Goal: Task Accomplishment & Management: Complete application form

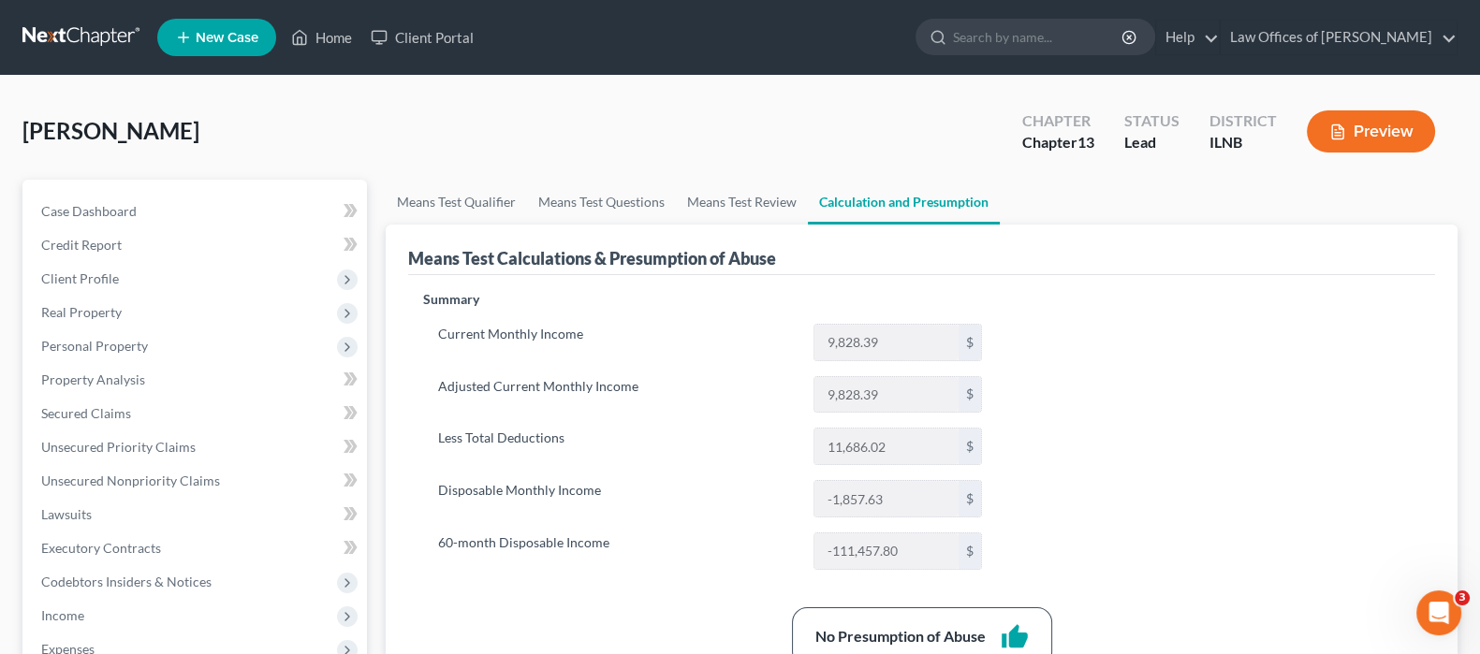
click at [215, 36] on span "New Case" at bounding box center [227, 38] width 63 height 14
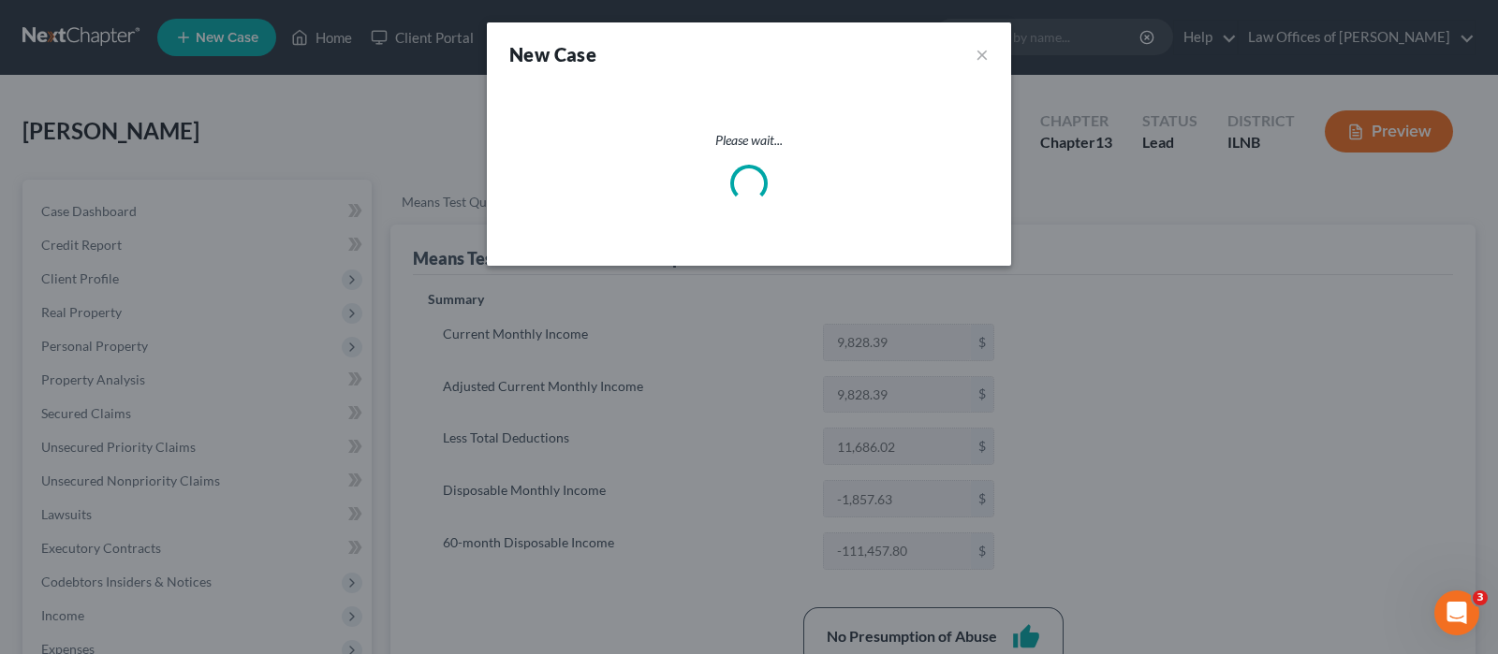
select select "25"
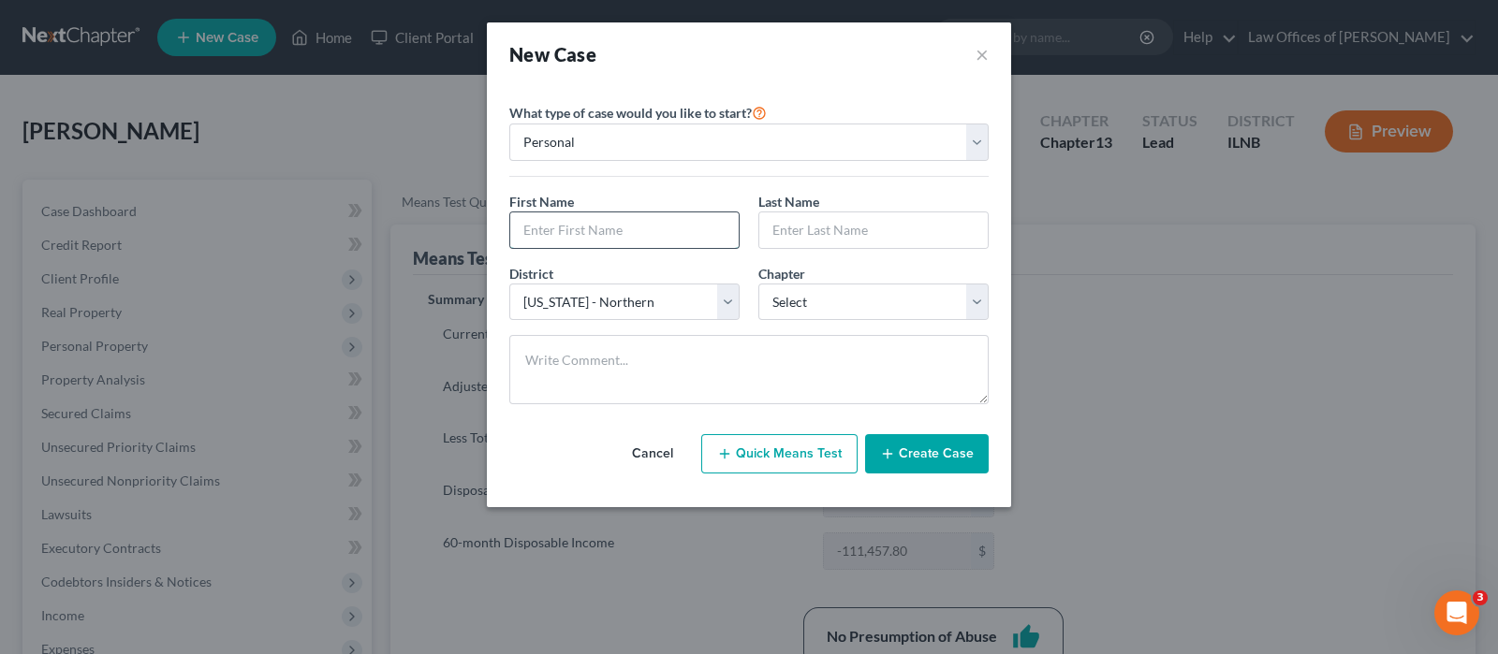
click at [558, 234] on input "text" at bounding box center [624, 230] width 228 height 36
type input "STANISLAWA"
type input "LELO"
select select "0"
click at [940, 453] on button "Create Case" at bounding box center [927, 453] width 124 height 39
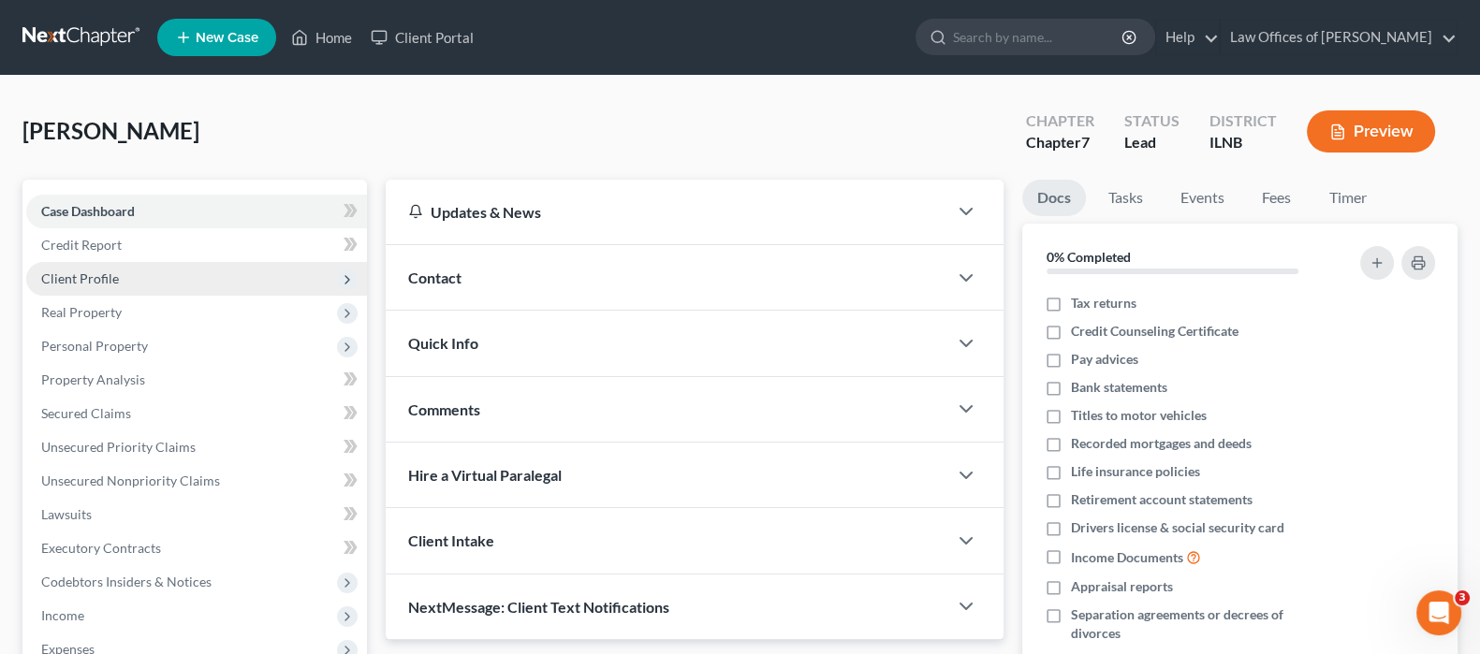
click at [139, 276] on span "Client Profile" at bounding box center [196, 279] width 341 height 34
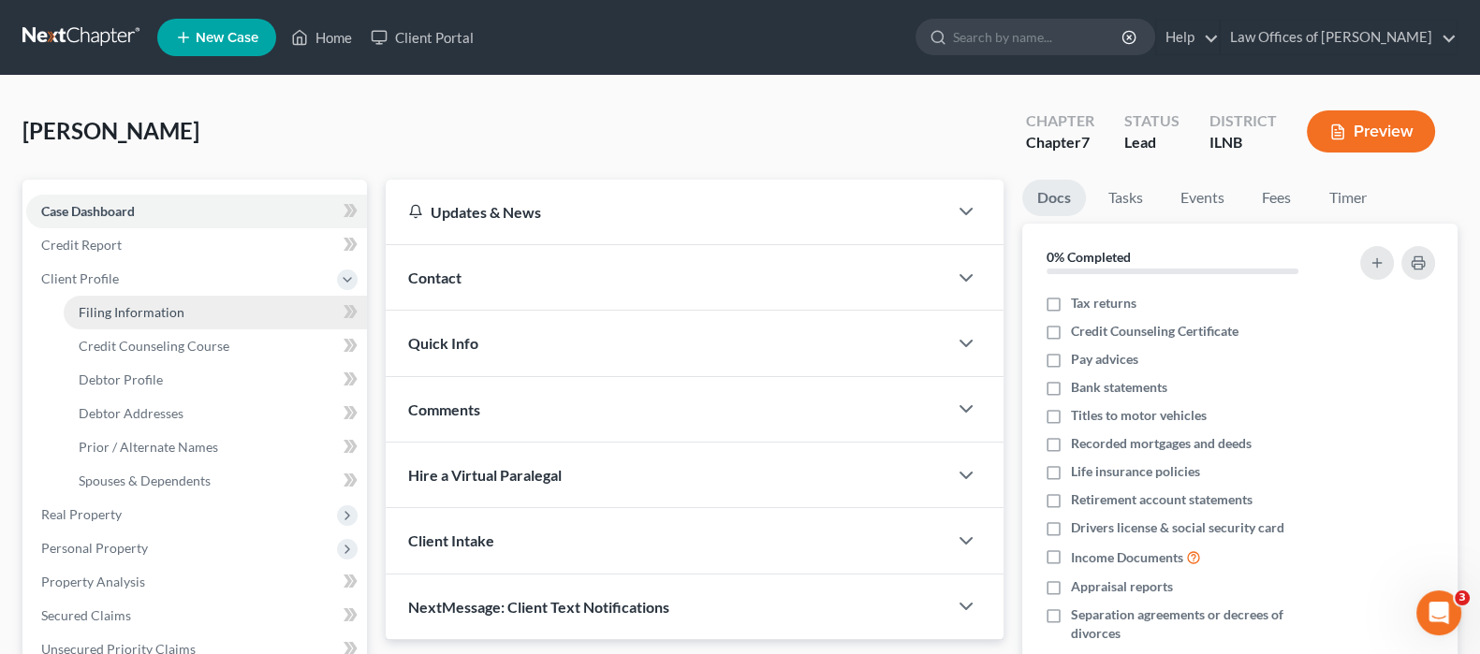
click at [194, 312] on link "Filing Information" at bounding box center [215, 313] width 303 height 34
select select "1"
select select "0"
select select "25"
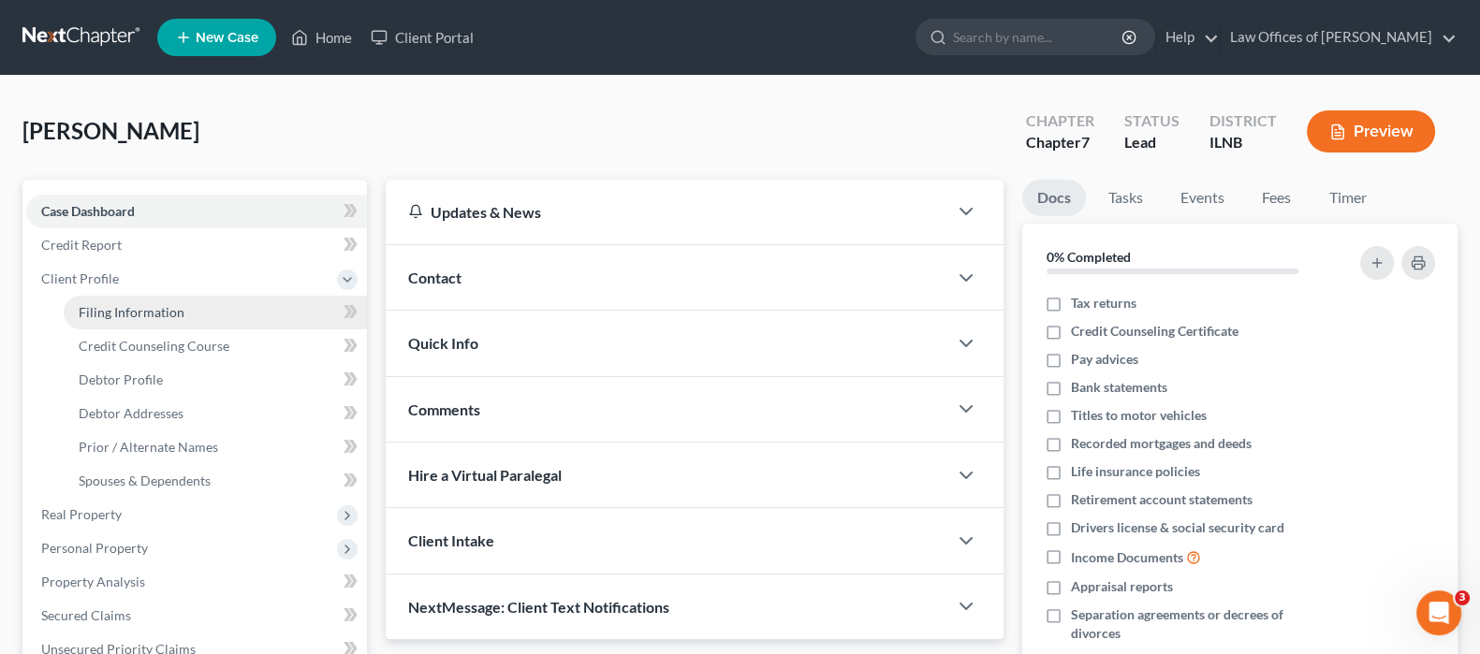
select select "14"
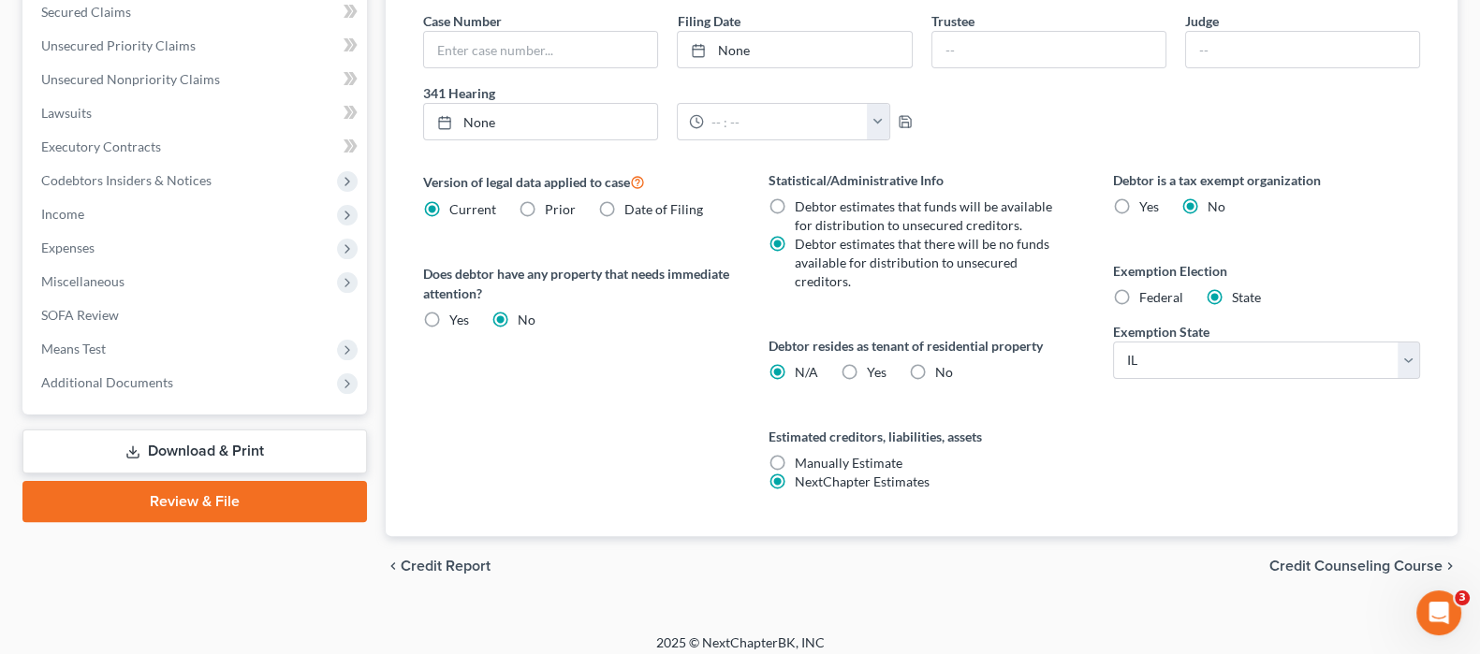
scroll to position [613, 0]
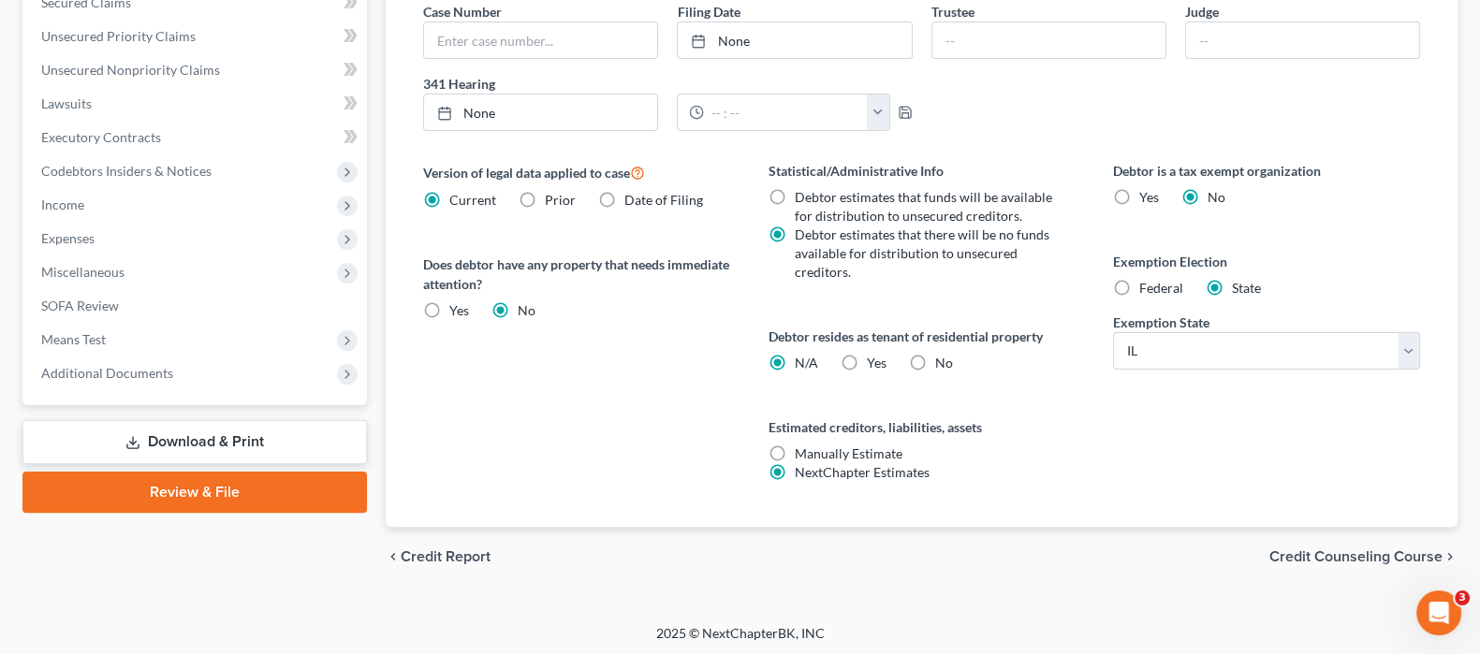
click at [1383, 554] on span "Credit Counseling Course" at bounding box center [1355, 556] width 173 height 15
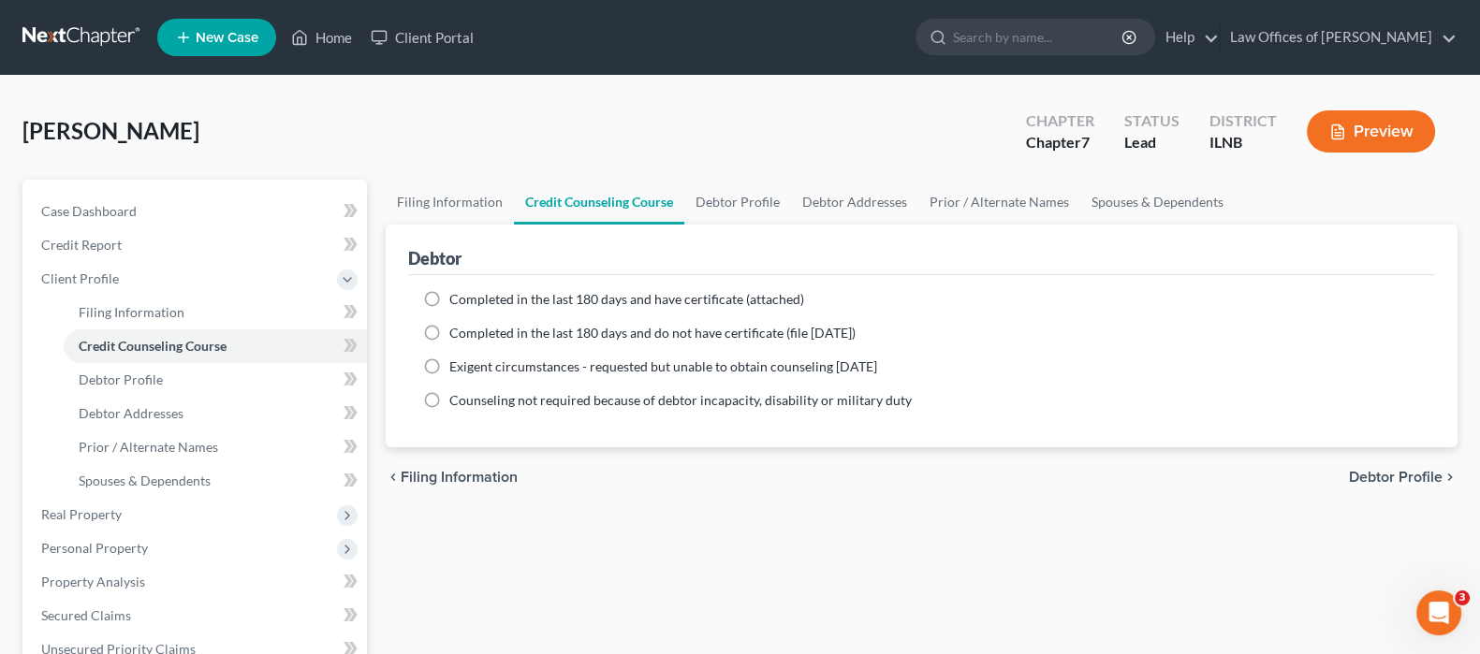
click at [1383, 477] on span "Debtor Profile" at bounding box center [1396, 477] width 94 height 15
select select "0"
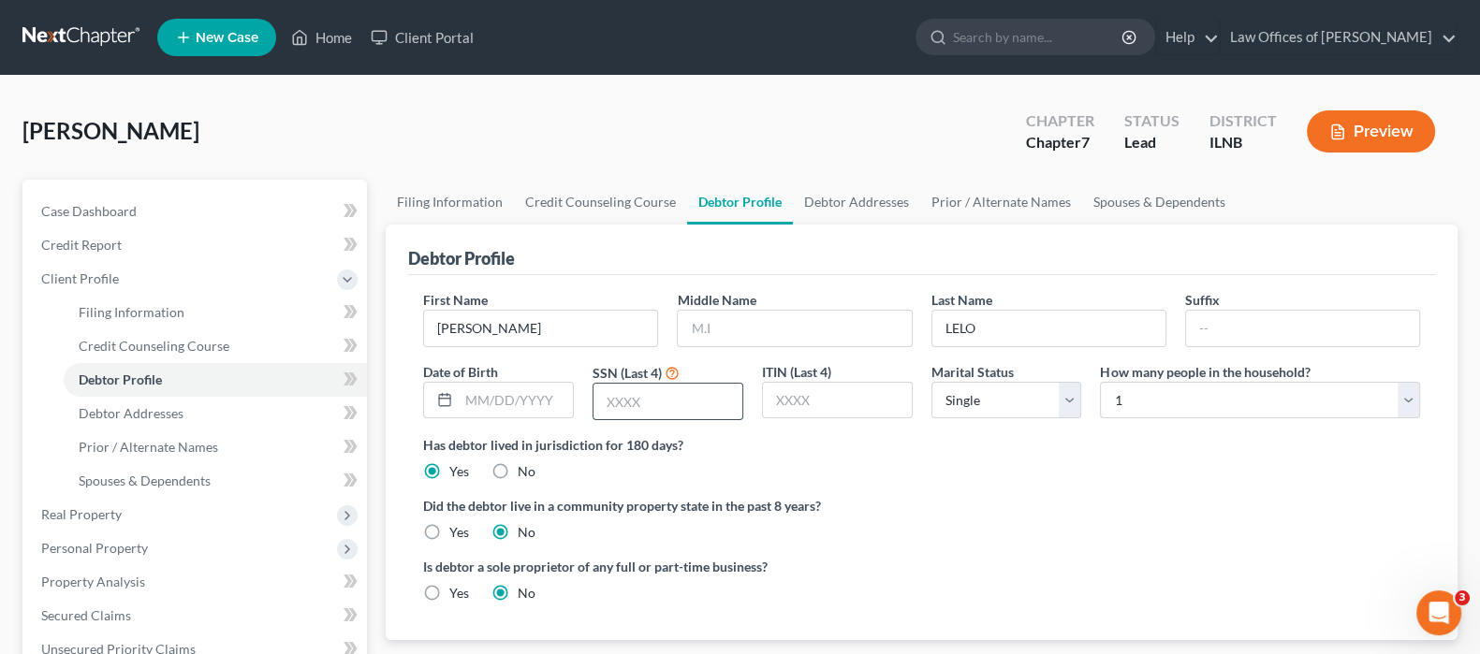
click at [686, 403] on input "text" at bounding box center [667, 402] width 149 height 36
type input "6741"
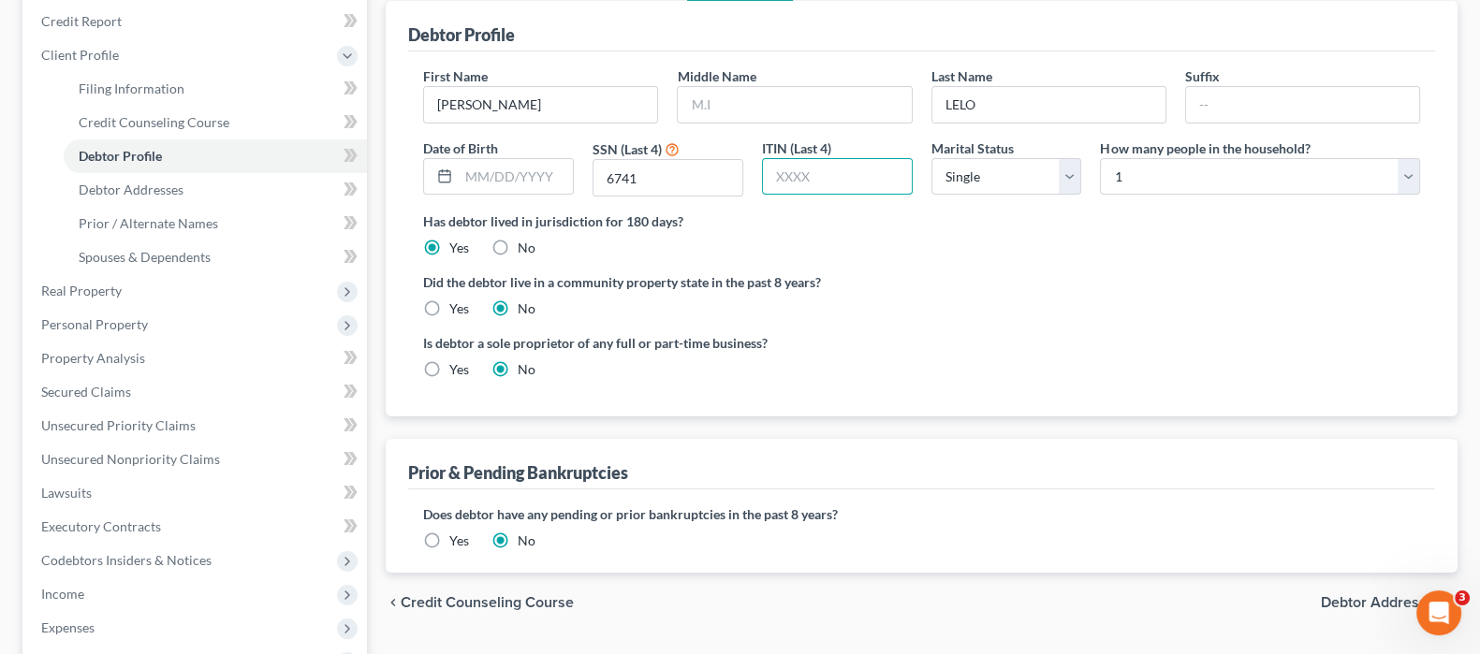
scroll to position [233, 0]
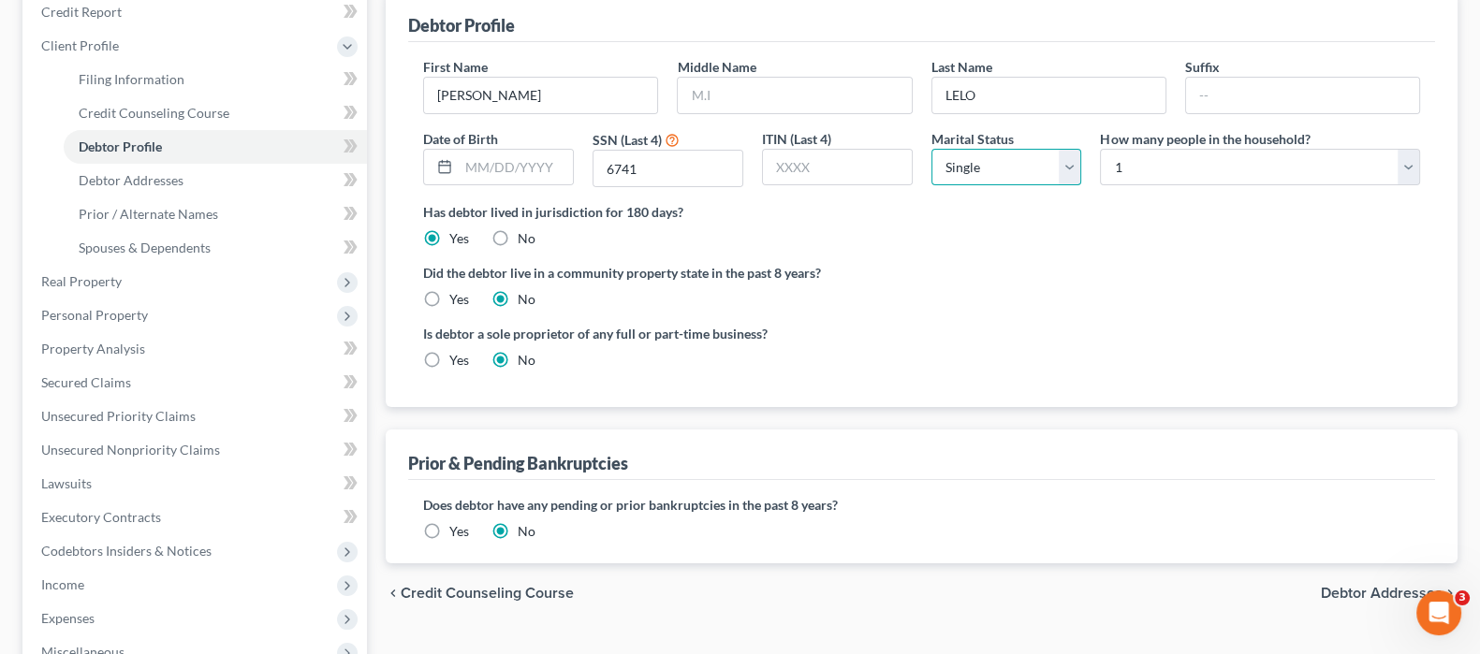
click at [1061, 167] on select "Select Single Married Separated Divorced Widowed" at bounding box center [1006, 167] width 151 height 37
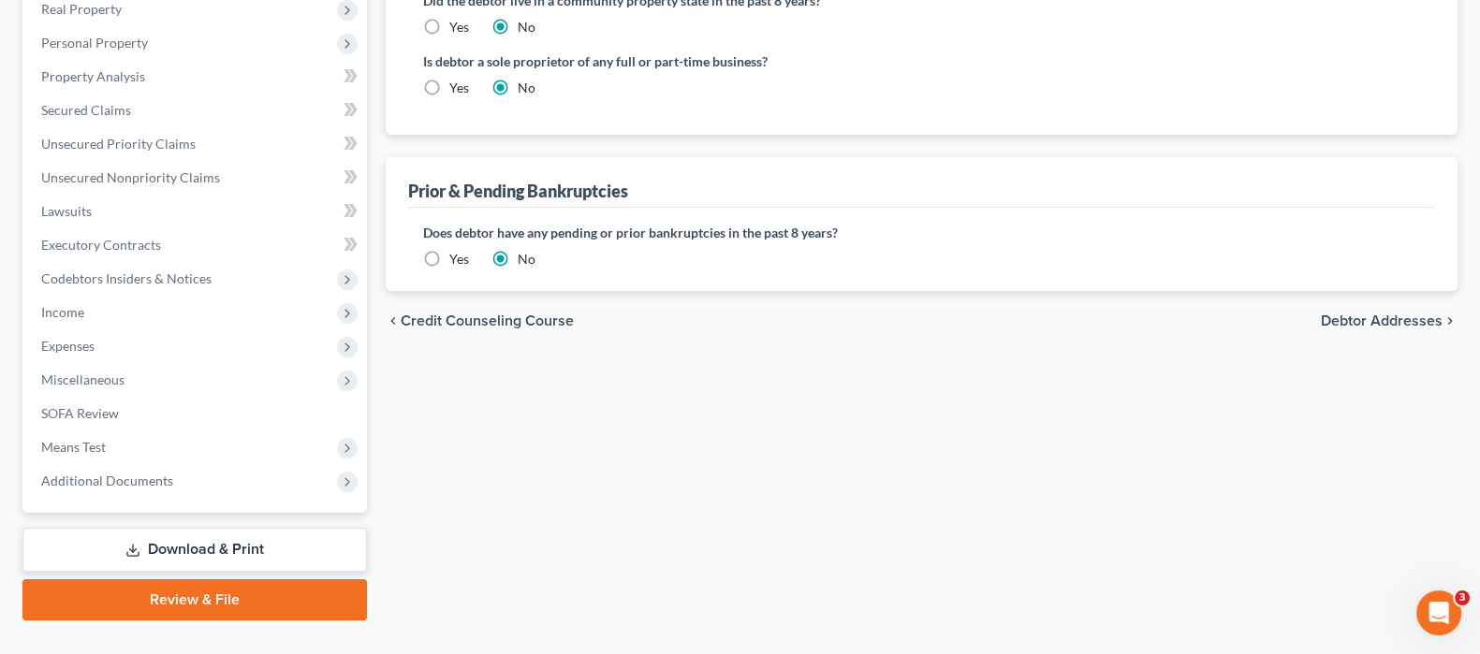
scroll to position [541, 0]
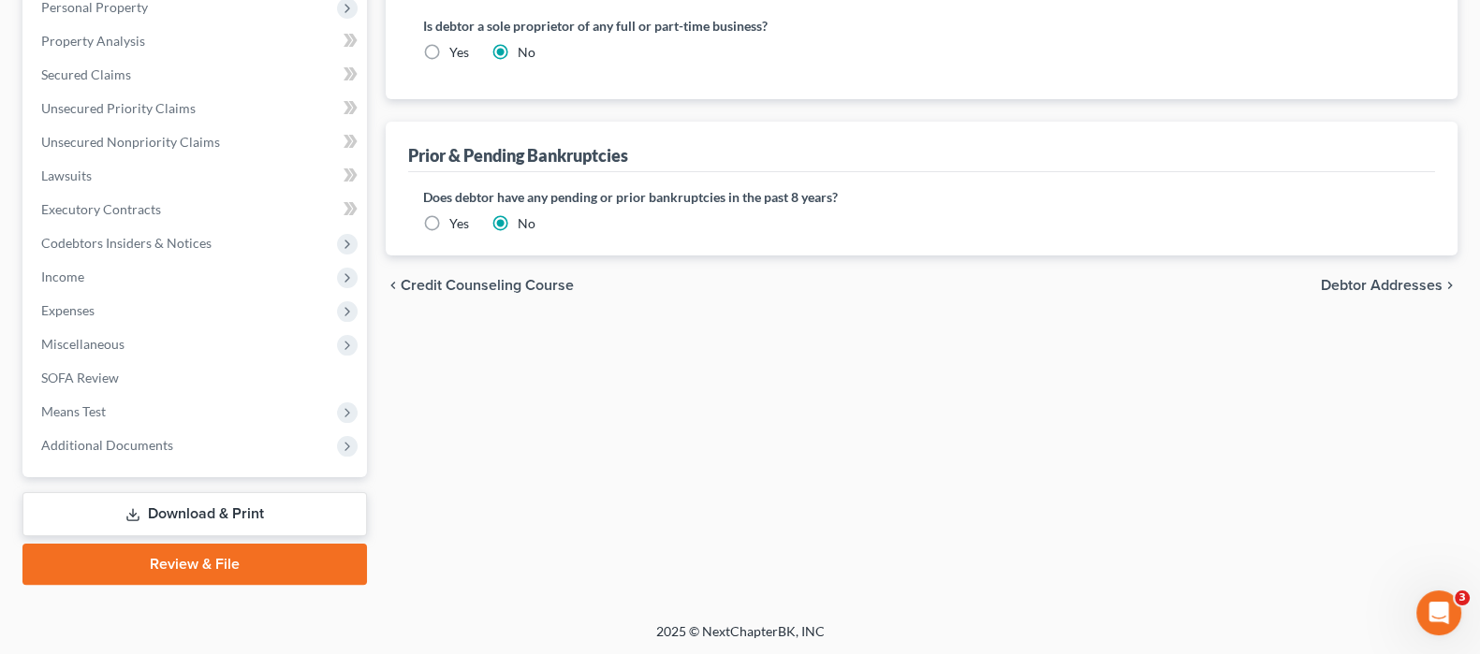
click at [1397, 283] on span "Debtor Addresses" at bounding box center [1382, 285] width 122 height 15
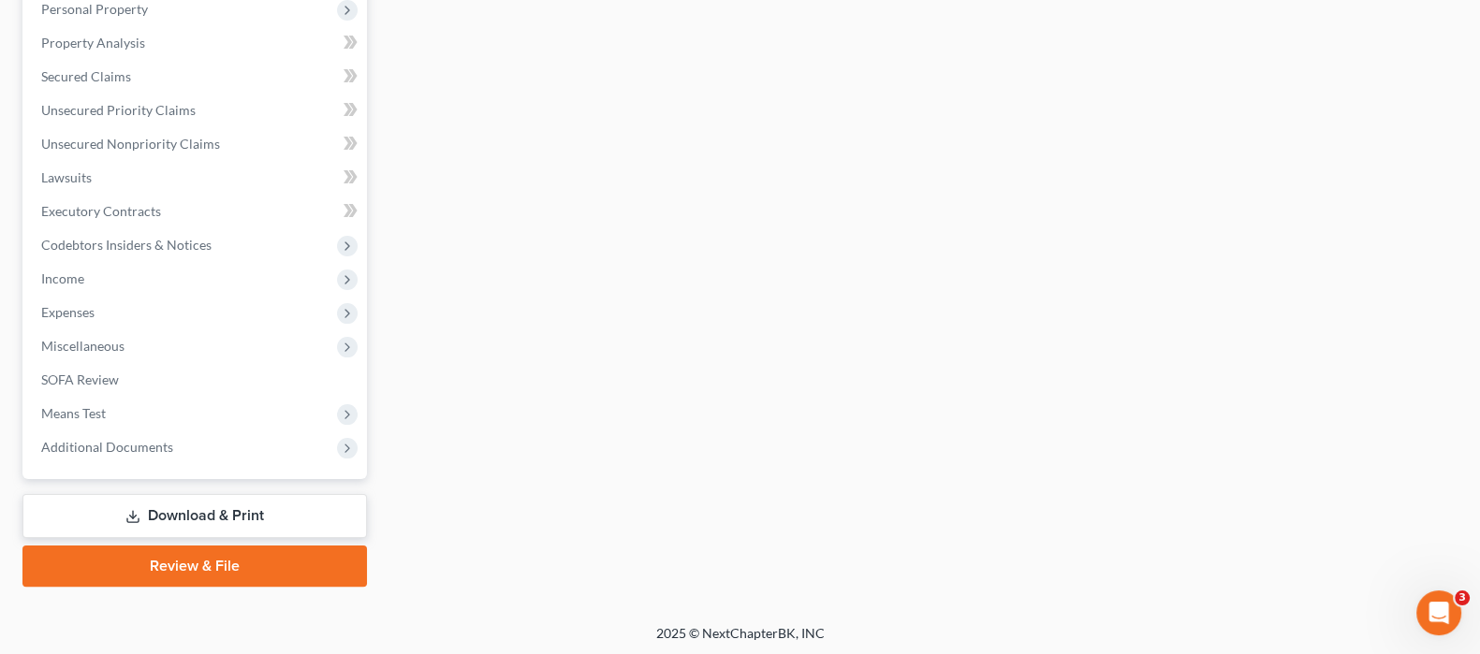
select select "0"
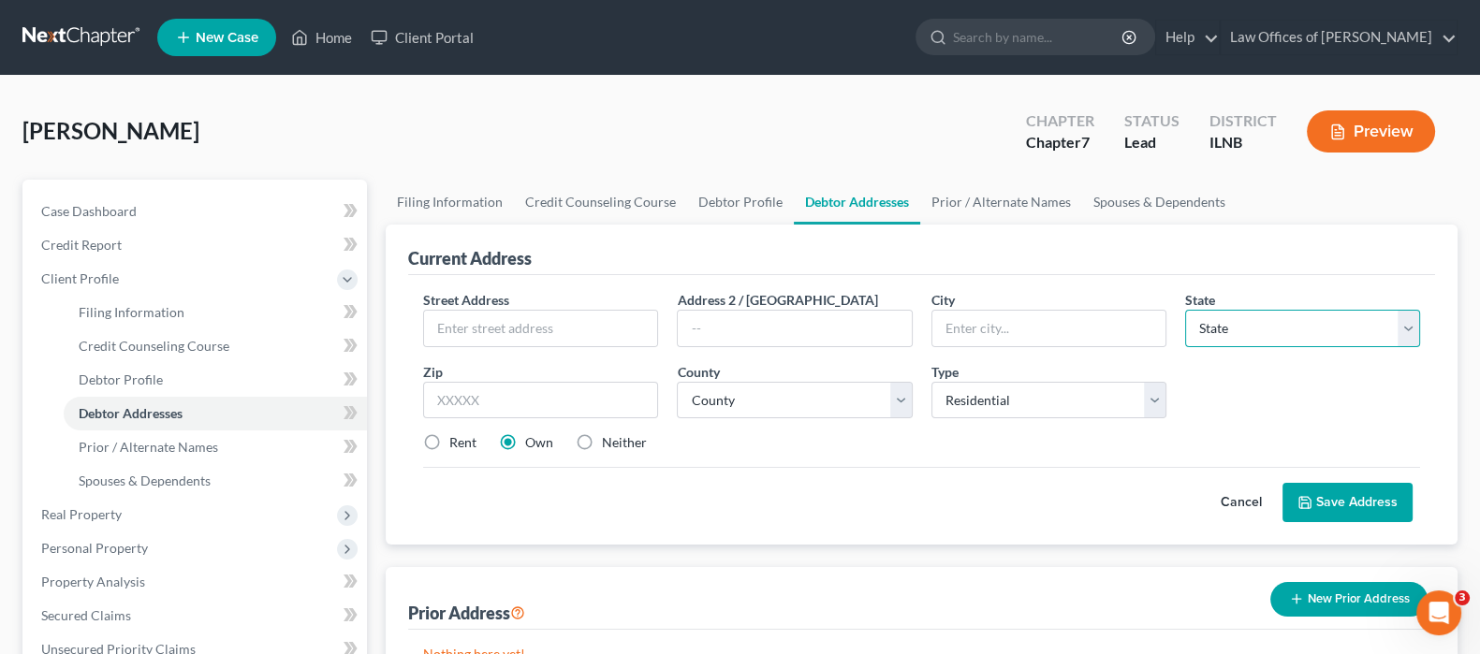
click at [1385, 334] on select "State AL AK AR AZ CA CO CT DE DC FL GA GU HI ID IL IN IA KS KY LA ME MD MA MI M…" at bounding box center [1302, 328] width 235 height 37
select select "14"
click at [1185, 310] on select "State AL AK AR AZ CA CO CT DE DC FL GA GU HI ID IL IN IA KS KY LA ME MD MA MI M…" at bounding box center [1302, 328] width 235 height 37
type input "60646"
type input "[GEOGRAPHIC_DATA]"
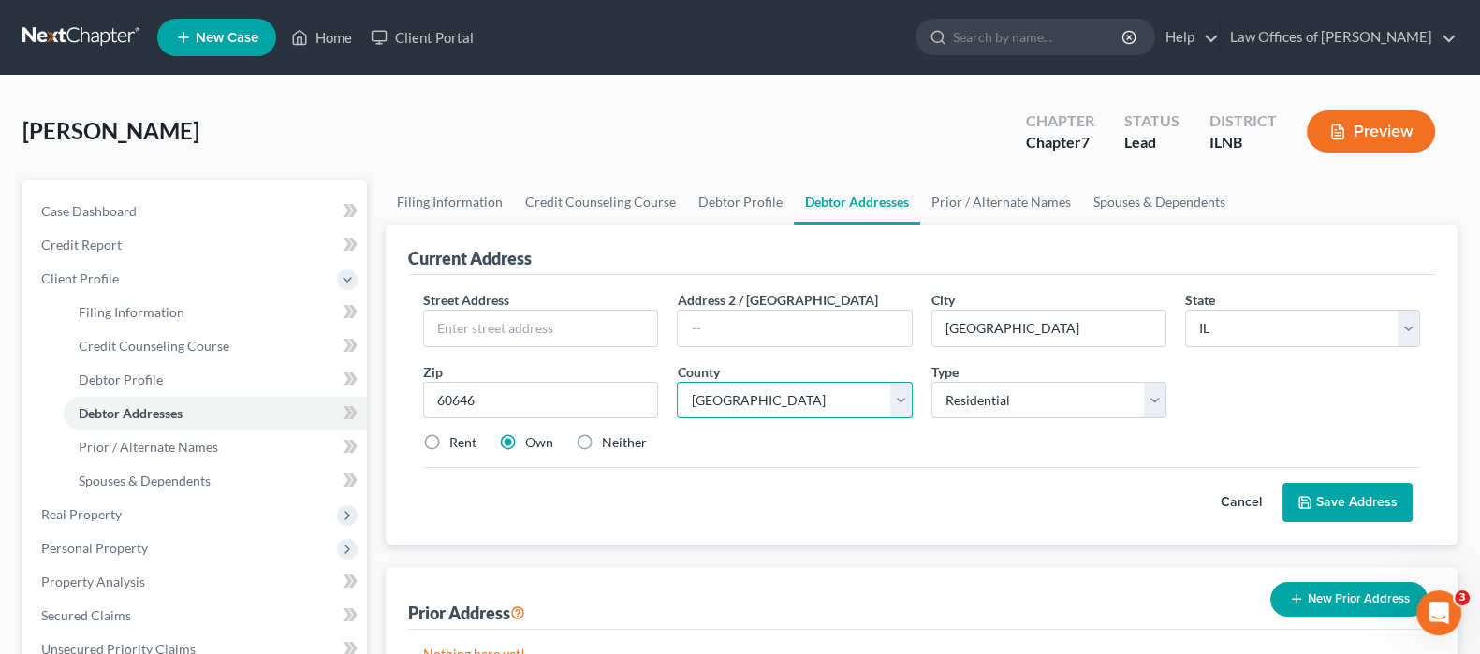
select select "15"
click at [1344, 490] on button "Save Address" at bounding box center [1347, 502] width 130 height 39
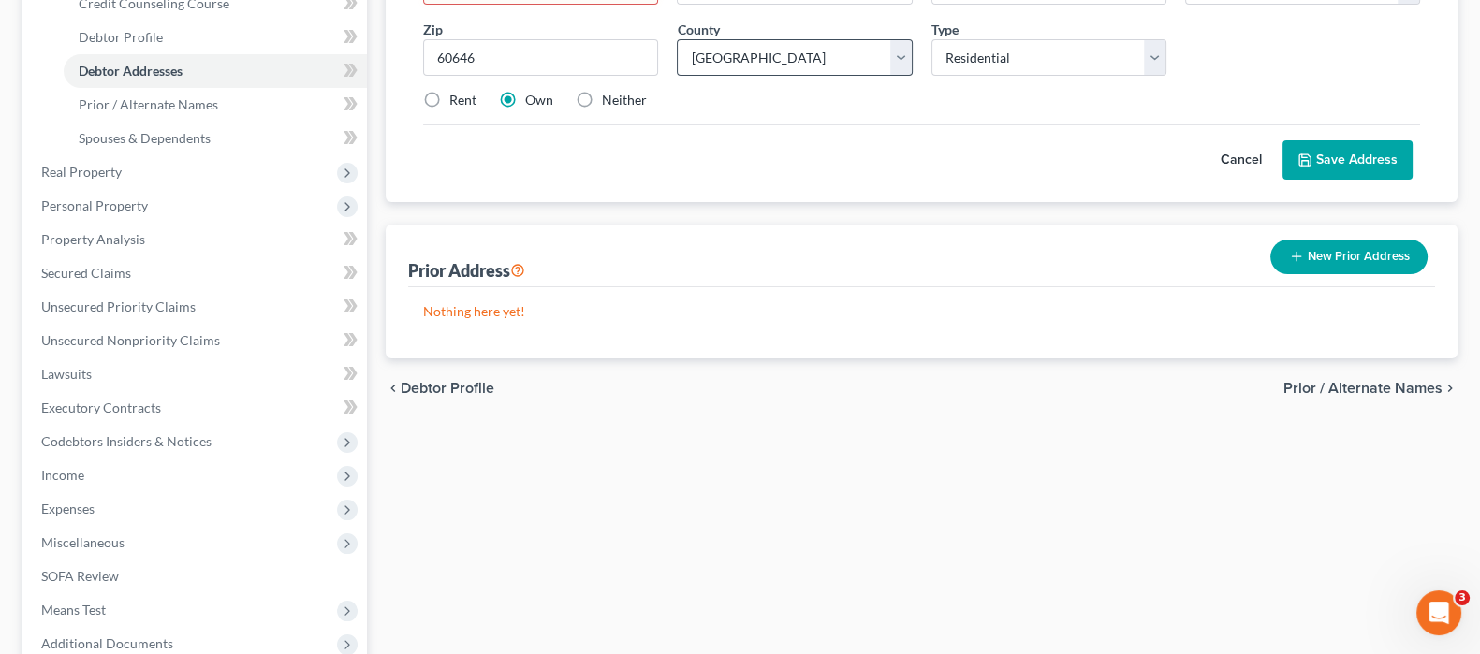
scroll to position [351, 0]
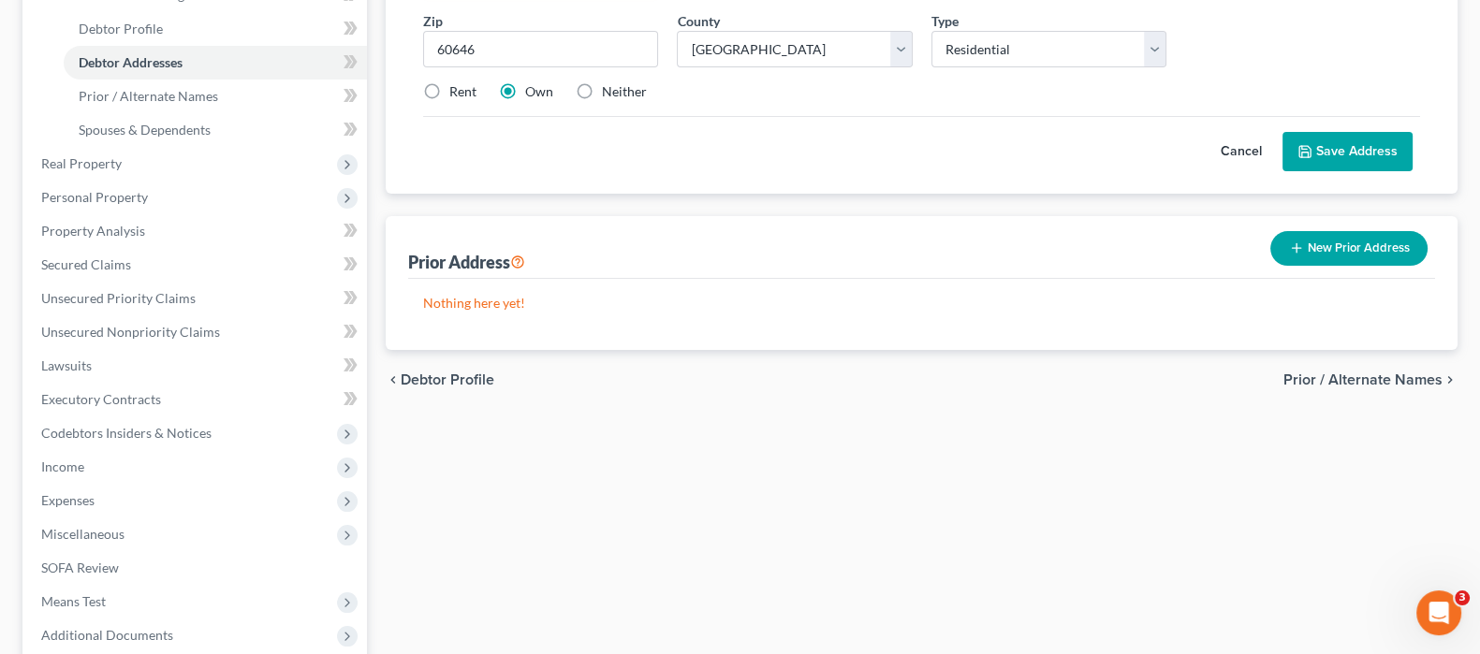
click at [1383, 373] on span "Prior / Alternate Names" at bounding box center [1362, 380] width 159 height 15
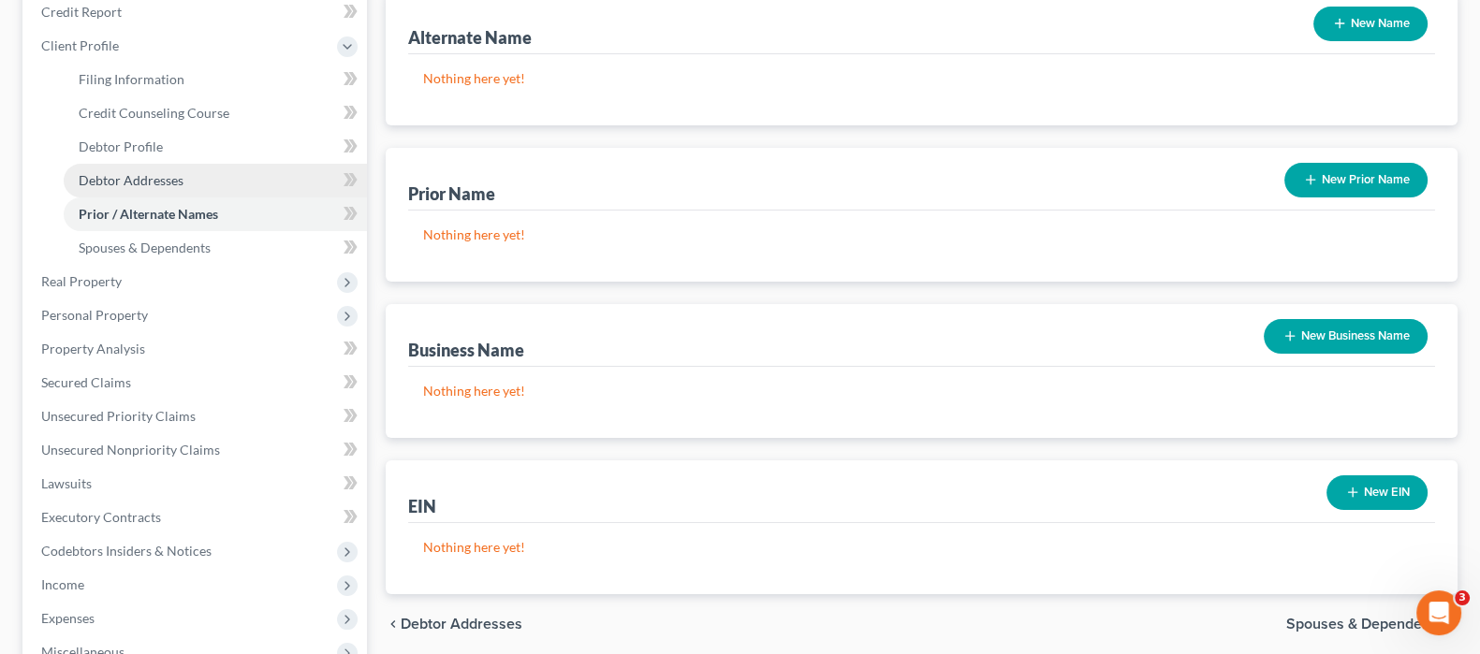
scroll to position [467, 0]
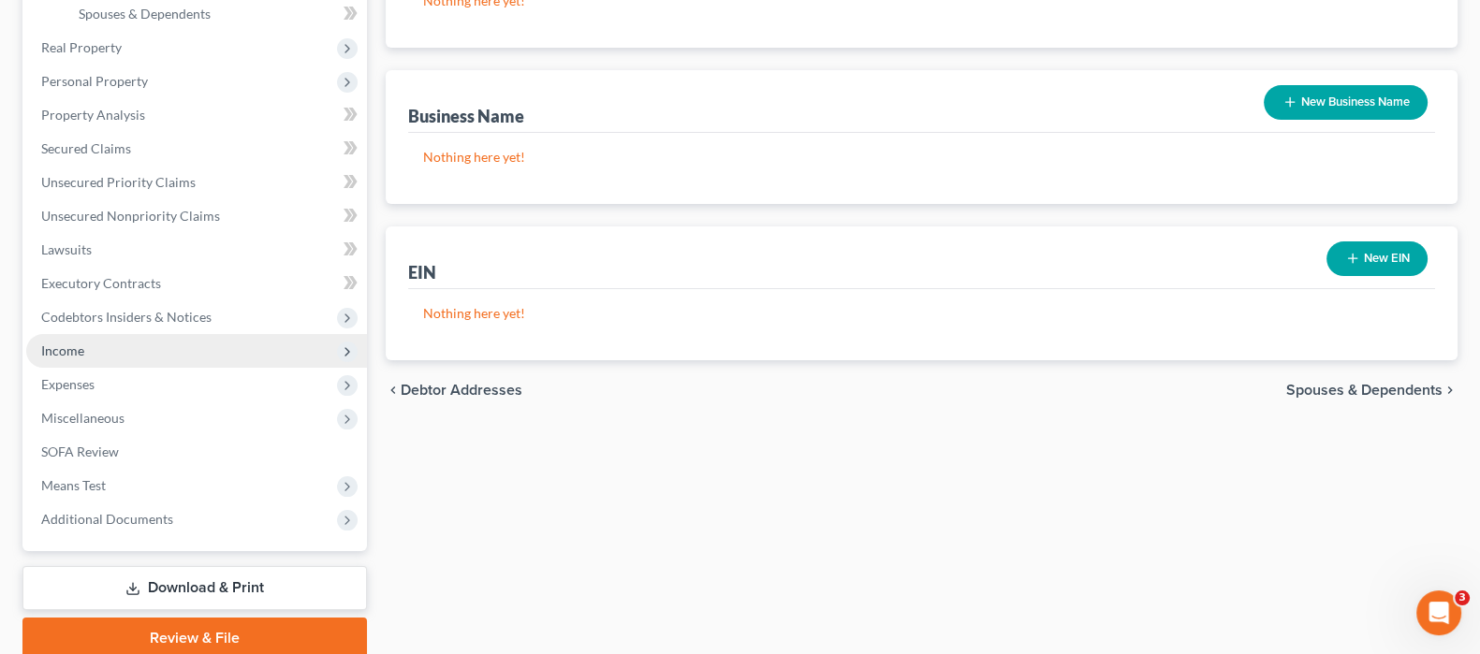
click at [83, 344] on span "Income" at bounding box center [62, 351] width 43 height 16
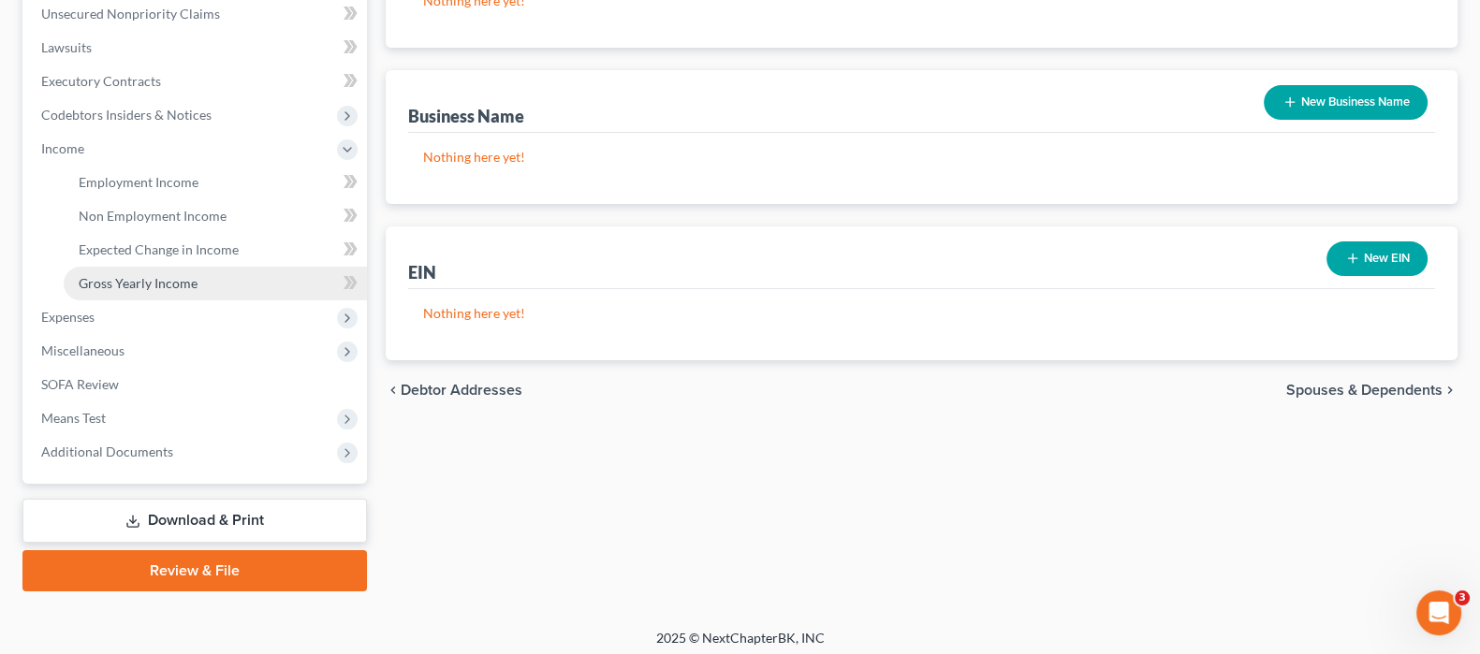
click at [145, 281] on span "Gross Yearly Income" at bounding box center [138, 283] width 119 height 16
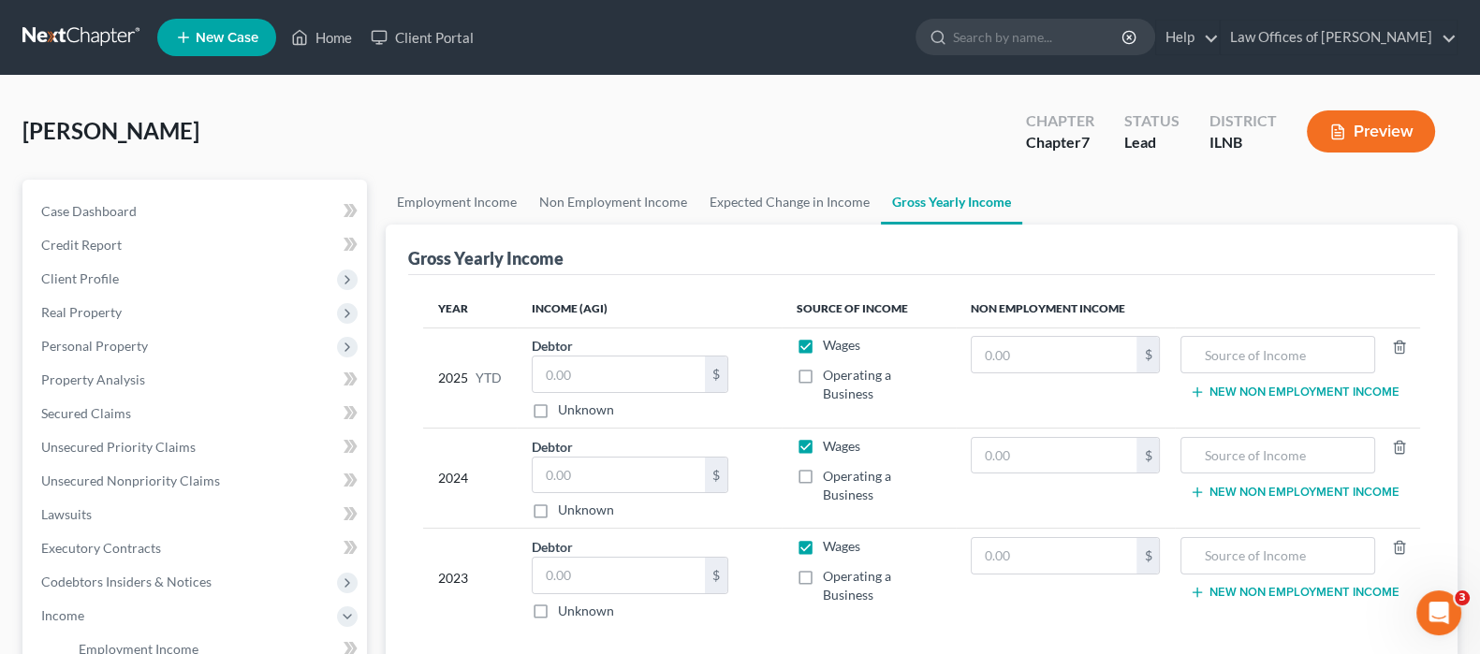
scroll to position [116, 0]
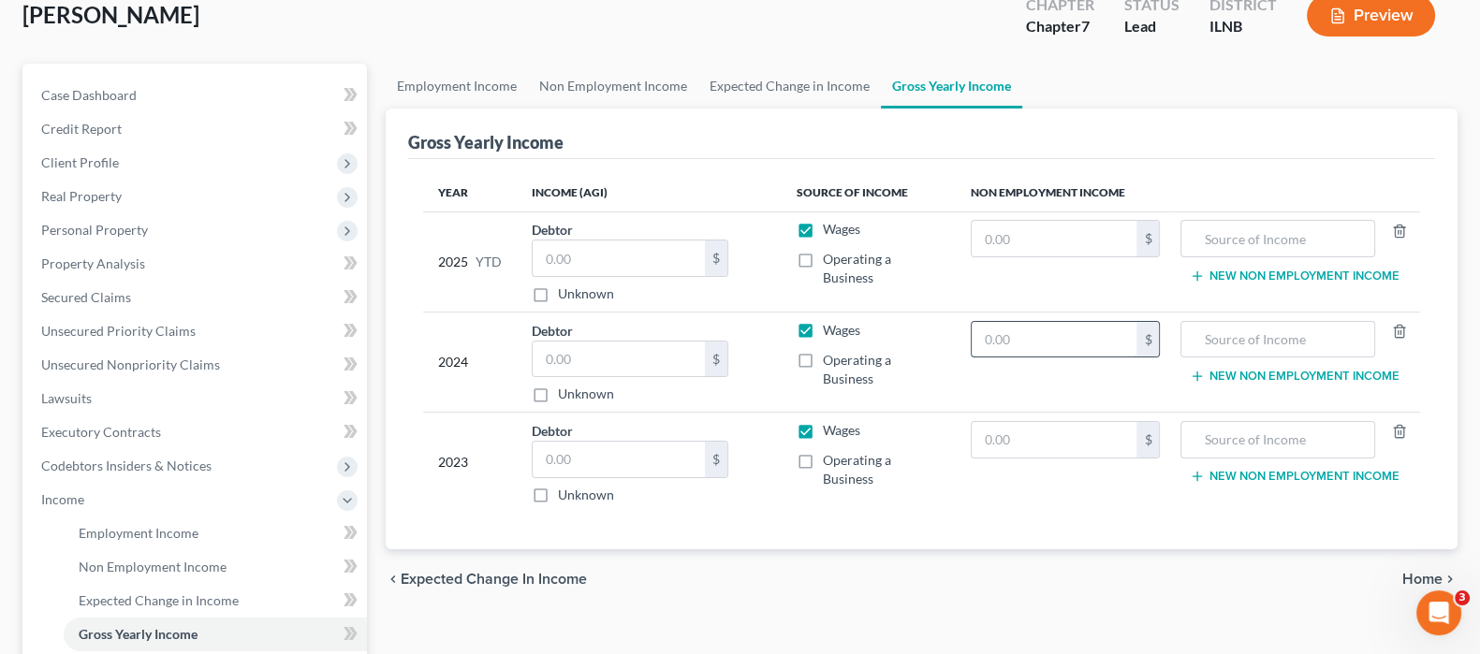
click at [1055, 341] on input "text" at bounding box center [1055, 340] width 166 height 36
type input "11,664.00"
click at [1313, 334] on input "text" at bounding box center [1278, 340] width 174 height 36
type input "Social Security"
click at [1088, 442] on input "text" at bounding box center [1055, 440] width 166 height 36
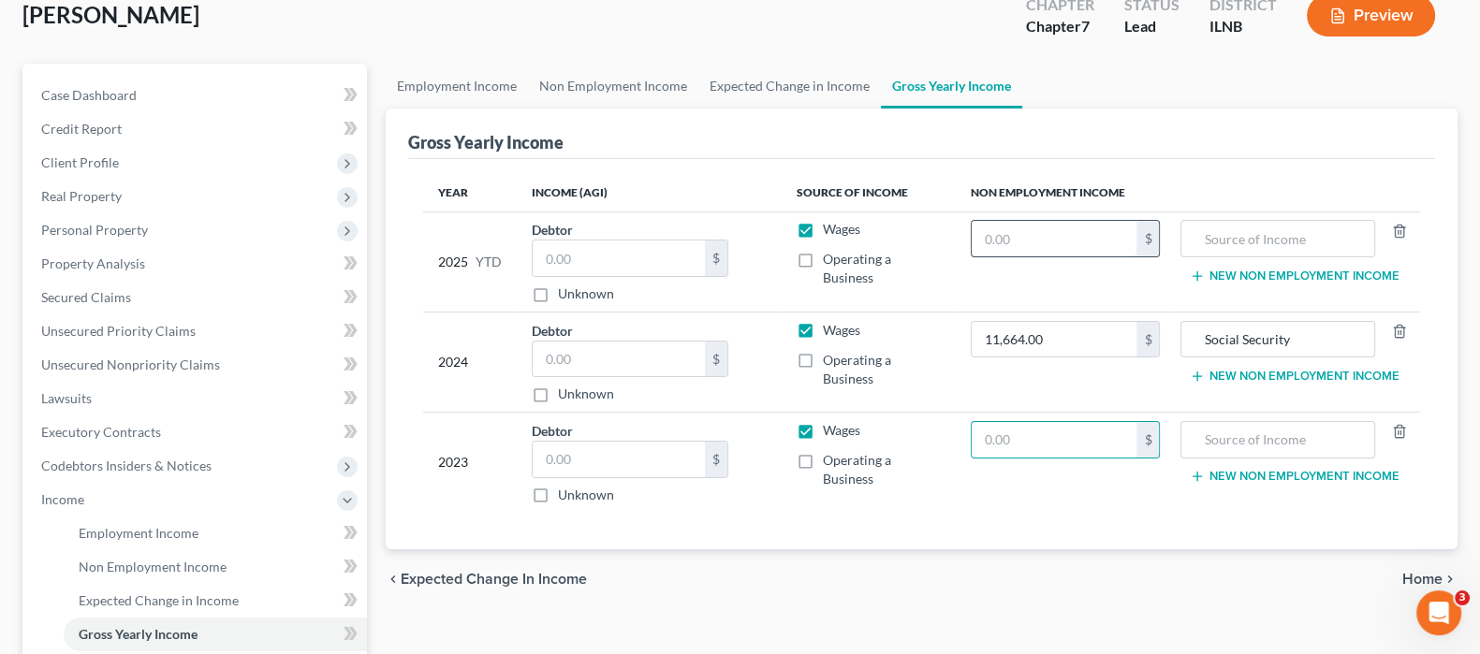
click at [1061, 231] on input "text" at bounding box center [1055, 239] width 166 height 36
type input "9,970"
type input "Social Security"
click at [1061, 432] on input "text" at bounding box center [1055, 440] width 166 height 36
type input "11,664.00"
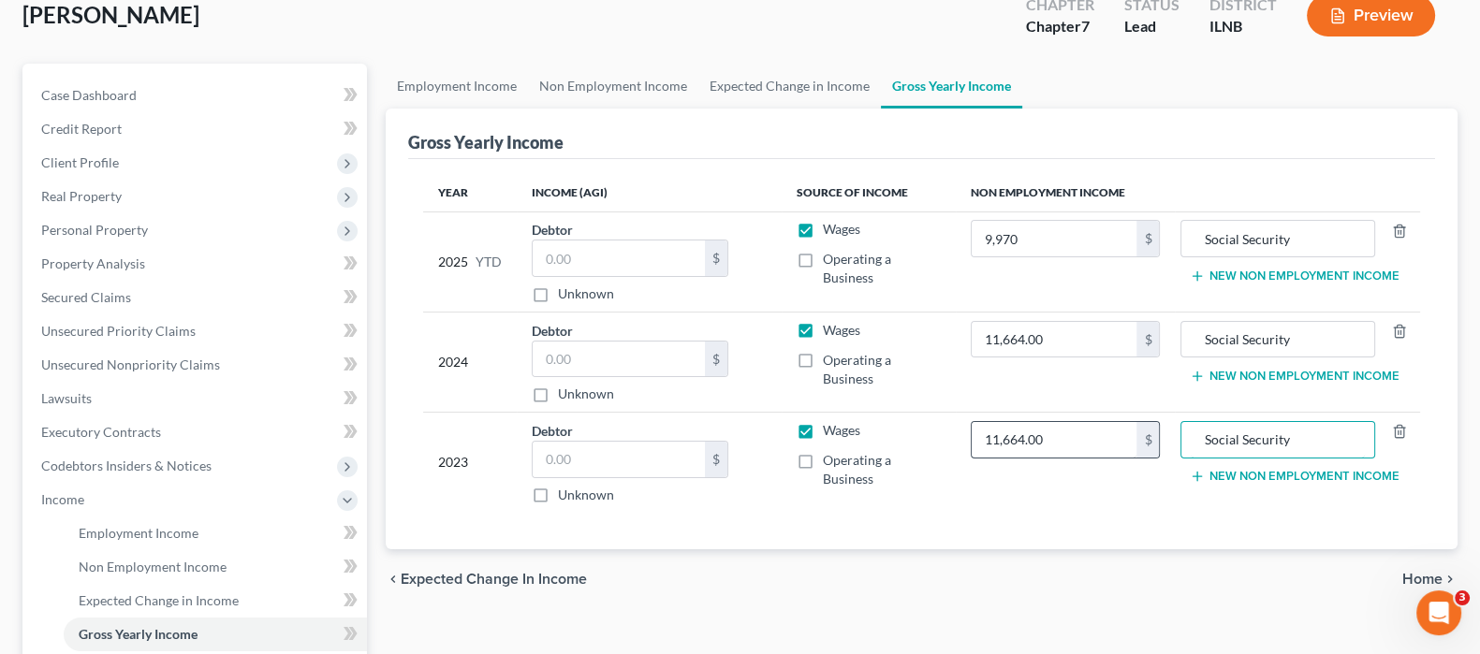
type input "Social Security"
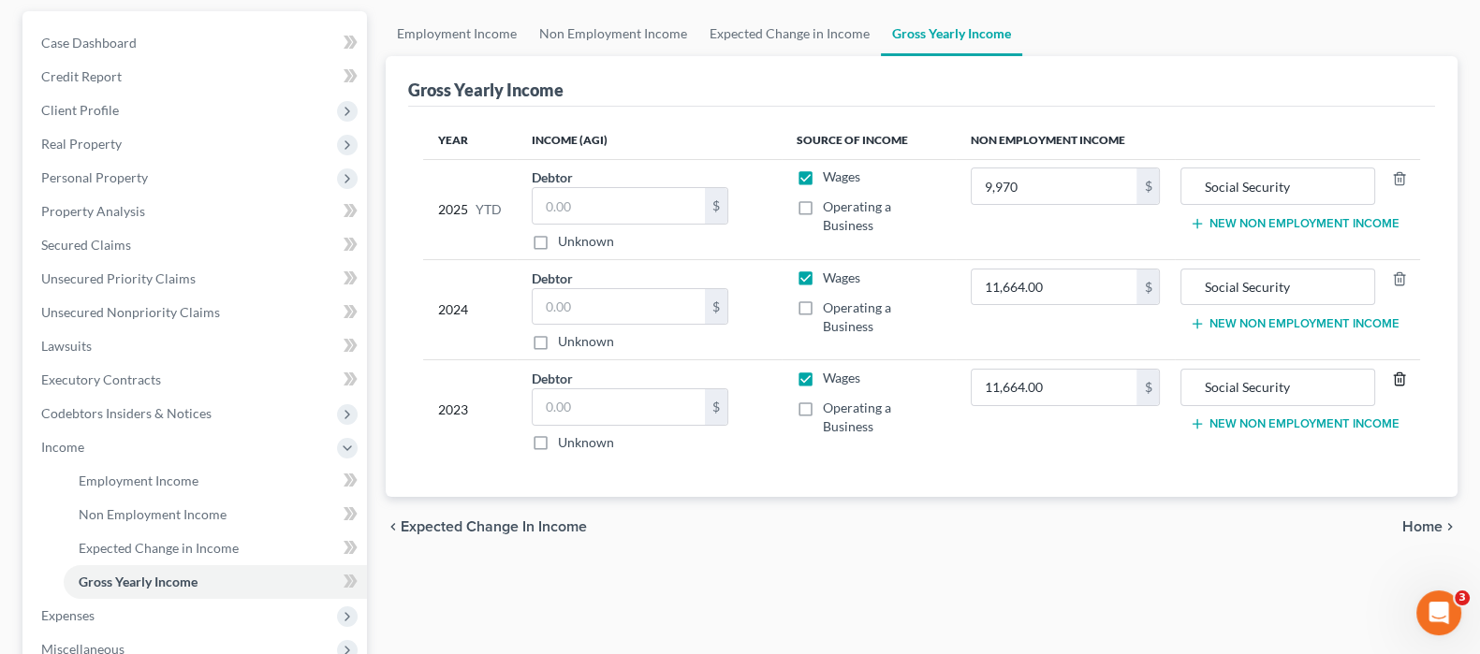
scroll to position [233, 0]
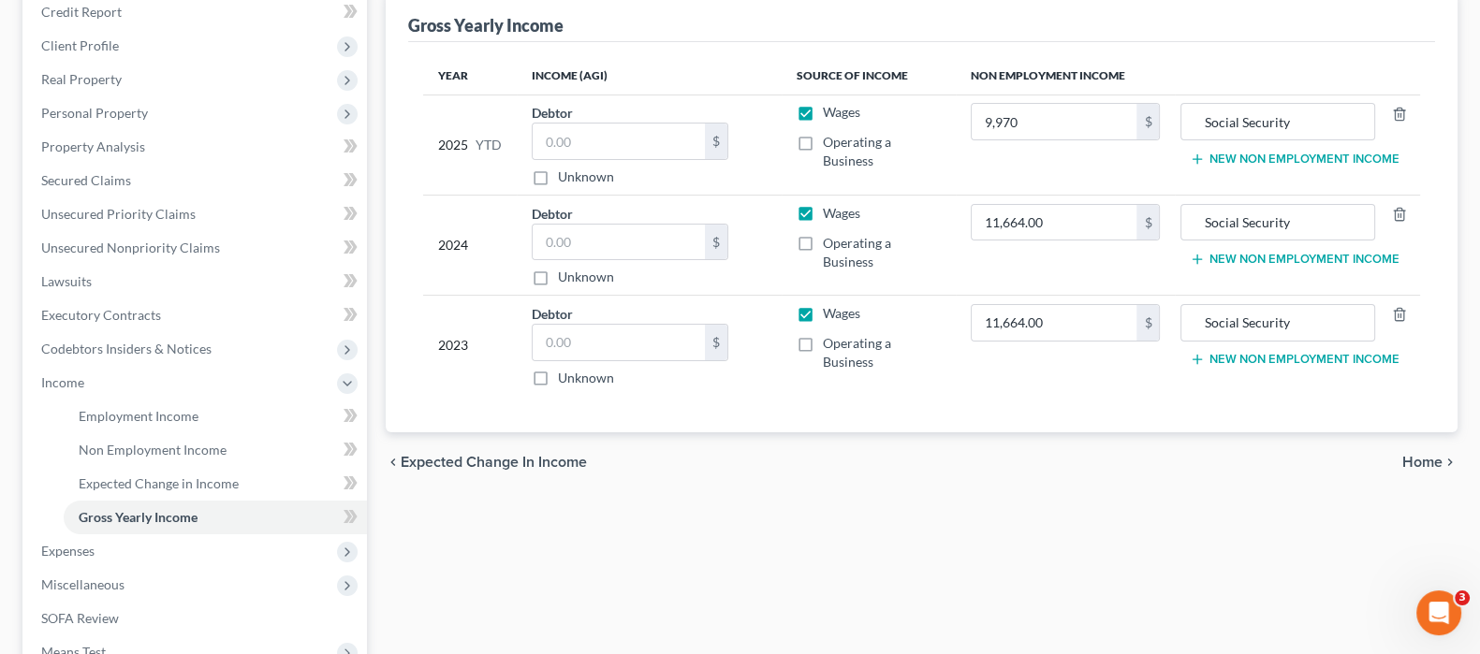
click at [1427, 461] on span "Home" at bounding box center [1422, 462] width 40 height 15
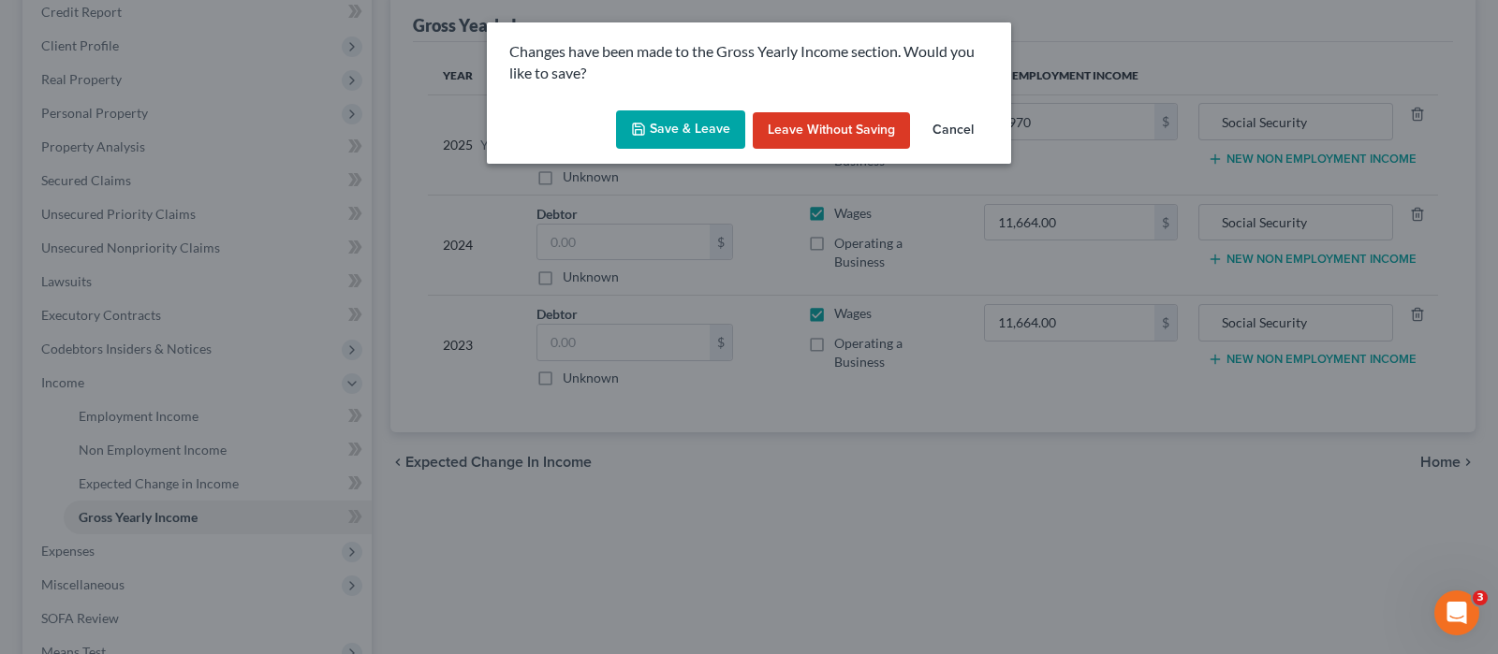
click at [704, 133] on button "Save & Leave" at bounding box center [680, 129] width 129 height 39
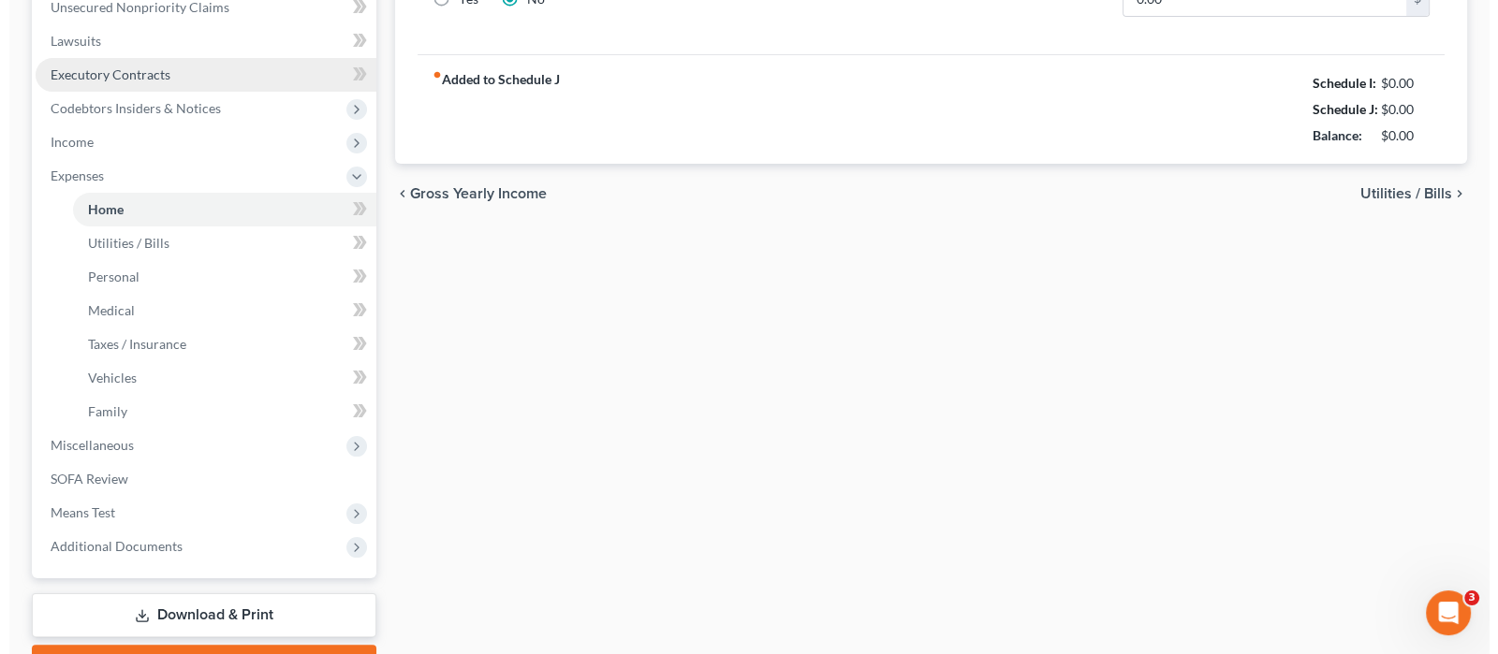
scroll to position [341, 0]
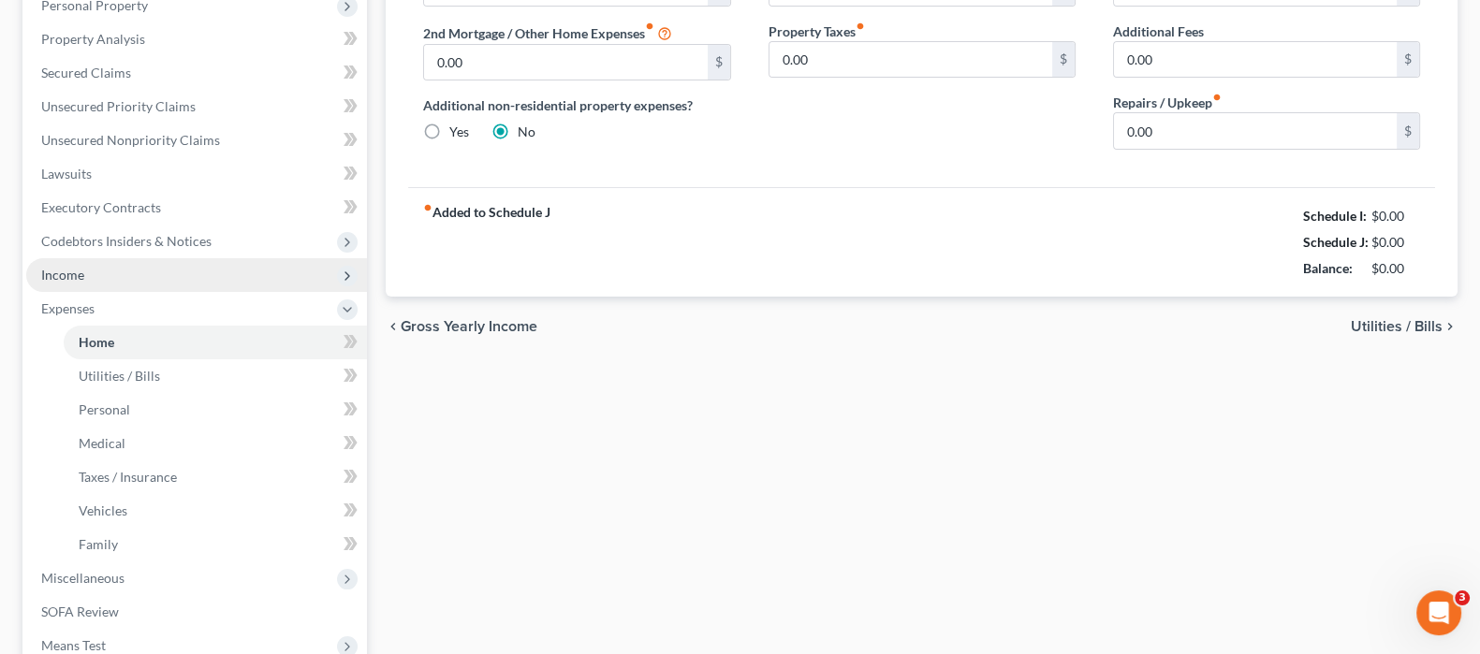
click at [111, 273] on span "Income" at bounding box center [196, 275] width 341 height 34
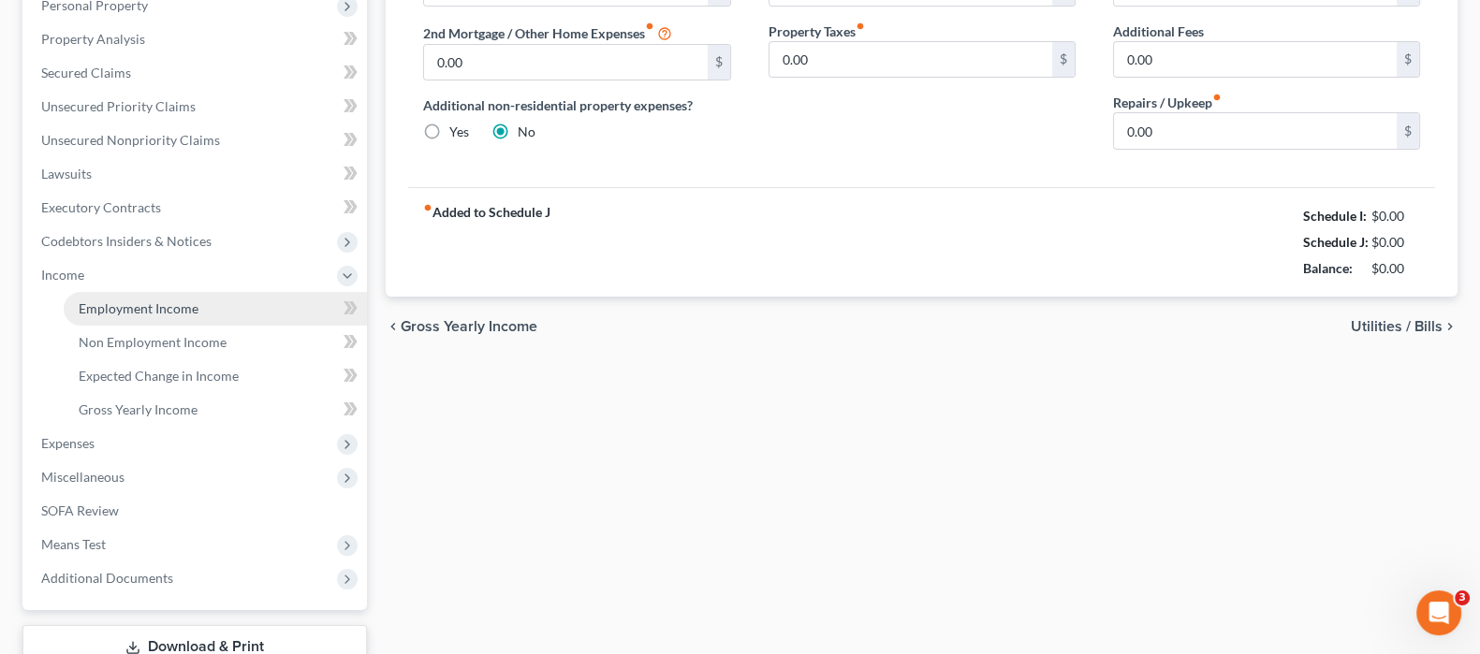
click at [190, 311] on span "Employment Income" at bounding box center [139, 308] width 120 height 16
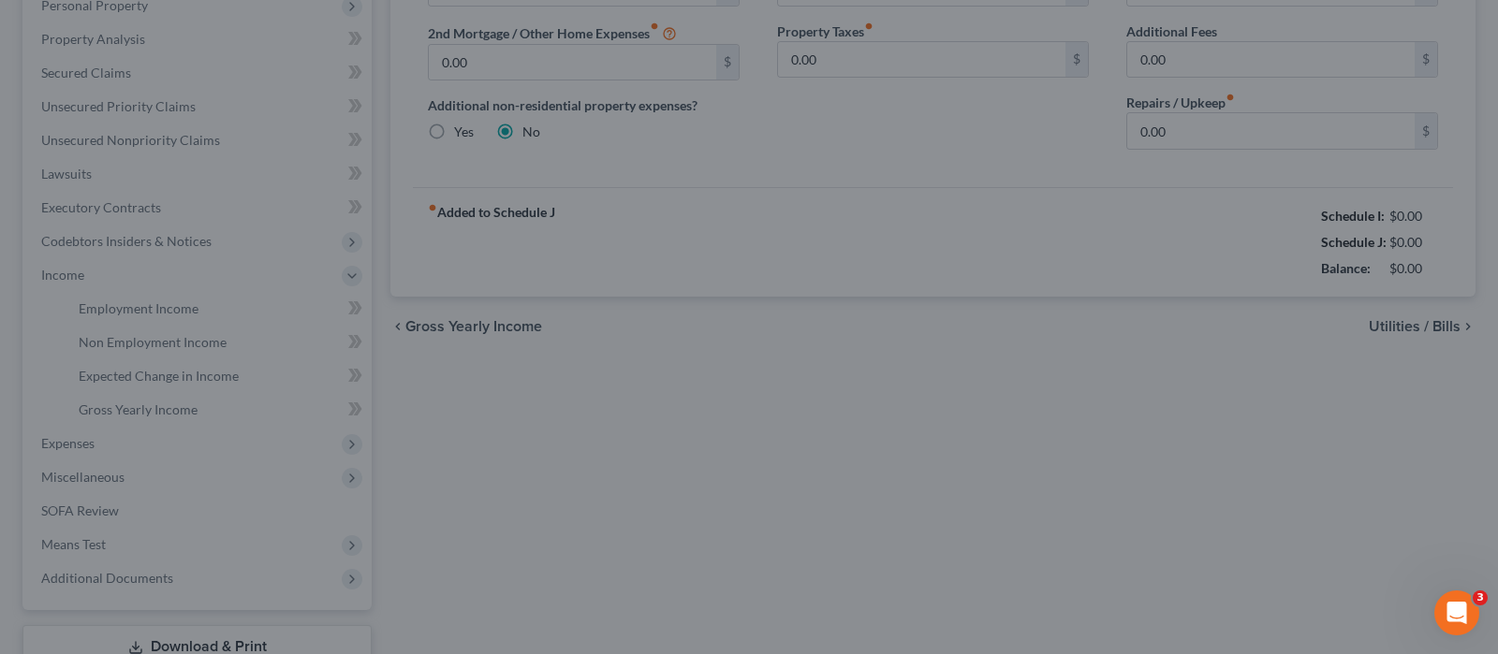
click at [150, 302] on div at bounding box center [749, 327] width 1498 height 654
click at [1422, 327] on div at bounding box center [749, 327] width 1498 height 654
click at [1402, 330] on div at bounding box center [749, 327] width 1498 height 654
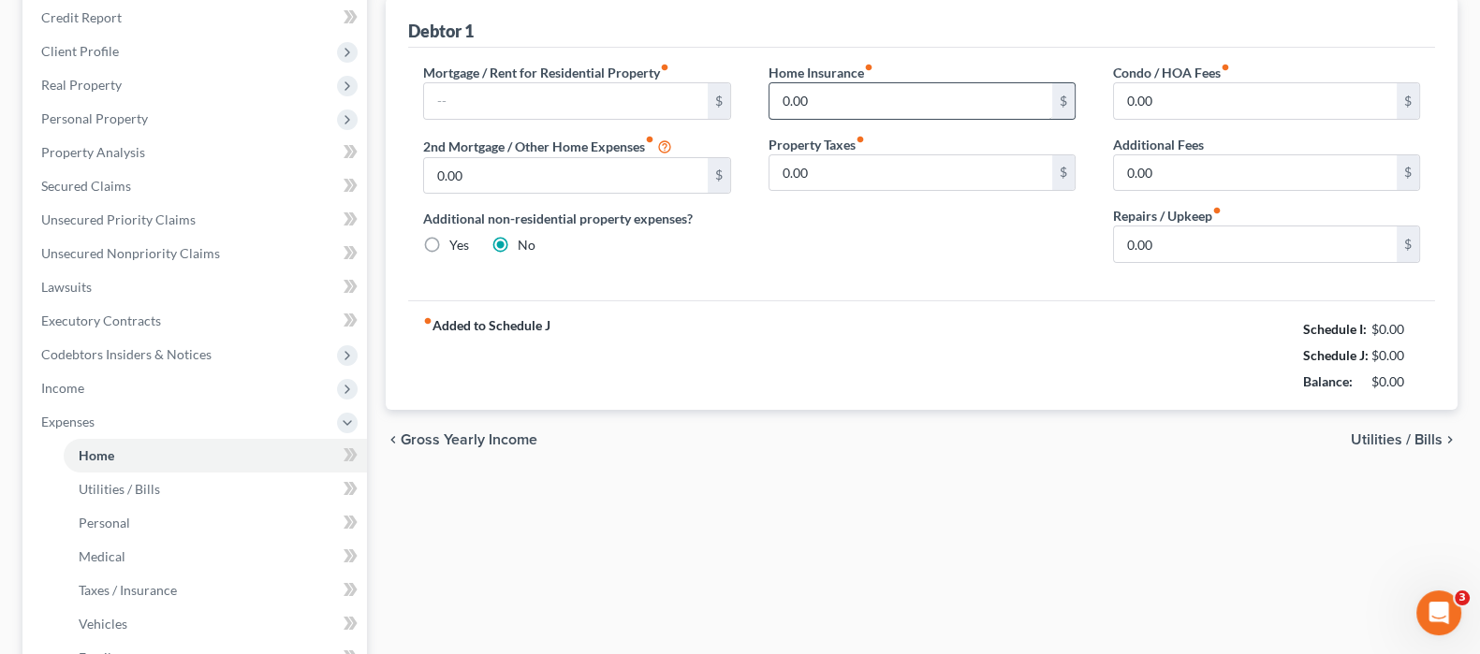
scroll to position [341, 0]
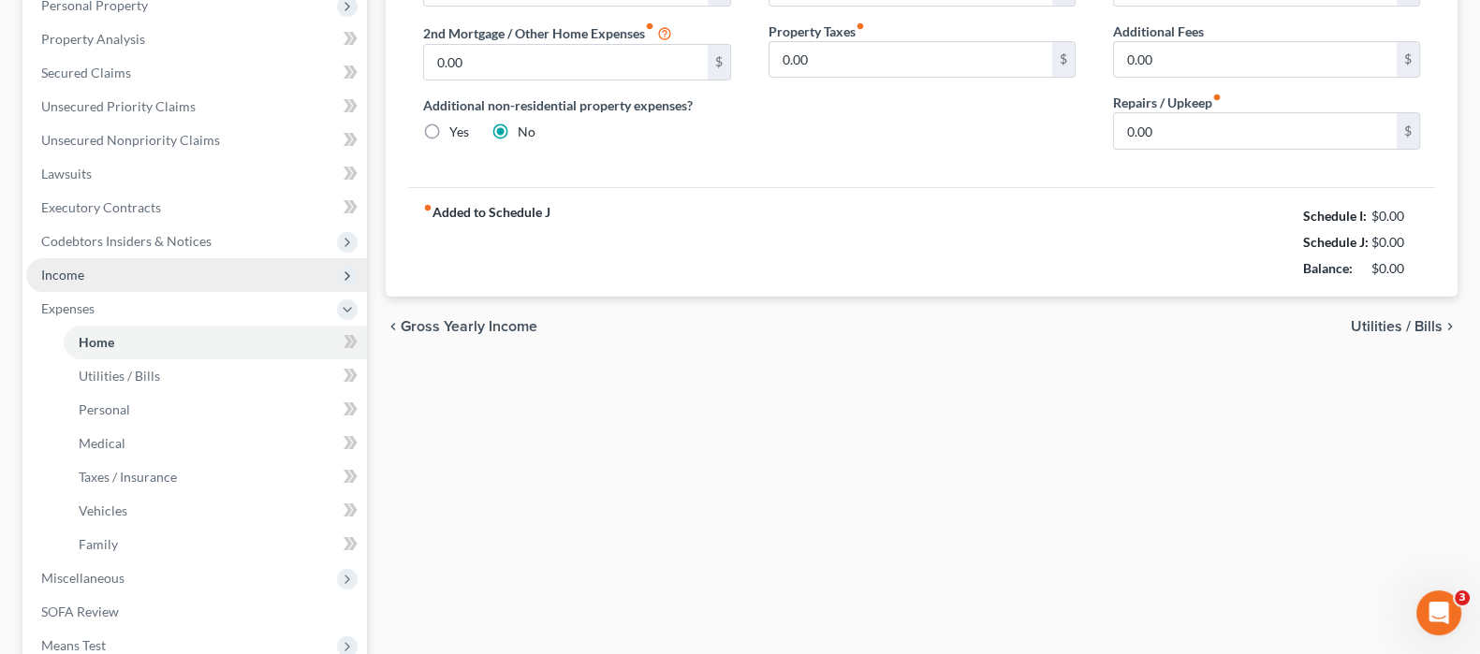
click at [118, 275] on span "Income" at bounding box center [196, 275] width 341 height 34
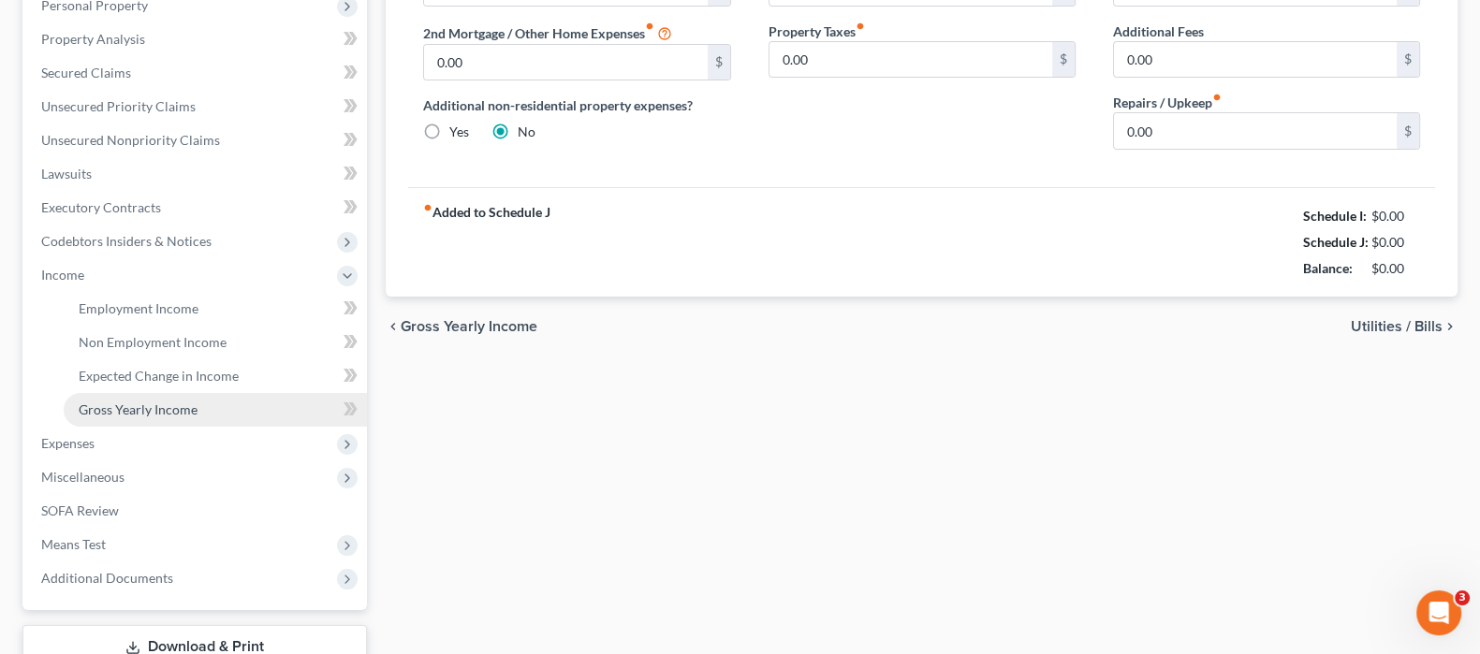
click at [182, 402] on span "Gross Yearly Income" at bounding box center [138, 410] width 119 height 16
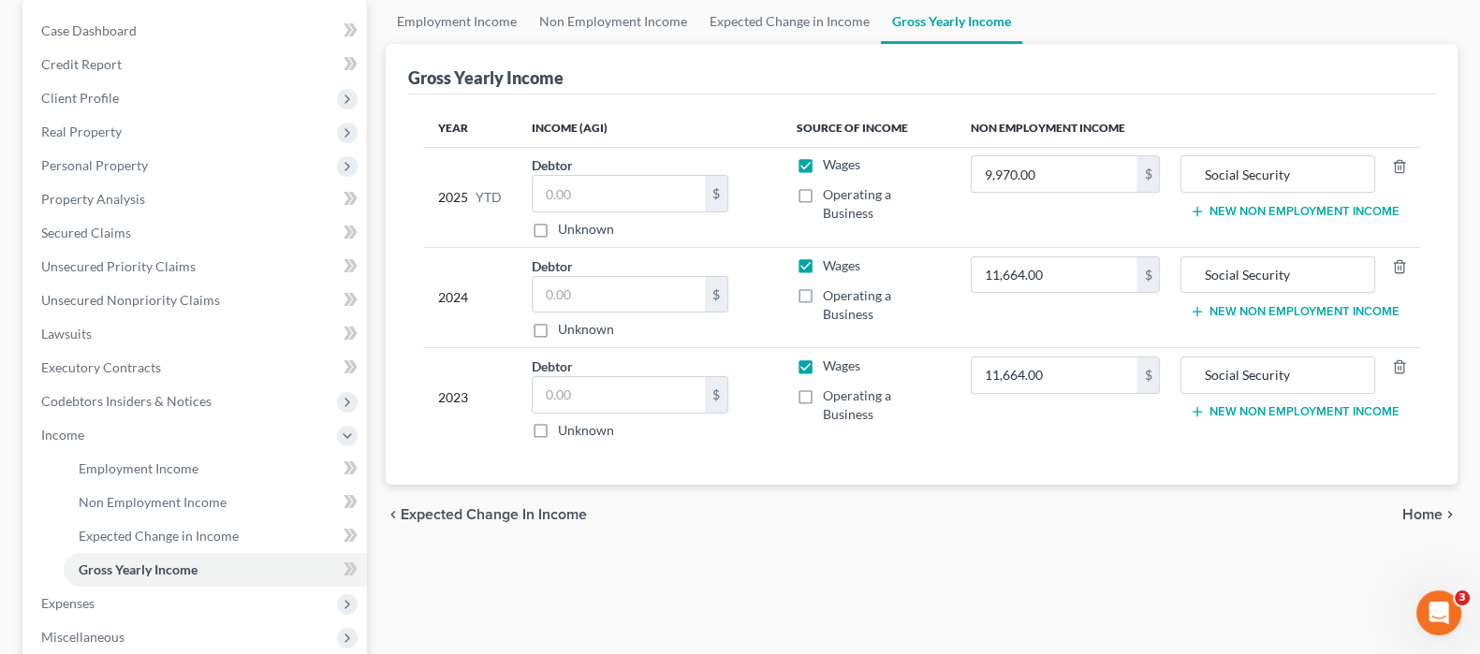
scroll to position [233, 0]
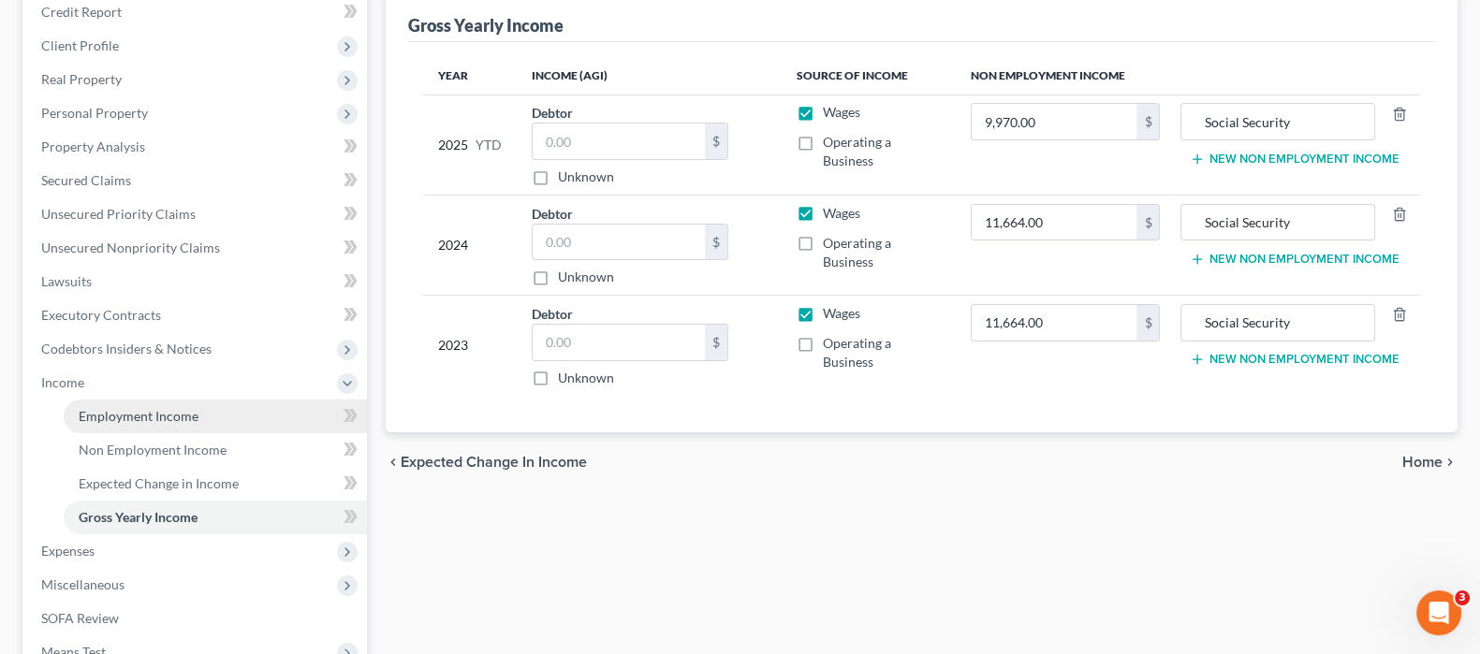
click at [237, 409] on link "Employment Income" at bounding box center [215, 417] width 303 height 34
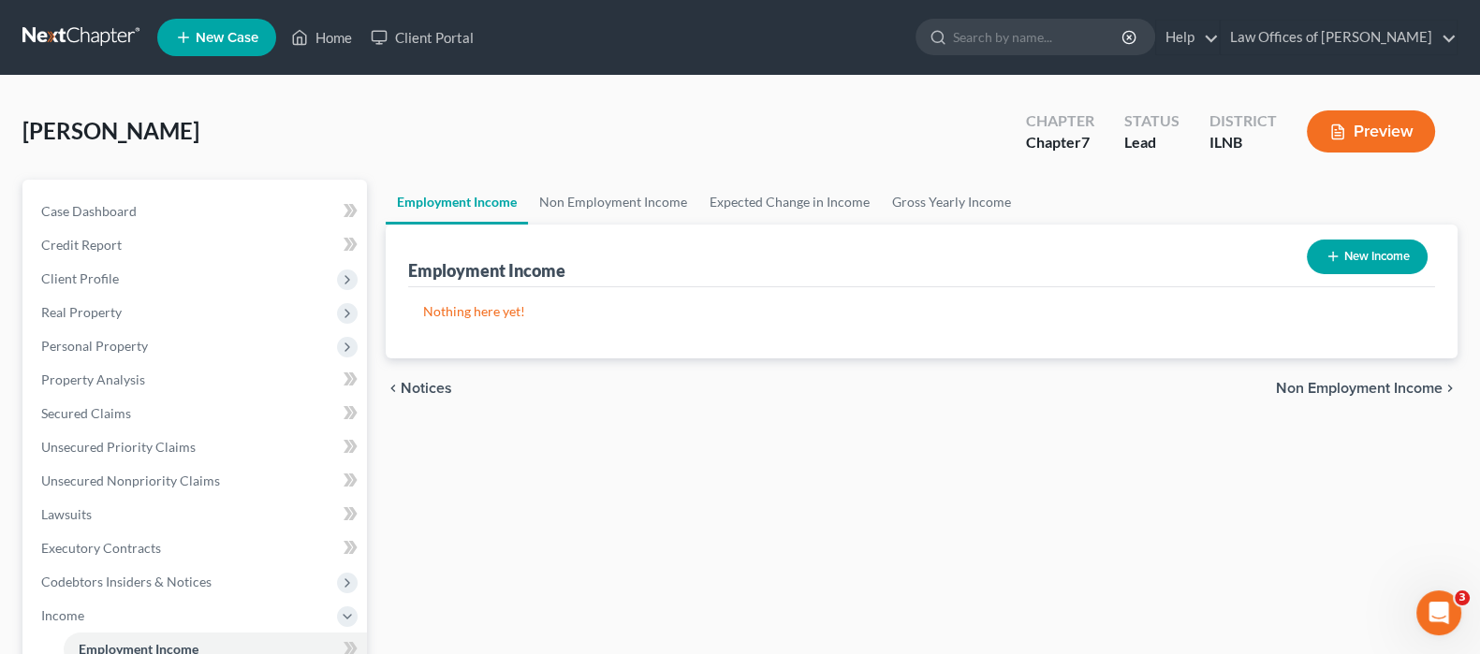
click at [1379, 262] on button "New Income" at bounding box center [1367, 257] width 121 height 35
select select "0"
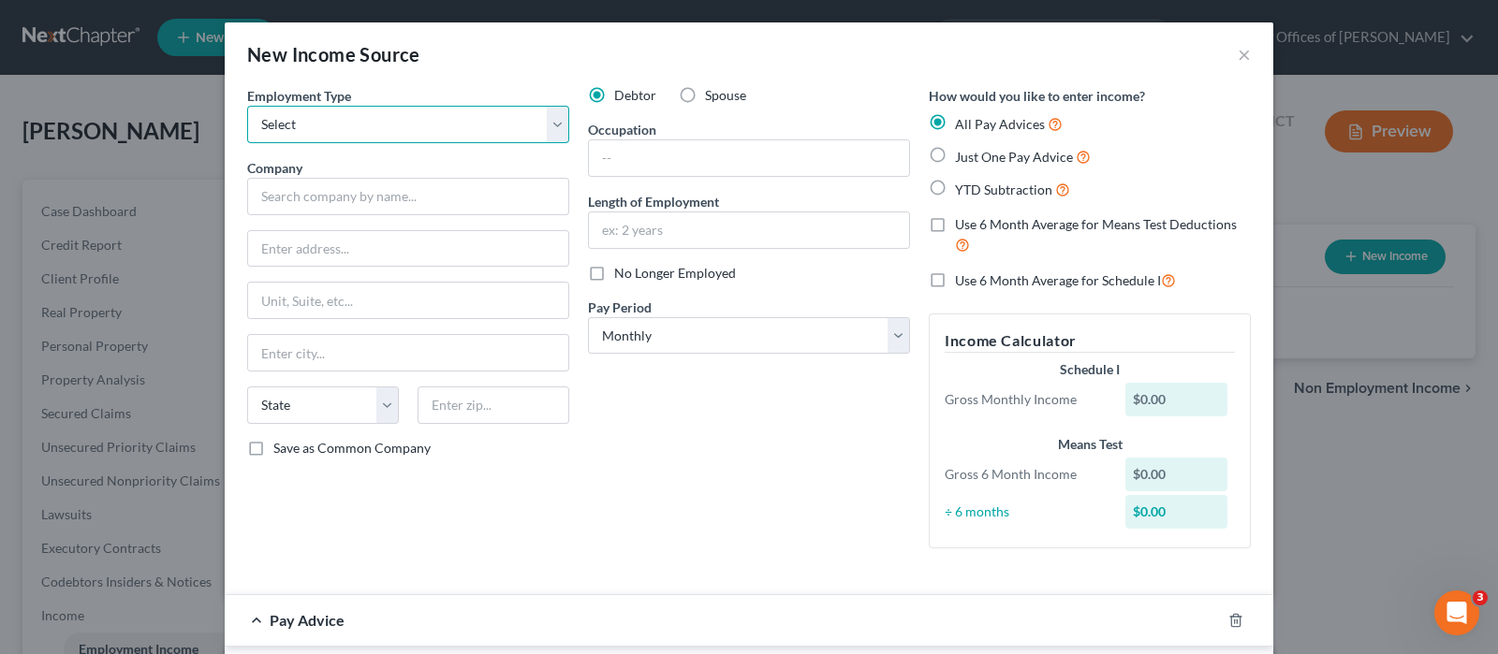
click at [539, 125] on select "Select Full or [DEMOGRAPHIC_DATA] Employment Self Employment" at bounding box center [408, 124] width 322 height 37
click at [544, 124] on select "Select Full or [DEMOGRAPHIC_DATA] Employment Self Employment" at bounding box center [408, 124] width 322 height 37
click at [614, 273] on label "No Longer Employed" at bounding box center [675, 273] width 122 height 19
click at [622, 273] on input "No Longer Employed" at bounding box center [628, 270] width 12 height 12
checkbox input "true"
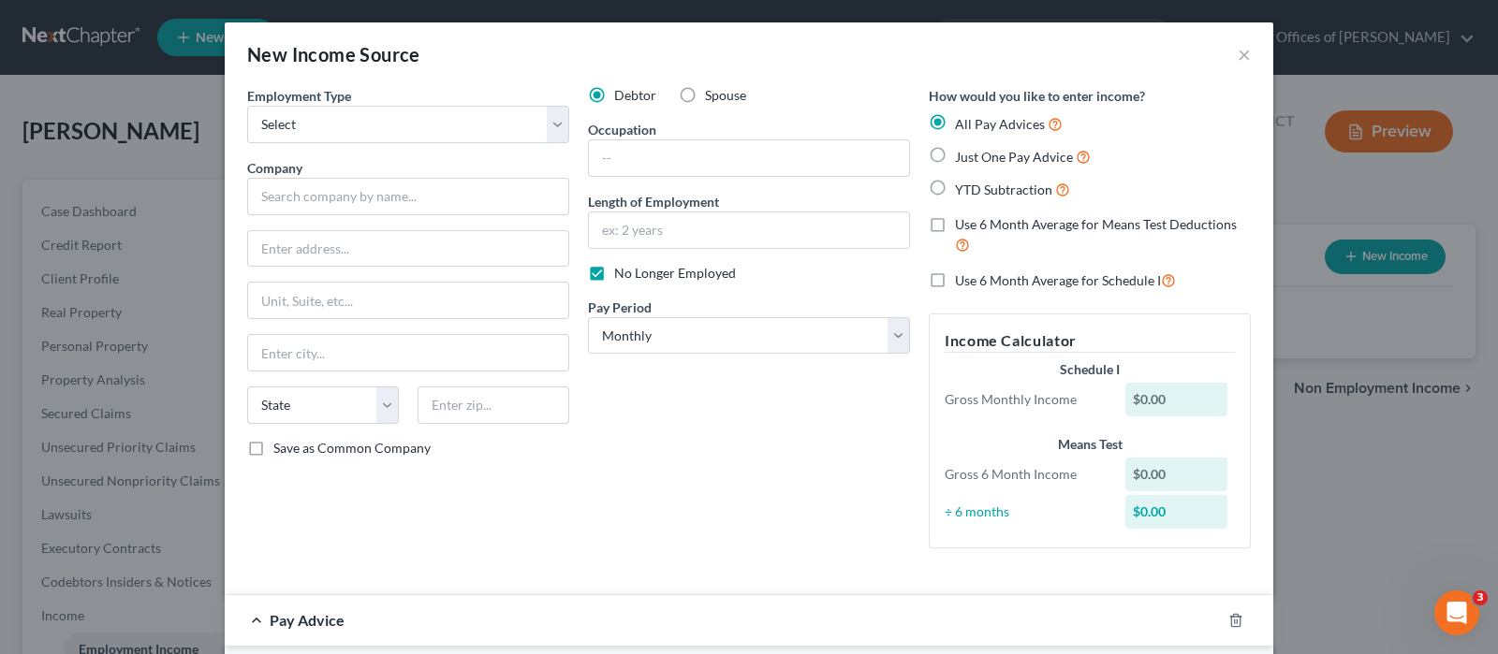
click at [955, 154] on label "Just One Pay Advice" at bounding box center [1023, 157] width 136 height 22
click at [962, 154] on input "Just One Pay Advice" at bounding box center [968, 152] width 12 height 12
radio input "true"
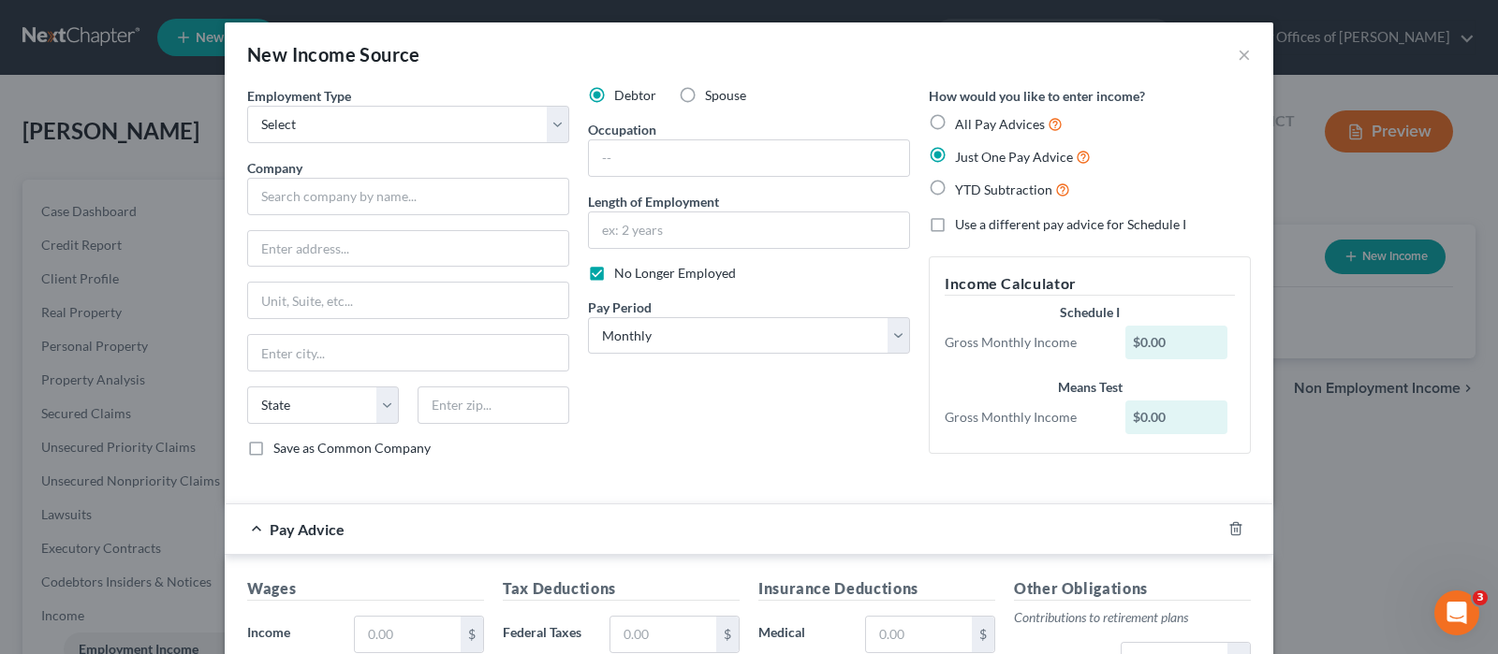
click at [955, 227] on label "Use a different pay advice for Schedule I" at bounding box center [1070, 224] width 231 height 19
click at [962, 227] on input "Use a different pay advice for Schedule I" at bounding box center [968, 221] width 12 height 12
click at [955, 223] on label "Use a different pay advice for Schedule I" at bounding box center [1070, 224] width 231 height 19
click at [962, 223] on input "Use a different pay advice for Schedule I" at bounding box center [968, 221] width 12 height 12
checkbox input "false"
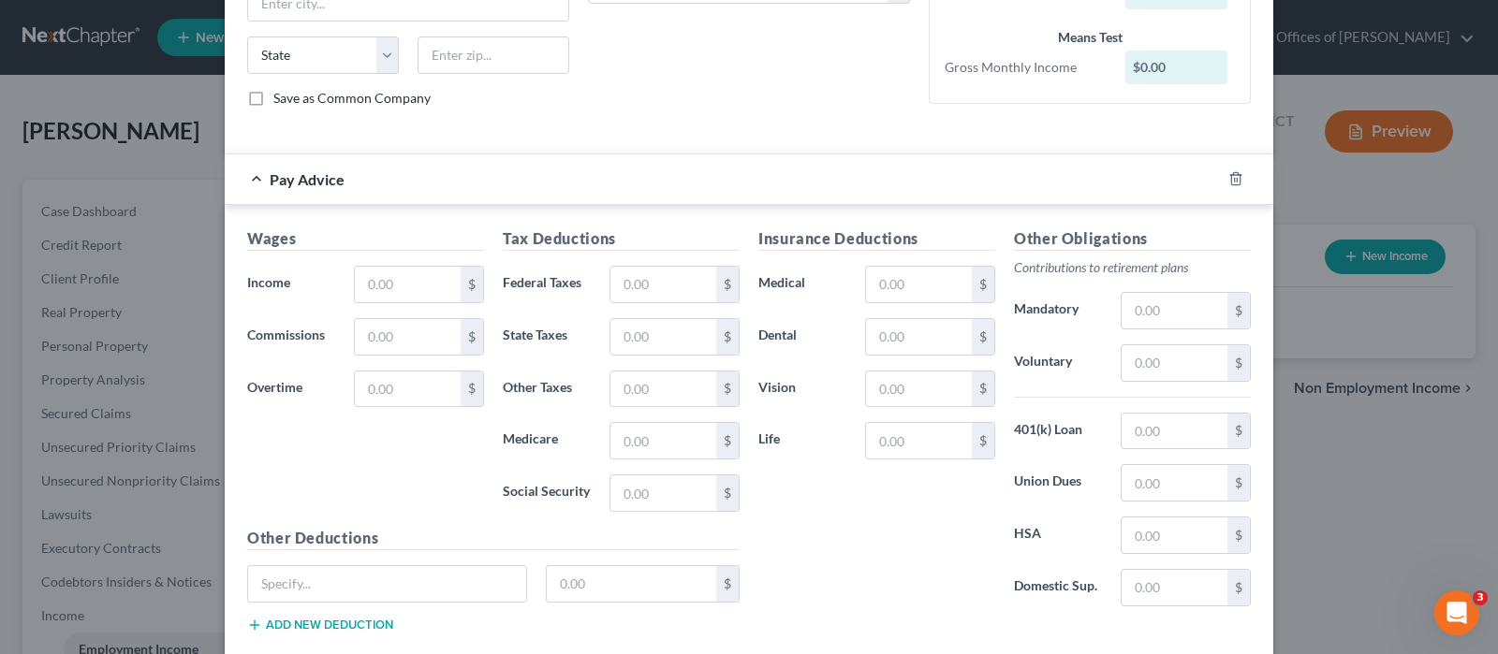
scroll to position [351, 0]
click at [416, 283] on input "text" at bounding box center [408, 284] width 106 height 36
type input "997"
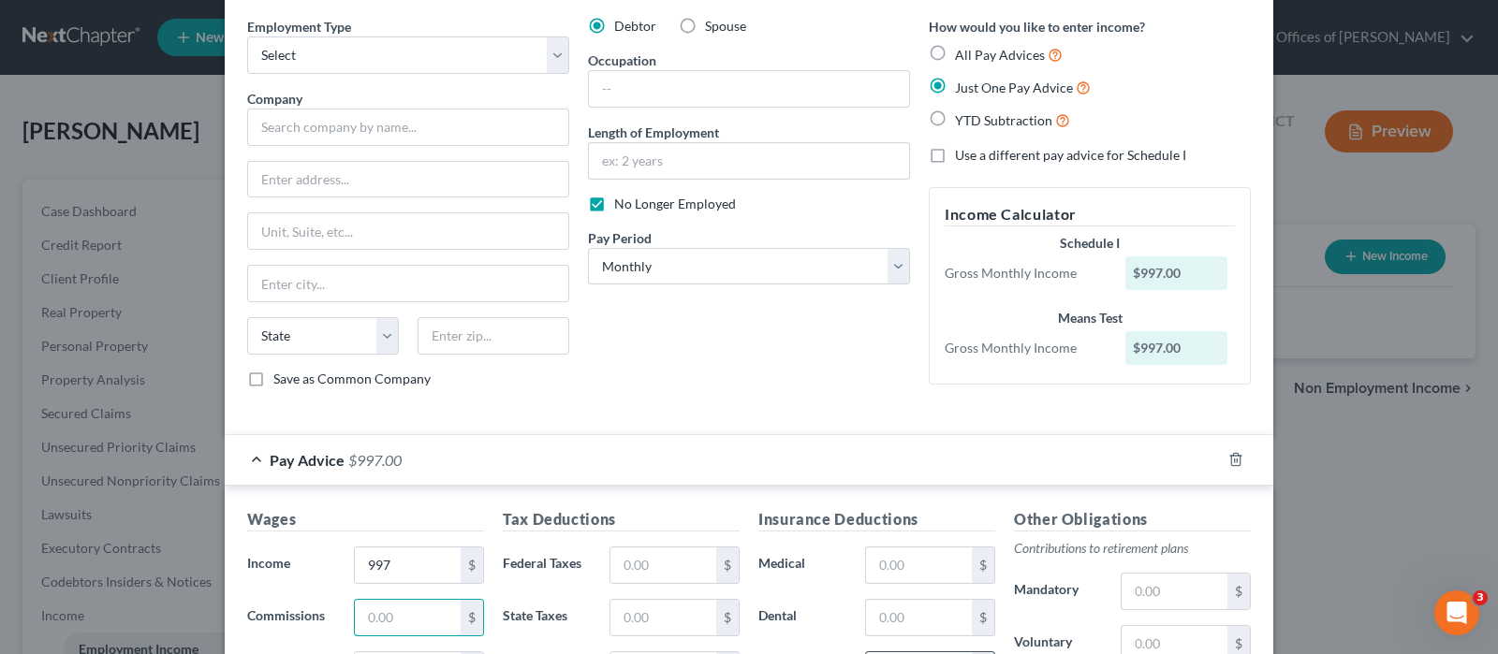
scroll to position [0, 0]
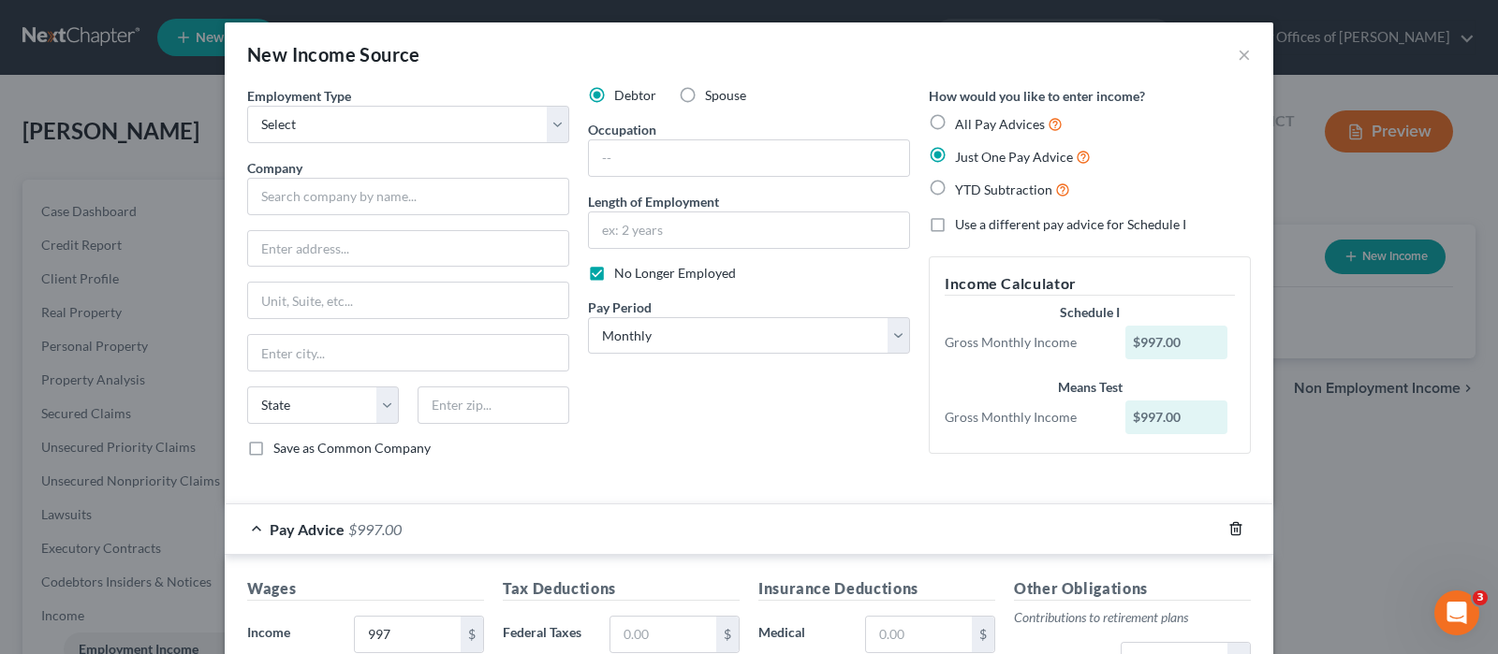
click at [1228, 521] on icon "button" at bounding box center [1235, 528] width 15 height 15
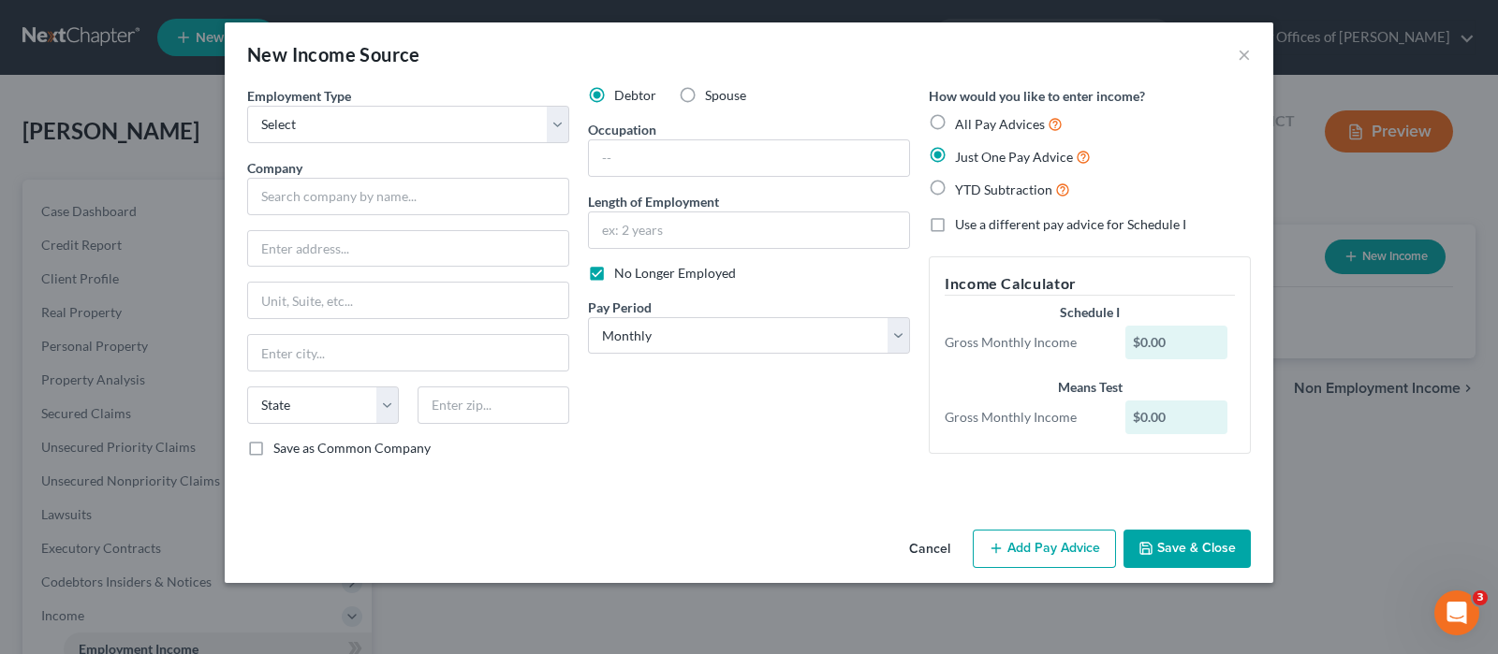
click at [955, 225] on label "Use a different pay advice for Schedule I" at bounding box center [1070, 224] width 231 height 19
click at [962, 225] on input "Use a different pay advice for Schedule I" at bounding box center [968, 221] width 12 height 12
checkbox input "true"
click at [955, 153] on label "Just One Pay Advice" at bounding box center [1023, 157] width 136 height 22
click at [962, 153] on input "Just One Pay Advice" at bounding box center [968, 152] width 12 height 12
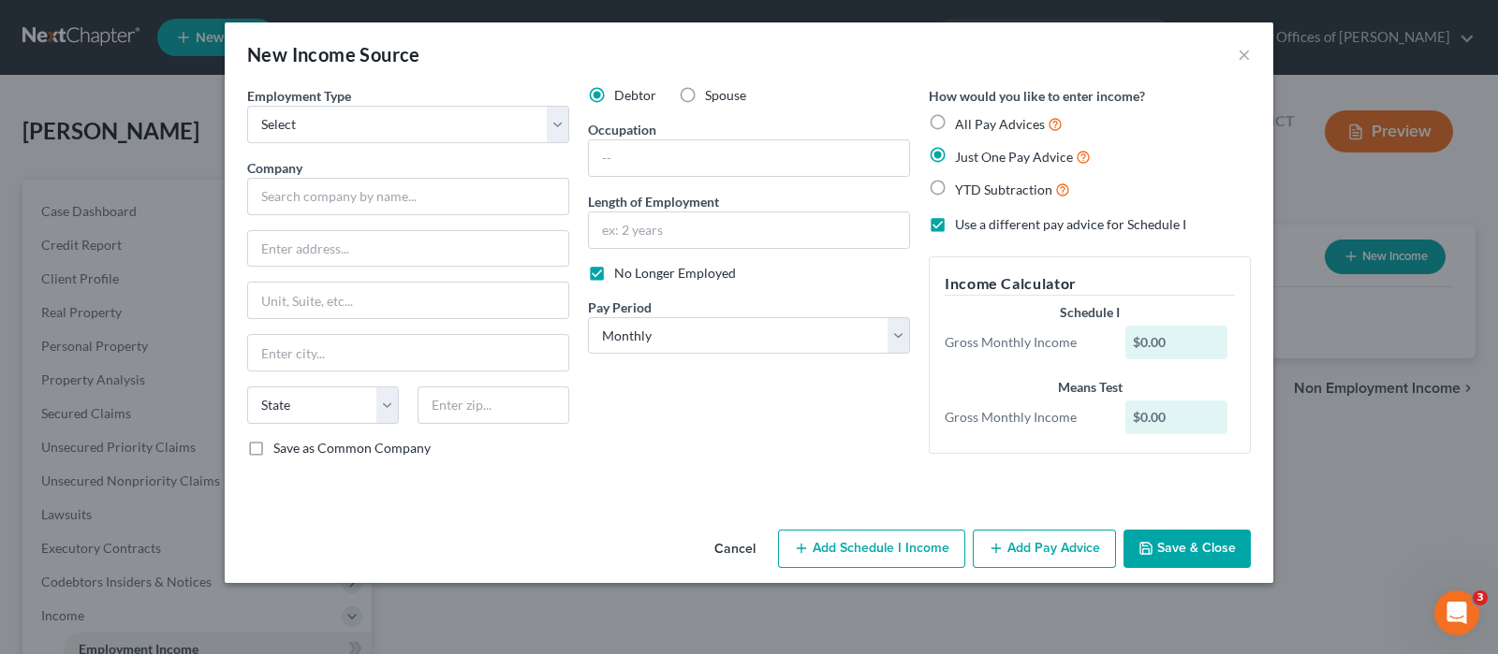
click at [885, 548] on button "Add Schedule I Income" at bounding box center [871, 549] width 187 height 39
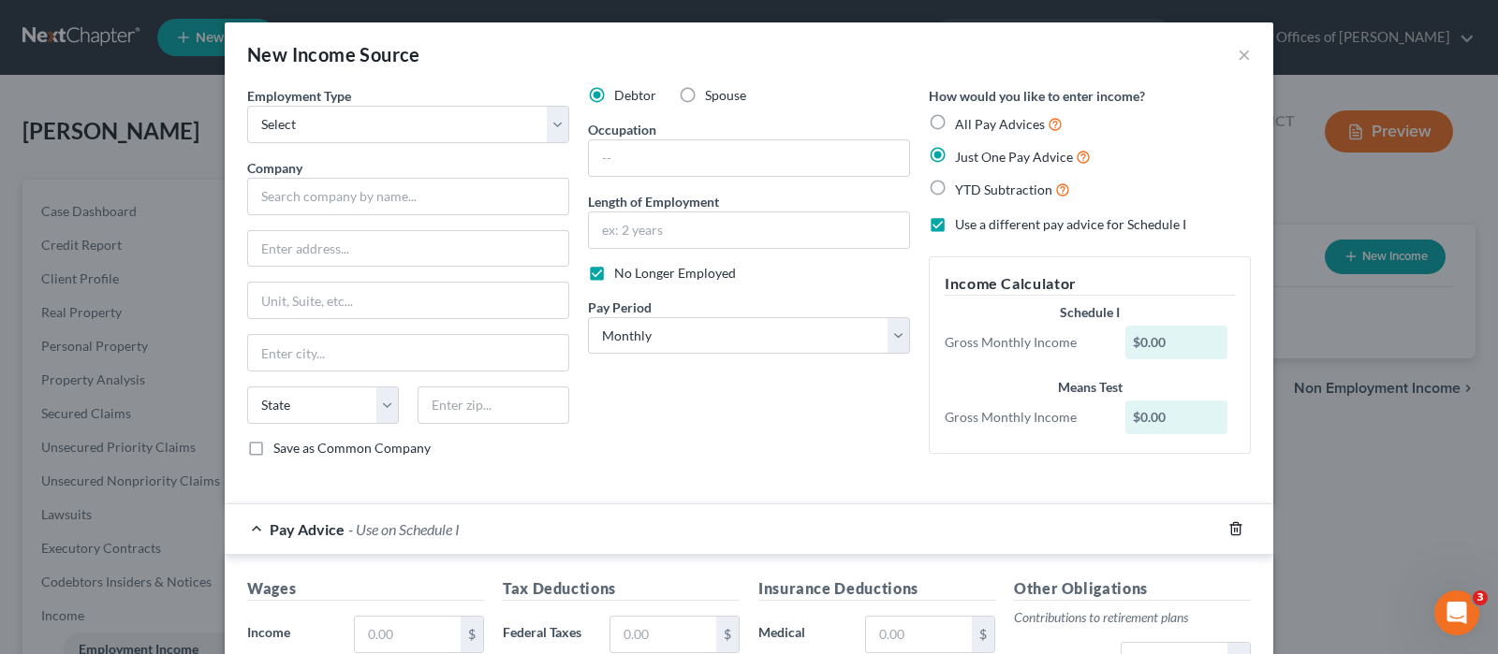
click at [1228, 521] on icon "button" at bounding box center [1235, 528] width 15 height 15
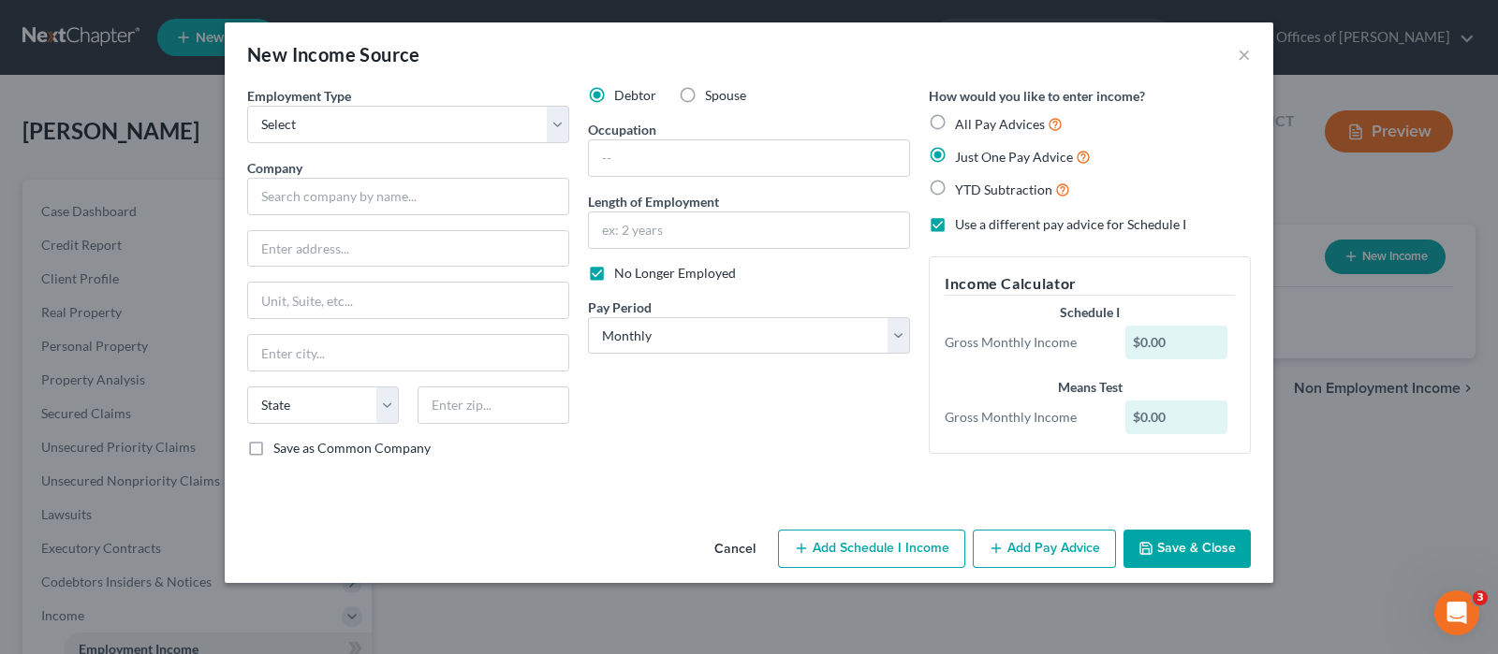
click at [880, 537] on button "Add Schedule I Income" at bounding box center [871, 549] width 187 height 39
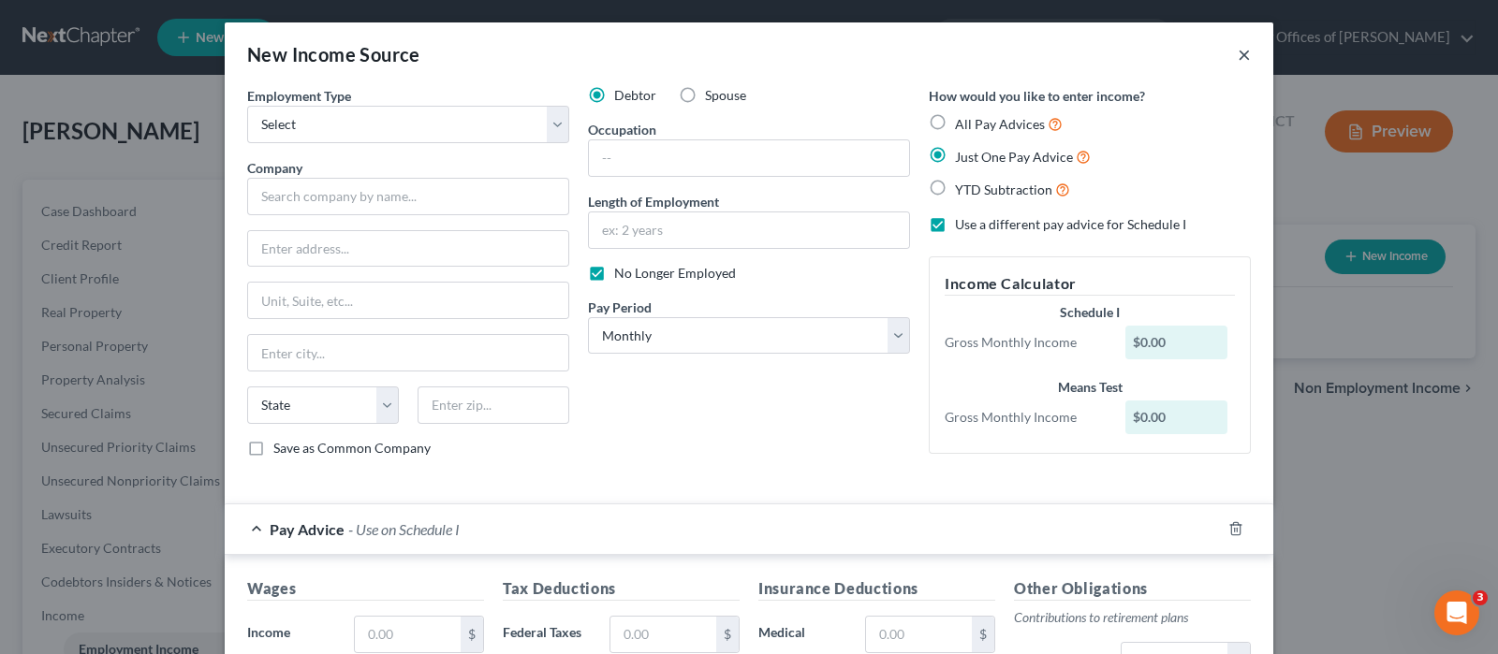
click at [1239, 63] on button "×" at bounding box center [1243, 54] width 13 height 22
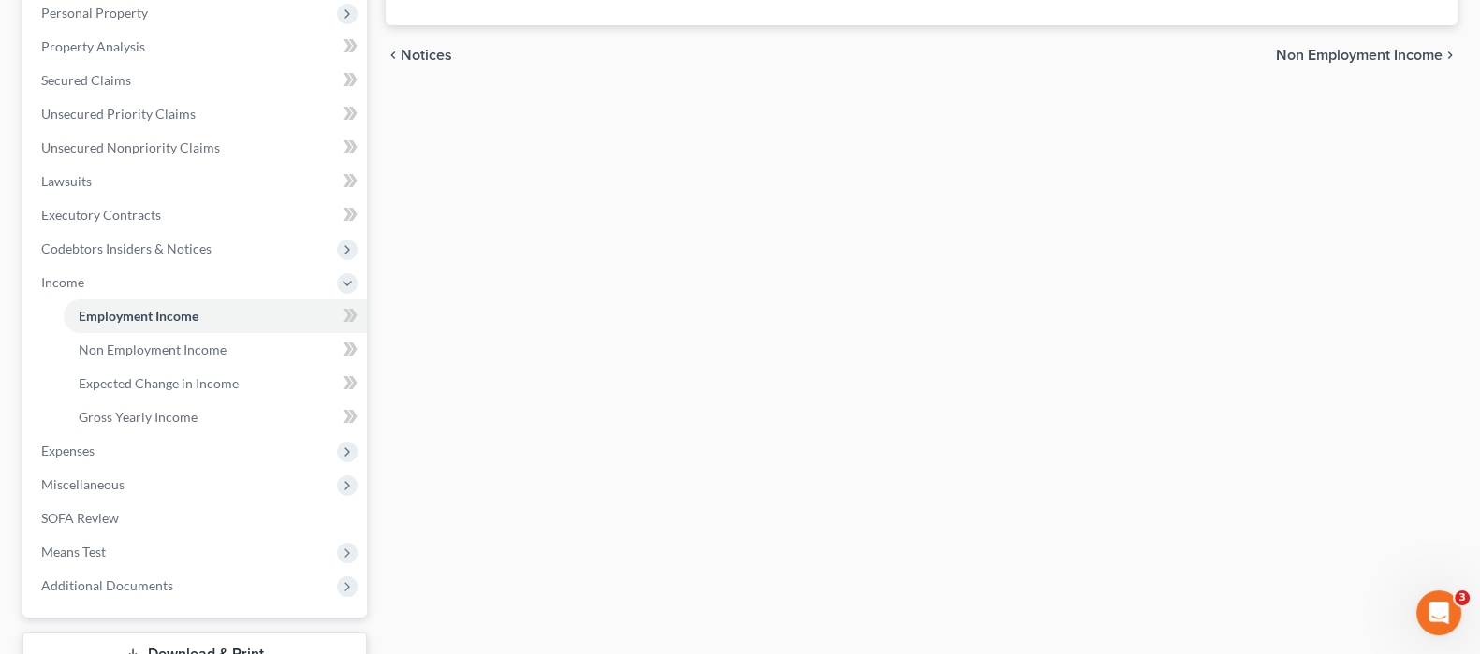
scroll to position [351, 0]
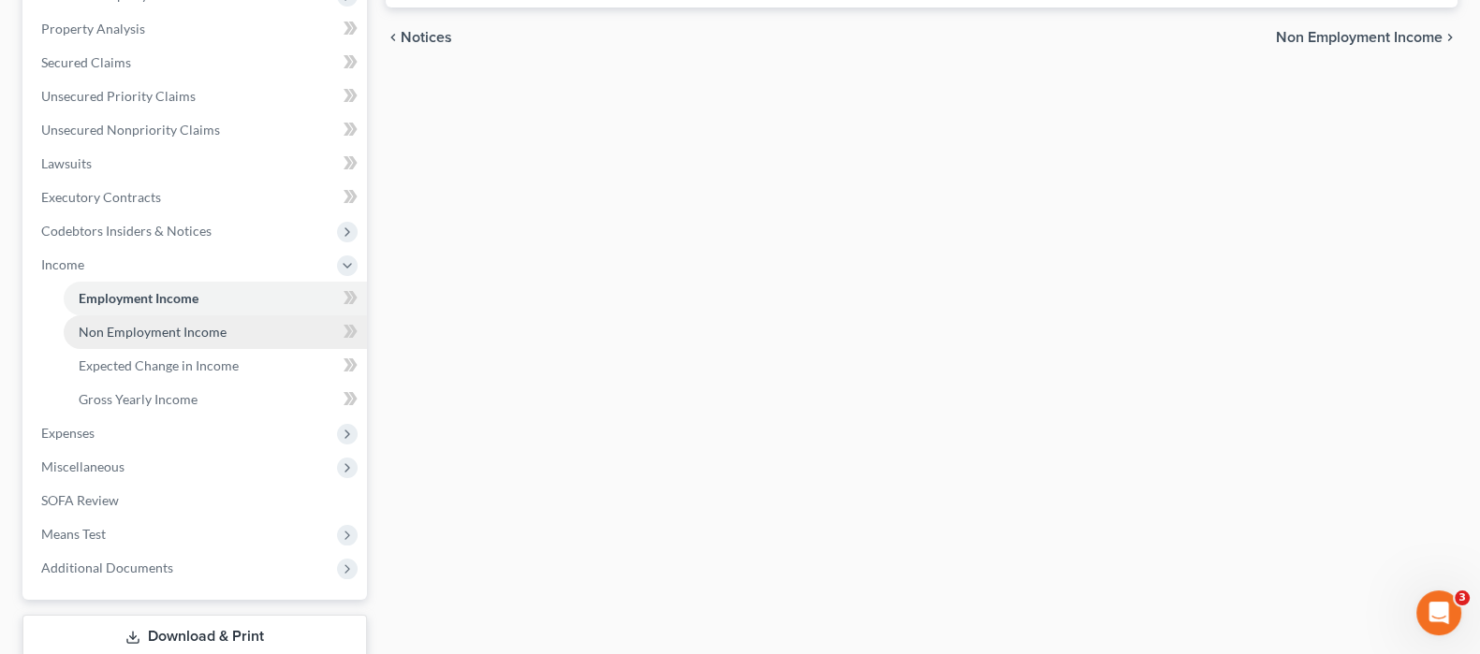
click at [250, 334] on link "Non Employment Income" at bounding box center [215, 332] width 303 height 34
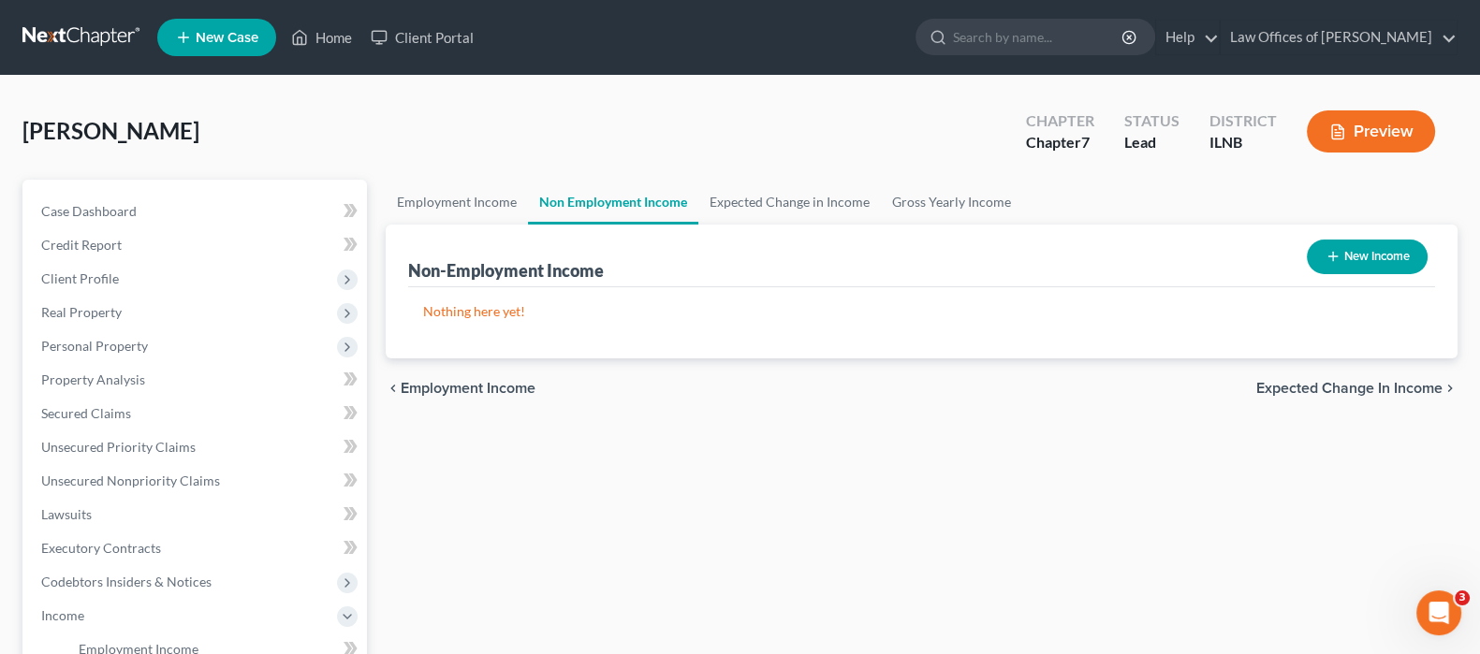
click at [1363, 260] on button "New Income" at bounding box center [1367, 257] width 121 height 35
select select "0"
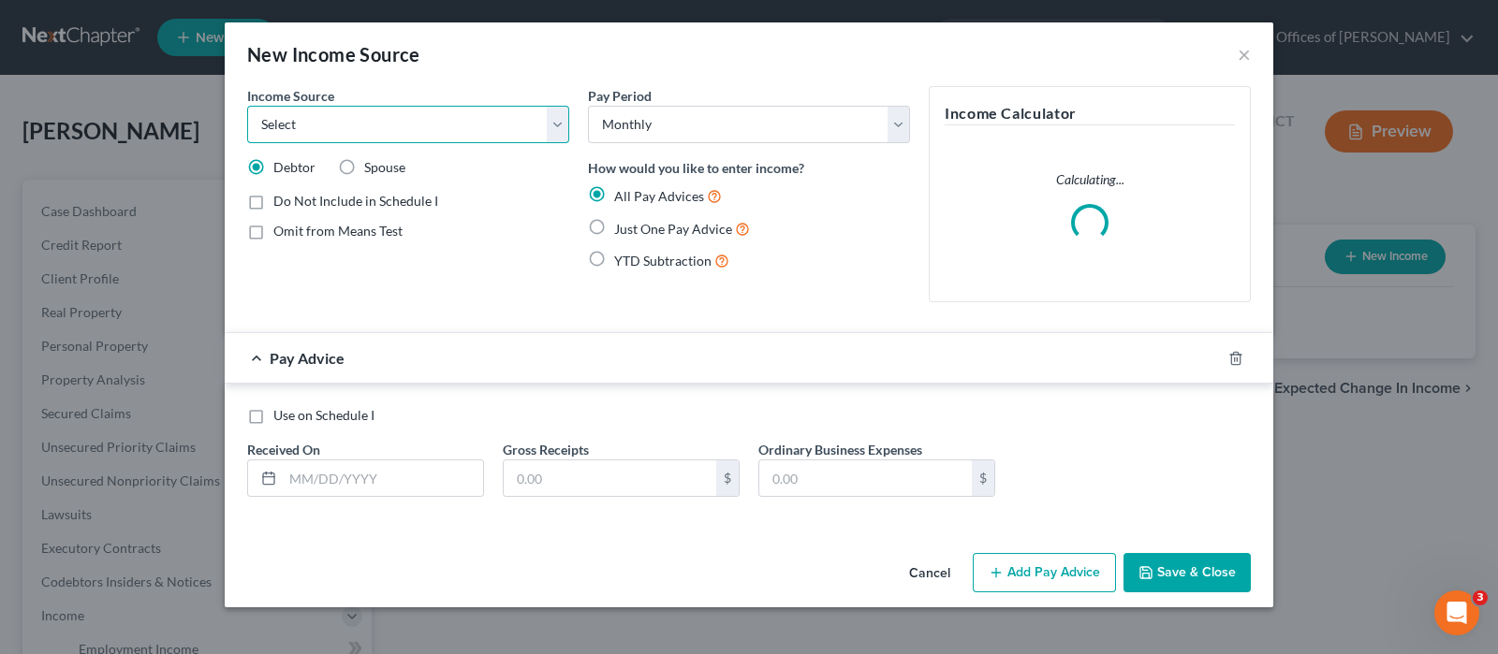
click at [551, 133] on select "Select Unemployment Disability (from employer) Pension Retirement Social Securi…" at bounding box center [408, 124] width 322 height 37
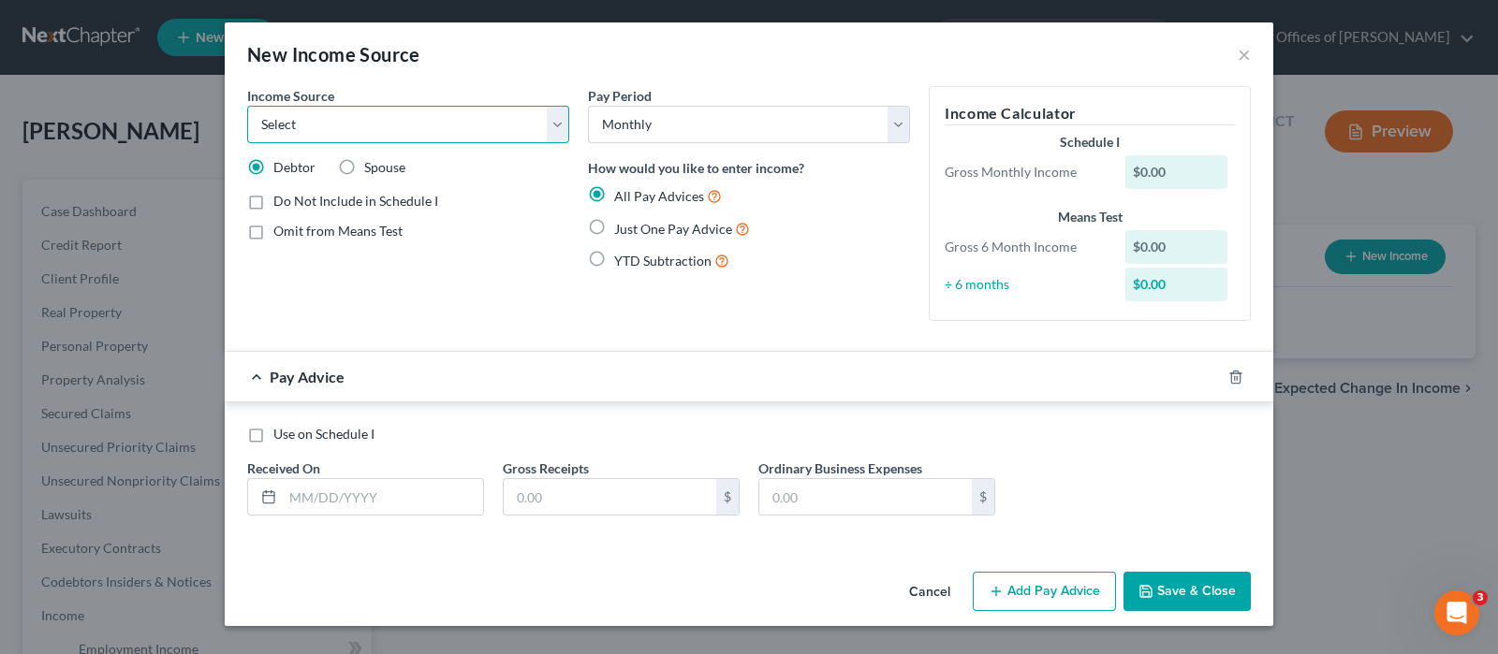
select select "4"
click at [247, 106] on select "Select Unemployment Disability (from employer) Pension Retirement Social Securi…" at bounding box center [408, 124] width 322 height 37
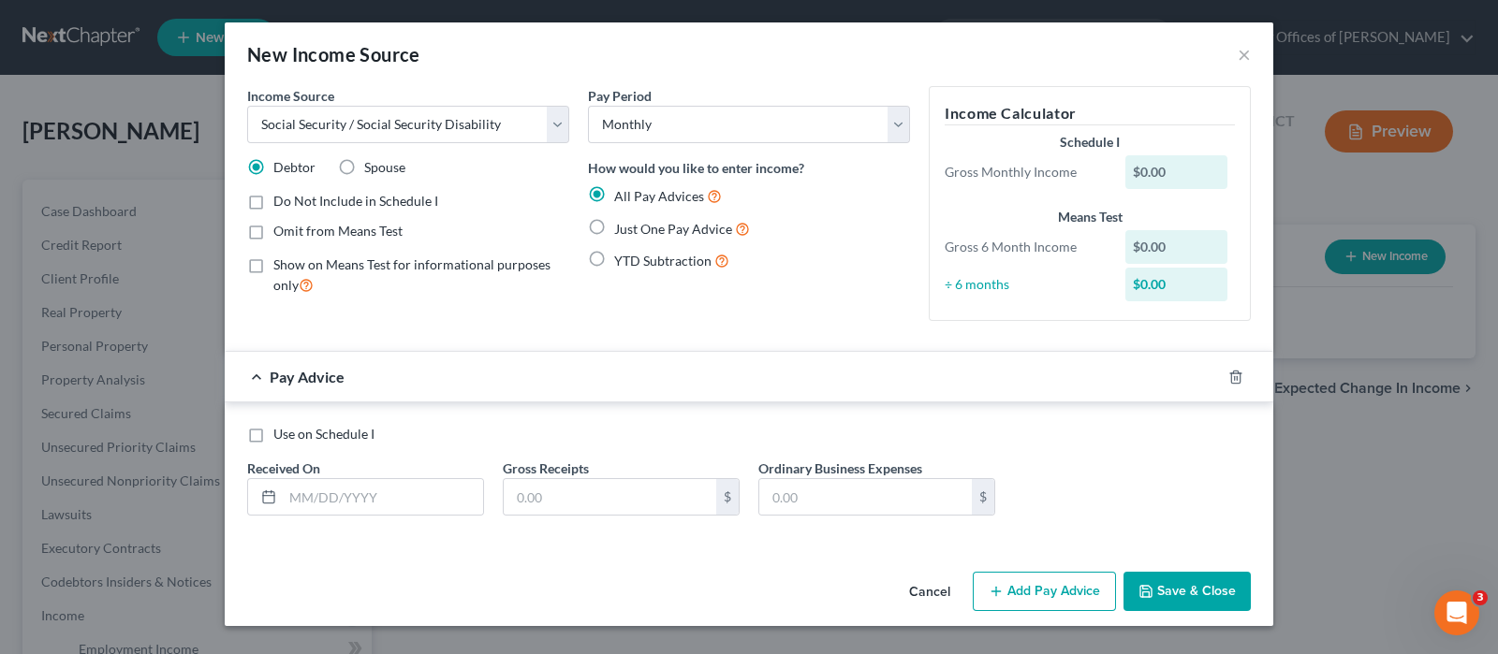
click at [614, 227] on label "Just One Pay Advice" at bounding box center [682, 229] width 136 height 22
click at [622, 227] on input "Just One Pay Advice" at bounding box center [628, 224] width 12 height 12
radio input "true"
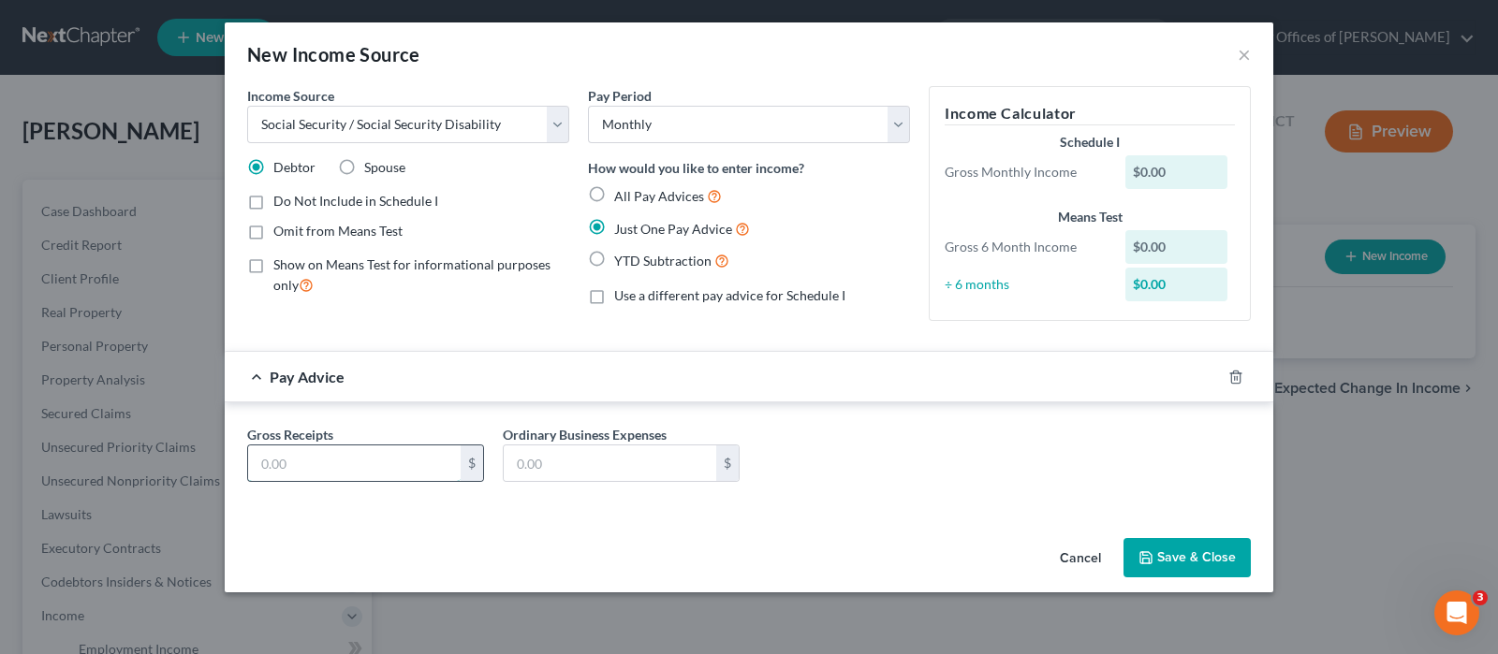
click at [383, 470] on input "text" at bounding box center [354, 464] width 212 height 36
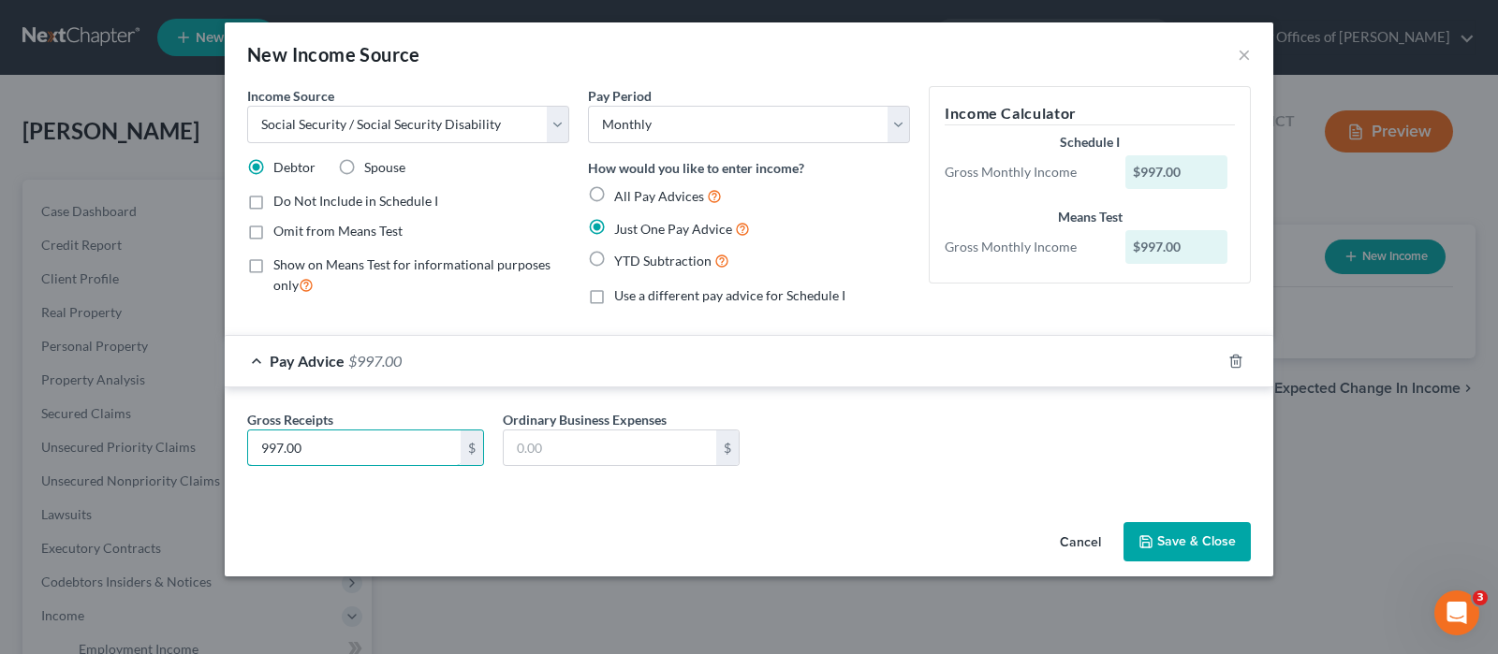
type input "997.00"
click at [1161, 542] on button "Save & Close" at bounding box center [1186, 541] width 127 height 39
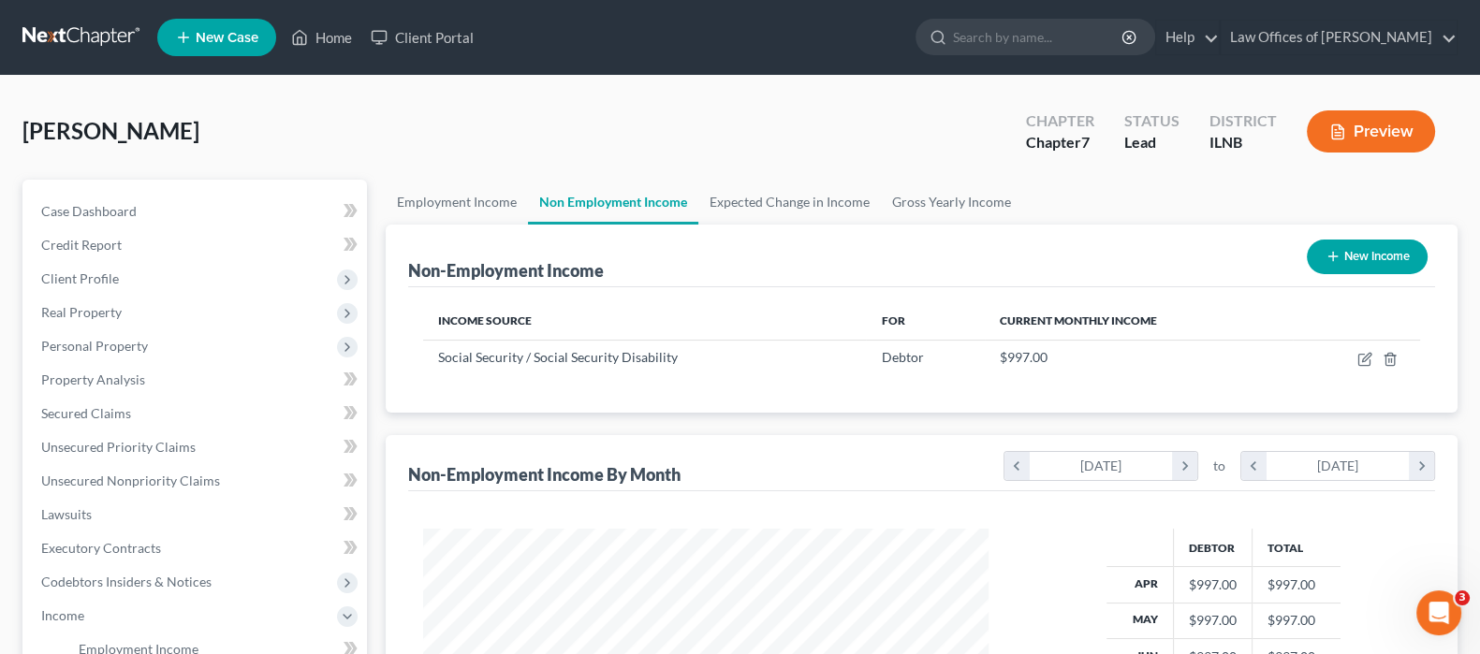
click at [1363, 259] on button "New Income" at bounding box center [1367, 257] width 121 height 35
select select "0"
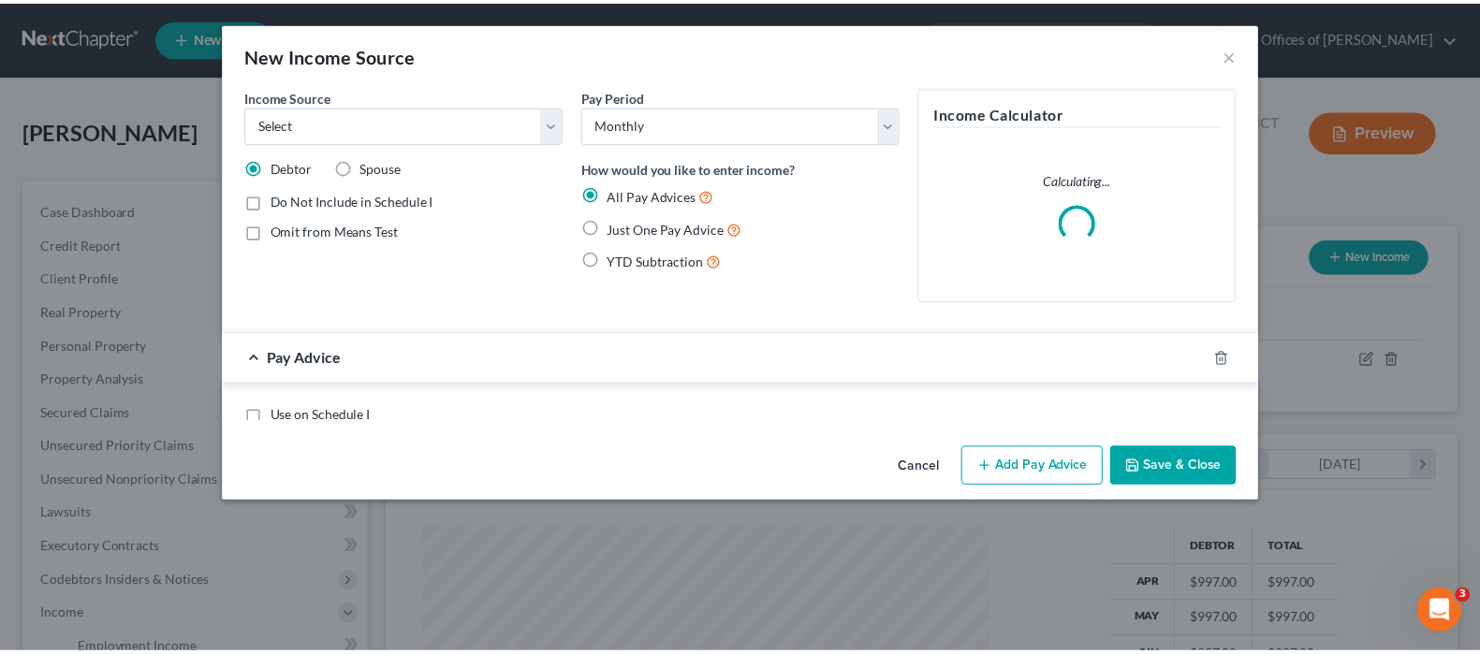
scroll to position [334, 611]
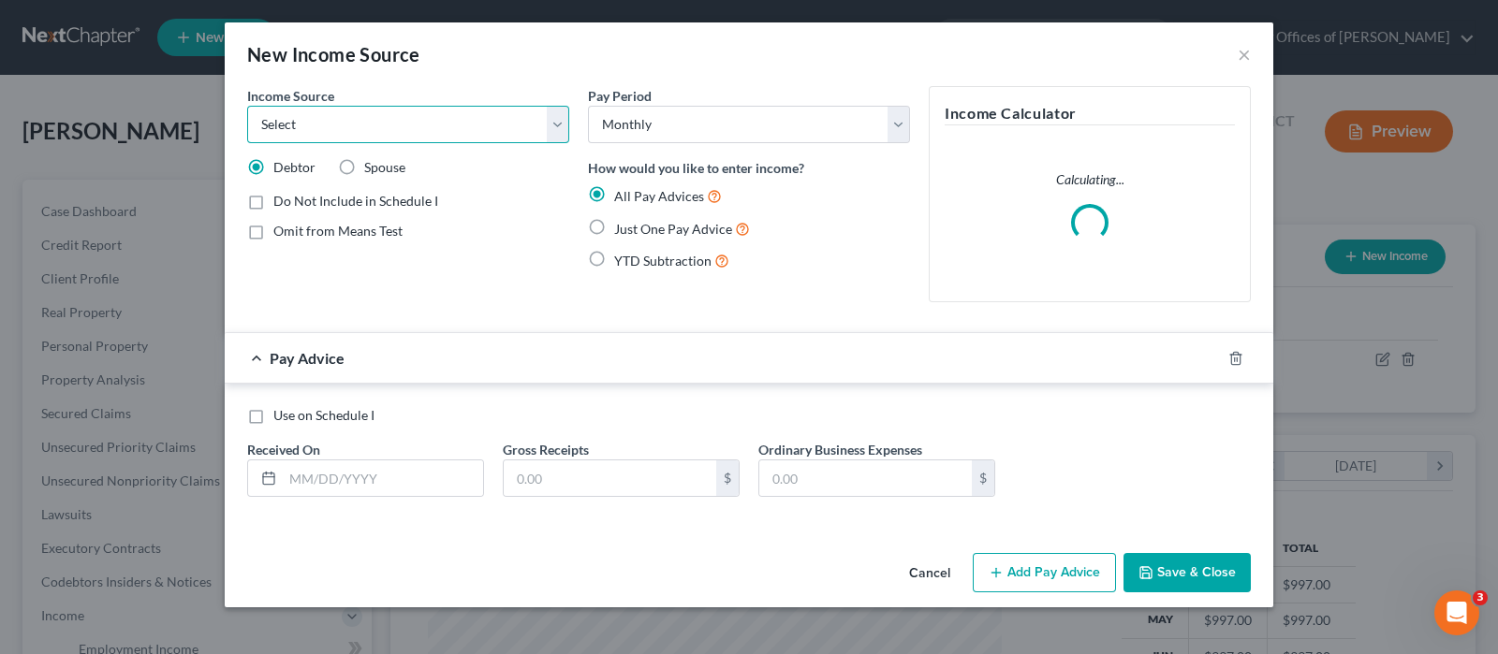
click at [553, 128] on select "Select Unemployment Disability (from employer) Pension Retirement Social Securi…" at bounding box center [408, 124] width 322 height 37
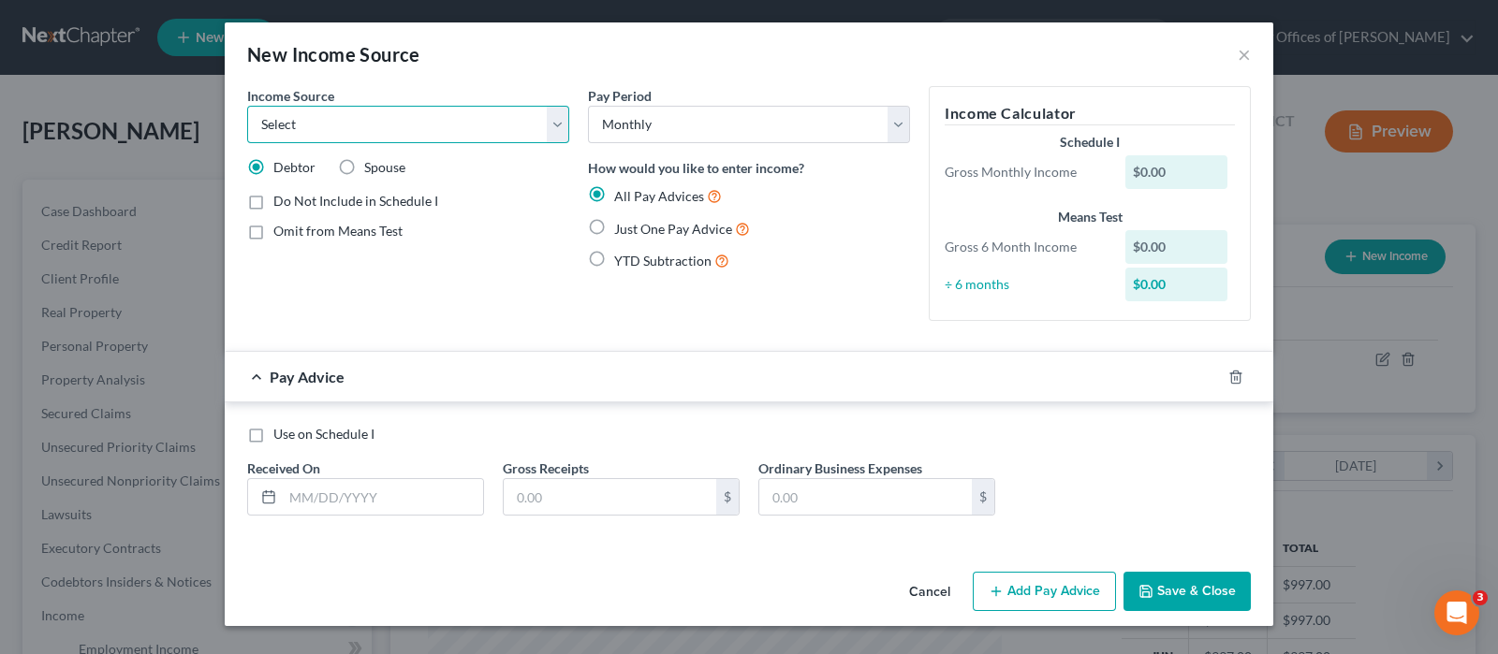
select select "5"
click at [247, 106] on select "Select Unemployment Disability (from employer) Pension Retirement Social Securi…" at bounding box center [408, 124] width 322 height 37
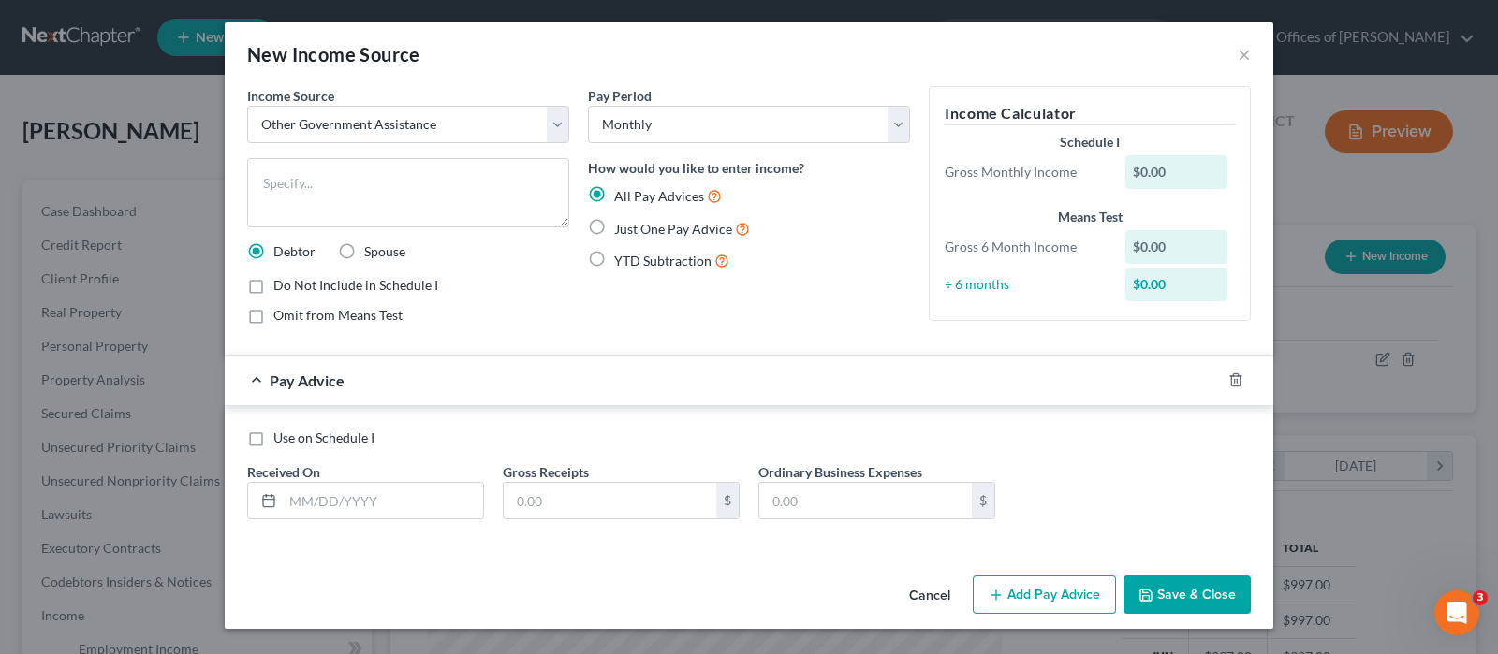
click at [614, 224] on label "Just One Pay Advice" at bounding box center [682, 229] width 136 height 22
click at [622, 224] on input "Just One Pay Advice" at bounding box center [628, 224] width 12 height 12
radio input "true"
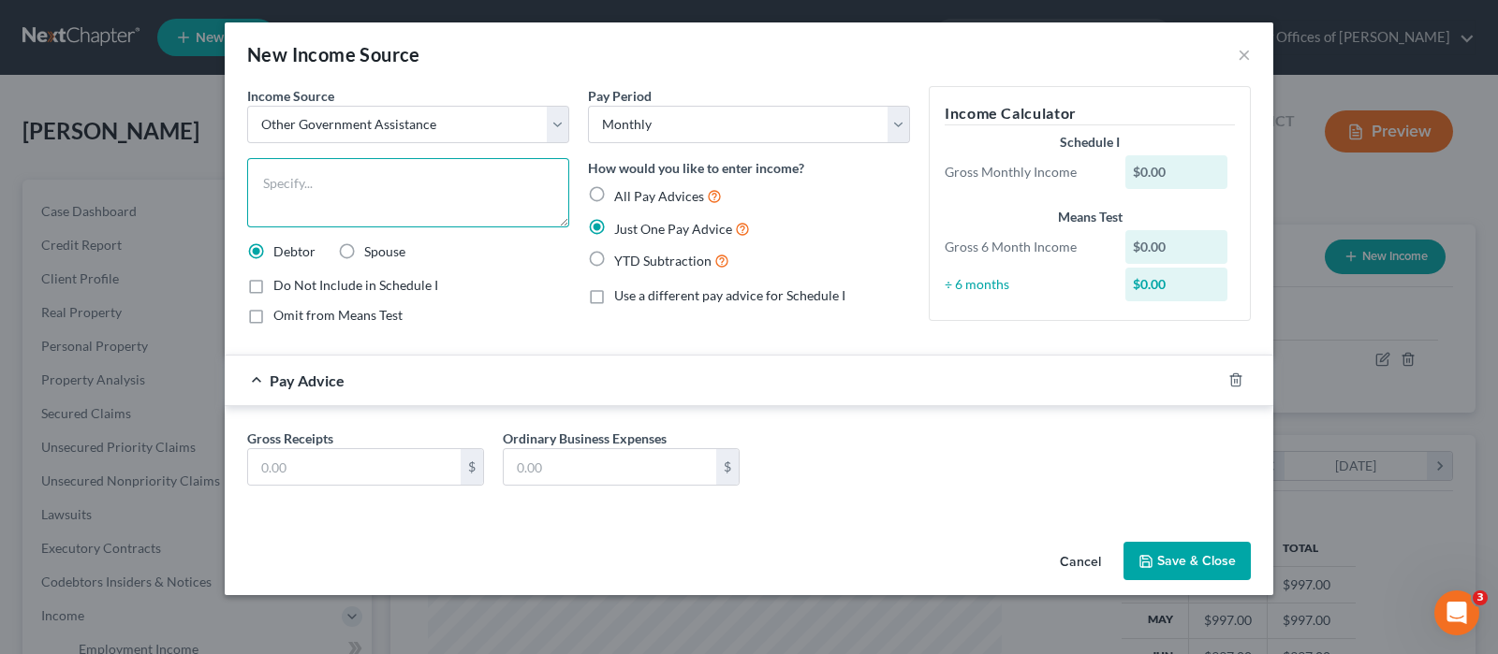
click at [430, 197] on textarea at bounding box center [408, 192] width 322 height 69
type textarea "Food Stamps"
click at [369, 474] on input "text" at bounding box center [354, 467] width 212 height 36
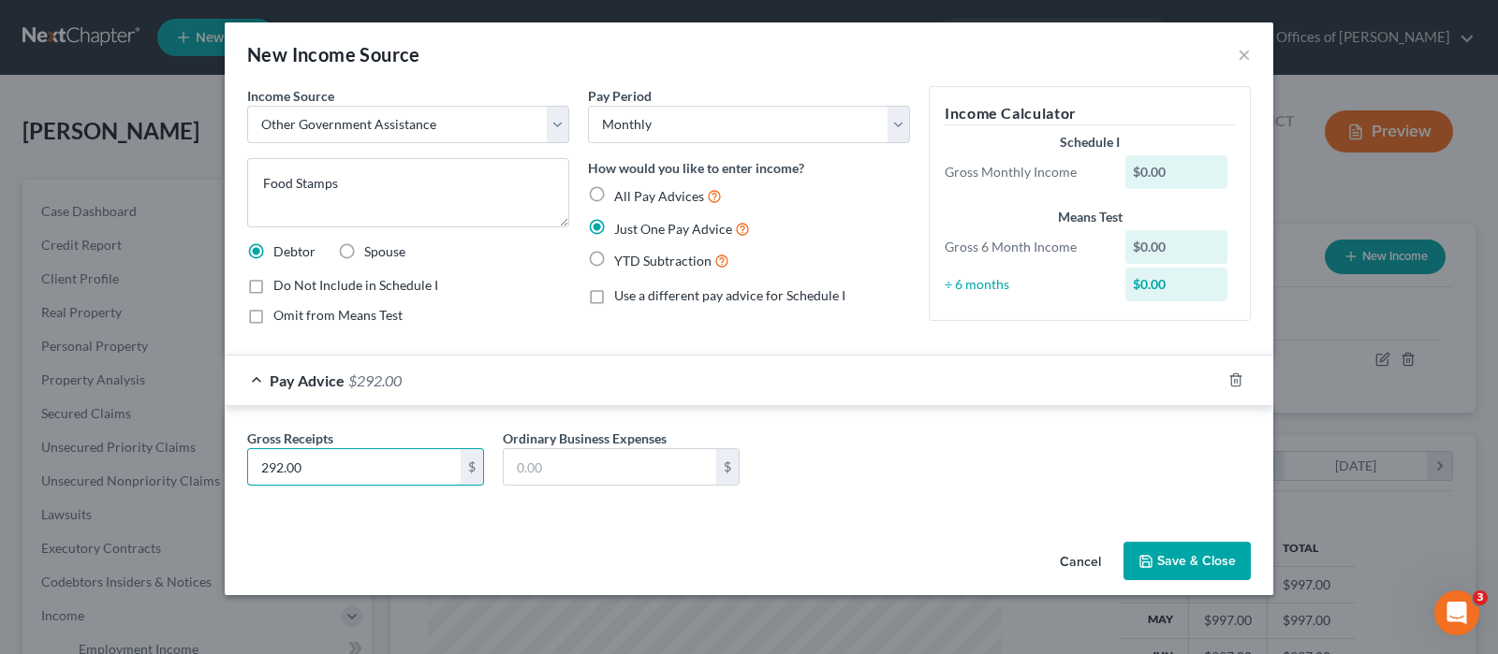
type input "292.00"
click at [1165, 559] on button "Save & Close" at bounding box center [1186, 561] width 127 height 39
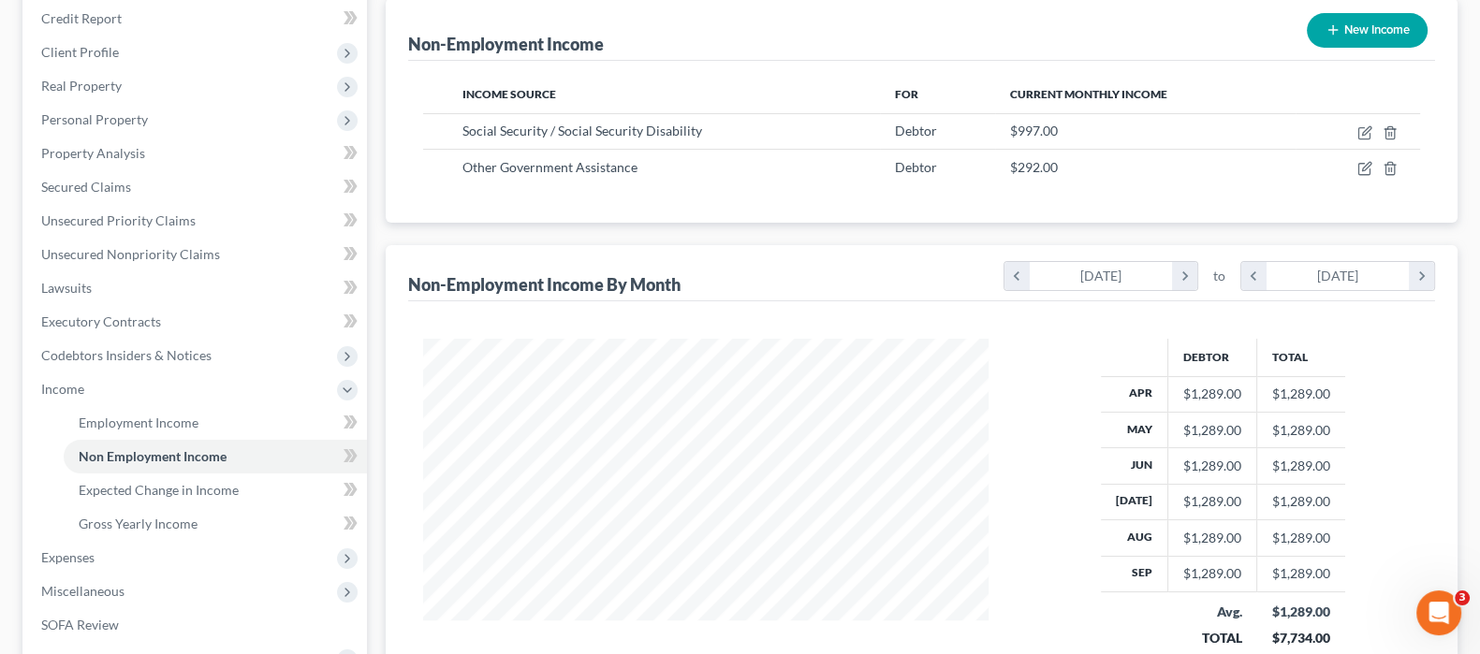
scroll to position [233, 0]
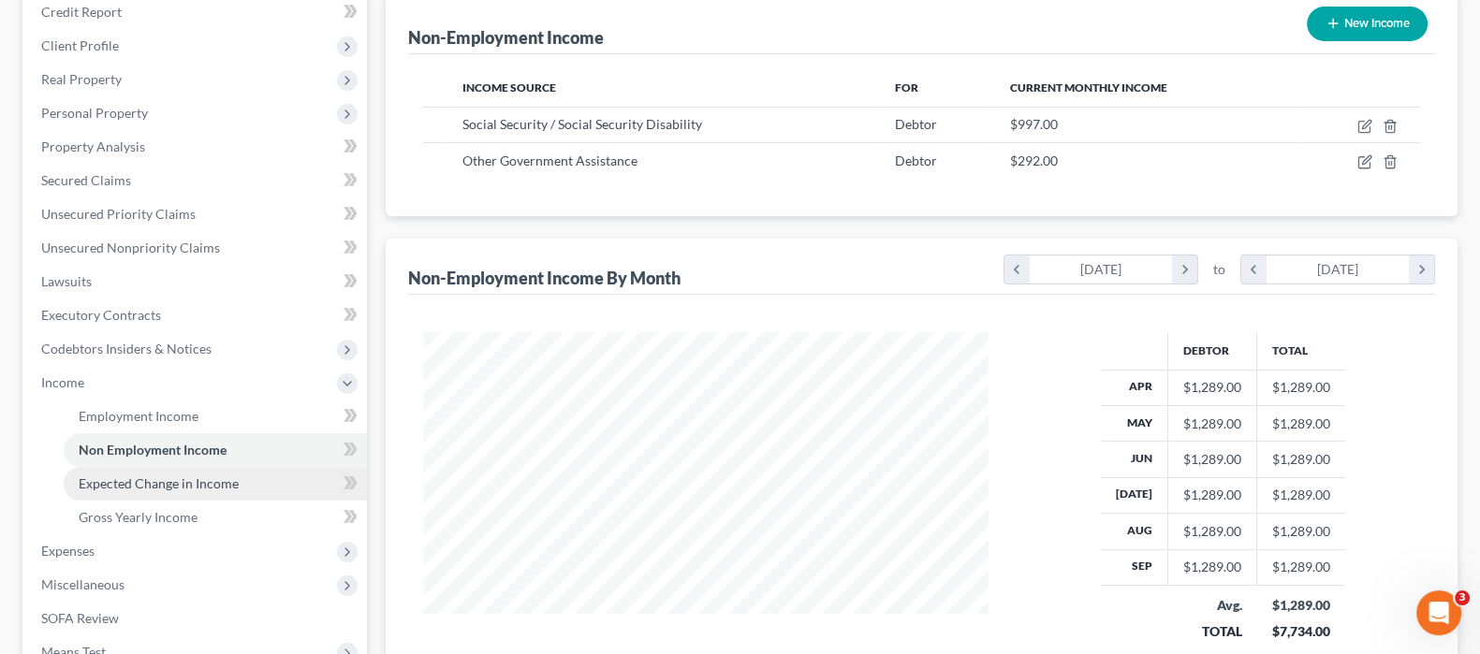
click at [200, 490] on link "Expected Change in Income" at bounding box center [215, 484] width 303 height 34
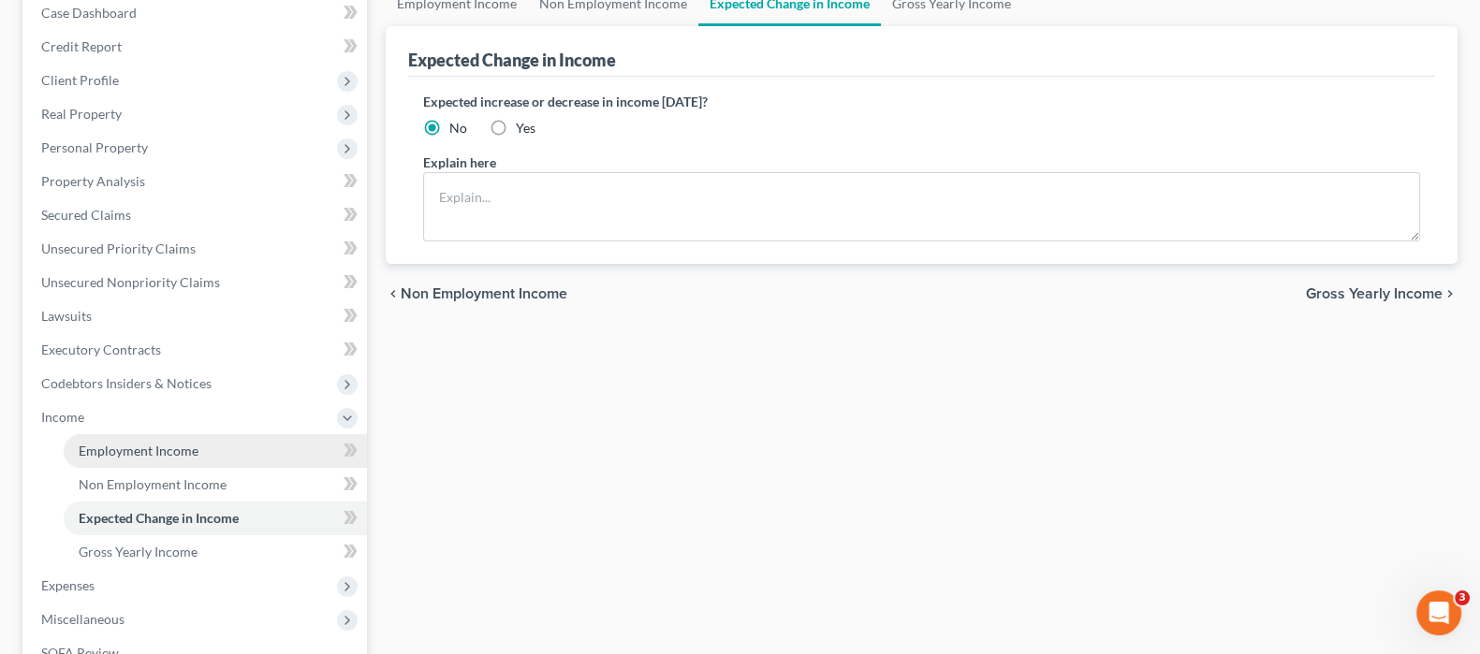
scroll to position [233, 0]
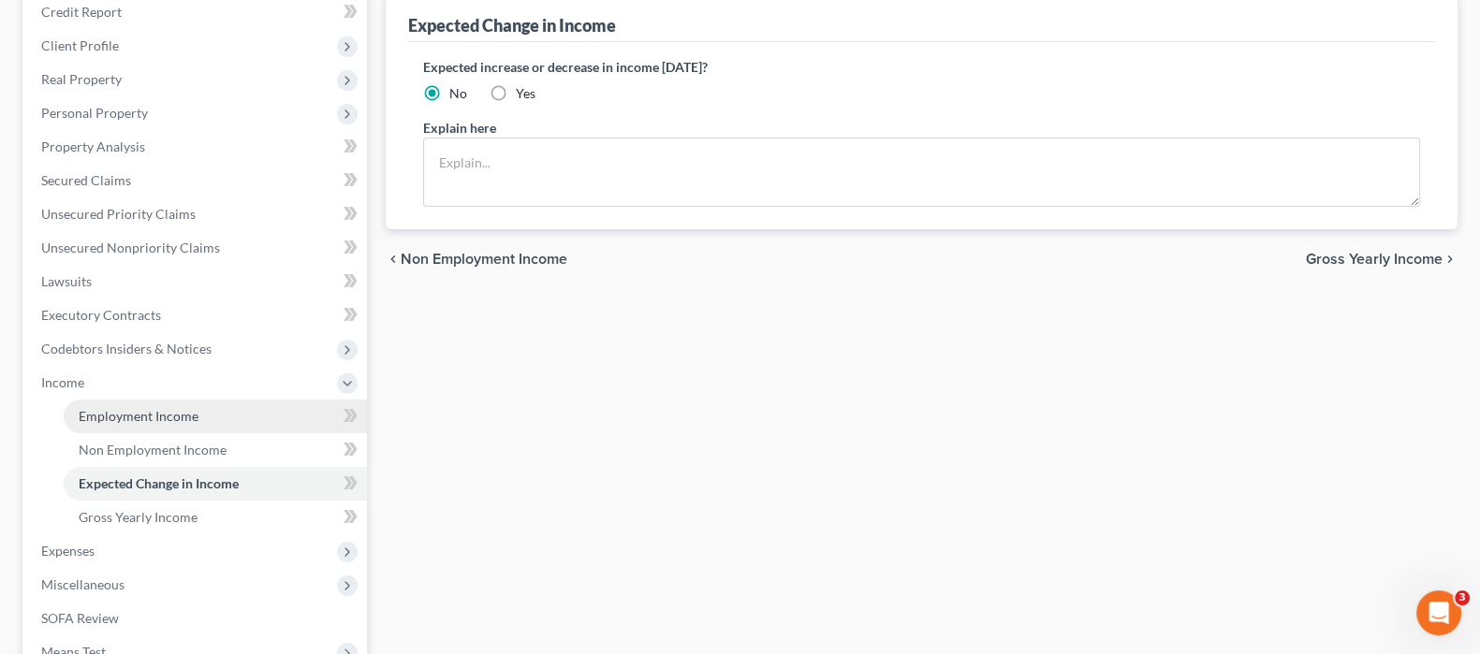
click at [232, 405] on link "Employment Income" at bounding box center [215, 417] width 303 height 34
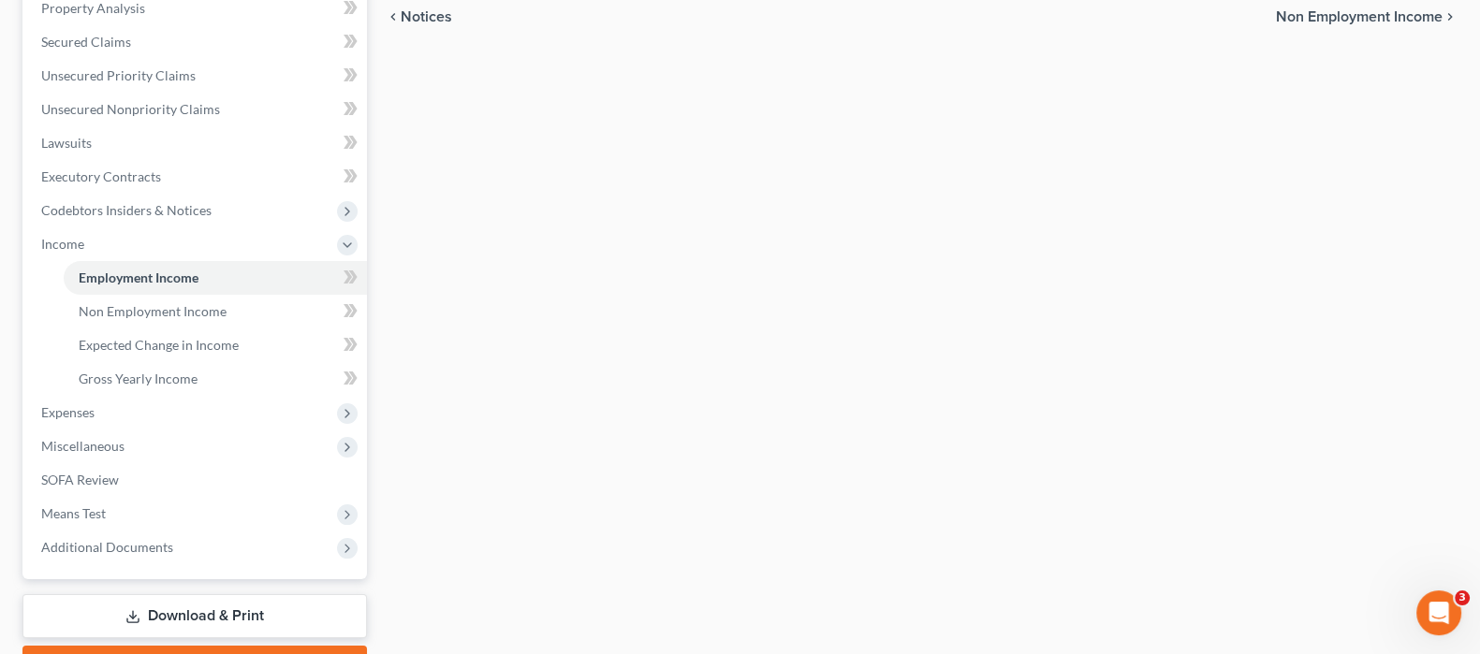
scroll to position [239, 0]
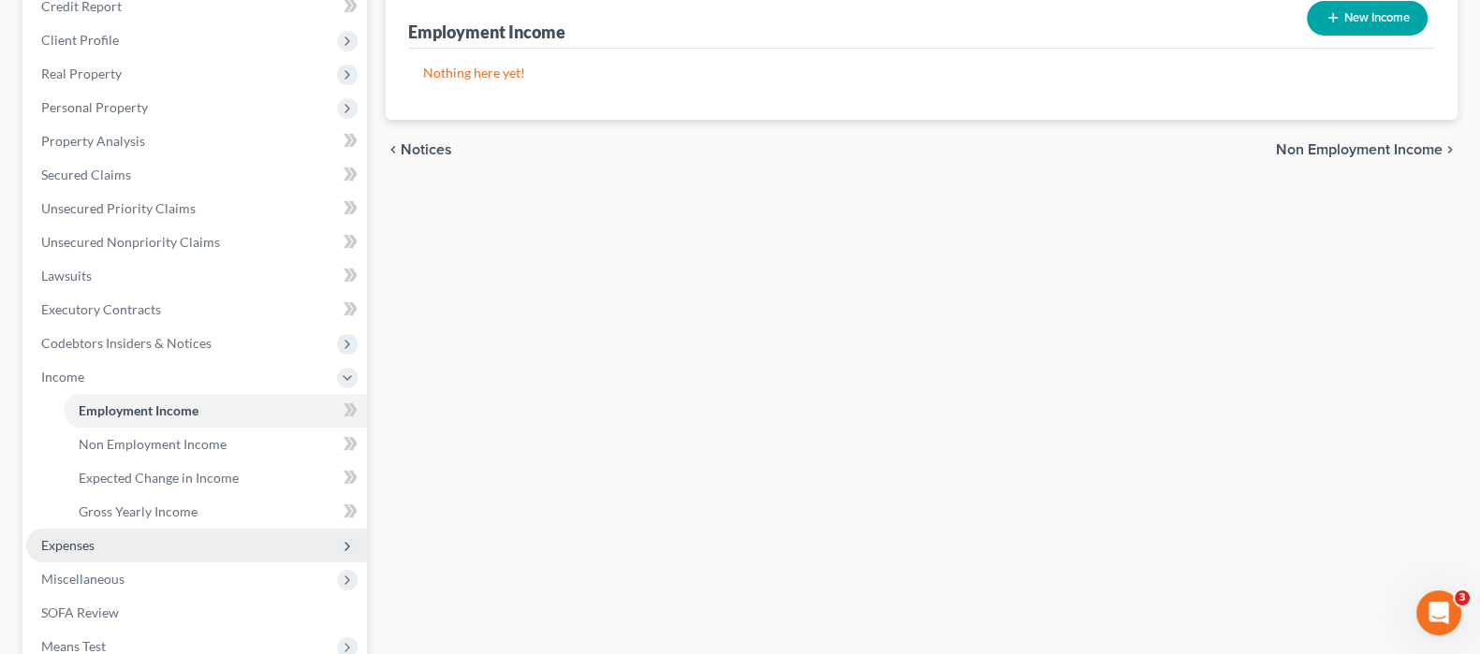
click at [122, 549] on span "Expenses" at bounding box center [196, 546] width 341 height 34
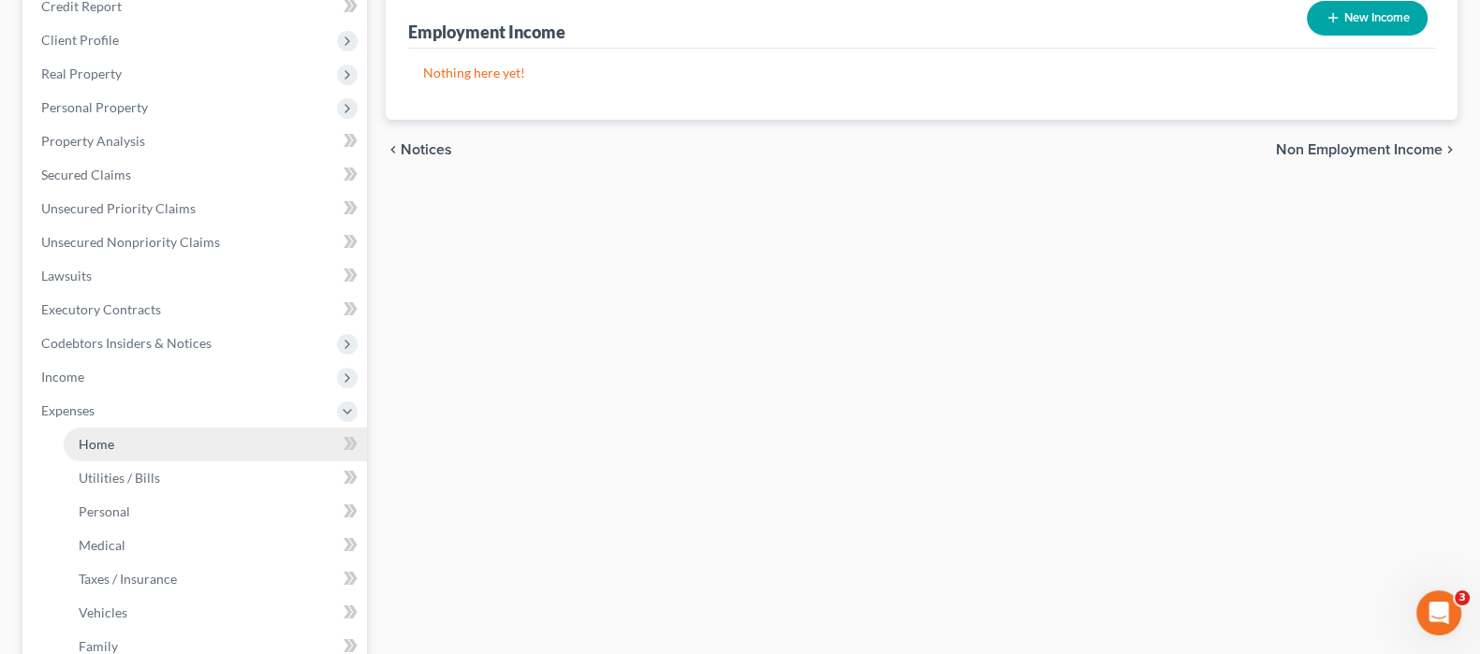
click at [168, 444] on link "Home" at bounding box center [215, 445] width 303 height 34
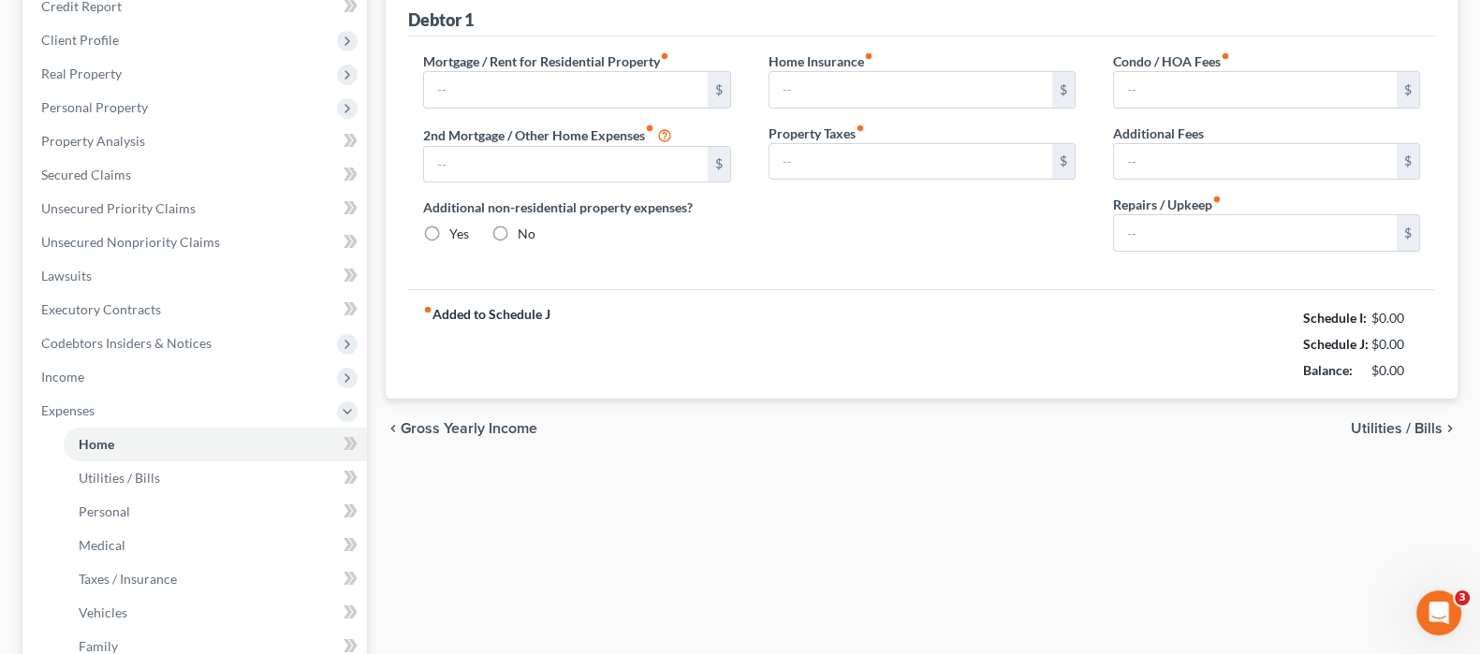
type input "0.00"
radio input "true"
type input "0.00"
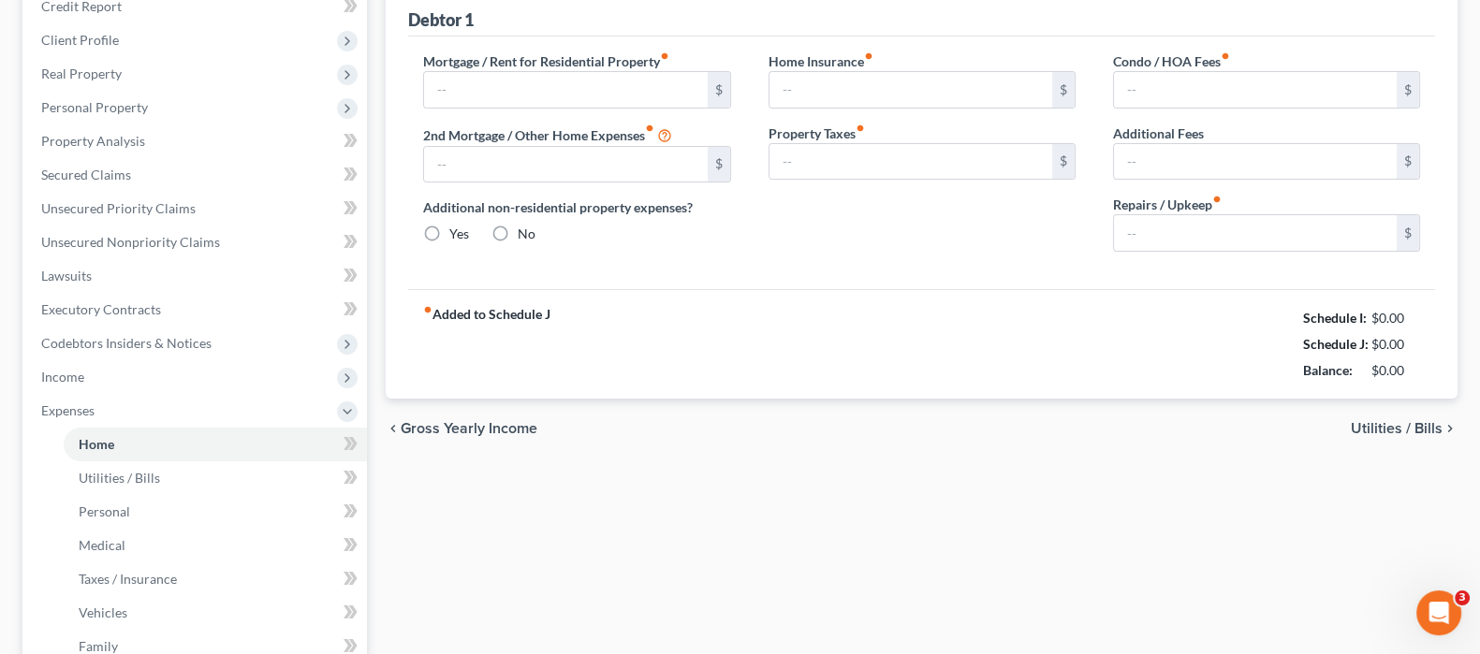
type input "0.00"
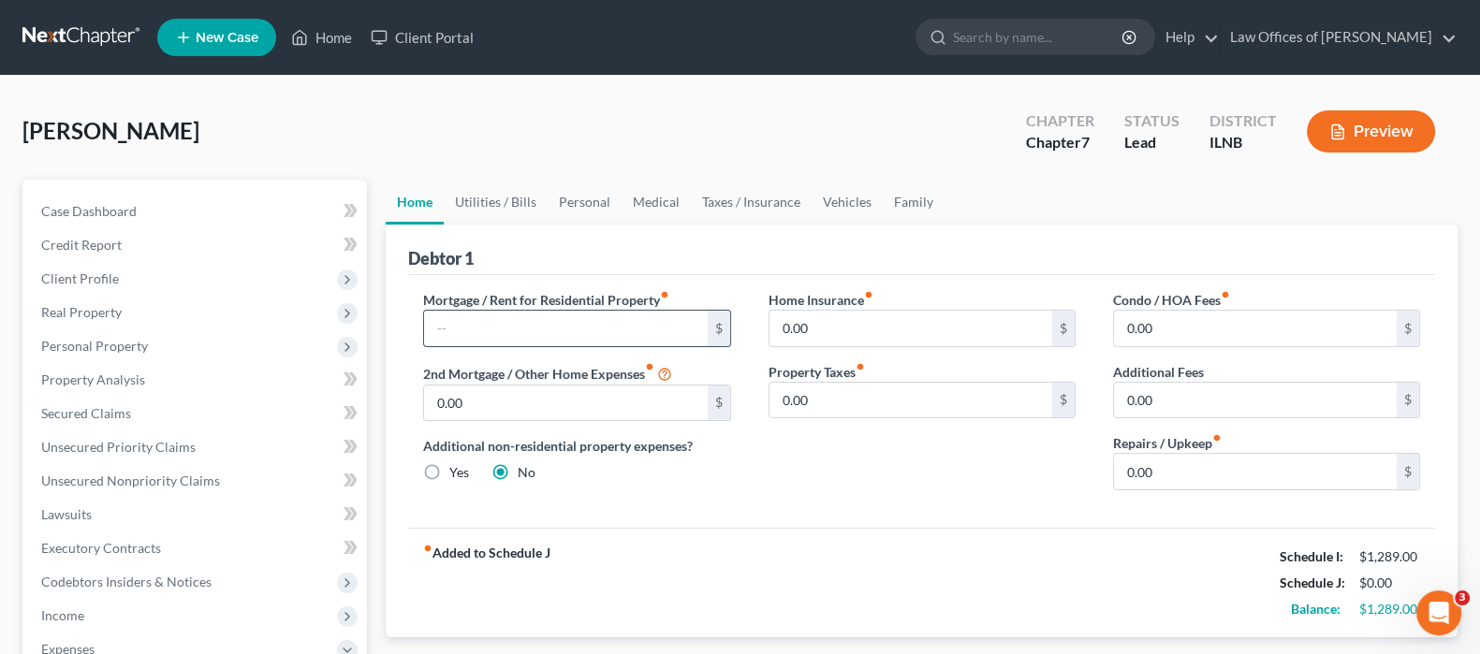
click at [607, 334] on input "text" at bounding box center [565, 329] width 283 height 36
type input "170.00"
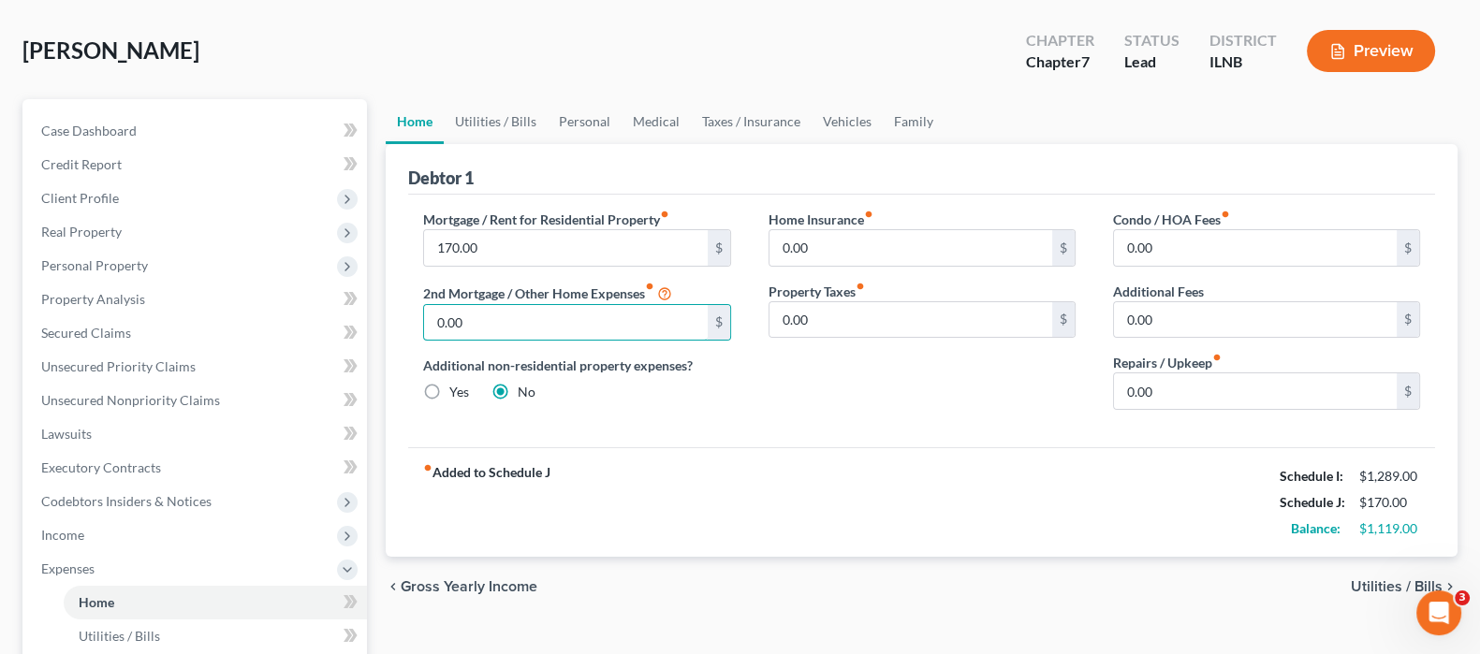
scroll to position [116, 0]
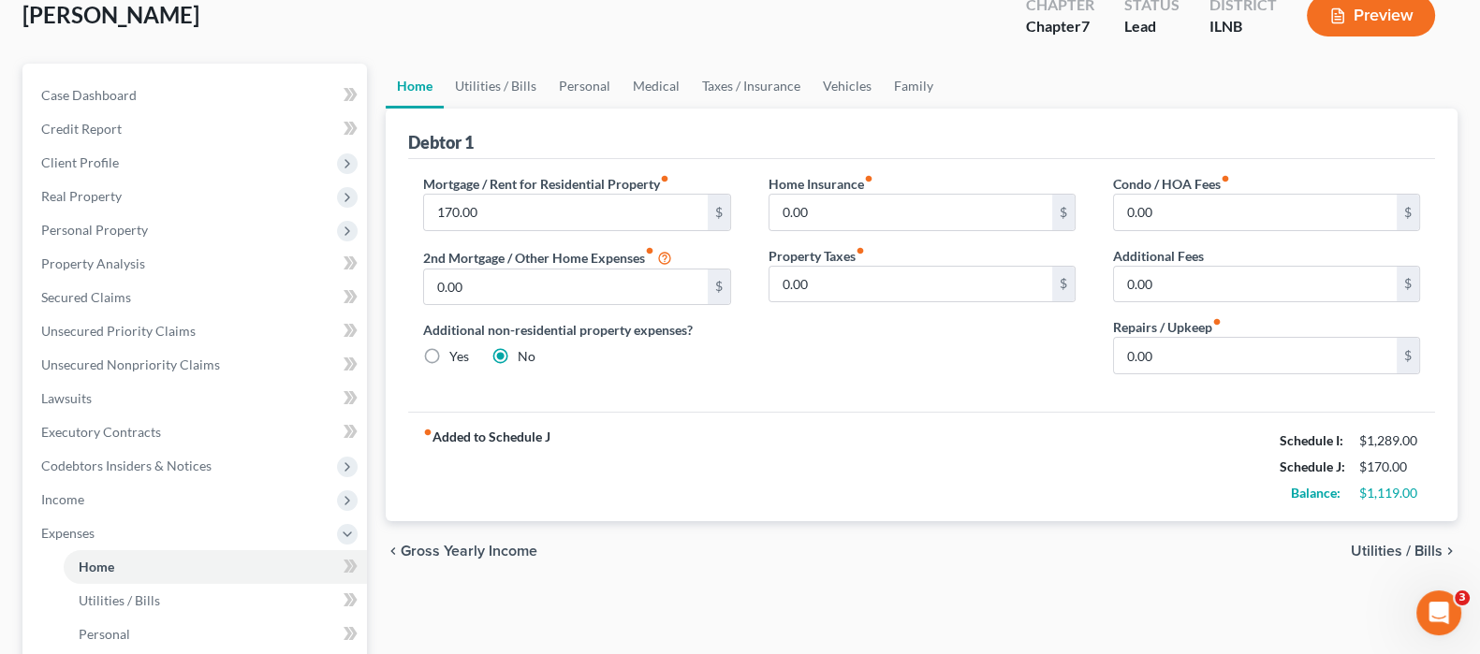
drag, startPoint x: 1423, startPoint y: 540, endPoint x: 1362, endPoint y: 540, distance: 60.8
click at [1423, 544] on span "Utilities / Bills" at bounding box center [1397, 551] width 92 height 15
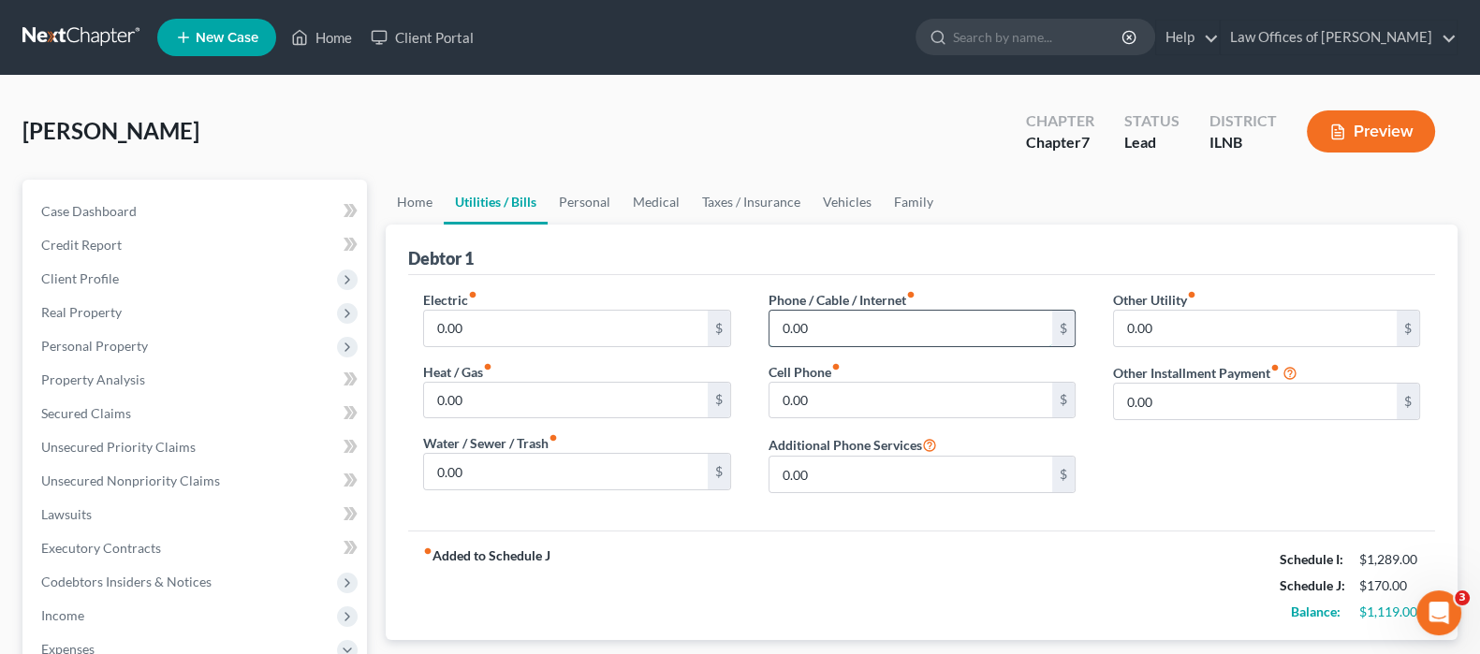
click at [889, 338] on input "0.00" at bounding box center [910, 329] width 283 height 36
type input "60.00"
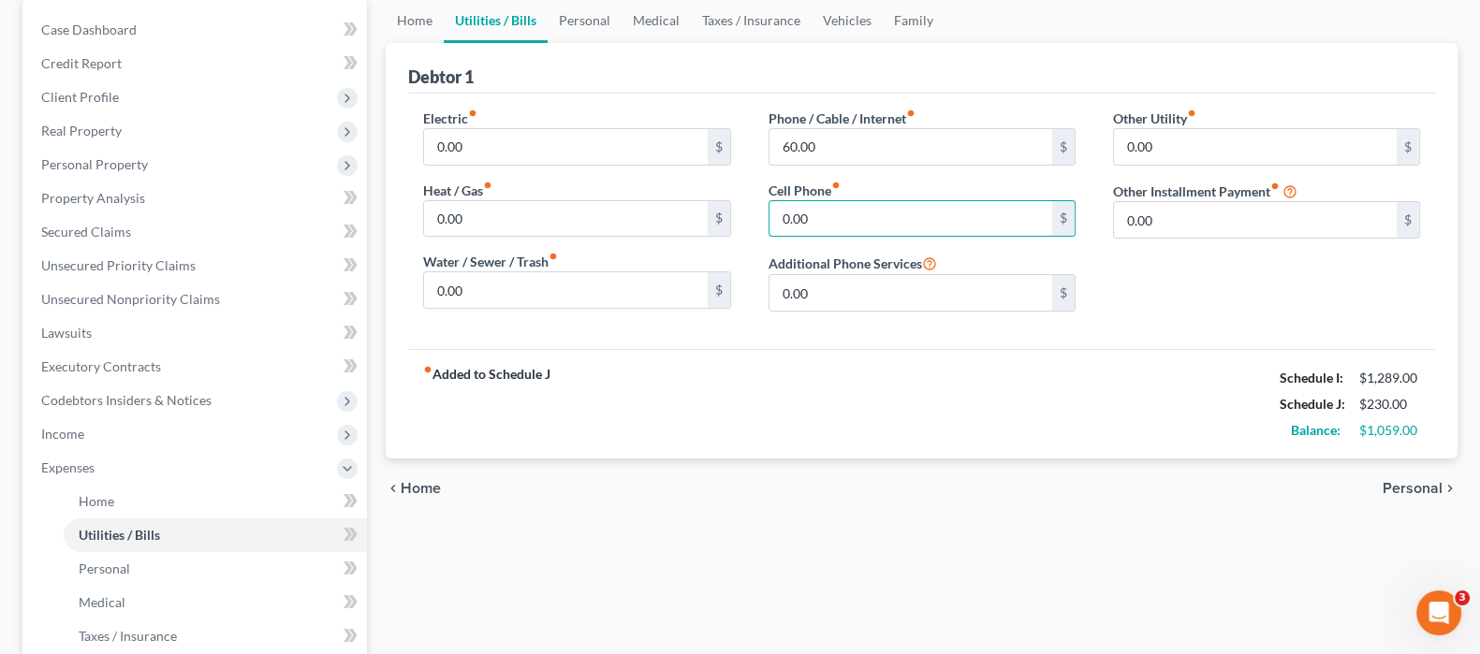
scroll to position [233, 0]
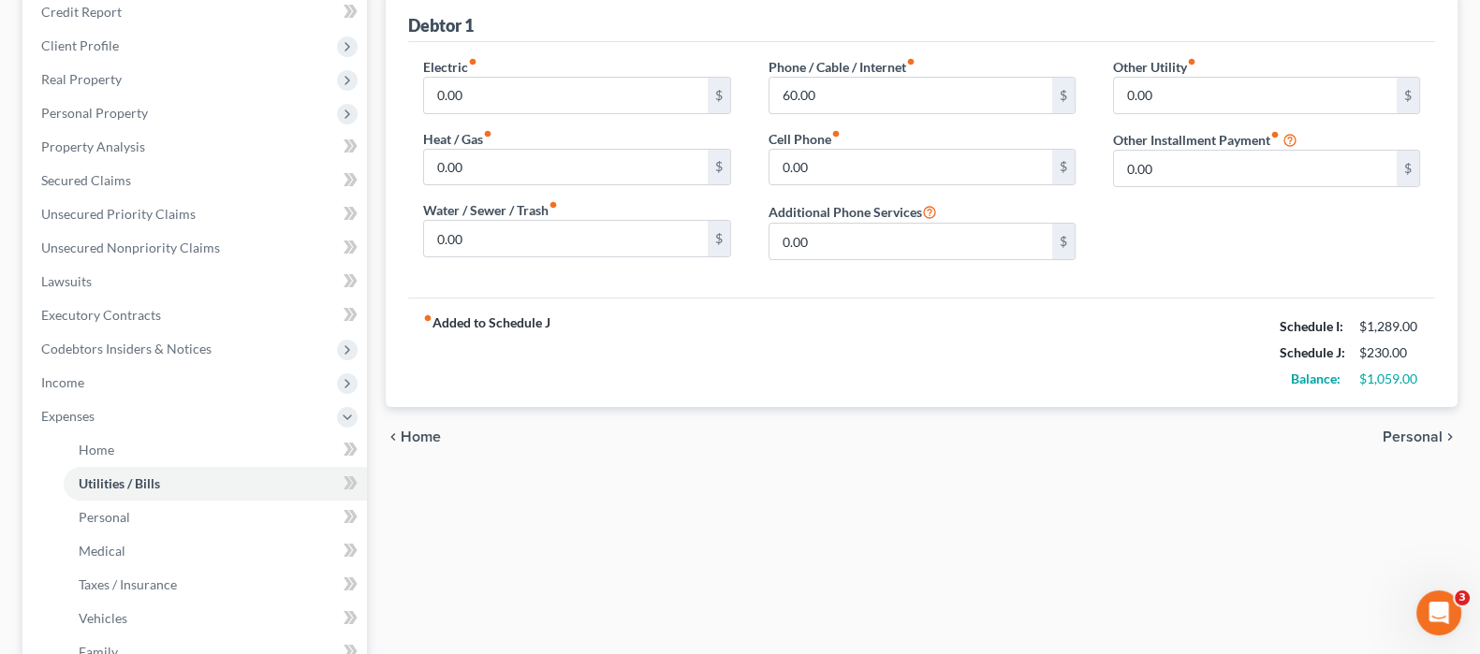
click at [1408, 437] on span "Personal" at bounding box center [1413, 437] width 60 height 15
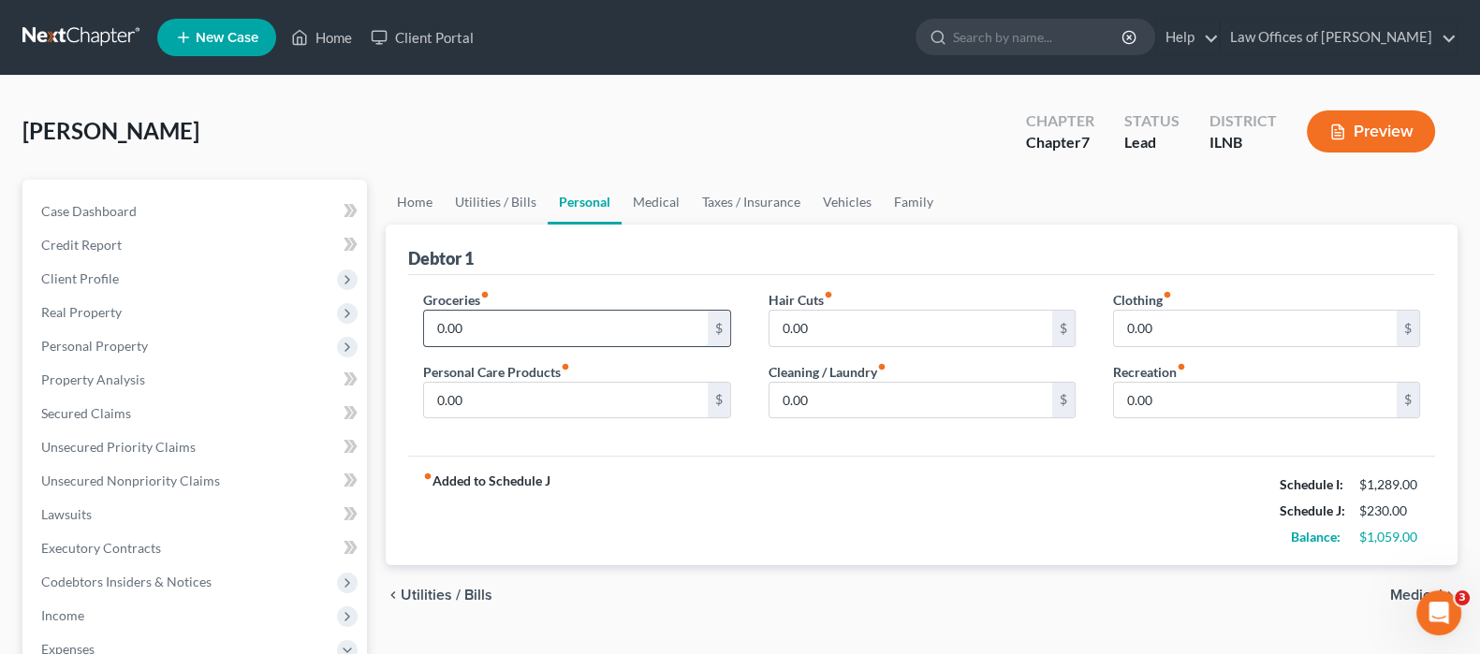
click at [532, 319] on input "0.00" at bounding box center [565, 329] width 283 height 36
type input "300.00"
type input "20"
type input "25"
type input "40"
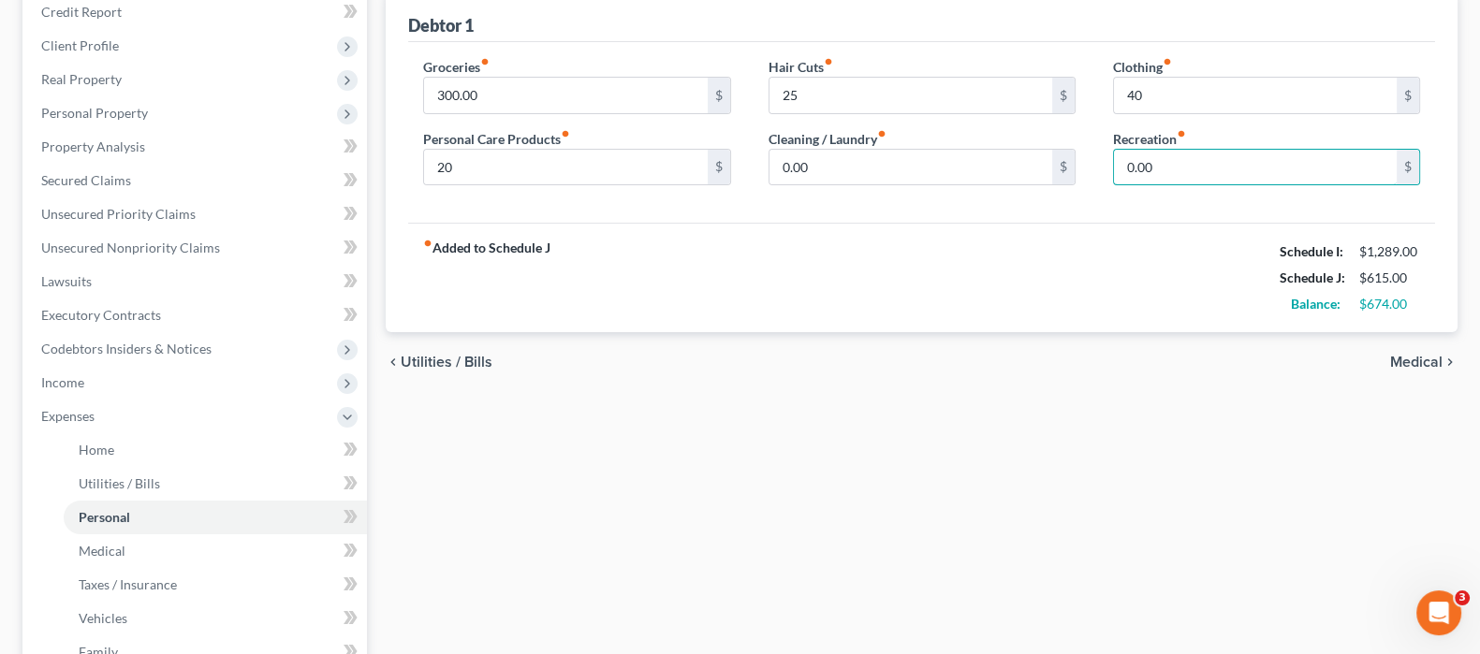
scroll to position [233, 0]
click at [1423, 358] on span "Medical" at bounding box center [1416, 362] width 52 height 15
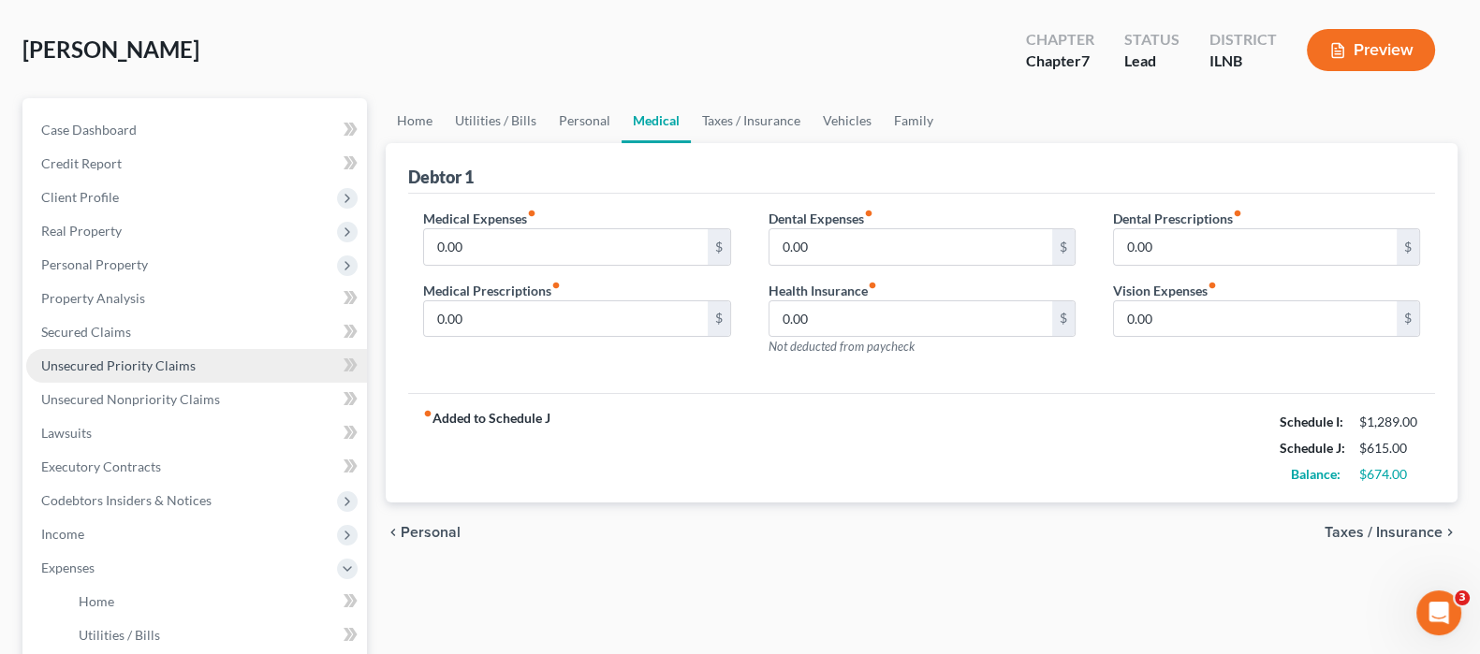
scroll to position [116, 0]
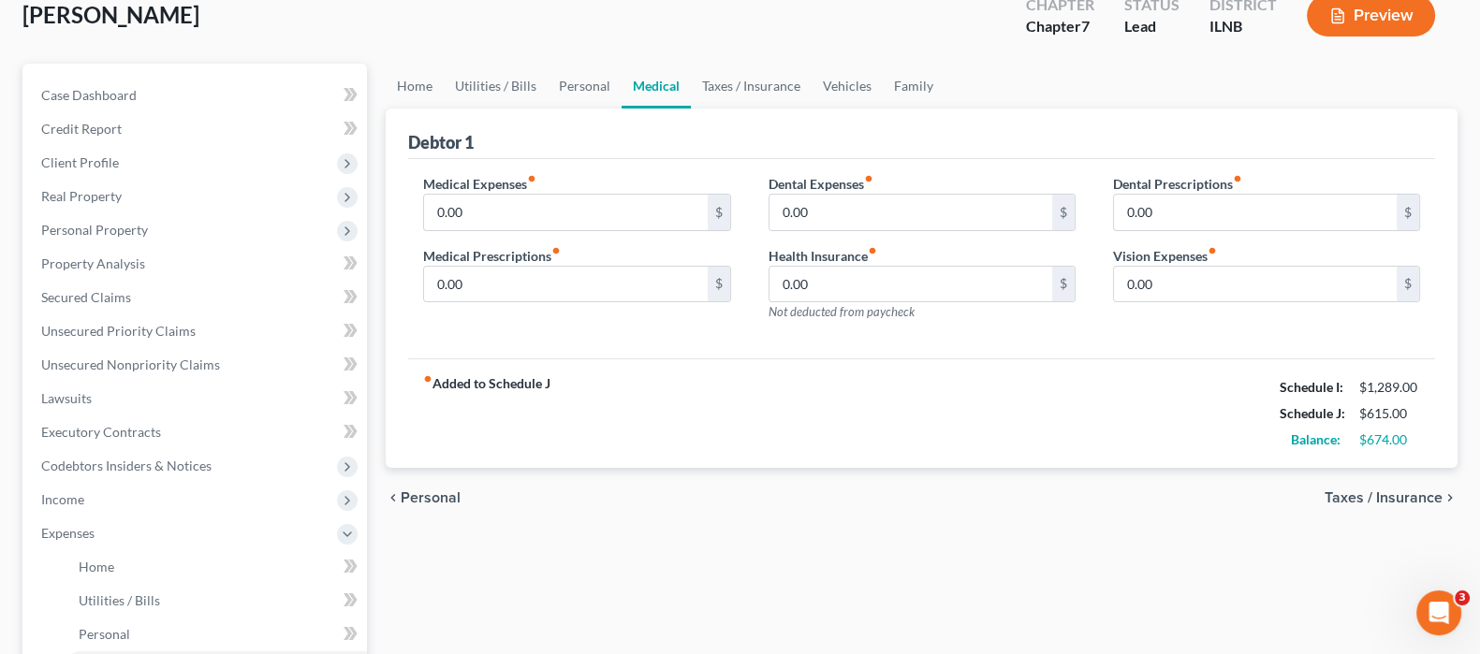
click at [1426, 490] on span "Taxes / Insurance" at bounding box center [1383, 497] width 118 height 15
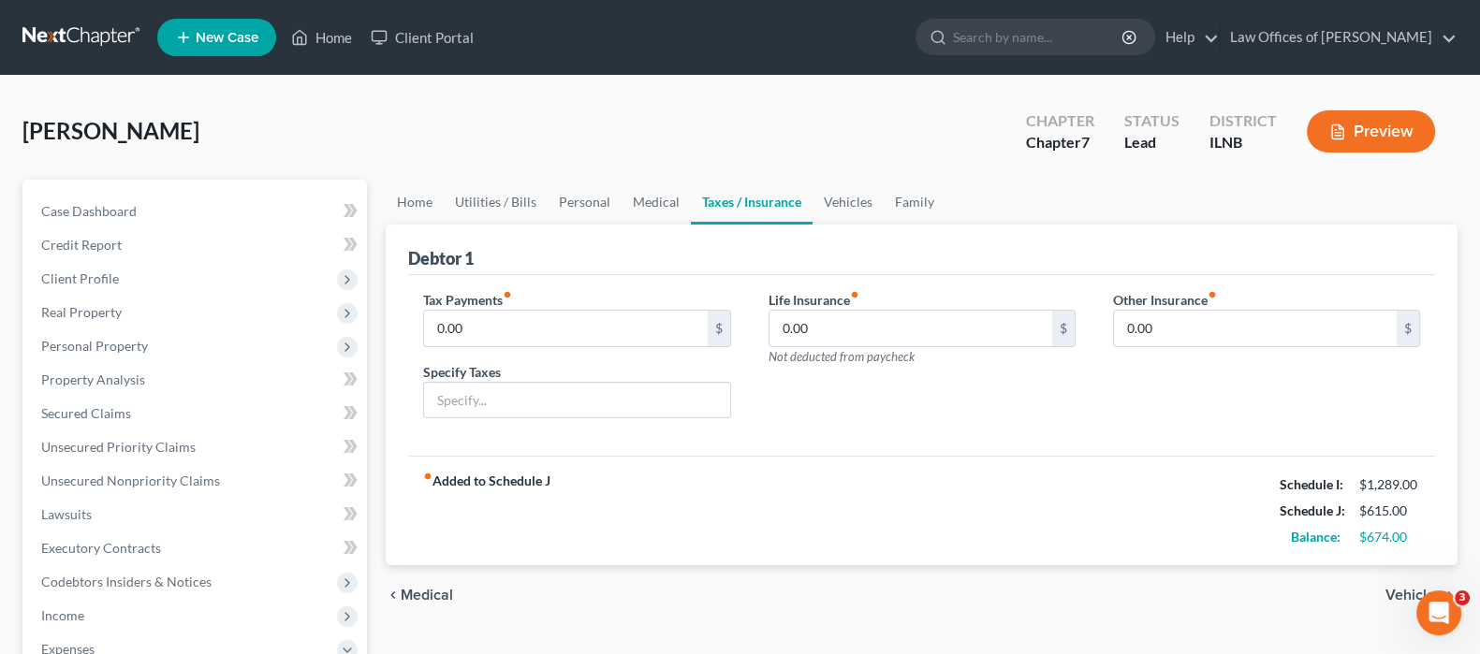
click at [1397, 599] on span "Vehicles" at bounding box center [1413, 595] width 57 height 15
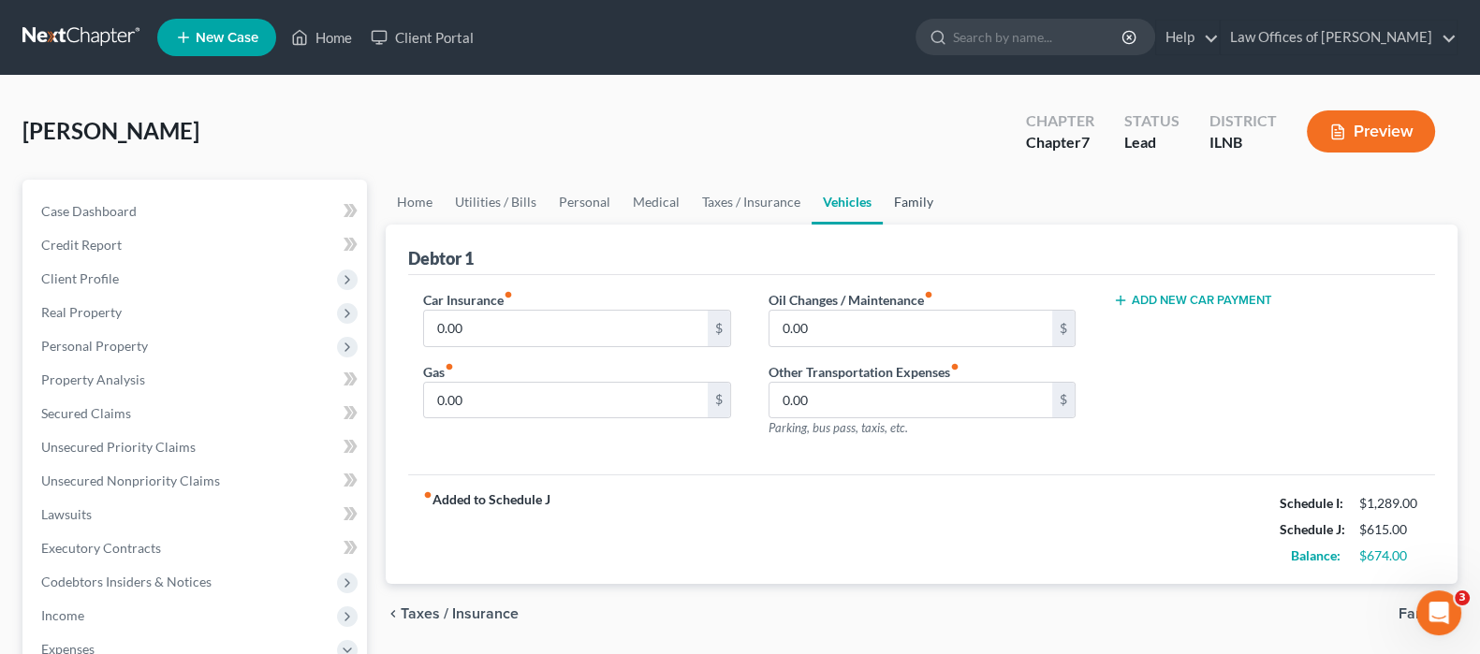
click at [931, 191] on link "Family" at bounding box center [914, 202] width 62 height 45
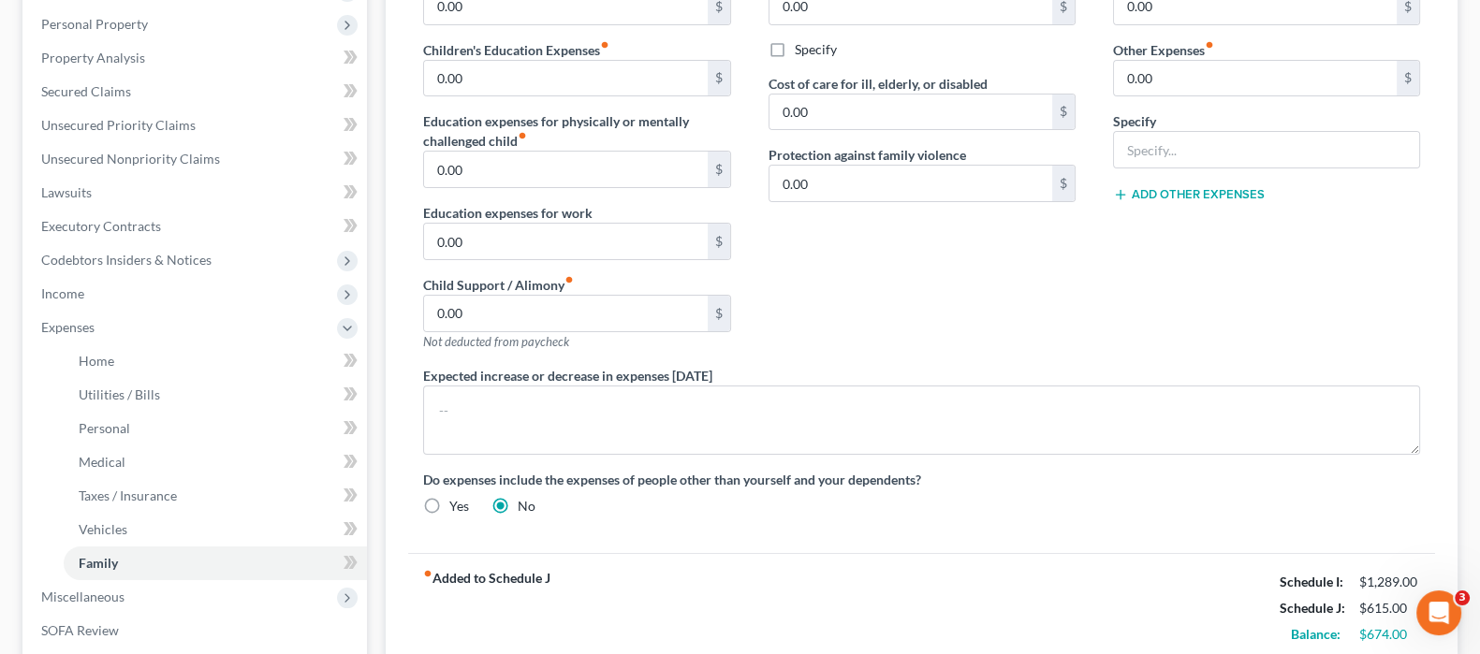
scroll to position [467, 0]
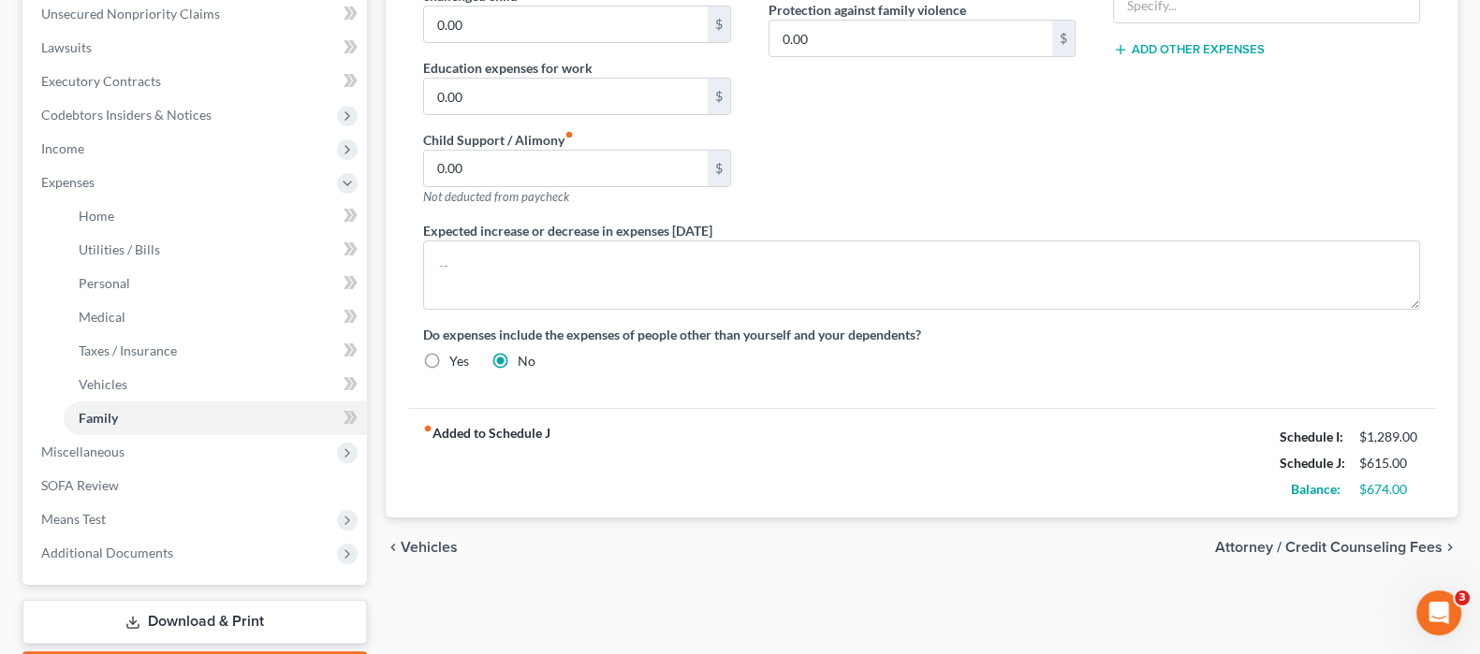
click at [1336, 540] on span "Attorney / Credit Counseling Fees" at bounding box center [1328, 547] width 227 height 15
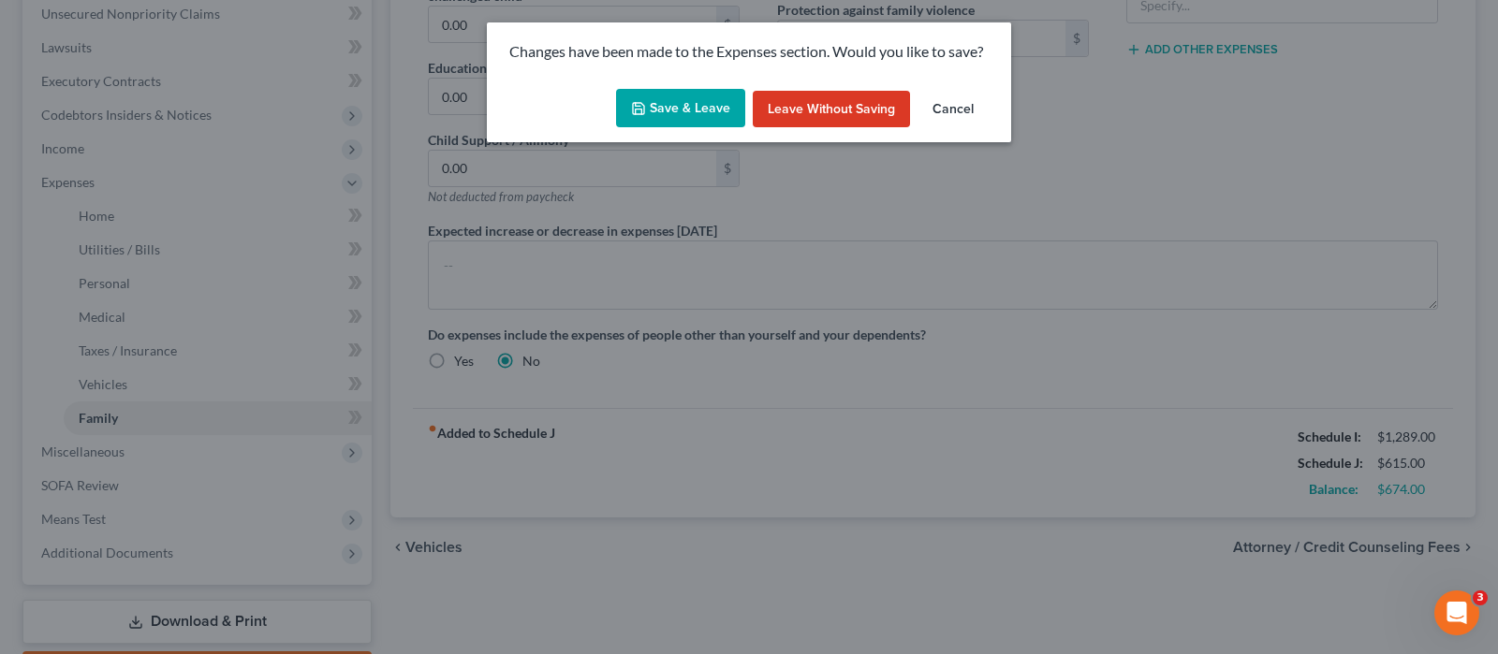
click at [693, 111] on button "Save & Leave" at bounding box center [680, 108] width 129 height 39
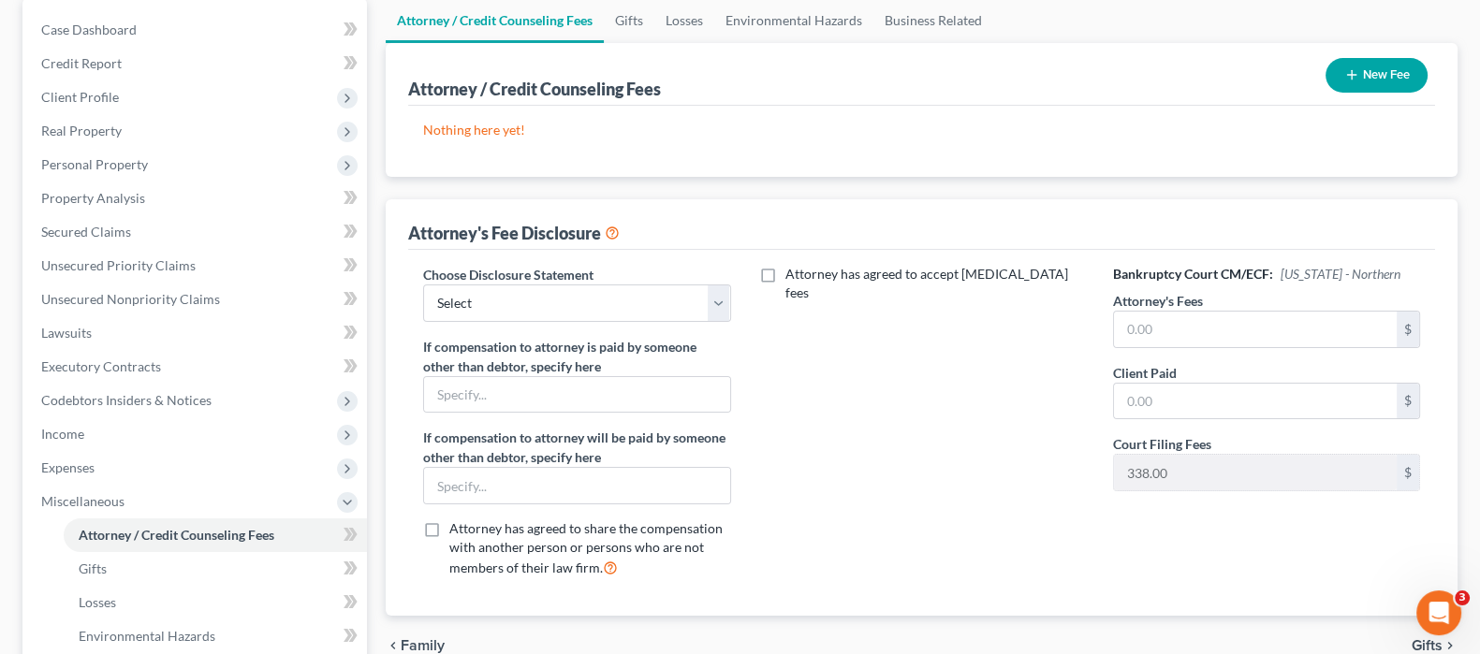
scroll to position [233, 0]
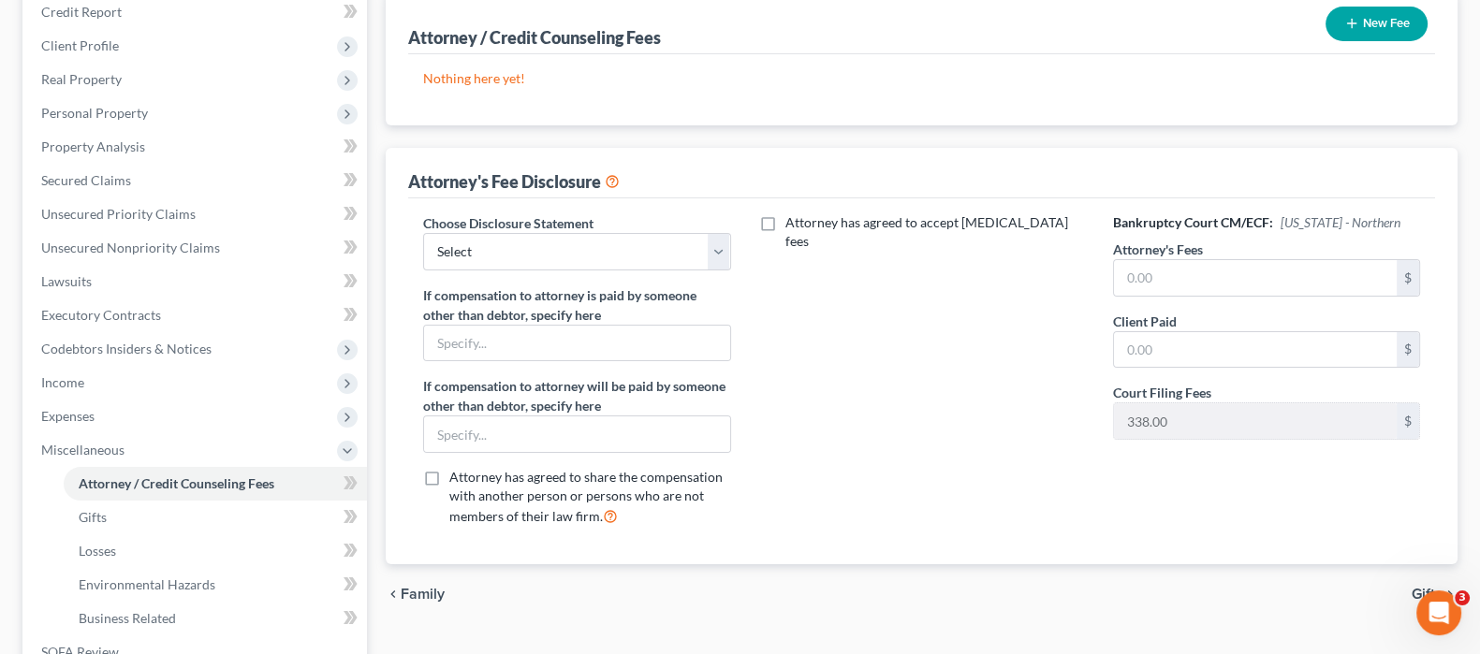
click at [1373, 19] on button "New Fee" at bounding box center [1376, 24] width 102 height 35
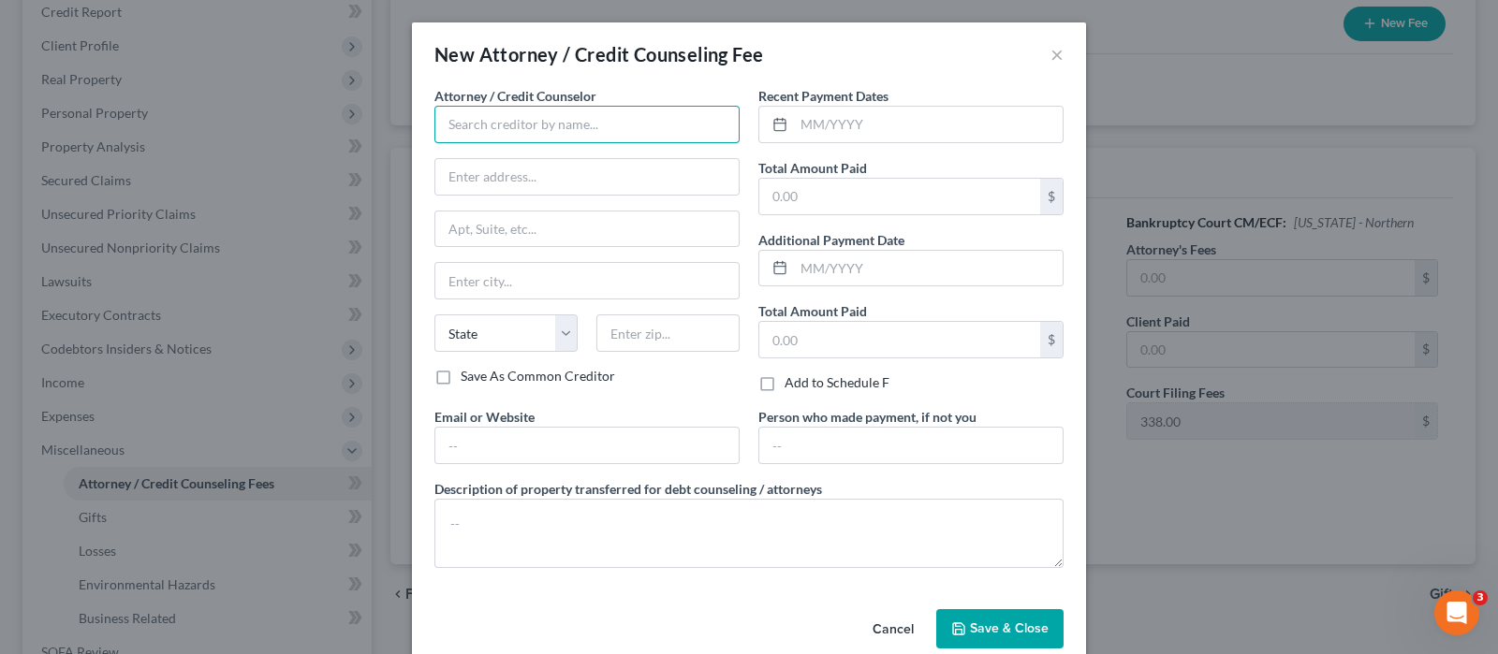
click at [563, 133] on input "text" at bounding box center [586, 124] width 305 height 37
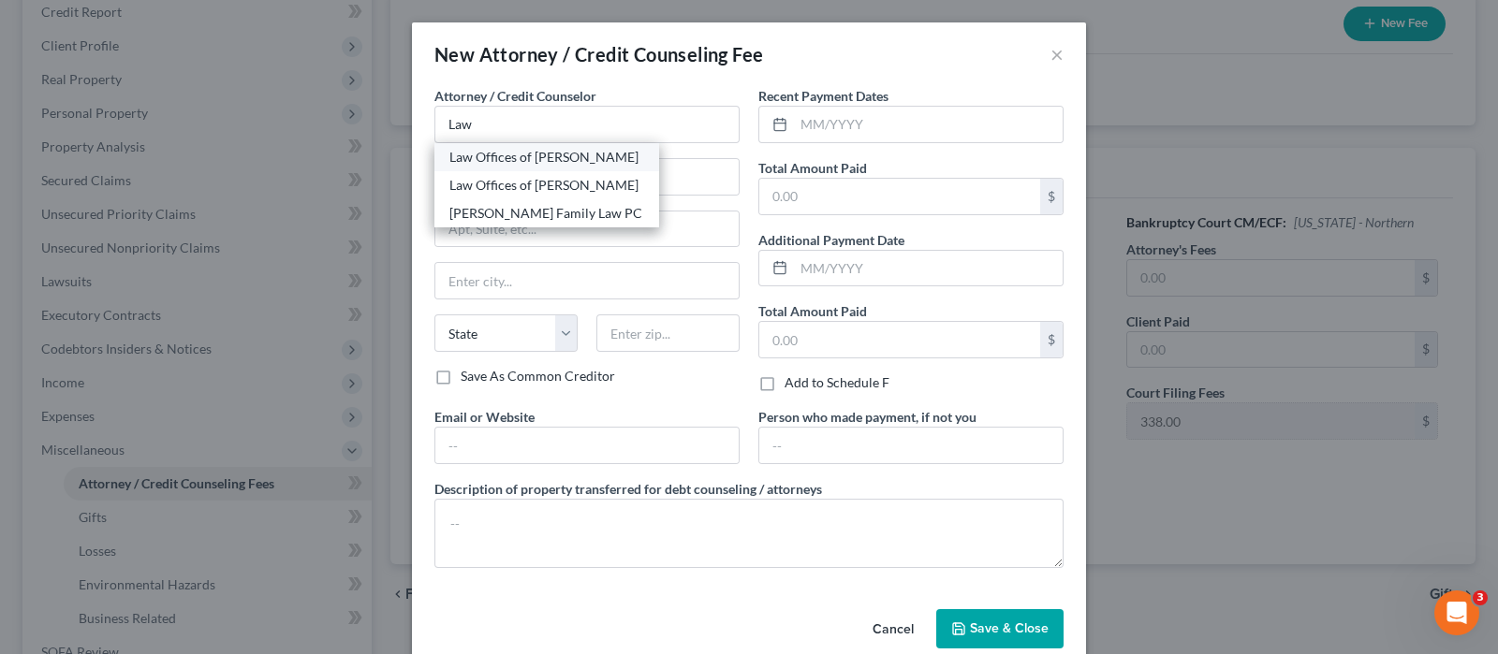
click at [561, 151] on div "Law Offices of [PERSON_NAME]" at bounding box center [546, 157] width 195 height 19
type input "Law Offices of [PERSON_NAME]"
type input "[STREET_ADDRESS]"
type input "[GEOGRAPHIC_DATA]"
select select "14"
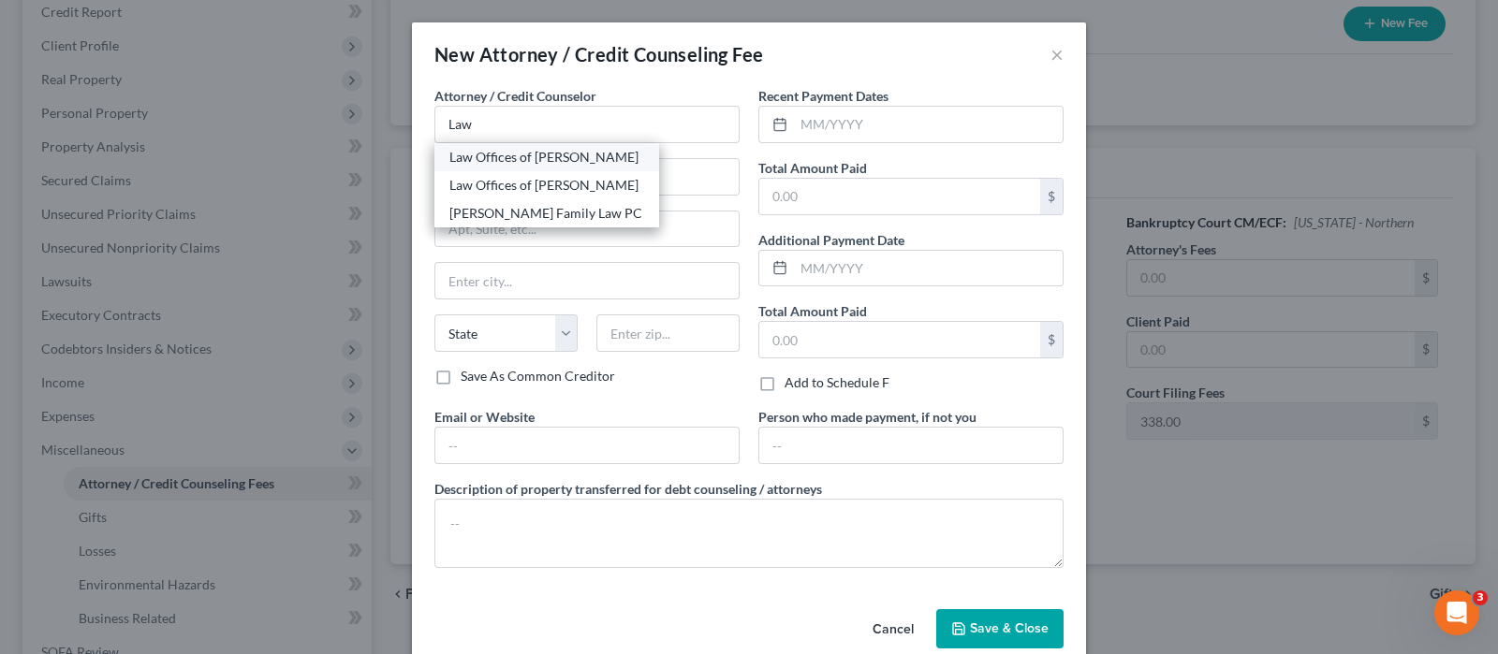
type input "60603"
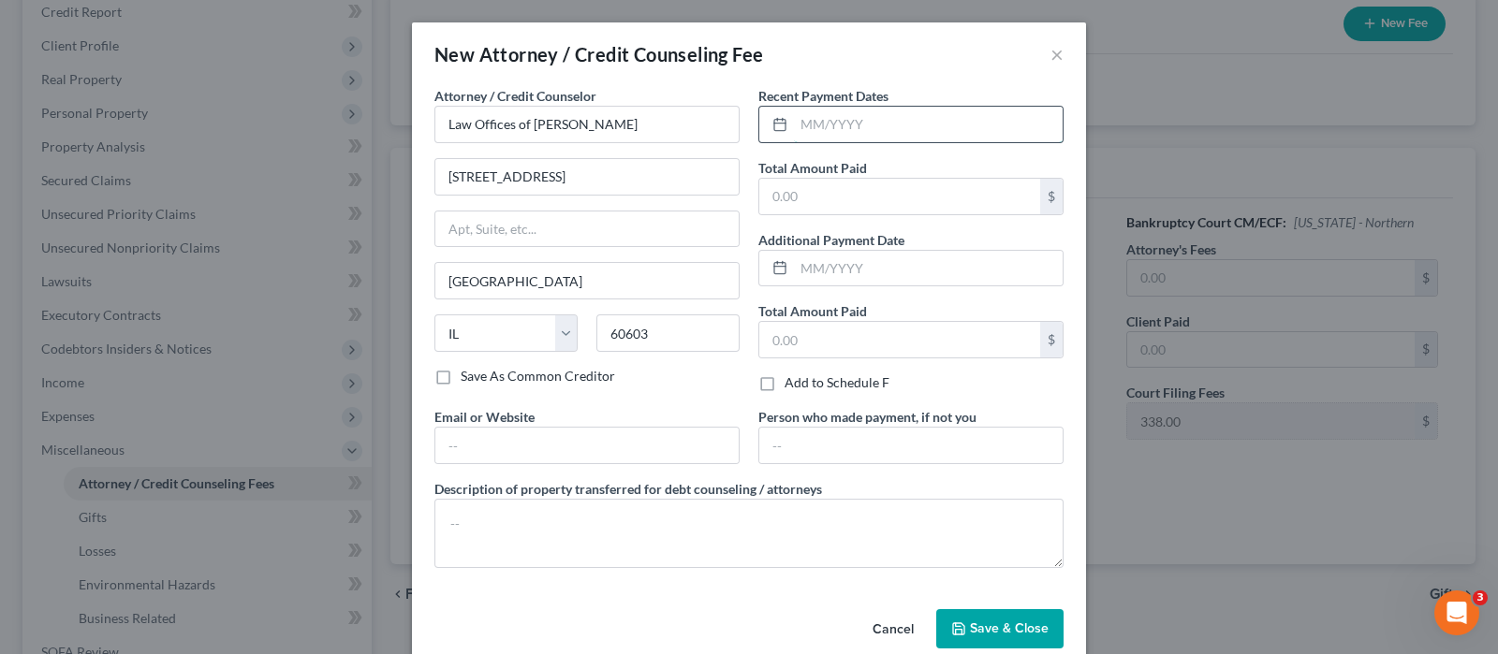
click at [895, 130] on input "text" at bounding box center [928, 125] width 269 height 36
type input "10/2025"
click at [842, 192] on input "text" at bounding box center [899, 197] width 281 height 36
type input "2"
type input "1,250.00"
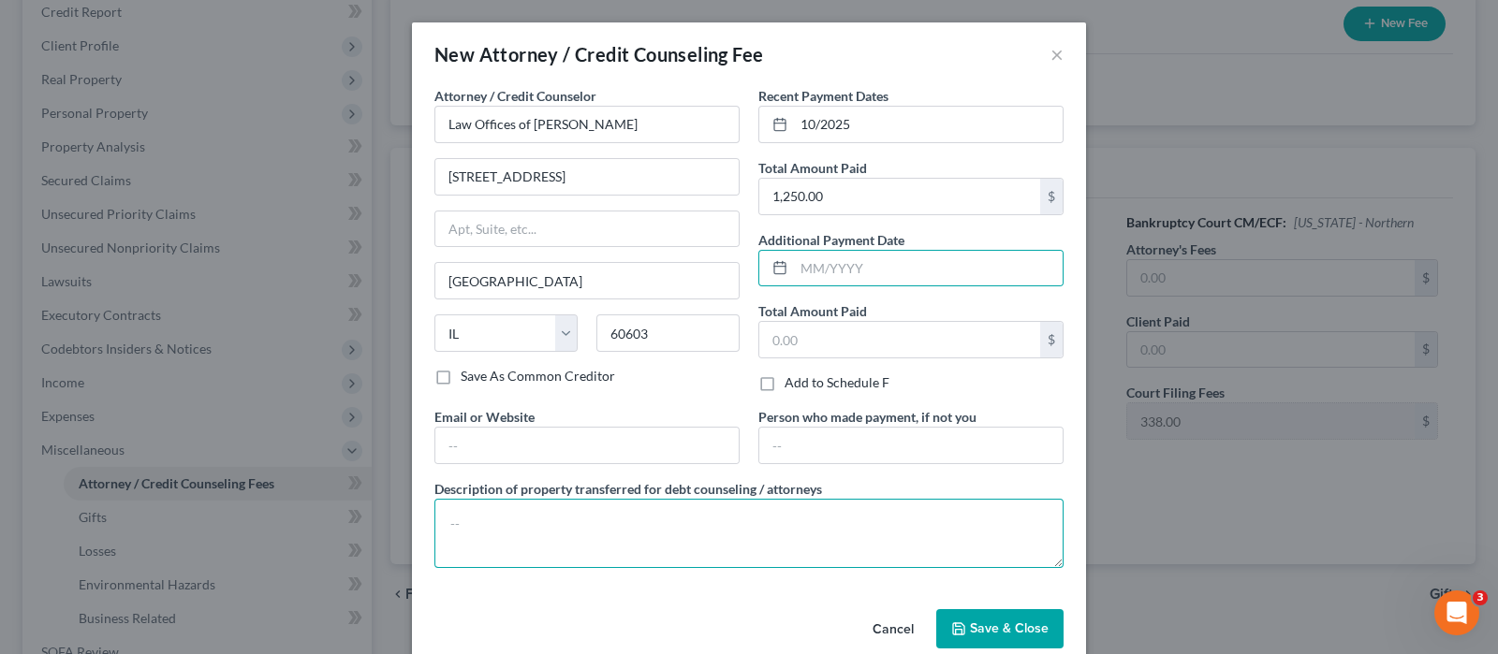
click at [992, 516] on textarea at bounding box center [748, 533] width 629 height 69
type textarea "%"
type textarea "$1250 plus $338 filing fee"
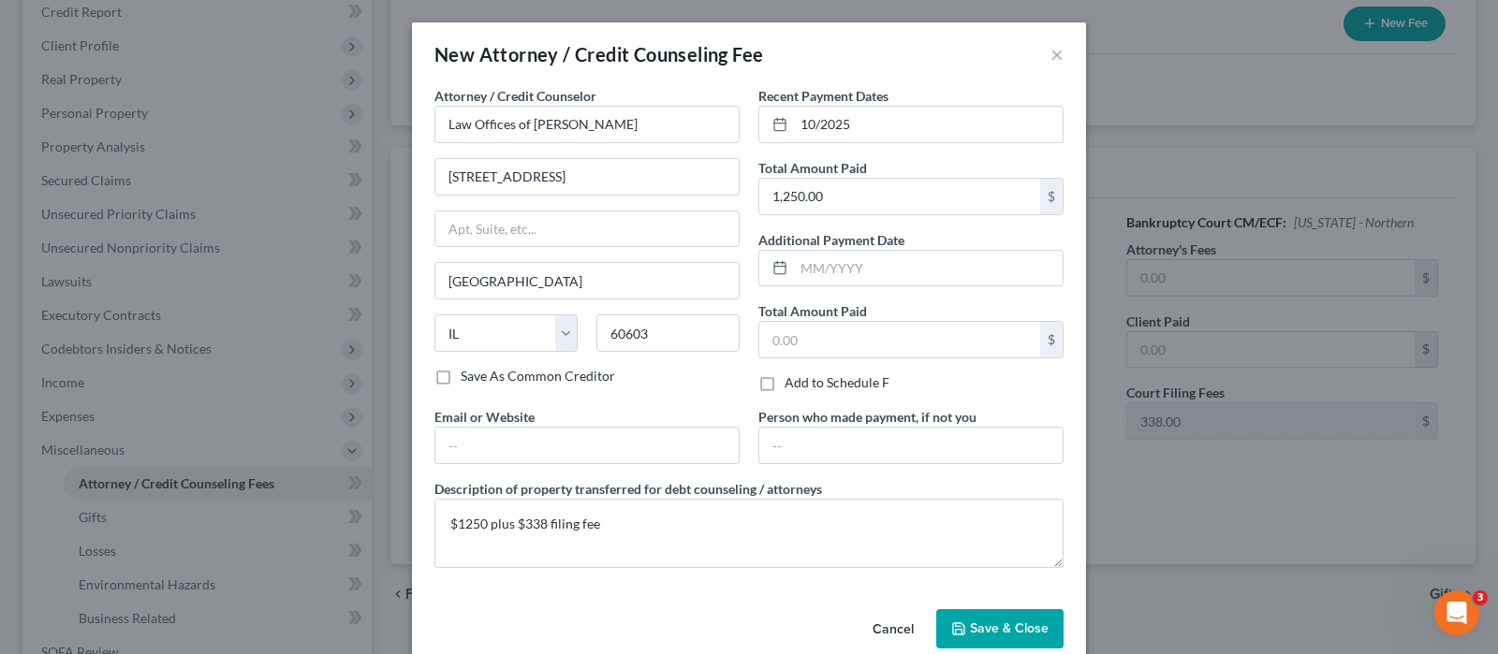
click at [982, 633] on span "Save & Close" at bounding box center [1009, 629] width 79 height 16
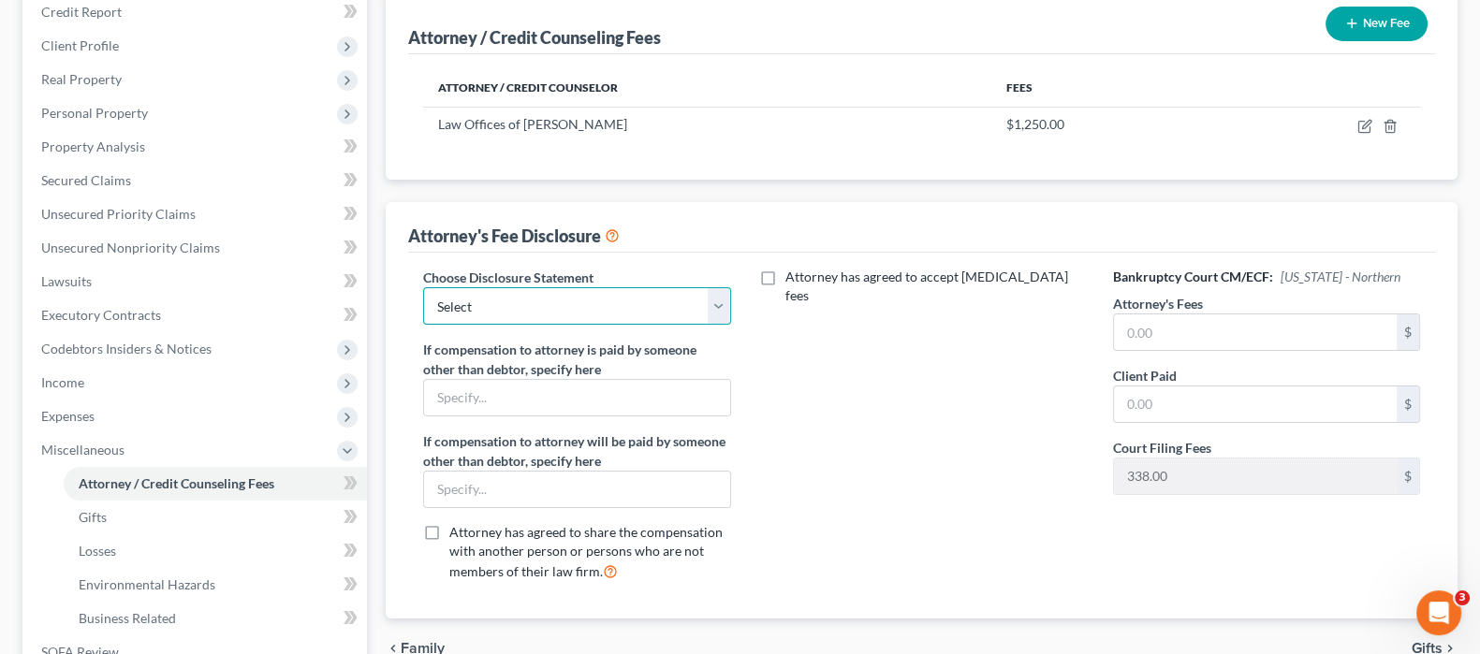
click at [711, 308] on select "Select Disclosure" at bounding box center [576, 305] width 307 height 37
select select "0"
click at [423, 287] on select "Select Disclosure" at bounding box center [576, 305] width 307 height 37
click at [1178, 321] on input "text" at bounding box center [1255, 333] width 283 height 36
type input "1,250"
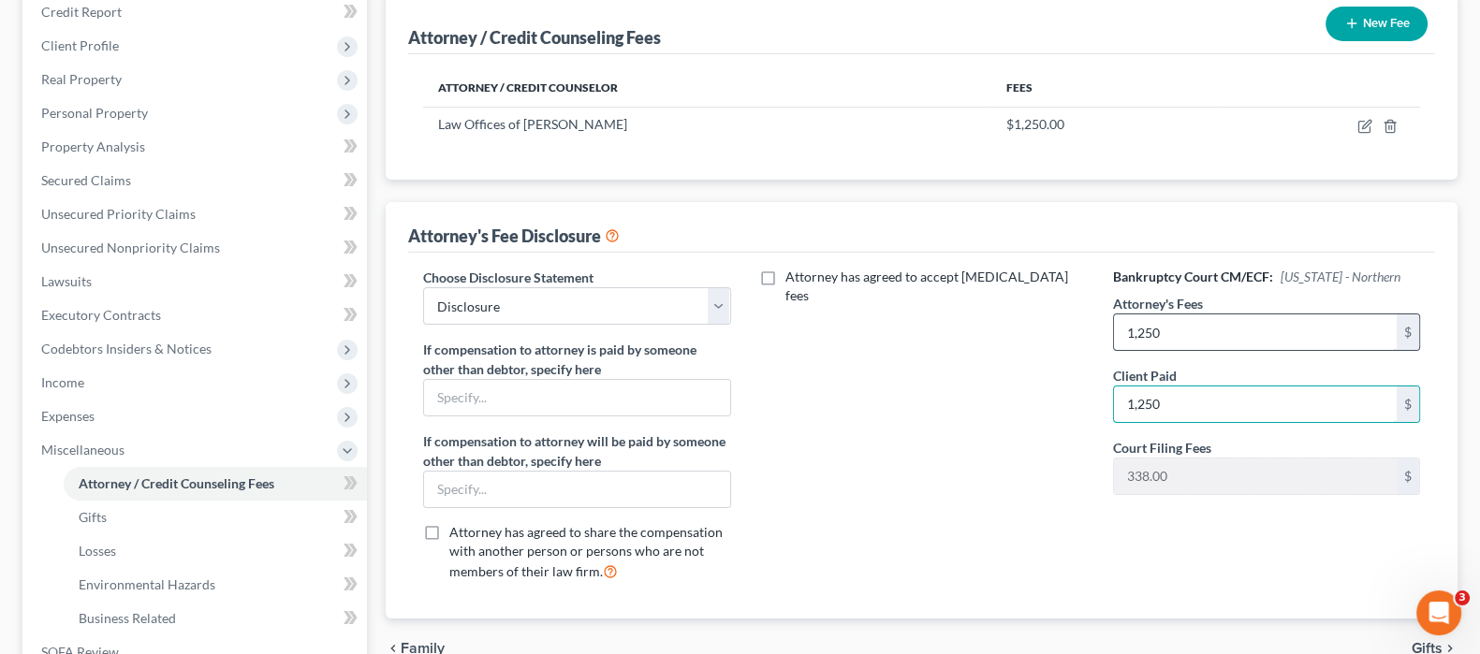
type input "1,250"
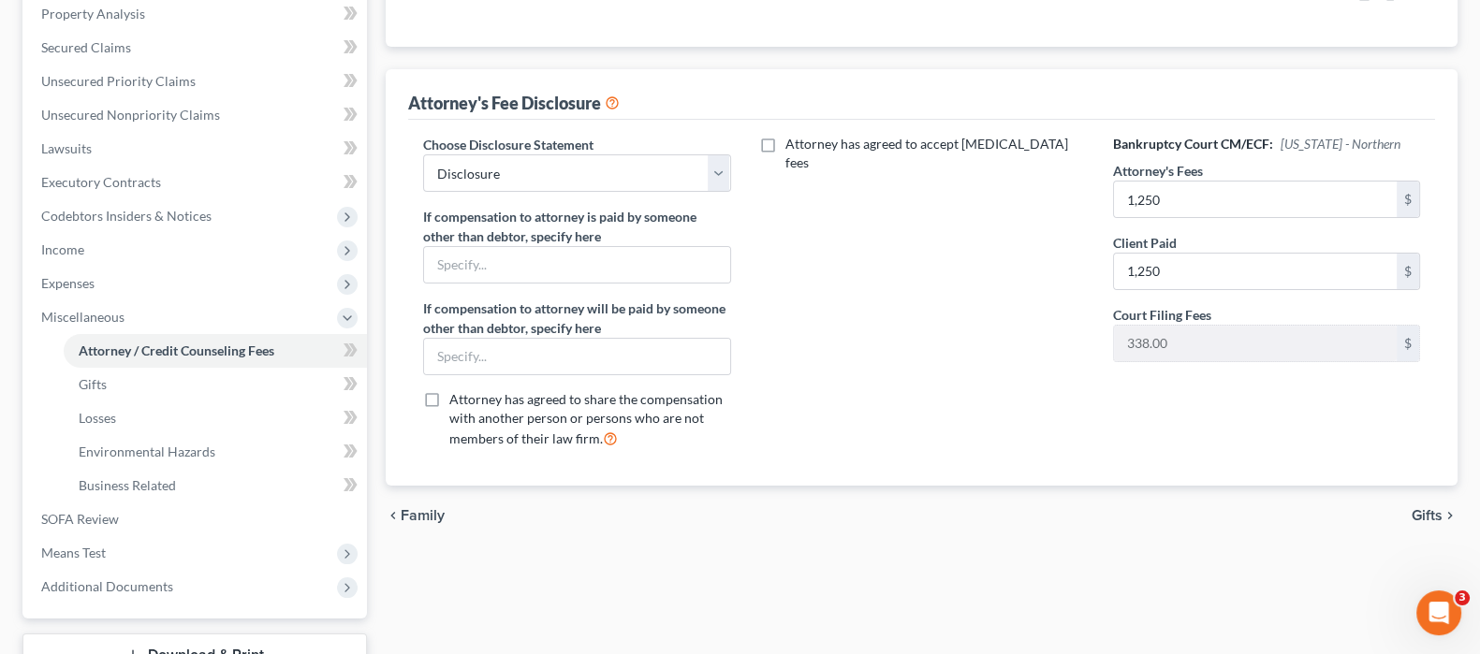
scroll to position [506, 0]
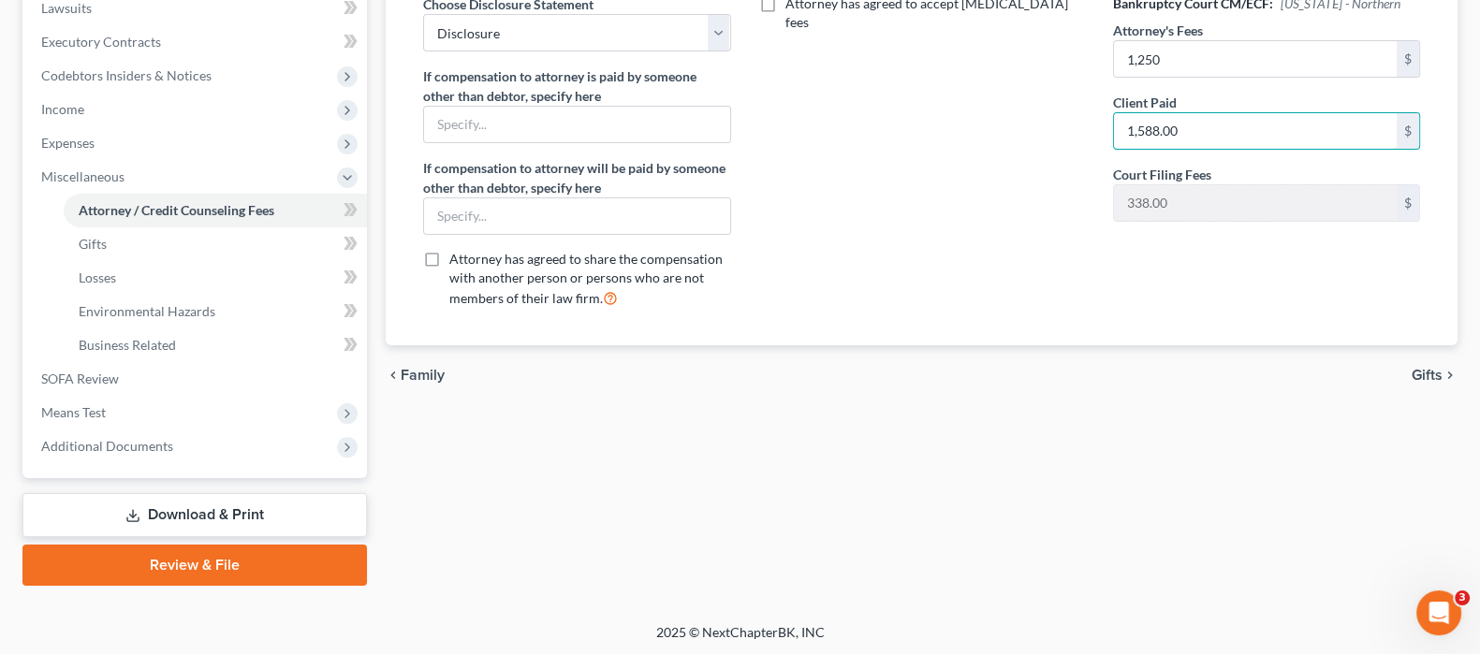
type input "1,588.00"
click at [1427, 376] on span "Gifts" at bounding box center [1427, 375] width 31 height 15
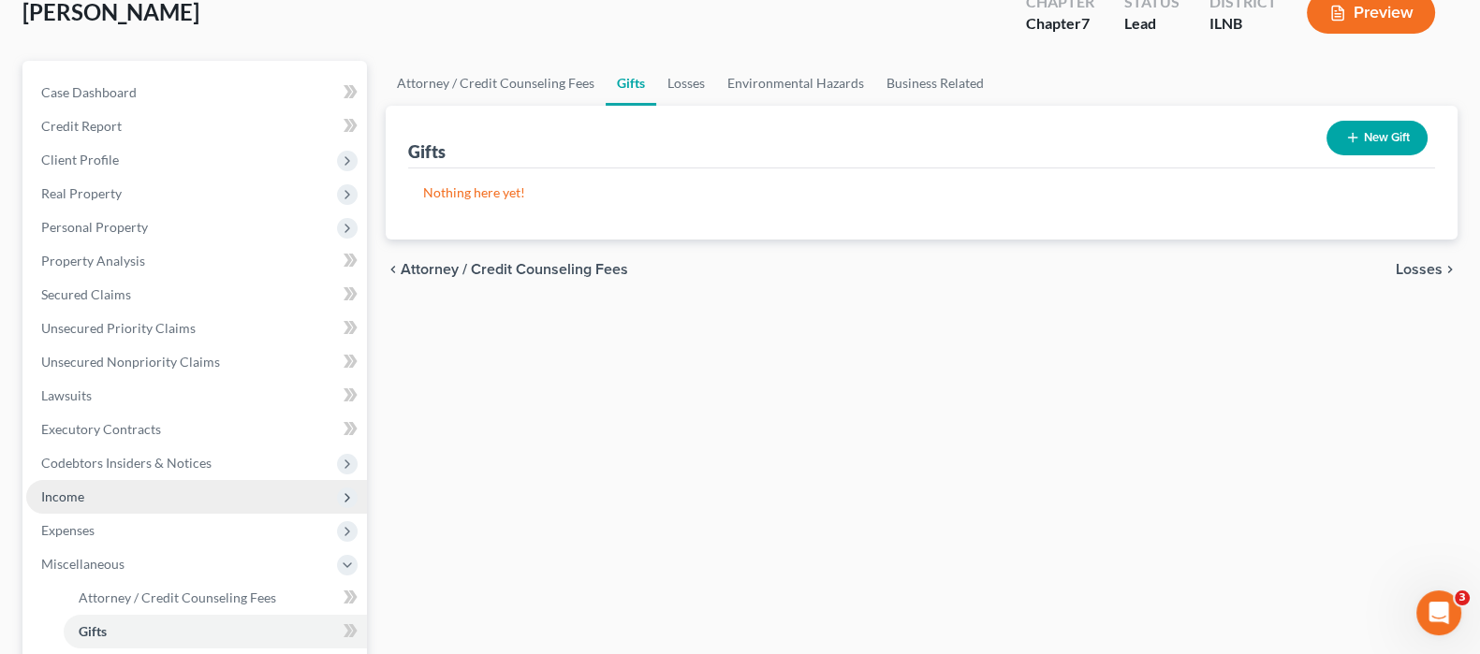
scroll to position [155, 0]
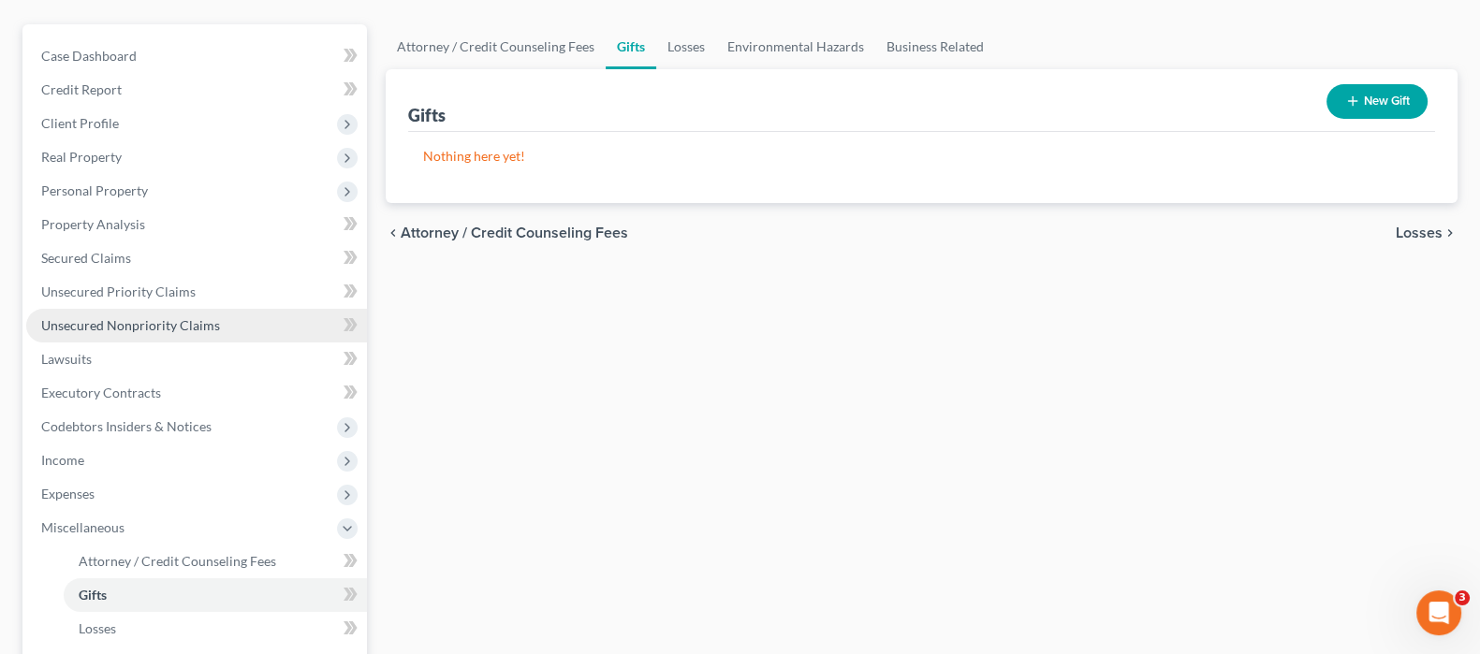
click at [139, 317] on span "Unsecured Nonpriority Claims" at bounding box center [130, 325] width 179 height 16
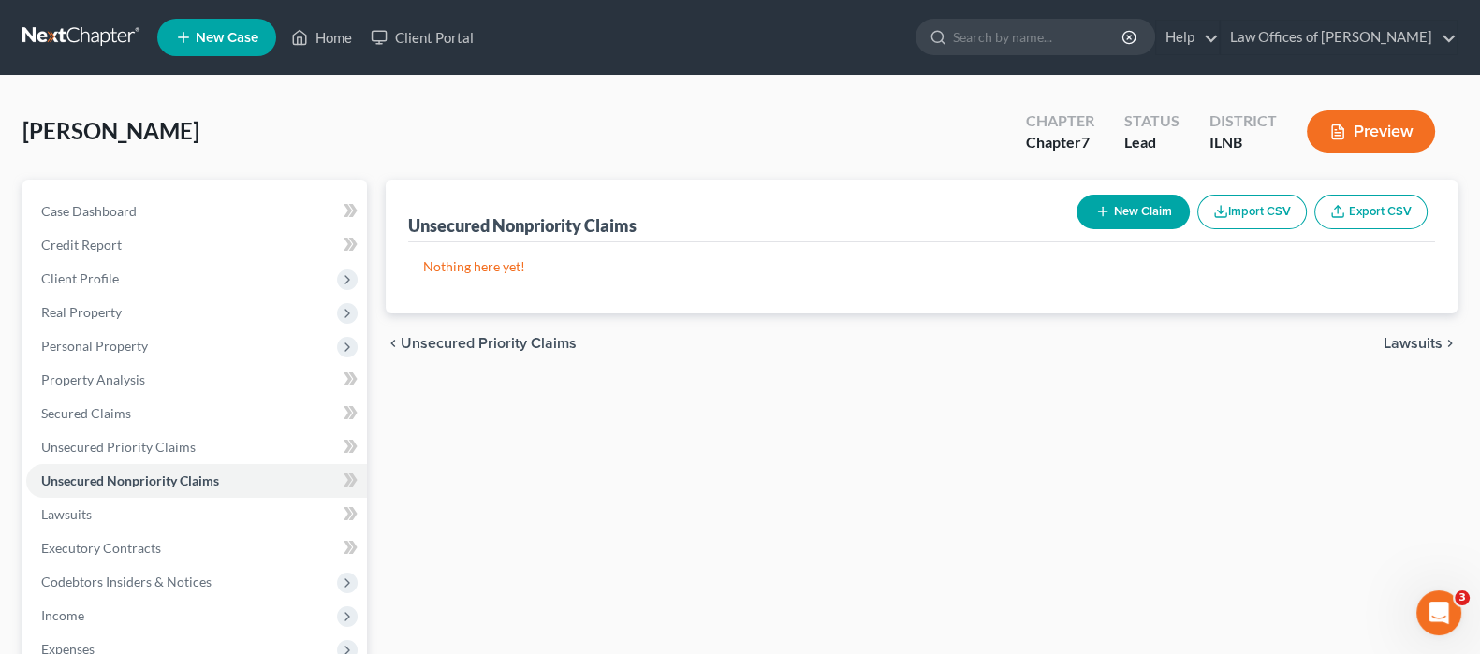
click at [1159, 213] on button "New Claim" at bounding box center [1132, 212] width 113 height 35
select select "0"
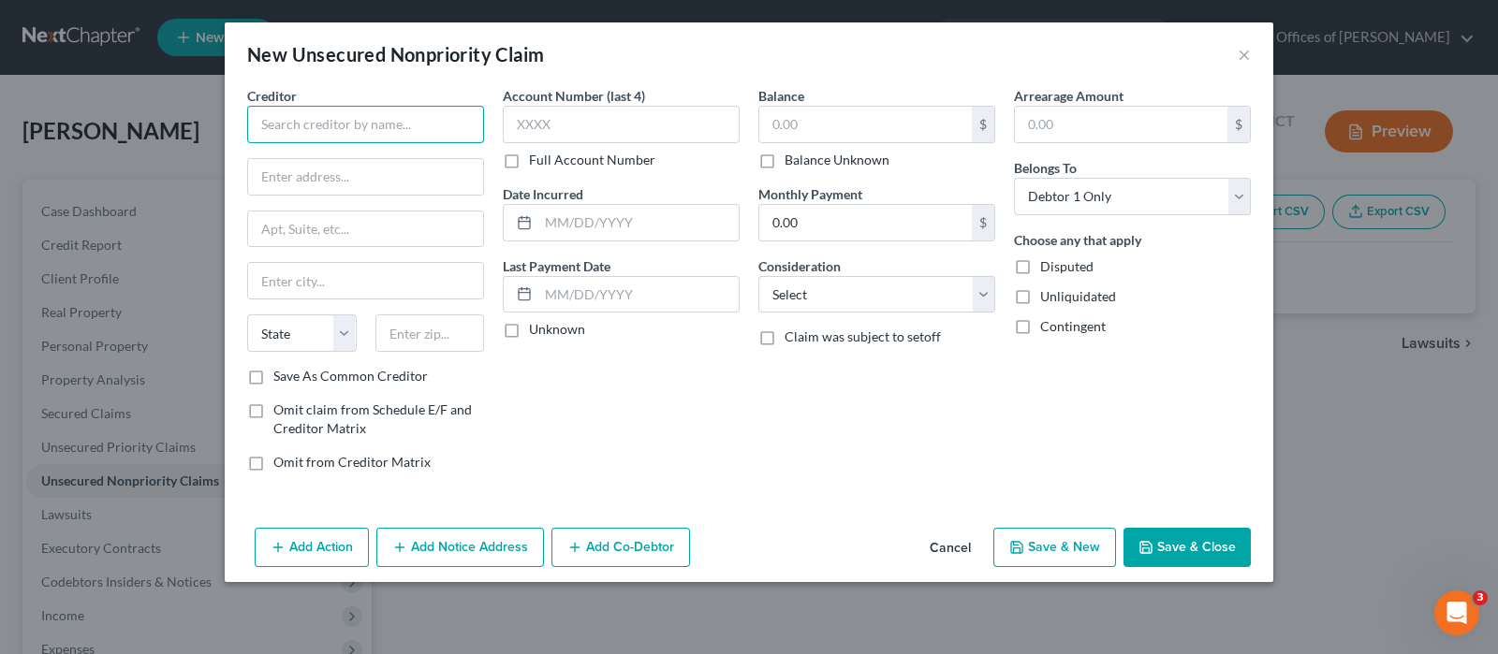
click at [430, 122] on input "text" at bounding box center [365, 124] width 237 height 37
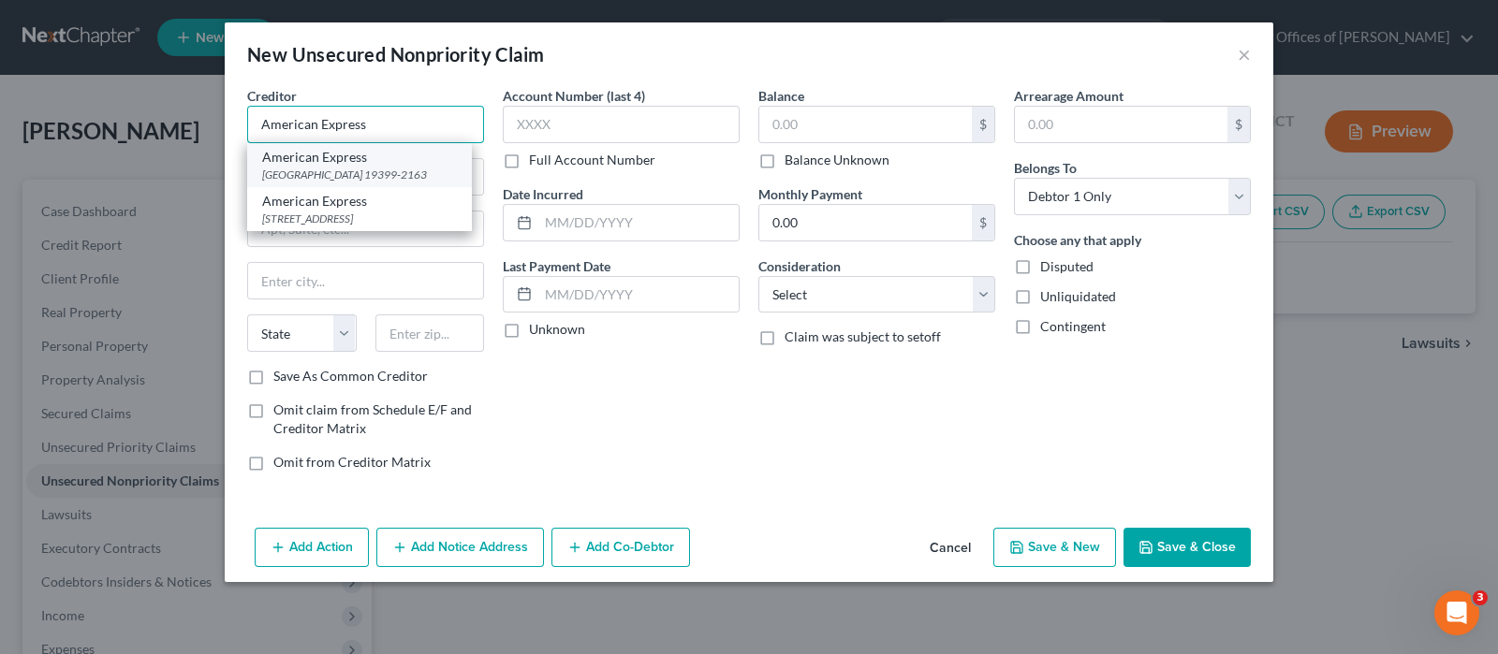
type input "American Express"
click at [374, 161] on div "American Express" at bounding box center [359, 157] width 195 height 19
type input "PO Box 2163"
type input "Southeastern"
select select "39"
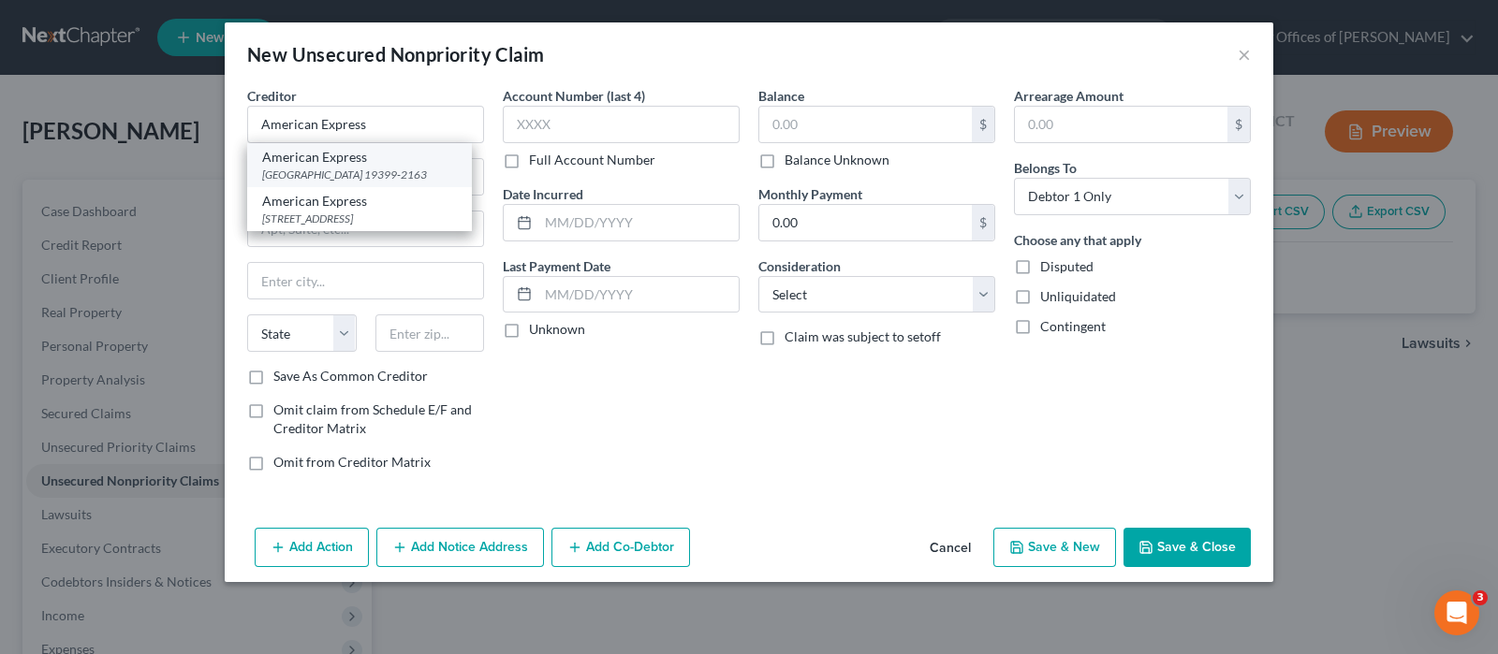
type input "19399-2163"
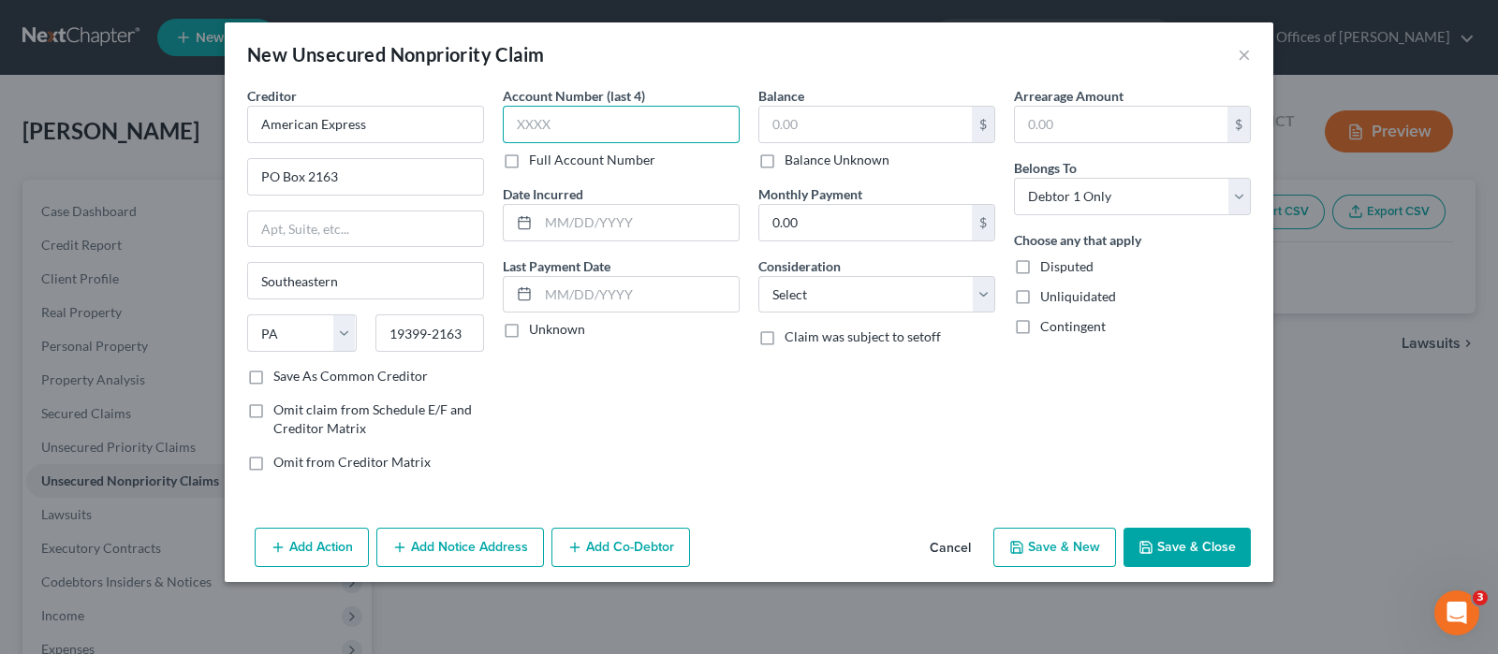
click at [631, 124] on input "text" at bounding box center [621, 124] width 237 height 37
type input "1293"
type input "[DATE]"
click at [907, 134] on input "text" at bounding box center [865, 125] width 212 height 36
type input "105,081"
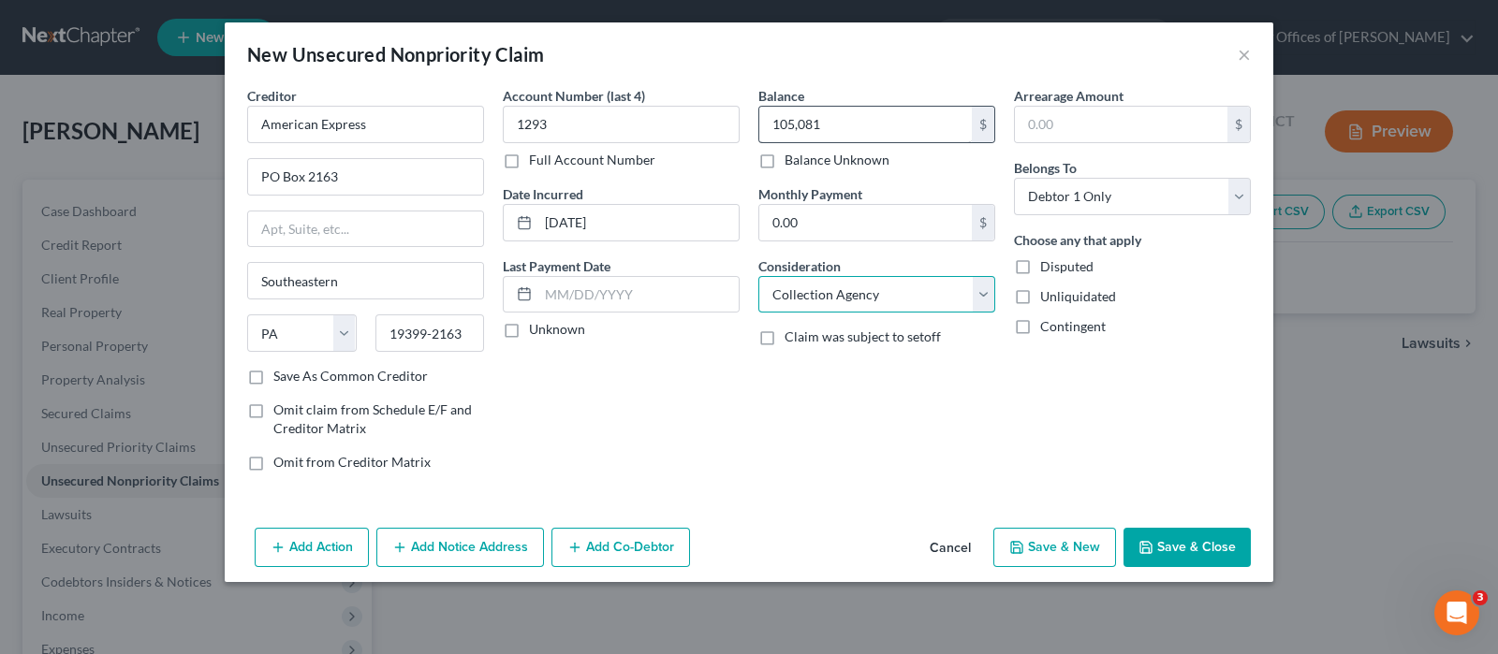
select select "2"
click at [1182, 541] on button "Save & Close" at bounding box center [1186, 547] width 127 height 39
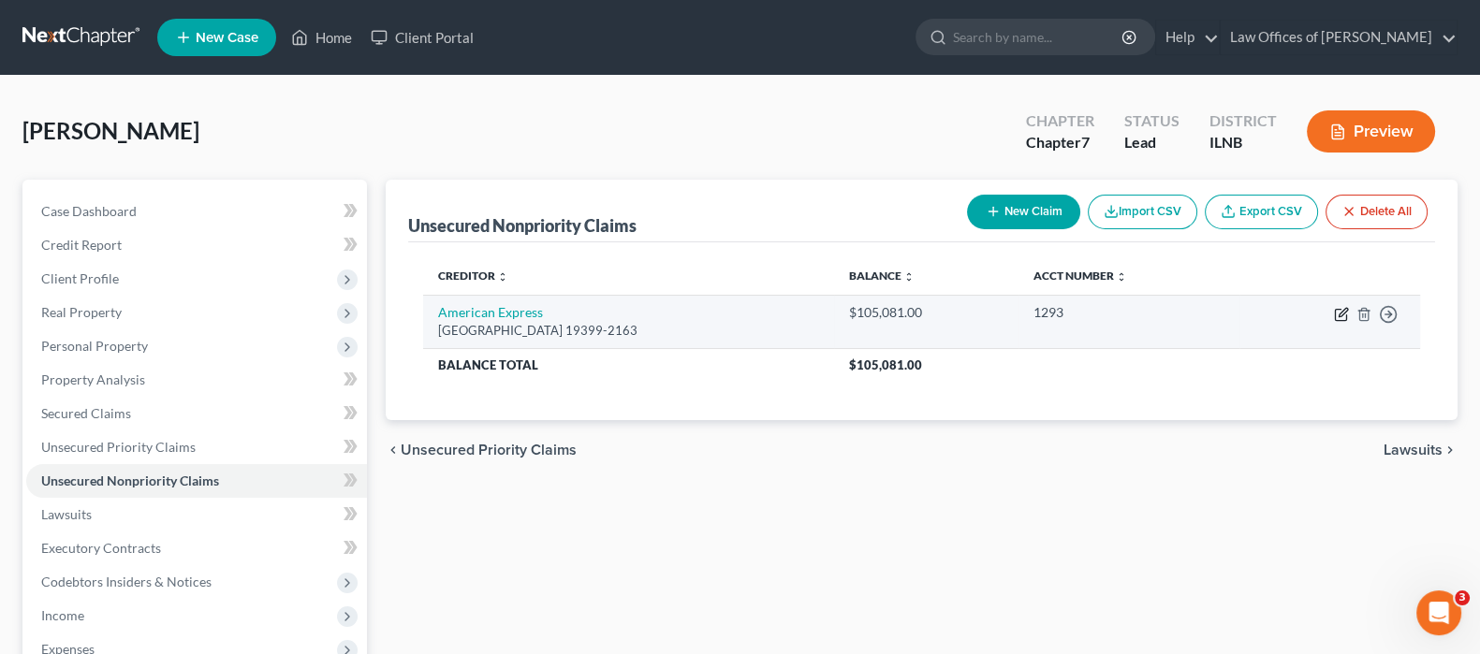
click at [1339, 314] on icon "button" at bounding box center [1341, 314] width 15 height 15
select select "39"
select select "2"
select select "0"
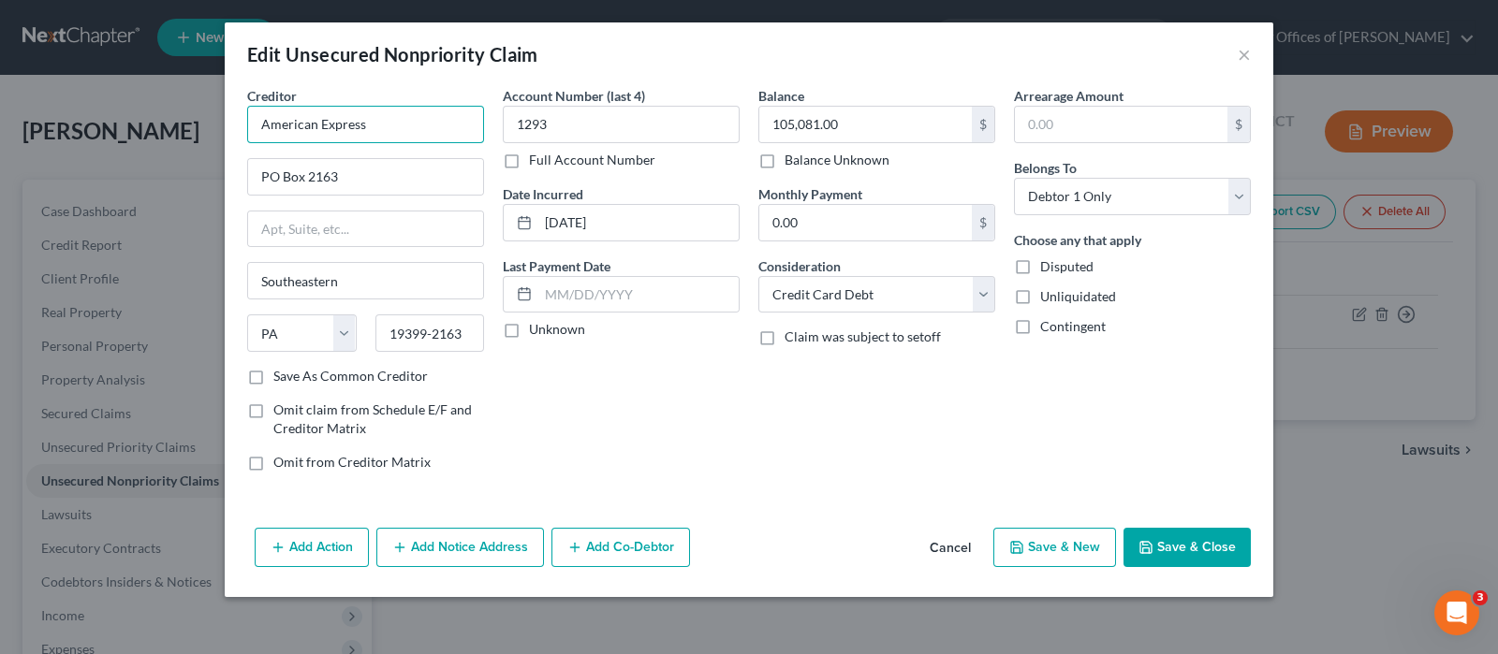
click at [357, 118] on input "American Express" at bounding box center [365, 124] width 237 height 37
click at [401, 128] on input "American Express" at bounding box center [365, 124] width 237 height 37
type input "A"
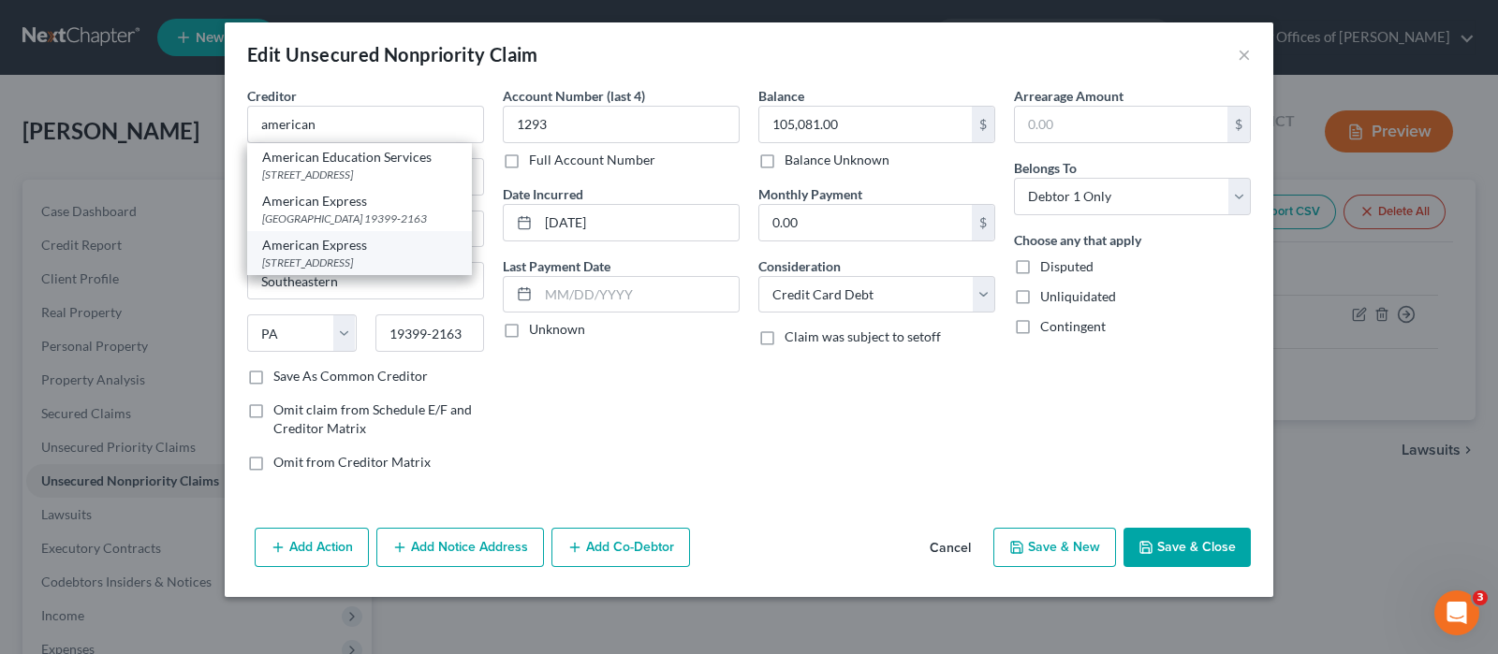
click at [368, 270] on div "[STREET_ADDRESS]" at bounding box center [359, 263] width 195 height 16
type input "American Express"
type input "PO Box 981535"
type input "[GEOGRAPHIC_DATA]"
select select "45"
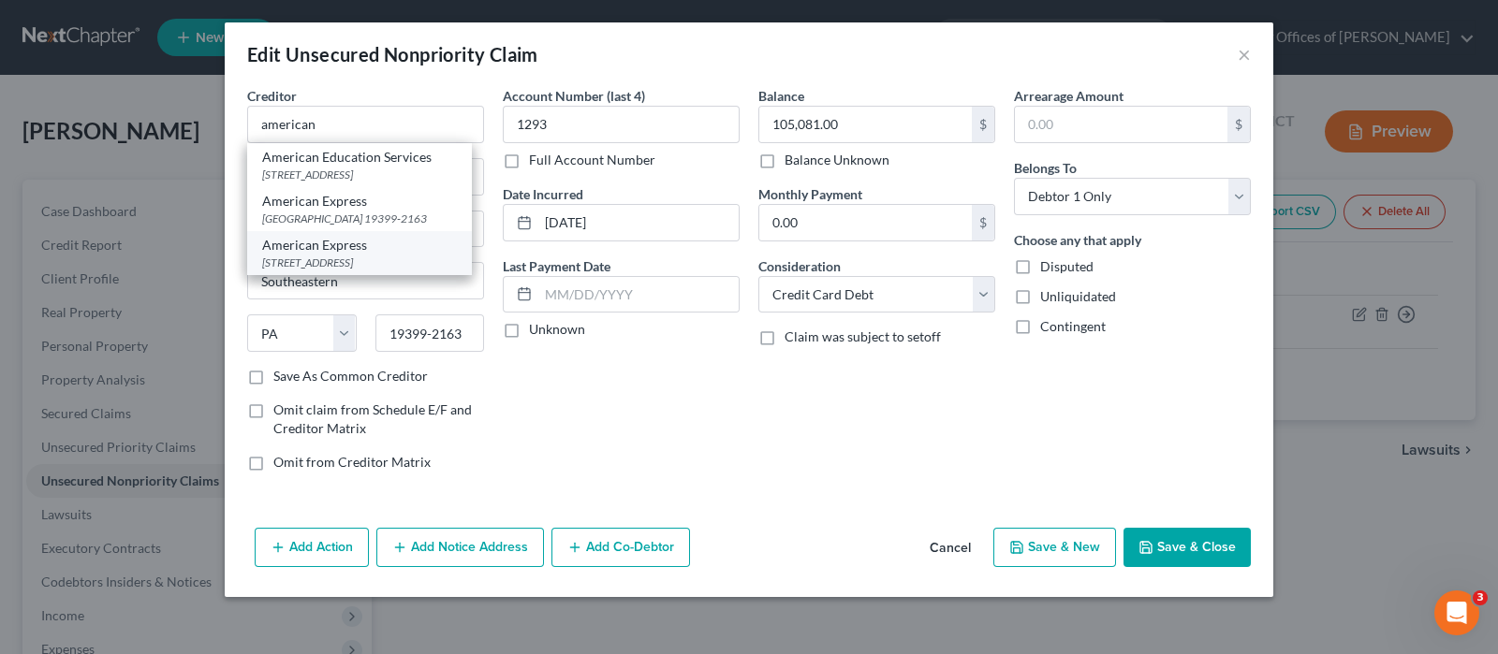
type input "79998-1535"
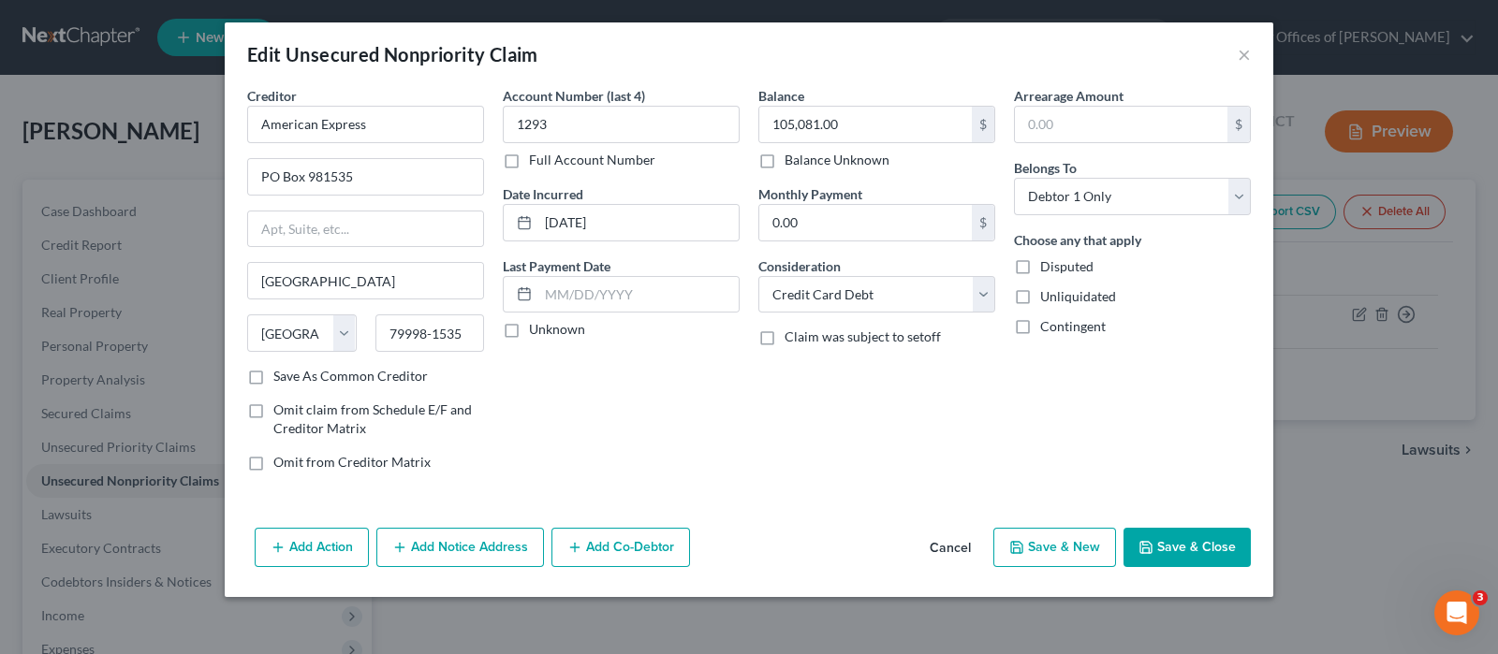
click at [1181, 536] on button "Save & Close" at bounding box center [1186, 547] width 127 height 39
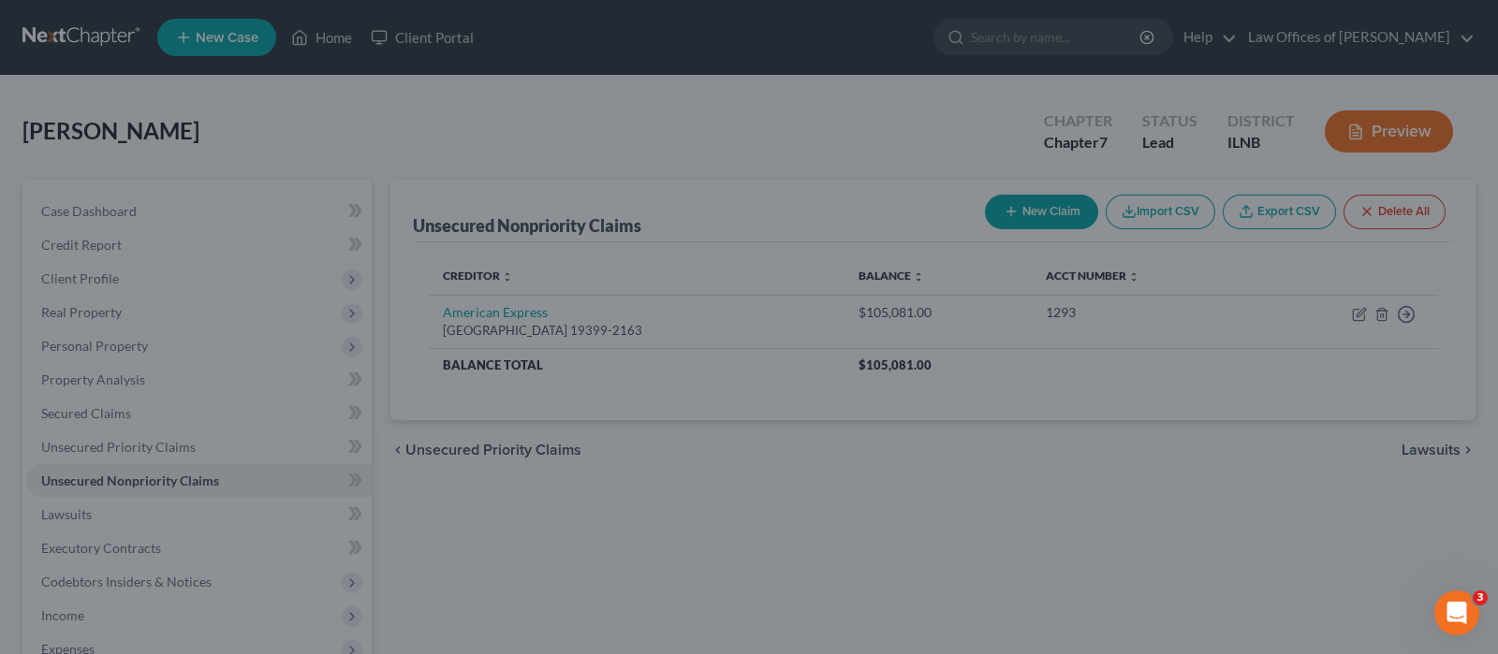
type input "0"
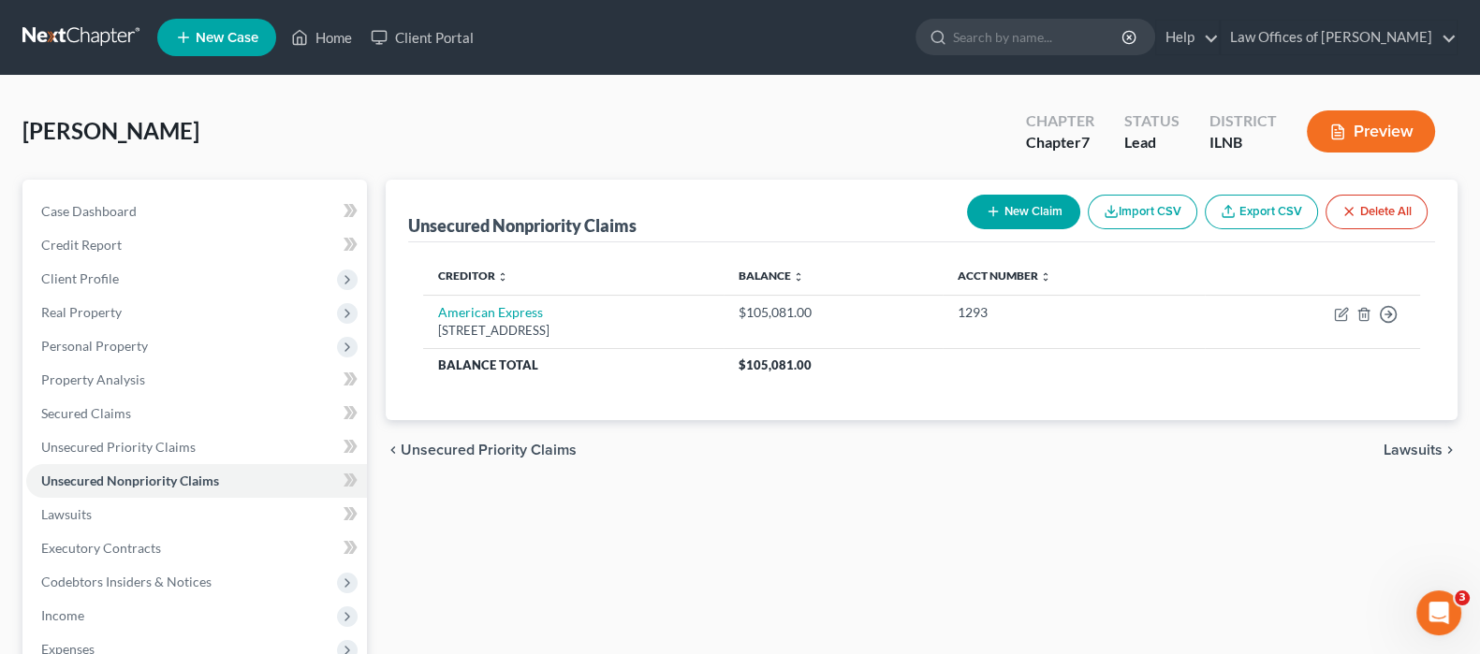
click at [1031, 214] on button "New Claim" at bounding box center [1023, 212] width 113 height 35
select select "0"
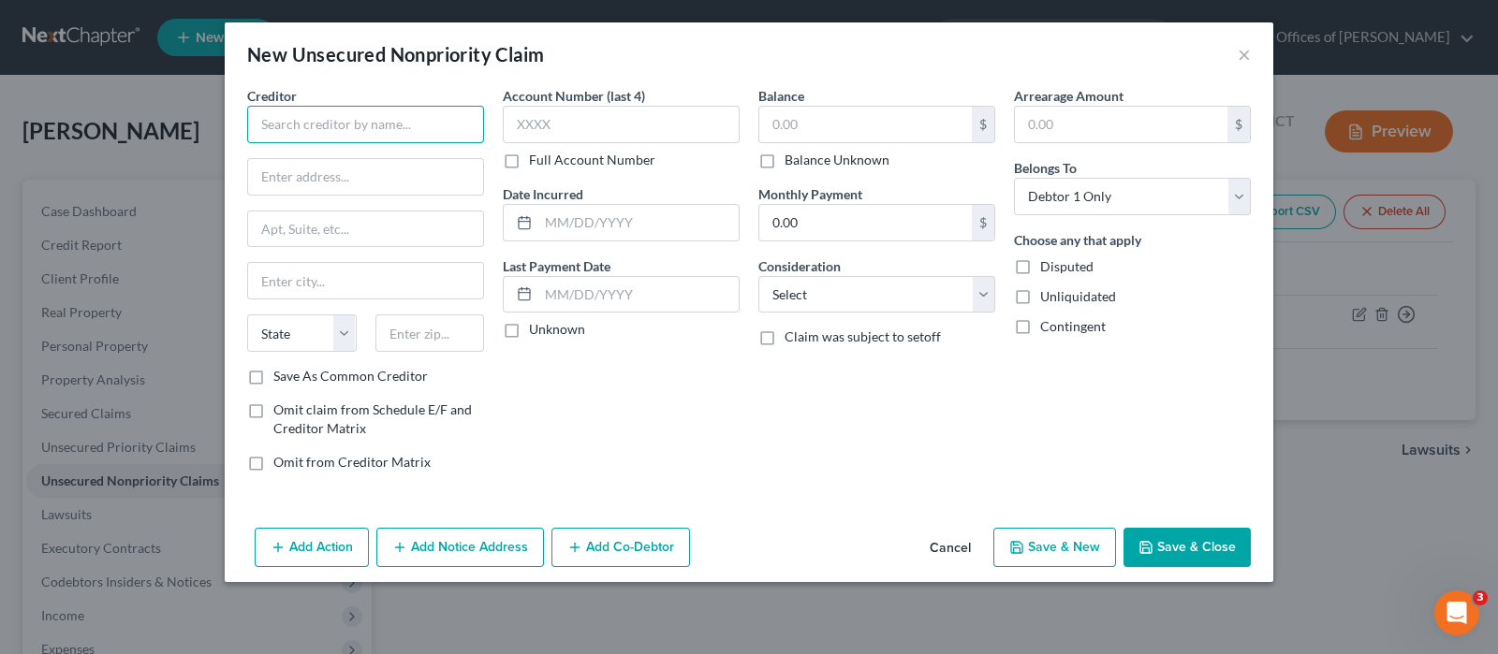
click at [432, 123] on input "text" at bounding box center [365, 124] width 237 height 37
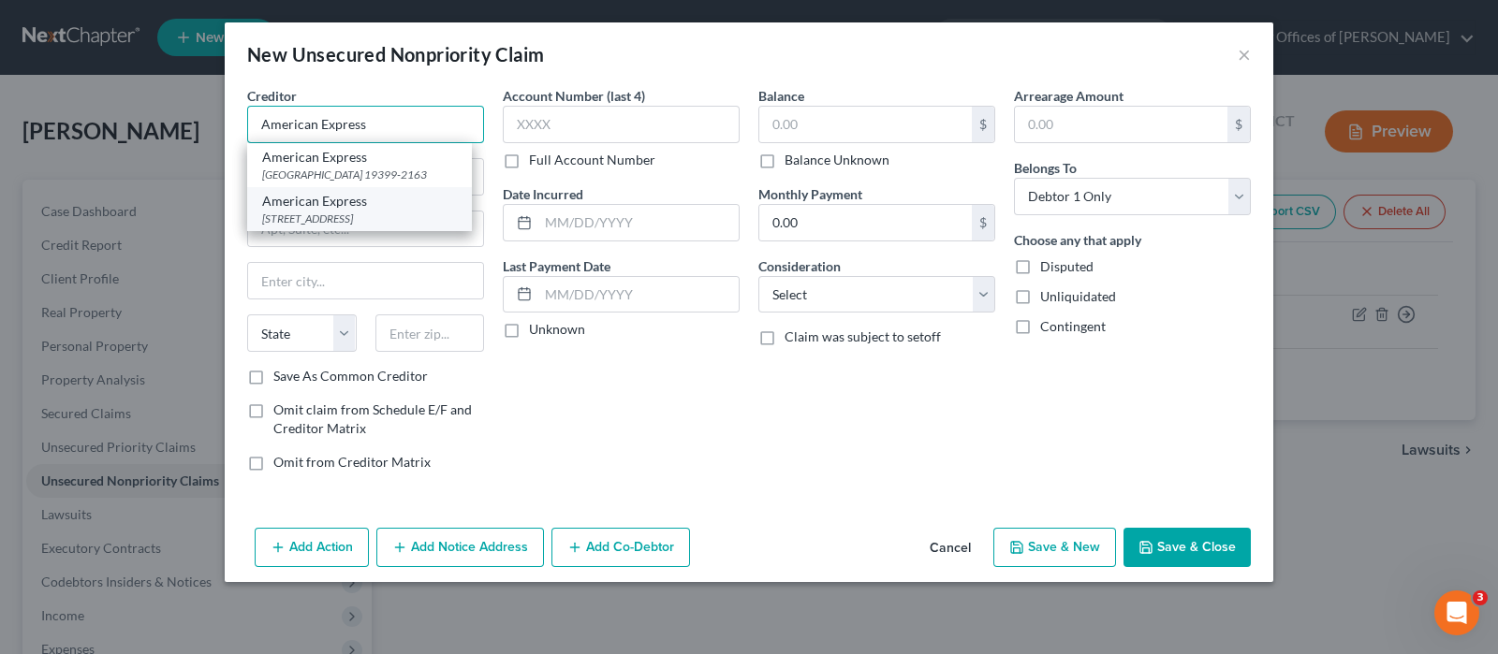
type input "American Express"
click at [350, 227] on div "[STREET_ADDRESS]" at bounding box center [359, 219] width 195 height 16
type input "PO Box 981535"
type input "[GEOGRAPHIC_DATA]"
select select "45"
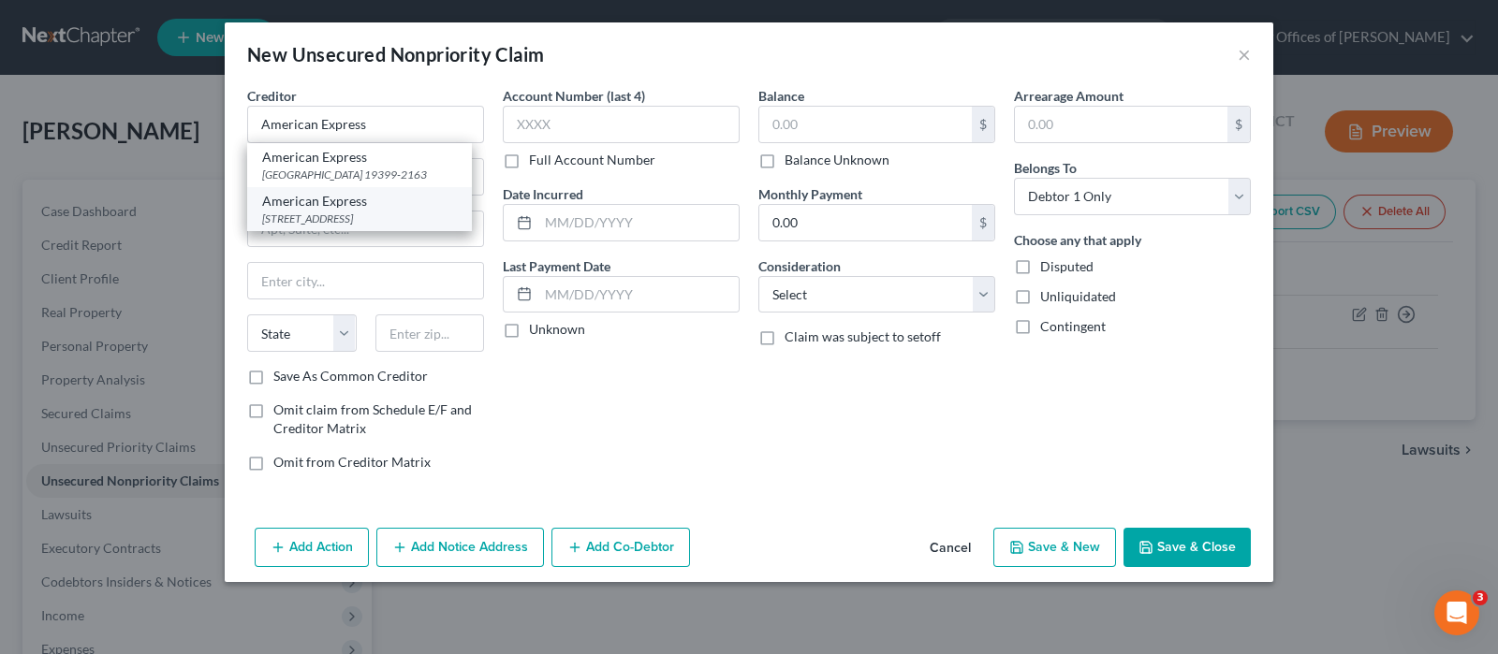
type input "79998-1535"
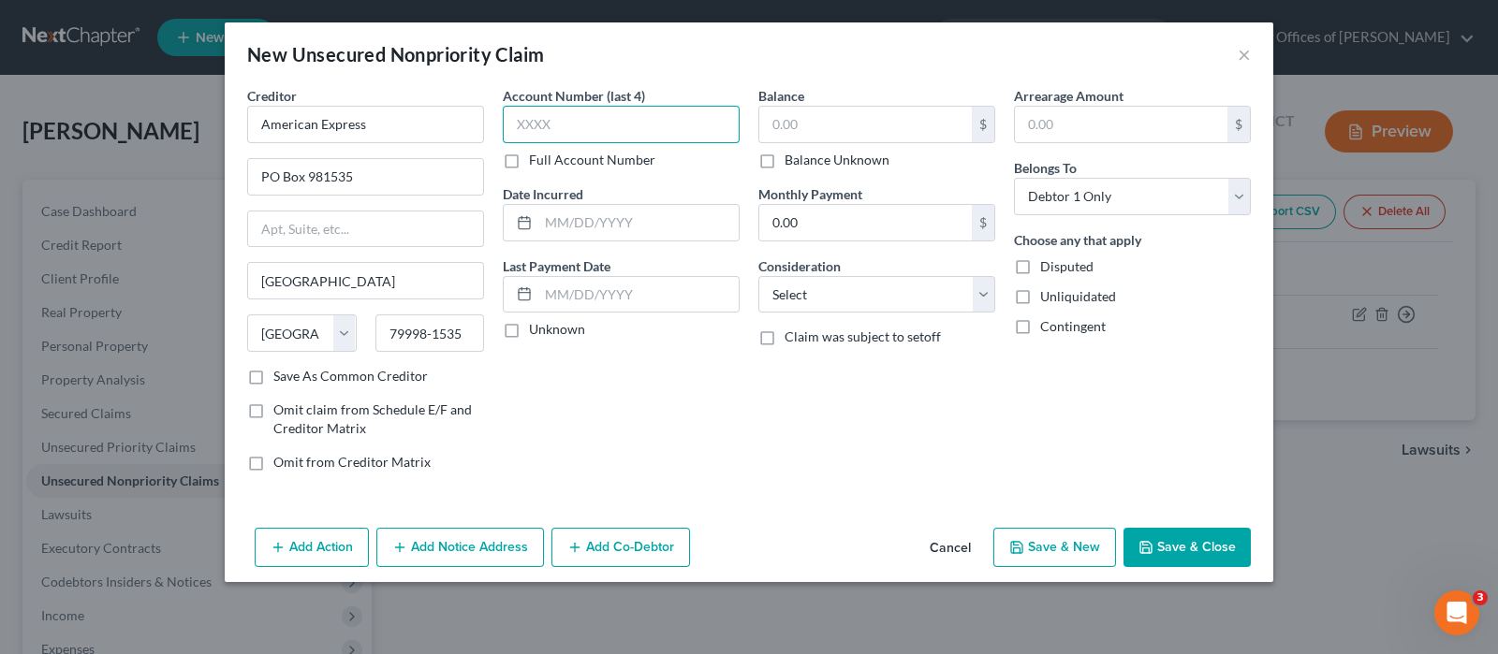
click at [576, 119] on input "text" at bounding box center [621, 124] width 237 height 37
type input "7573"
type input "[DATE]"
click at [803, 108] on div "Balance $ Balance Unknown Balance Undetermined $ Balance Unknown" at bounding box center [876, 127] width 237 height 83
click at [802, 118] on input "text" at bounding box center [865, 125] width 212 height 36
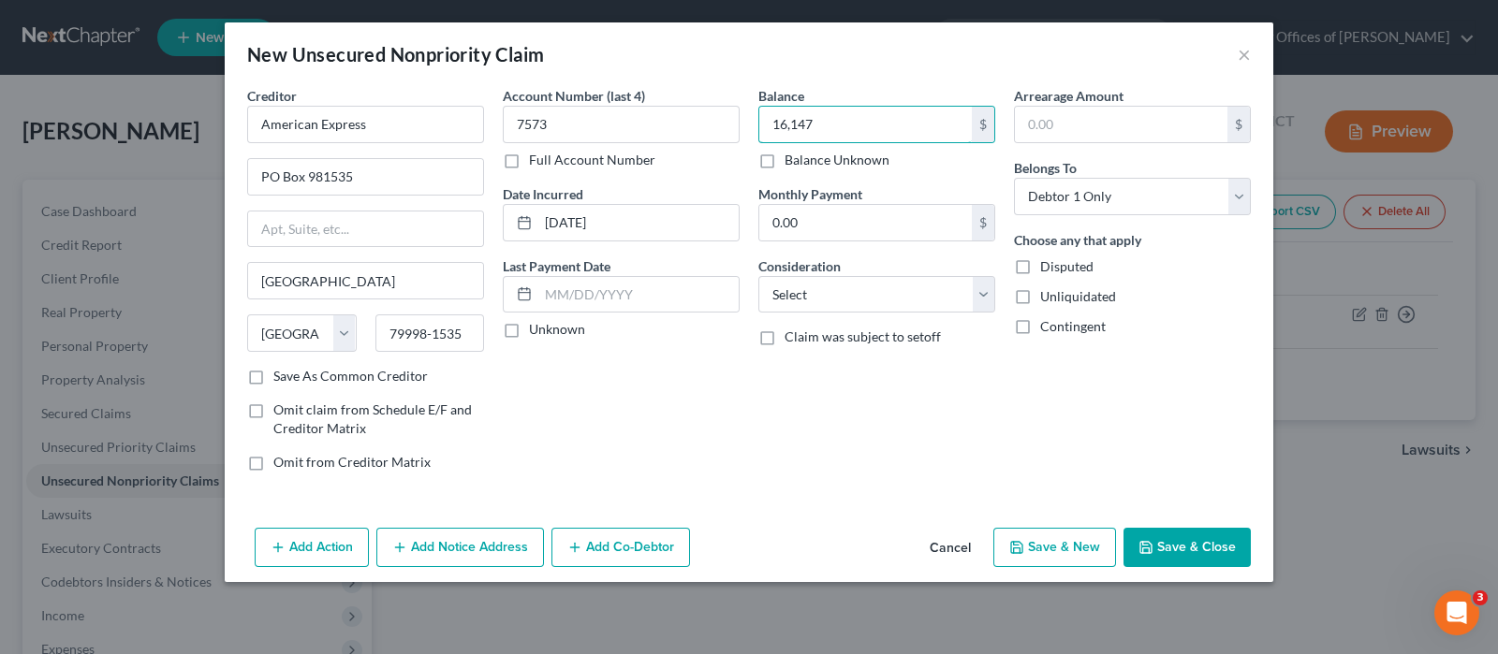
type input "16,147"
select select "2"
click at [1064, 549] on button "Save & New" at bounding box center [1054, 547] width 123 height 39
select select "0"
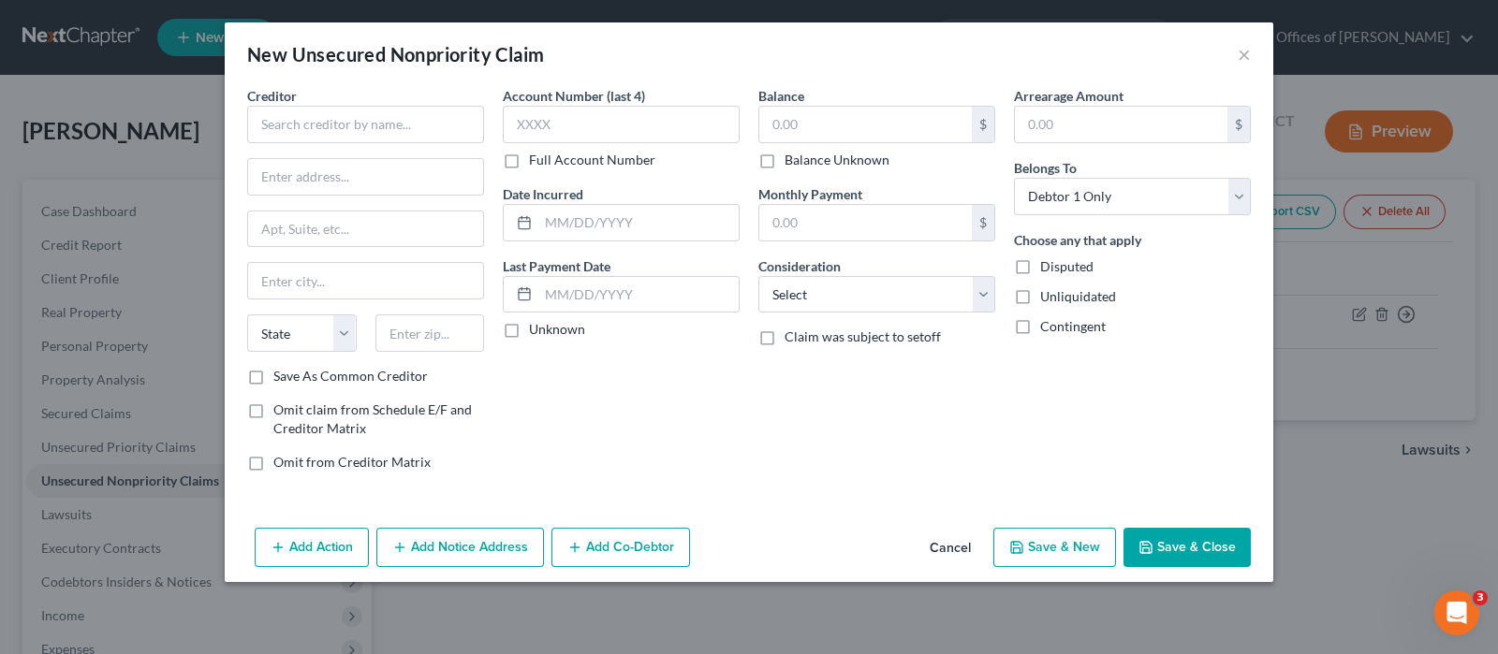
type input "16,147.00"
click at [424, 125] on input "text" at bounding box center [365, 124] width 237 height 37
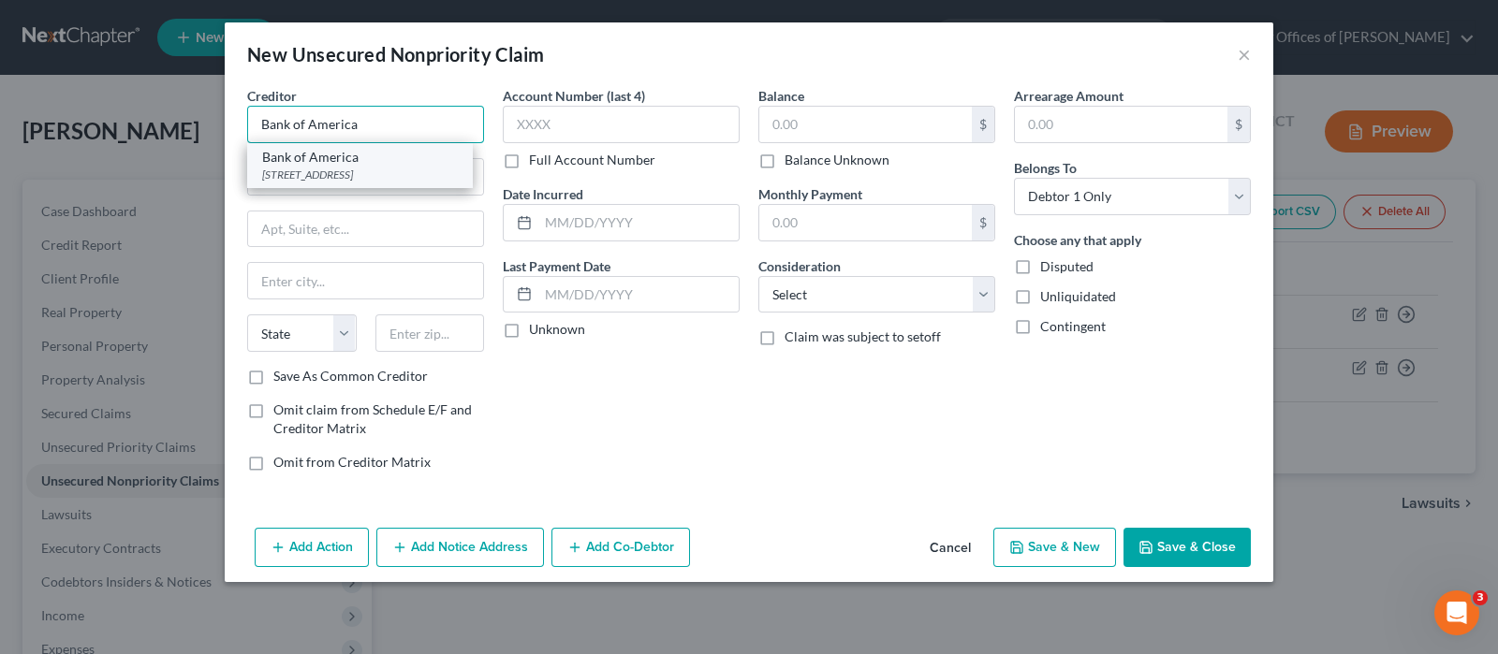
type input "Bank of America"
click at [379, 162] on div "Bank of America" at bounding box center [359, 157] width 195 height 19
type input "PO Box 982235"
type input "[GEOGRAPHIC_DATA]"
select select "45"
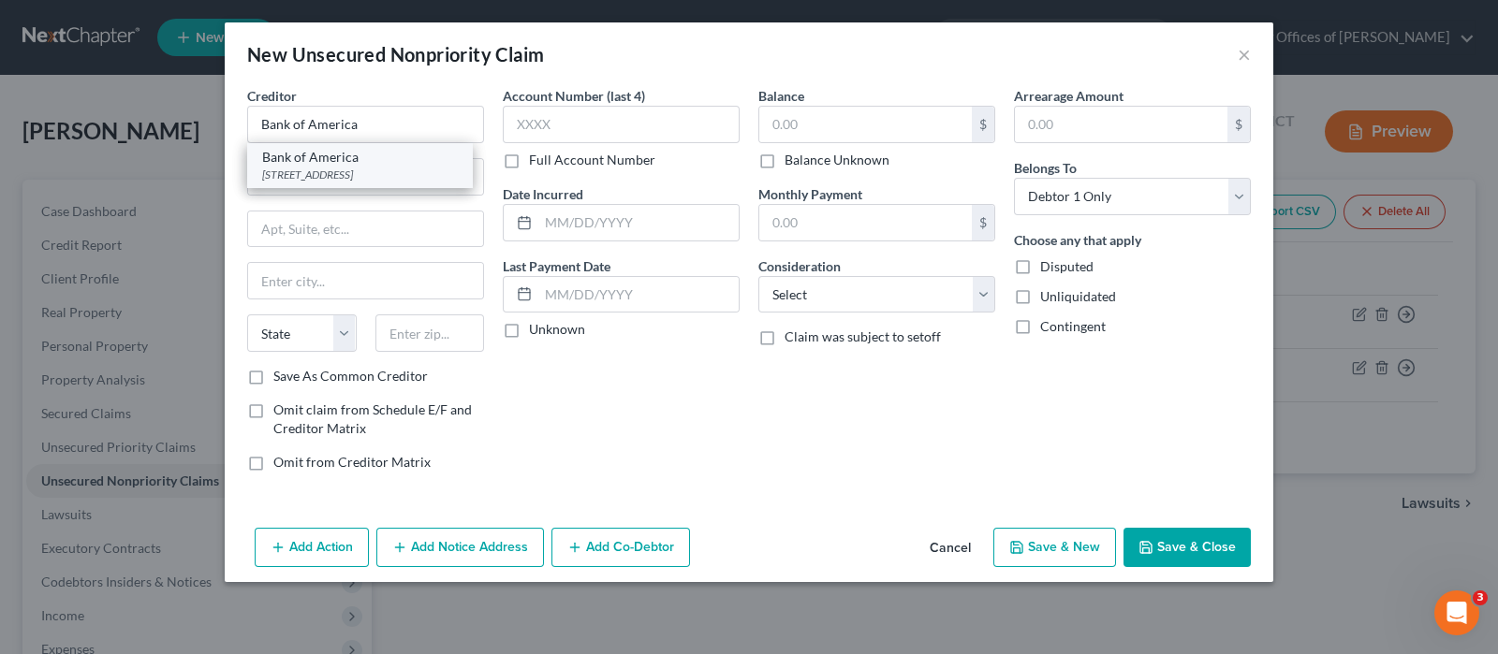
type input "79998-2235"
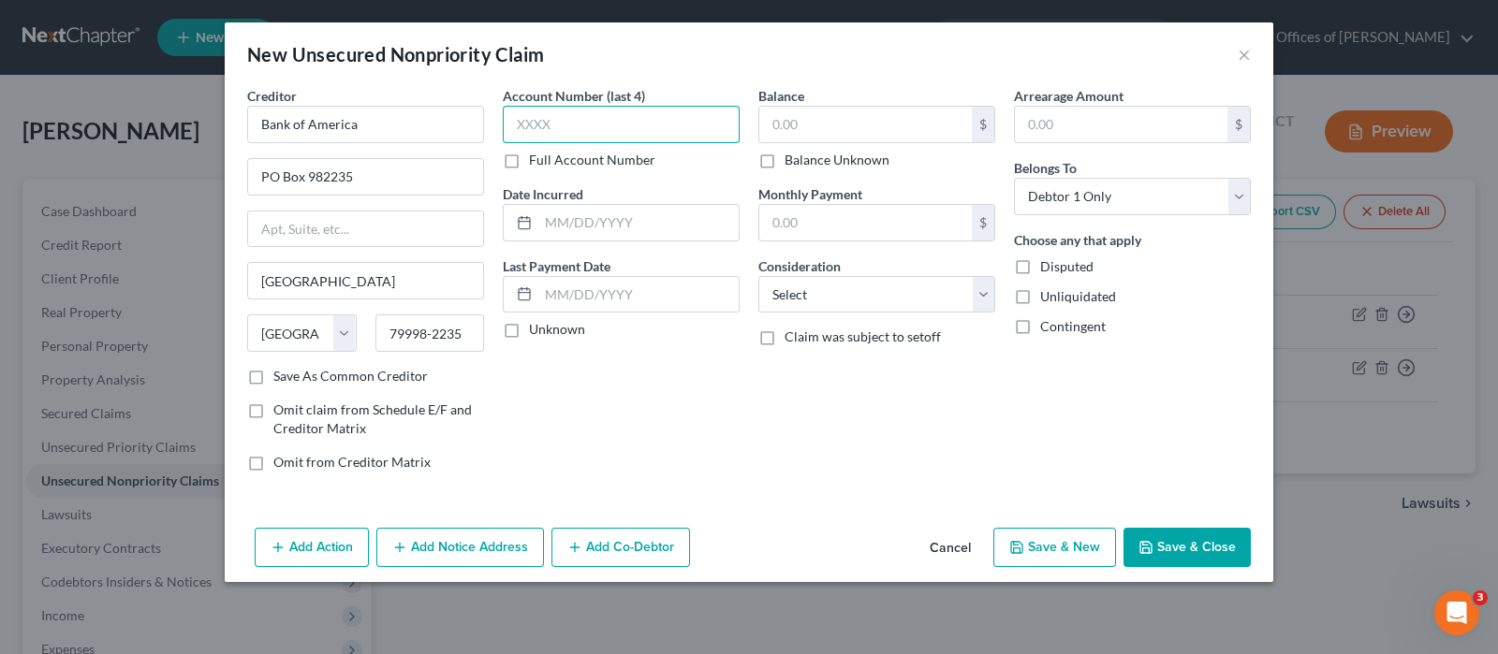
click at [593, 120] on input "text" at bounding box center [621, 124] width 237 height 37
type input "0000"
click at [607, 222] on input "text" at bounding box center [638, 223] width 200 height 36
type input "[DATE]"
click at [835, 128] on input "text" at bounding box center [865, 125] width 212 height 36
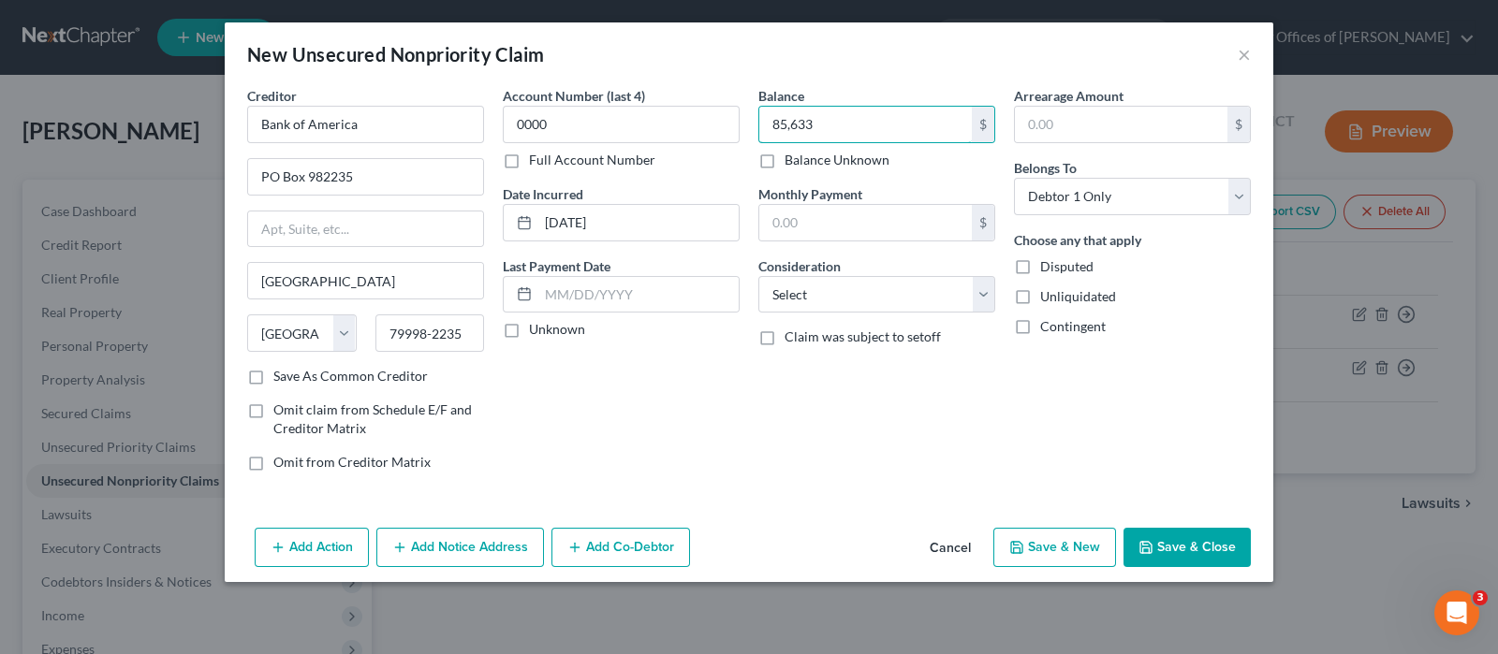
type input "85,633"
select select "2"
drag, startPoint x: 583, startPoint y: 116, endPoint x: 496, endPoint y: 122, distance: 87.2
click at [496, 122] on div "Account Number (last 4) 0000 Full Account Number Date Incurred [DATE] Last Paym…" at bounding box center [621, 286] width 256 height 401
type input "4400"
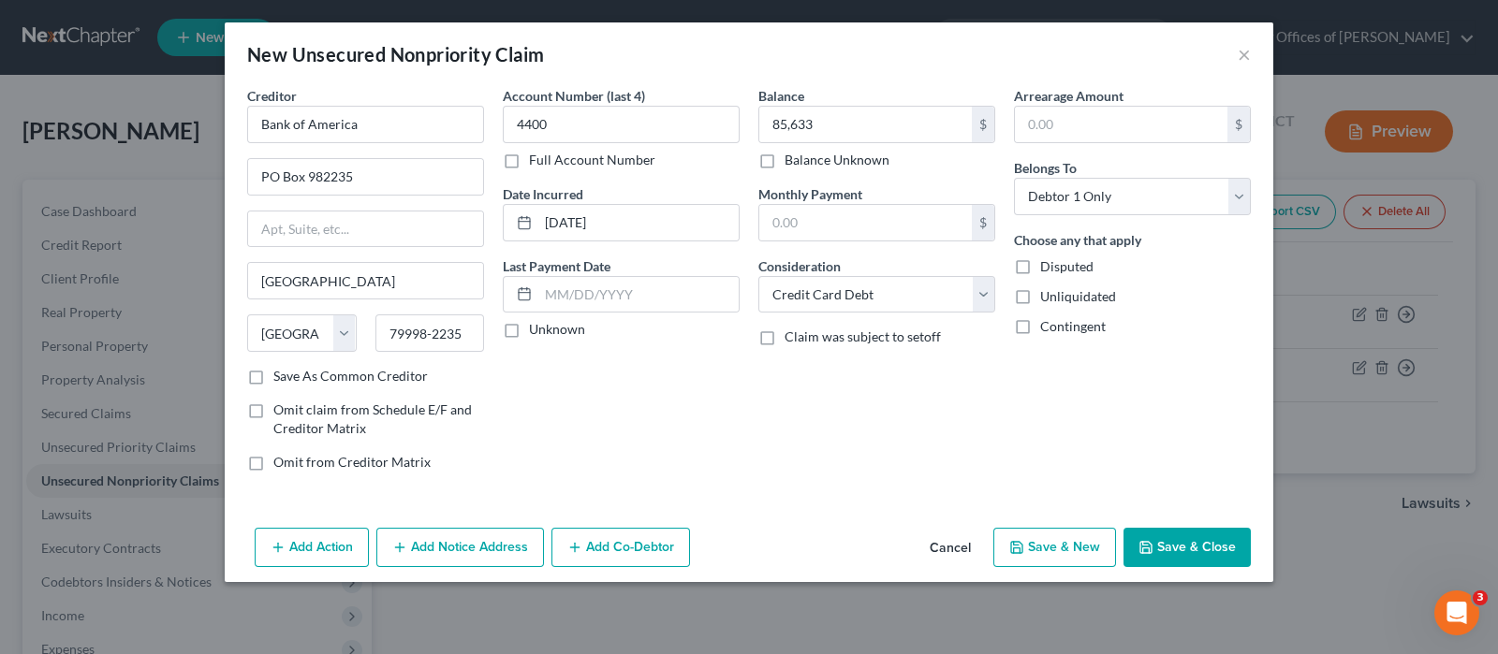
click at [1048, 544] on button "Save & New" at bounding box center [1054, 547] width 123 height 39
select select "0"
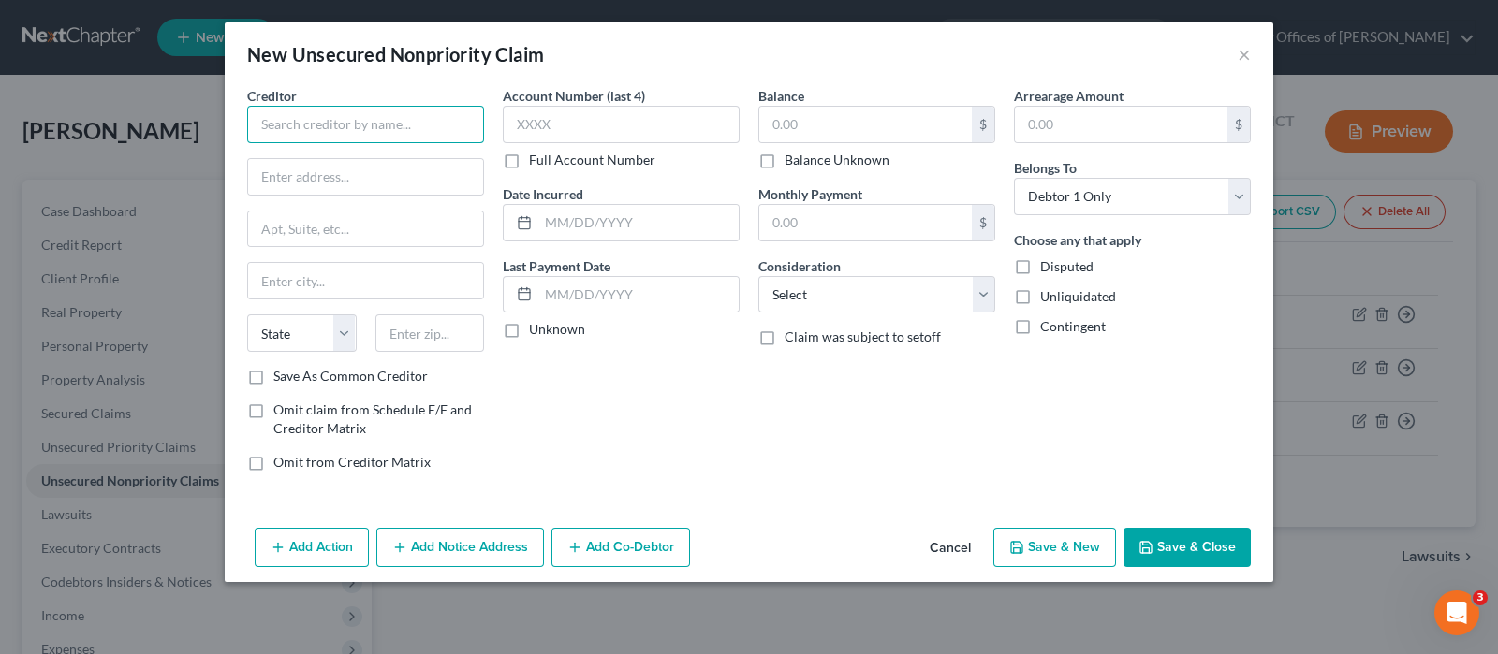
click at [363, 114] on input "text" at bounding box center [365, 124] width 237 height 37
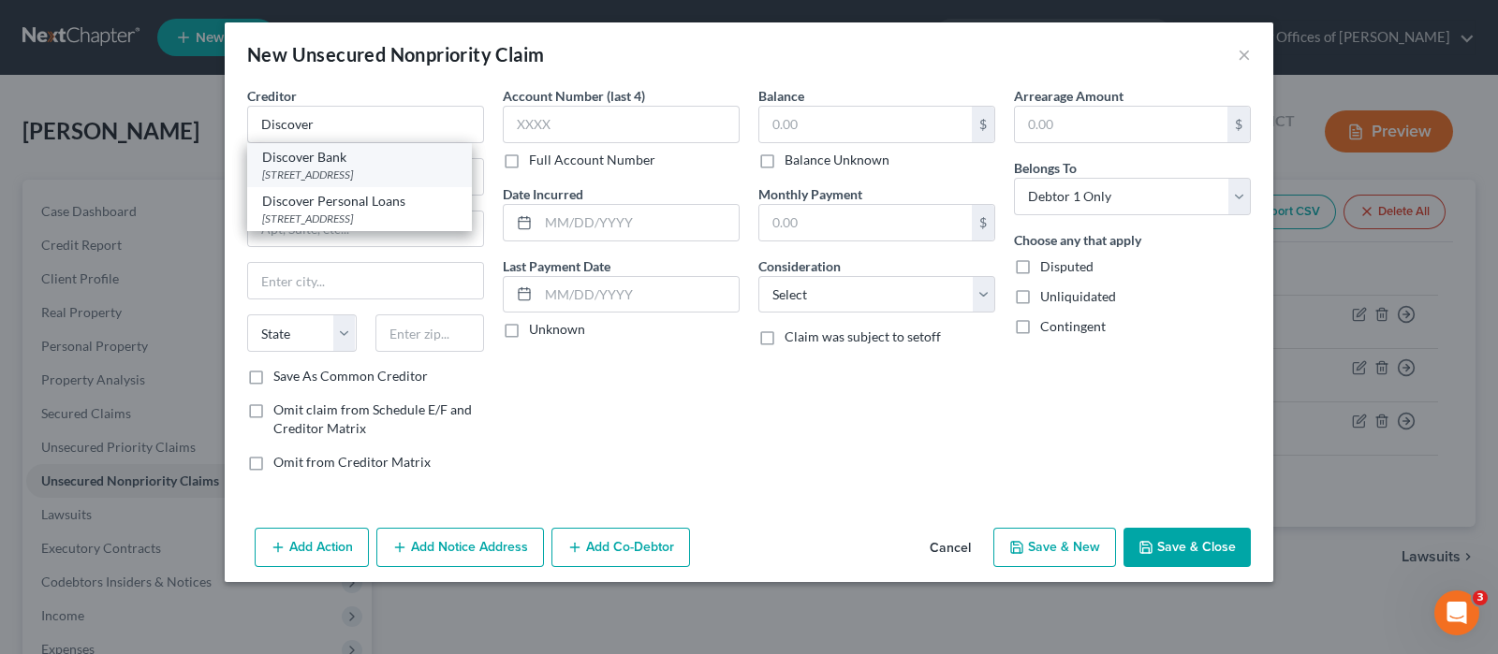
click at [334, 167] on div "[STREET_ADDRESS]" at bounding box center [359, 175] width 195 height 16
type input "Discover Bank"
type input "PO Box 30943"
type input "[GEOGRAPHIC_DATA]"
select select "46"
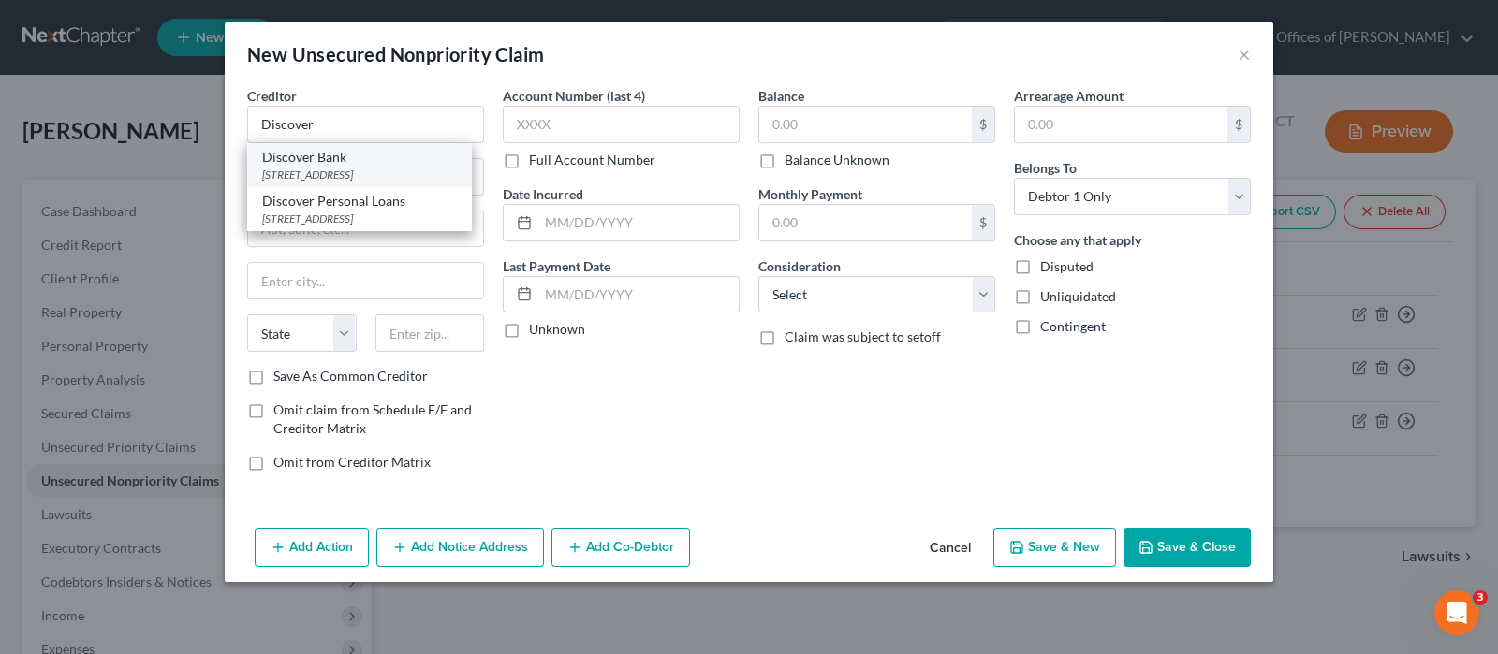
type input "84130"
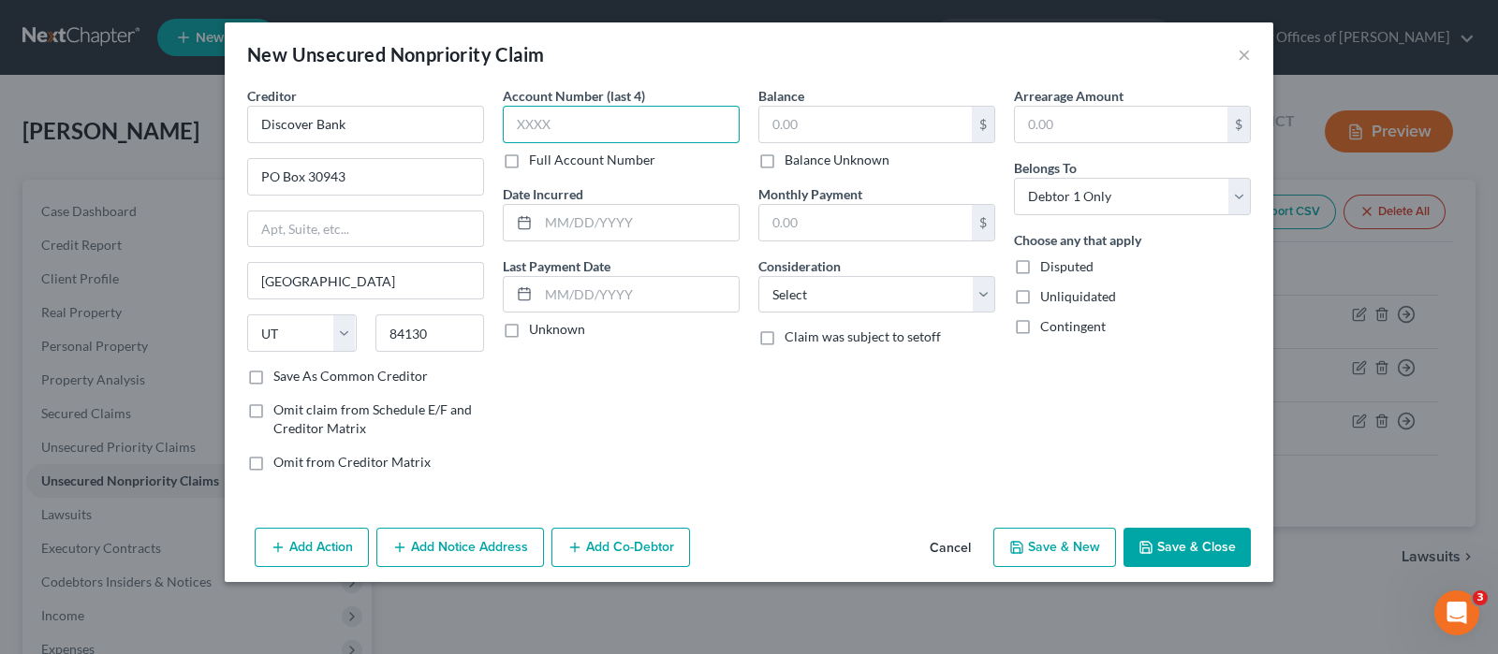
click at [578, 137] on input "text" at bounding box center [621, 124] width 237 height 37
type input "6011"
click at [620, 221] on input "text" at bounding box center [638, 223] width 200 height 36
type input "[DATE]"
click at [827, 119] on input "text" at bounding box center [865, 125] width 212 height 36
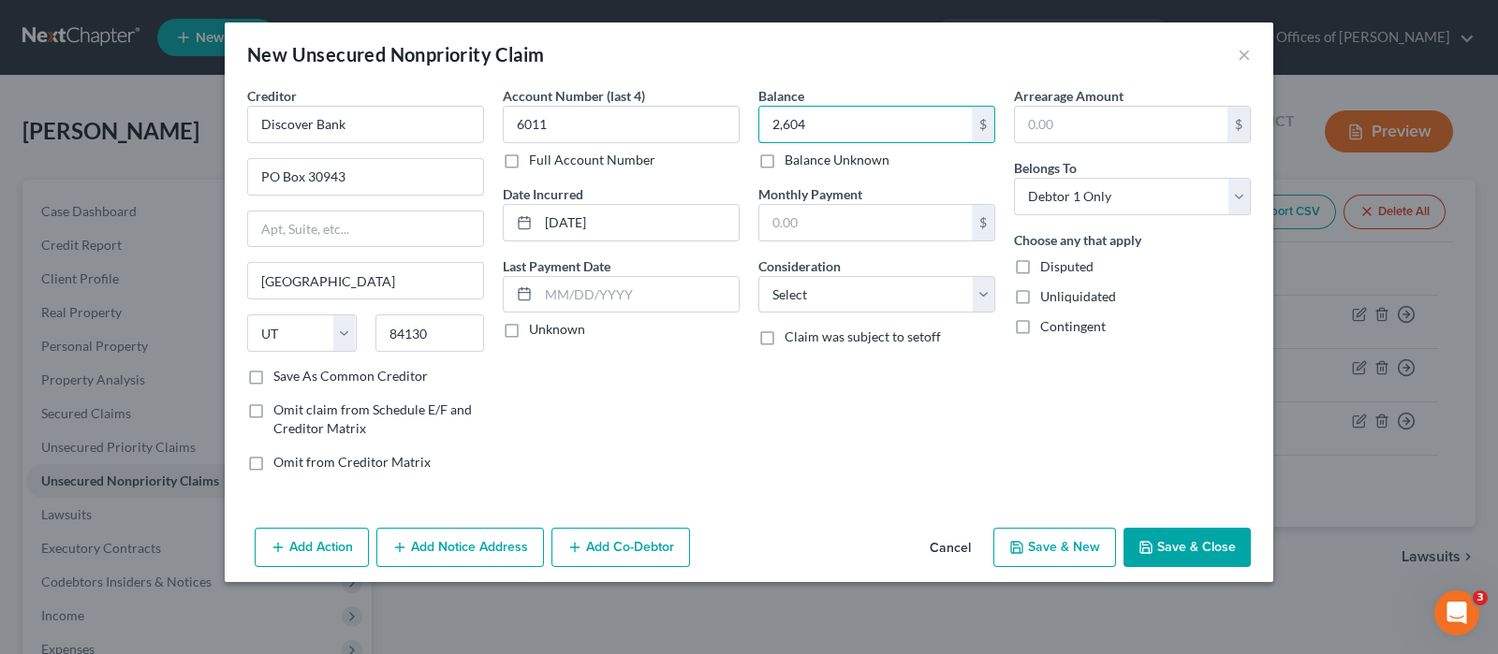
type input "2,604"
select select "2"
click at [1067, 556] on button "Save & New" at bounding box center [1054, 547] width 123 height 39
select select "0"
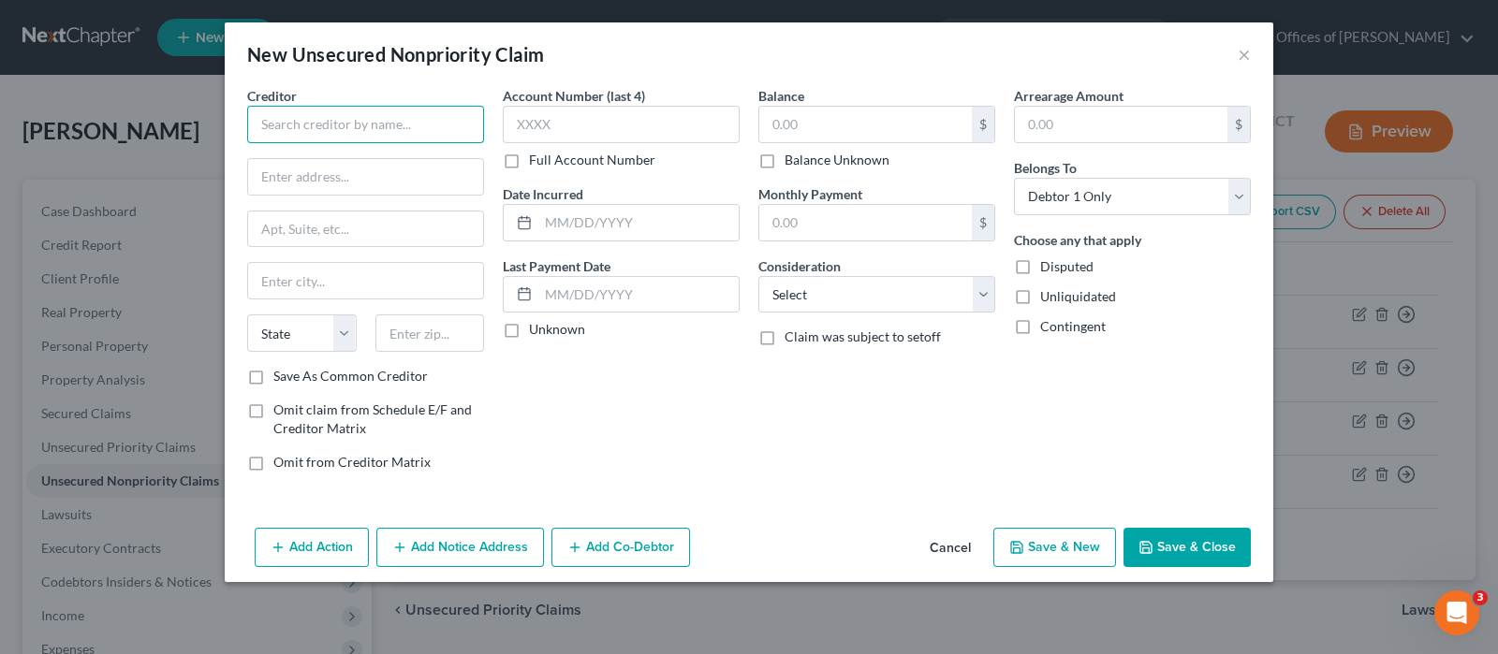
click at [426, 132] on input "text" at bounding box center [365, 124] width 237 height 37
click at [378, 126] on input "Midland Credit" at bounding box center [365, 124] width 237 height 37
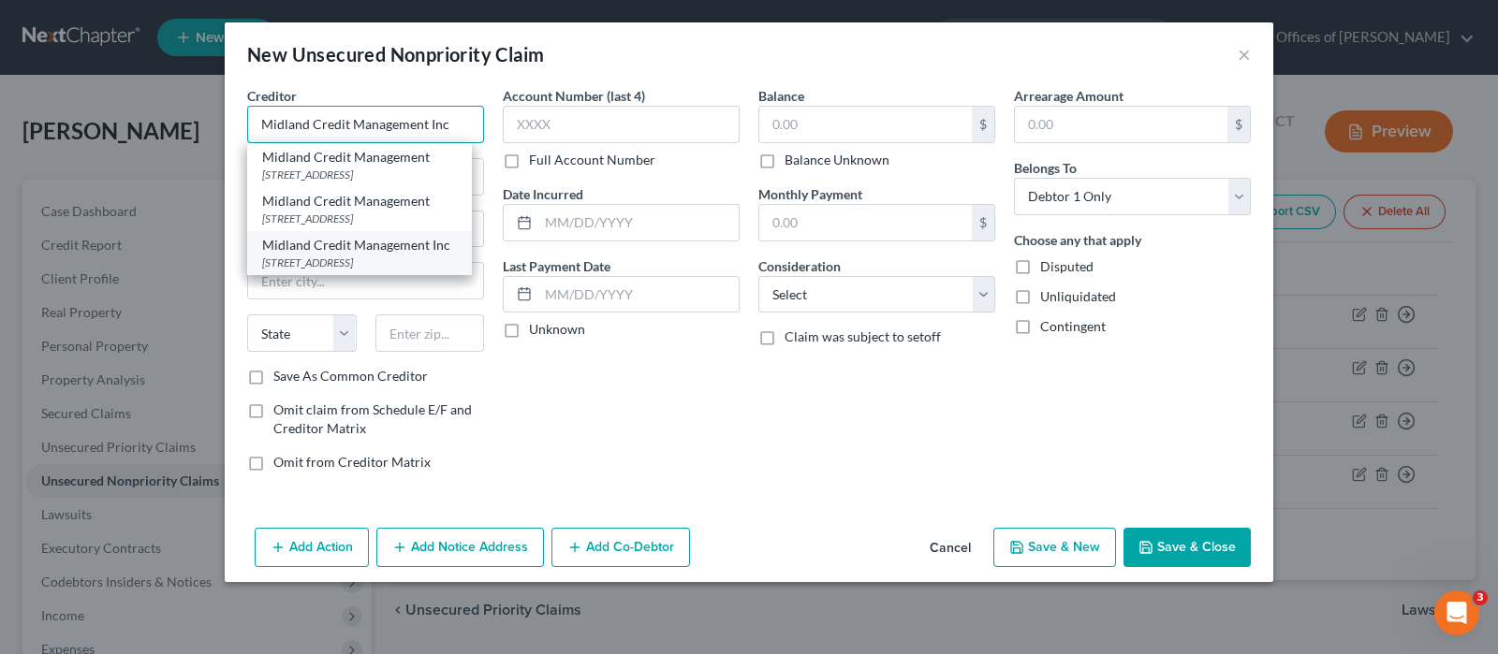
type input "Midland Credit Management Inc"
click at [342, 271] on div "[STREET_ADDRESS]" at bounding box center [359, 263] width 195 height 16
type input "[STREET_ADDRESS]"
type input "[PERSON_NAME]"
select select "23"
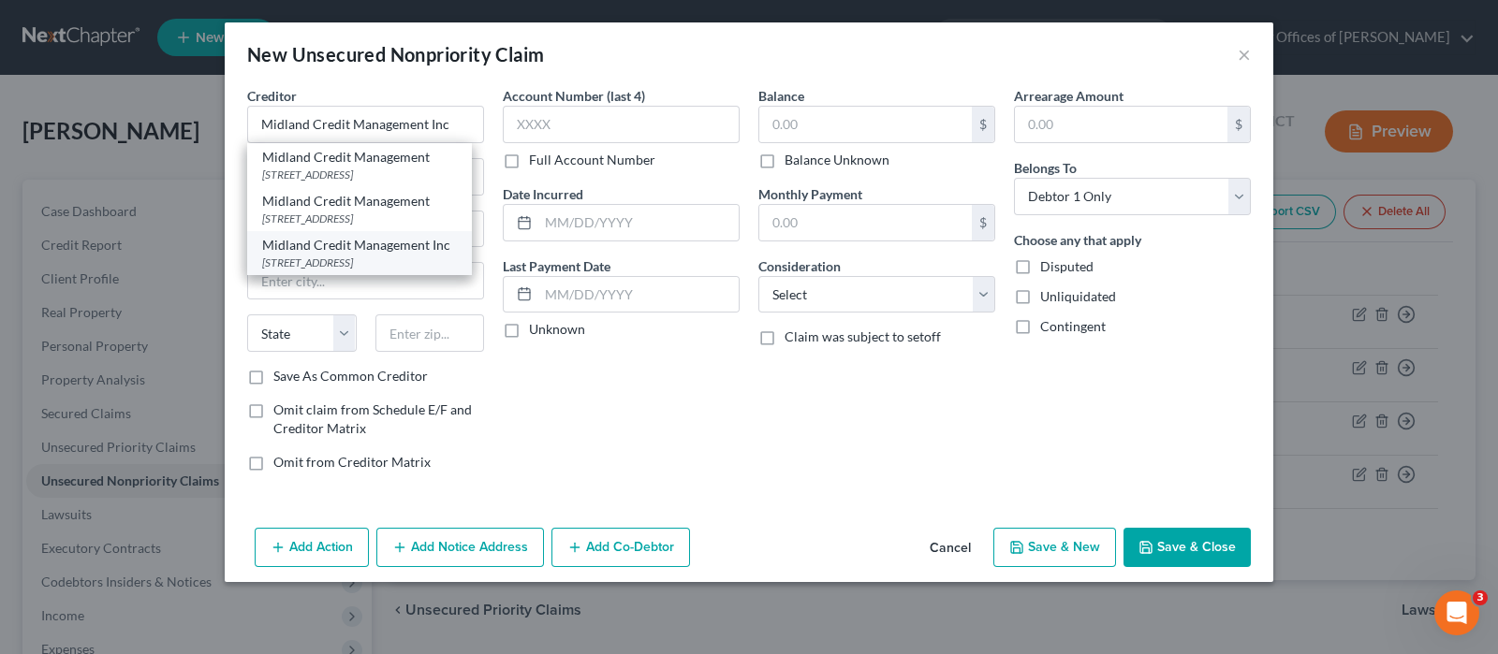
type input "48083"
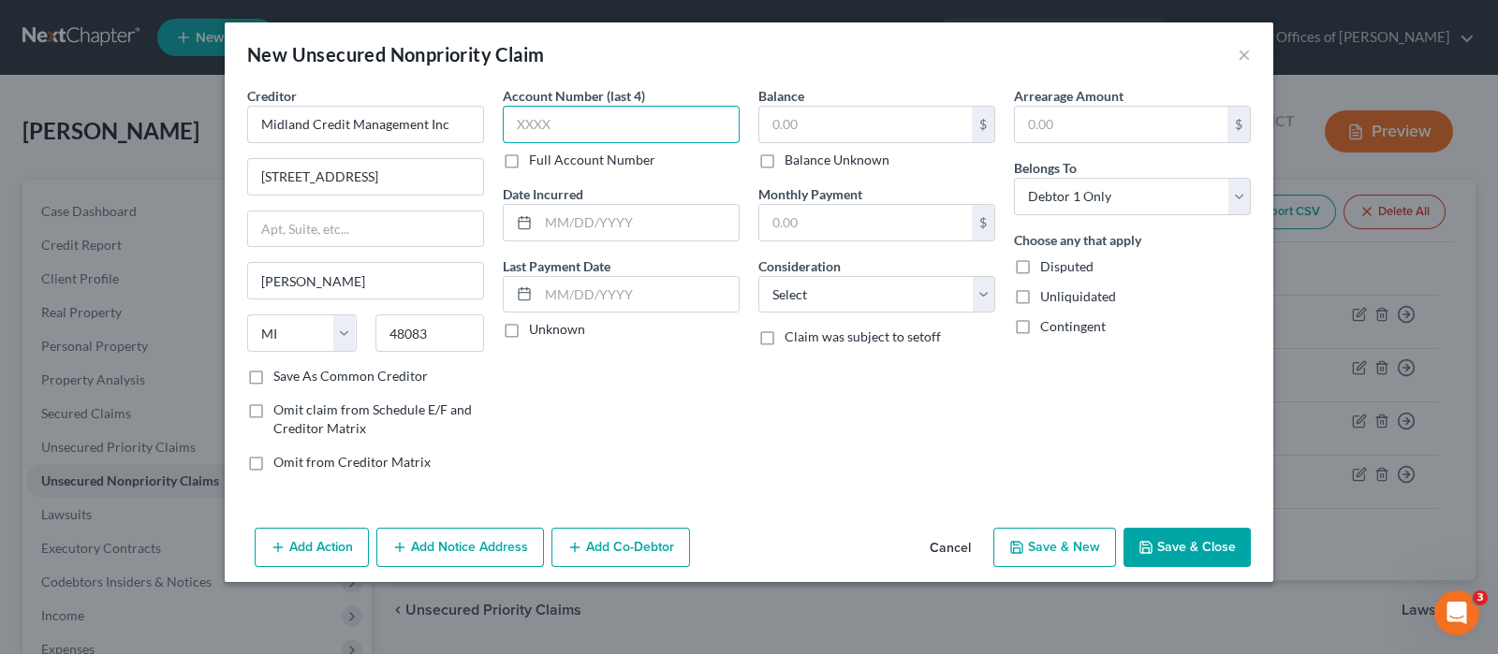
click at [616, 124] on input "text" at bounding box center [621, 124] width 237 height 37
type input "3268"
drag, startPoint x: 623, startPoint y: 225, endPoint x: 591, endPoint y: 181, distance: 54.9
click at [623, 225] on input "text" at bounding box center [638, 223] width 200 height 36
type input "[DATE]"
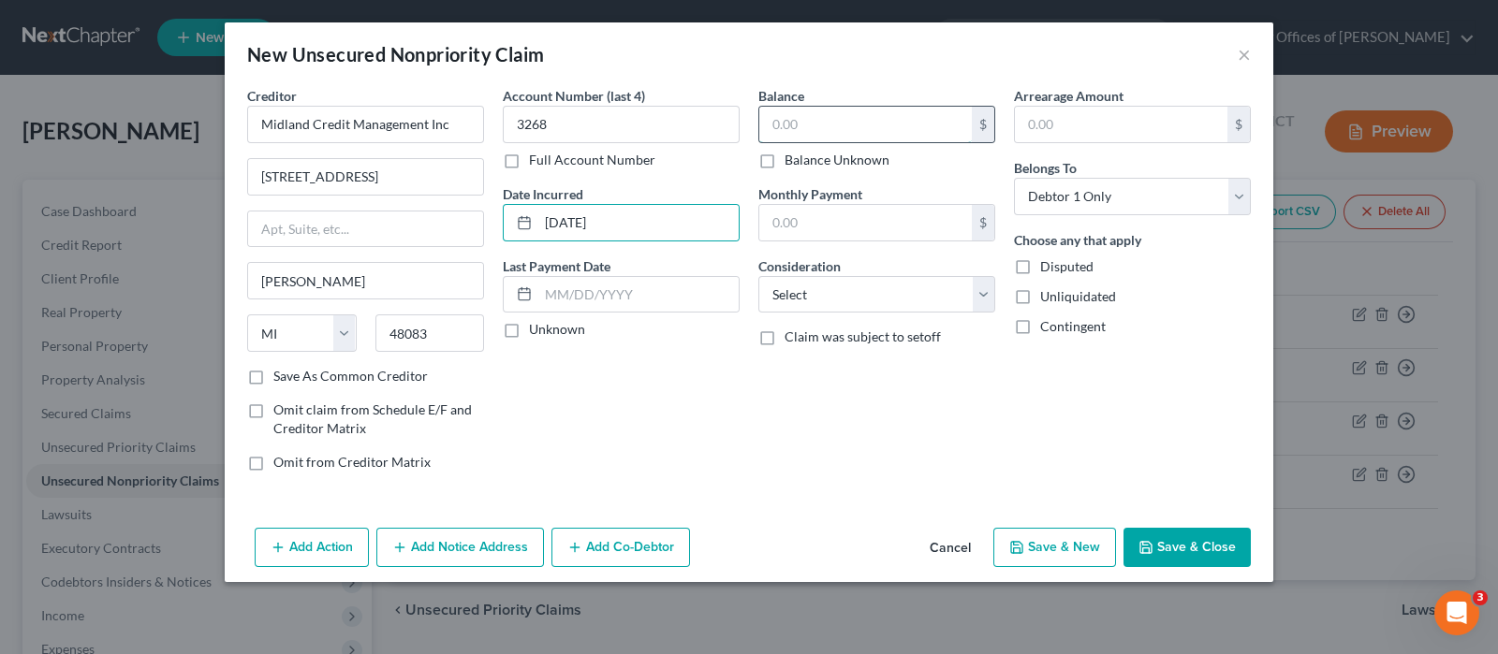
click at [866, 117] on input "text" at bounding box center [865, 125] width 212 height 36
type input "10,757"
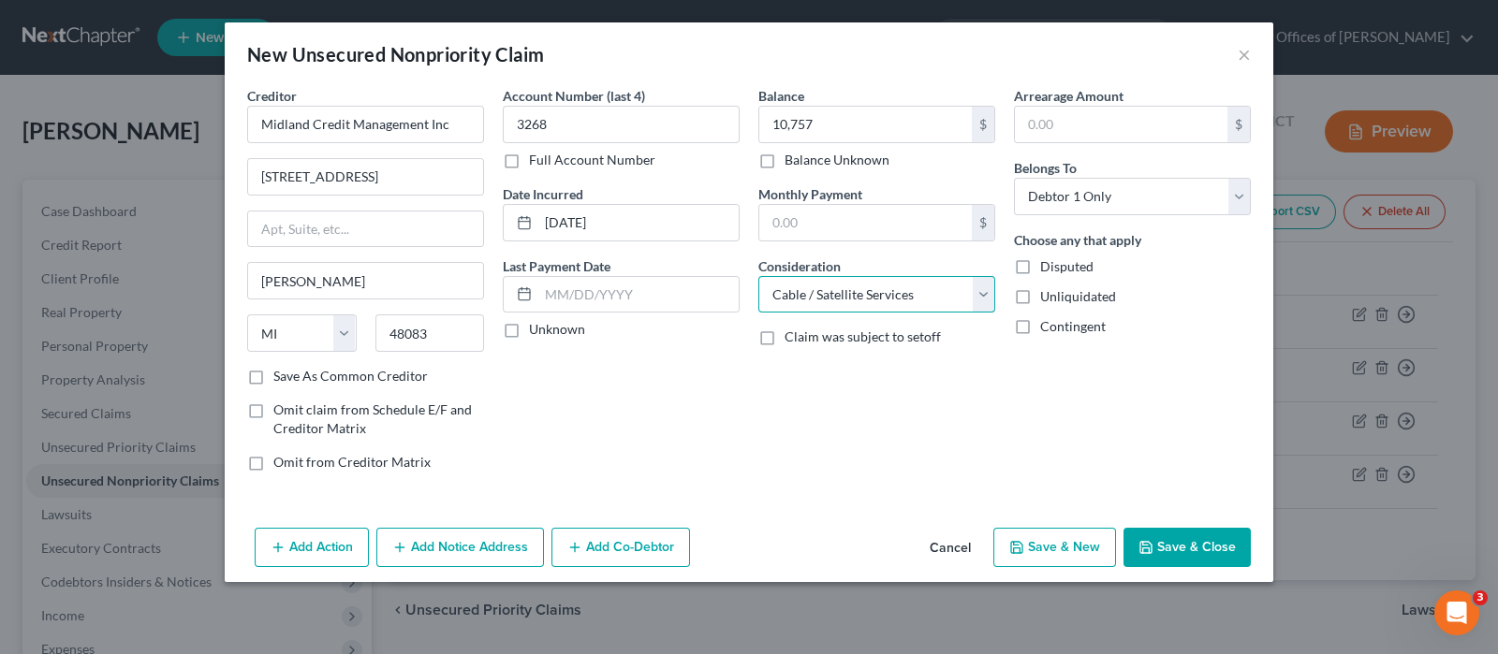
select select "2"
click at [1078, 550] on button "Save & New" at bounding box center [1054, 547] width 123 height 39
select select "0"
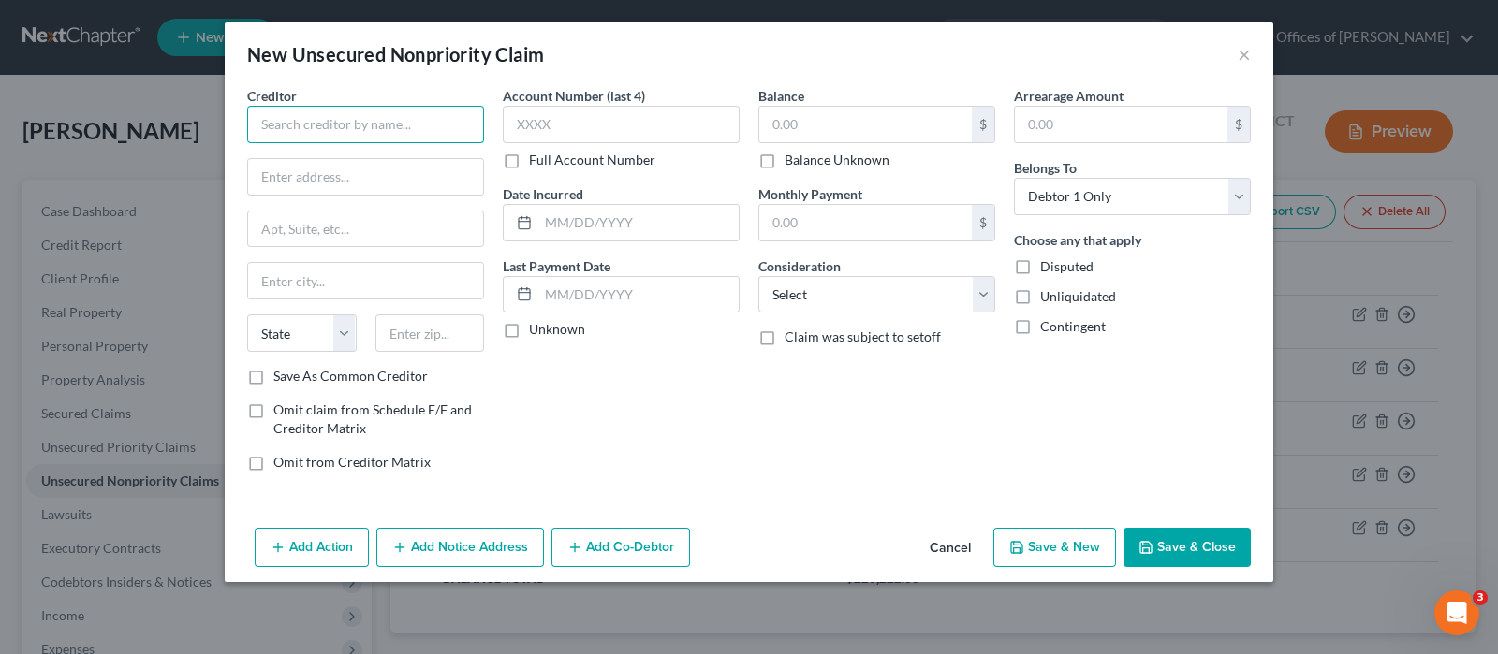
click at [401, 129] on input "text" at bounding box center [365, 124] width 237 height 37
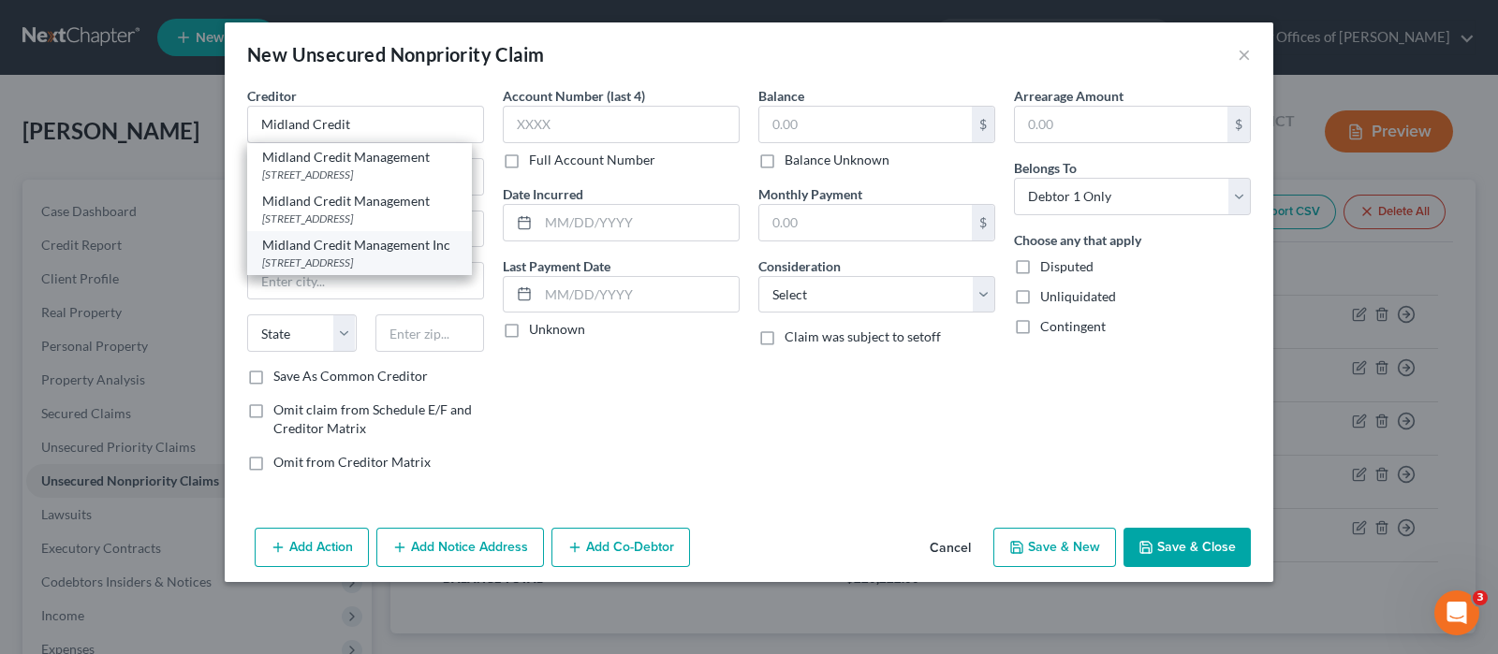
click at [373, 255] on div "Midland Credit Management Inc" at bounding box center [359, 245] width 195 height 19
type input "Midland Credit Management Inc"
type input "[STREET_ADDRESS]"
type input "[PERSON_NAME]"
select select "23"
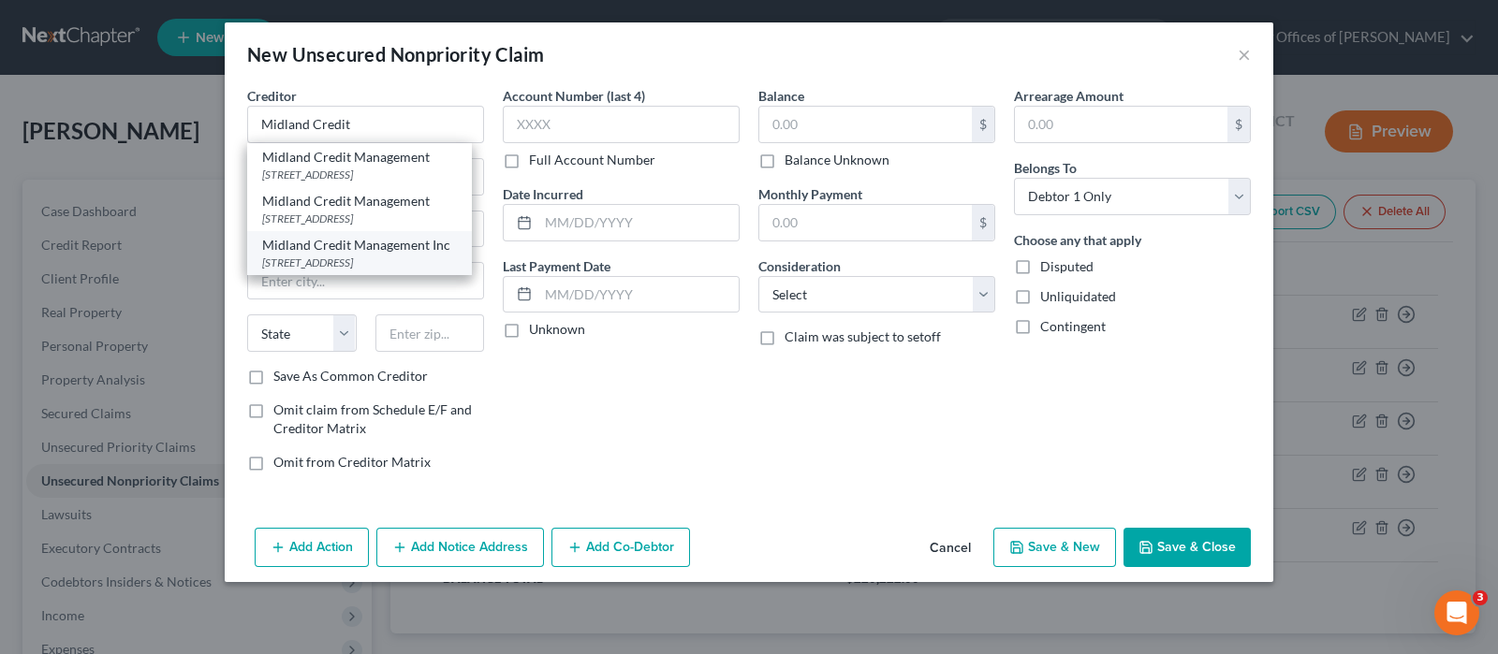
type input "48083"
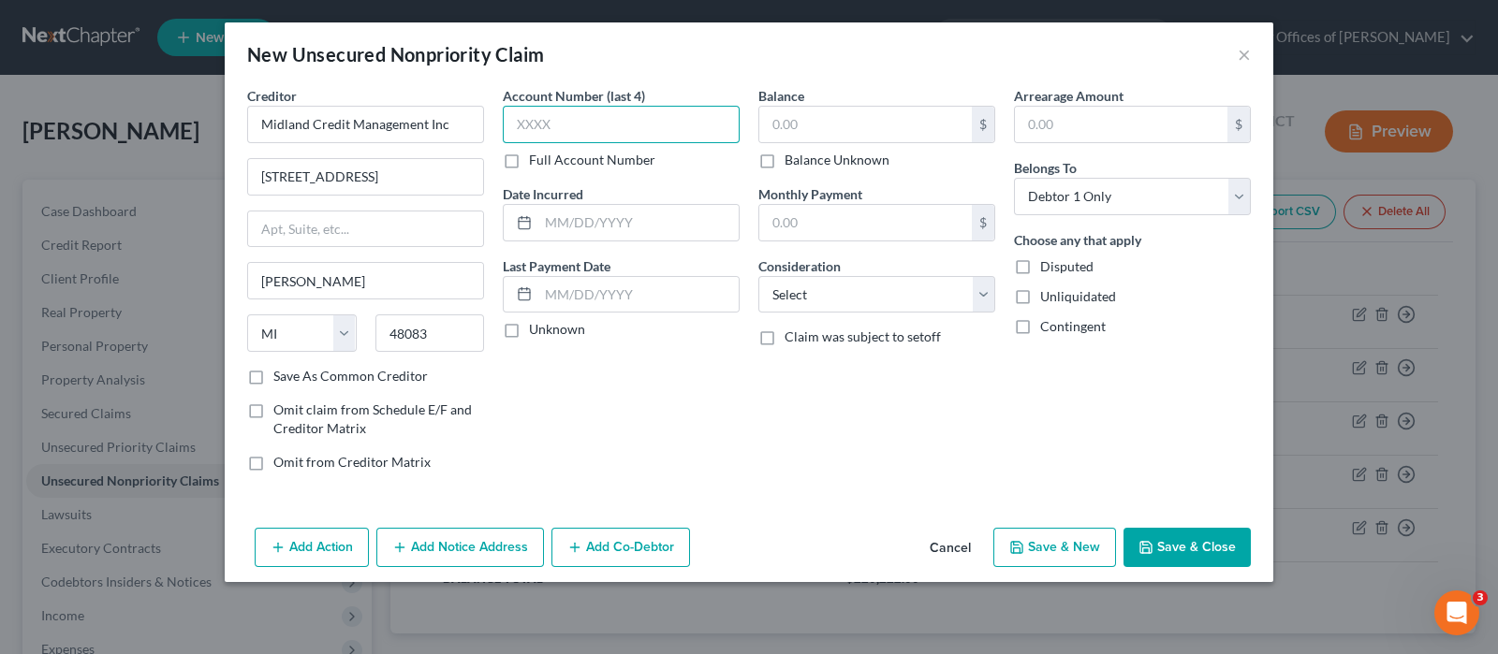
click at [578, 131] on input "text" at bounding box center [621, 124] width 237 height 37
type input "3276"
click at [669, 220] on input "text" at bounding box center [638, 223] width 200 height 36
type input "[DATE]"
click at [800, 130] on input "text" at bounding box center [865, 125] width 212 height 36
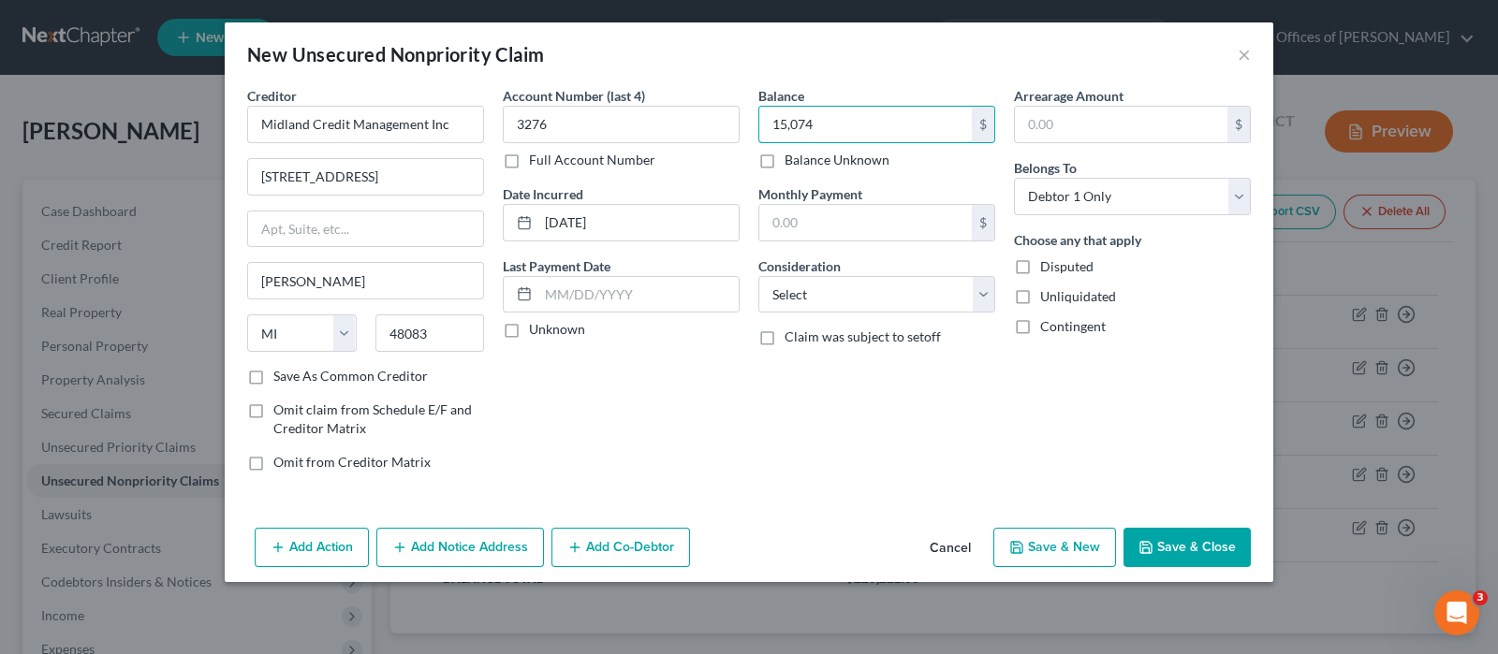
type input "15,074"
click at [868, 296] on select "Select Cable / Satellite Services Collection Agency Credit Card Debt Debt Couns…" at bounding box center [876, 294] width 237 height 37
select select "2"
click at [758, 276] on select "Select Cable / Satellite Services Collection Agency Credit Card Debt Debt Couns…" at bounding box center [876, 294] width 237 height 37
click at [1159, 546] on button "Save & Close" at bounding box center [1186, 547] width 127 height 39
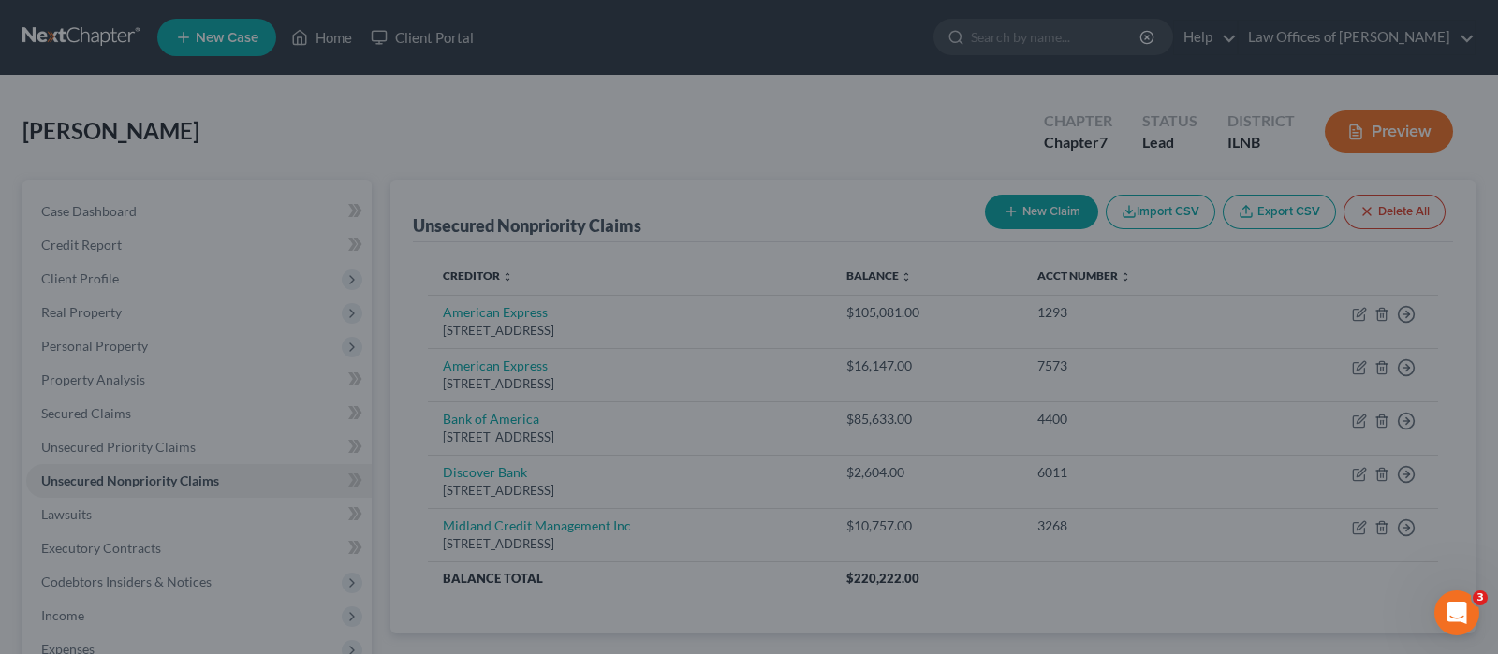
type input "15,074.00"
type input "0.00"
